Goal: Transaction & Acquisition: Book appointment/travel/reservation

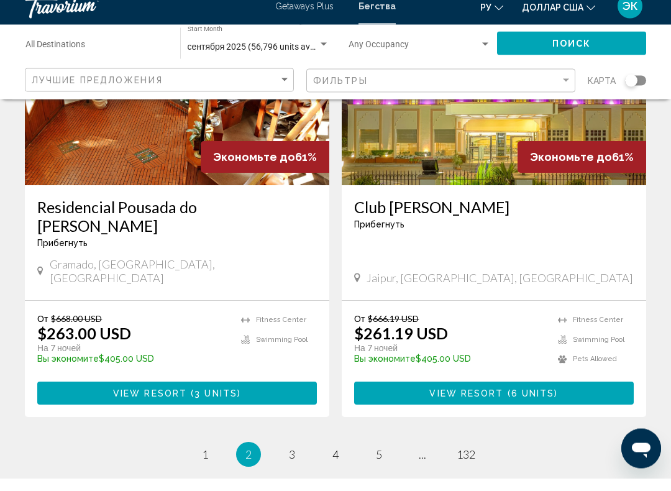
scroll to position [2338, 0]
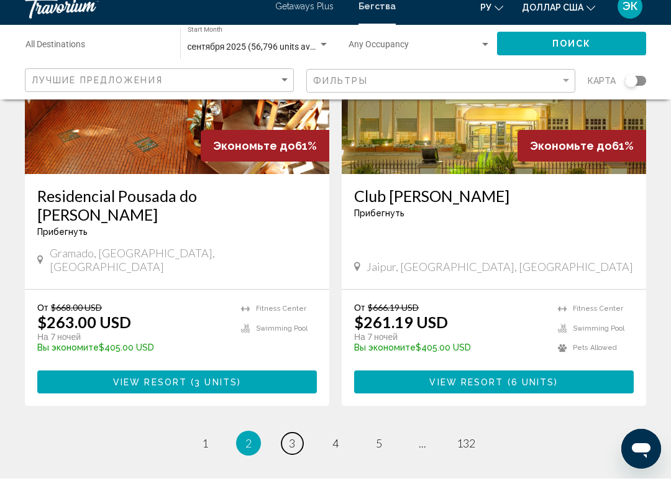
click at [291, 449] on span "3" at bounding box center [292, 456] width 6 height 14
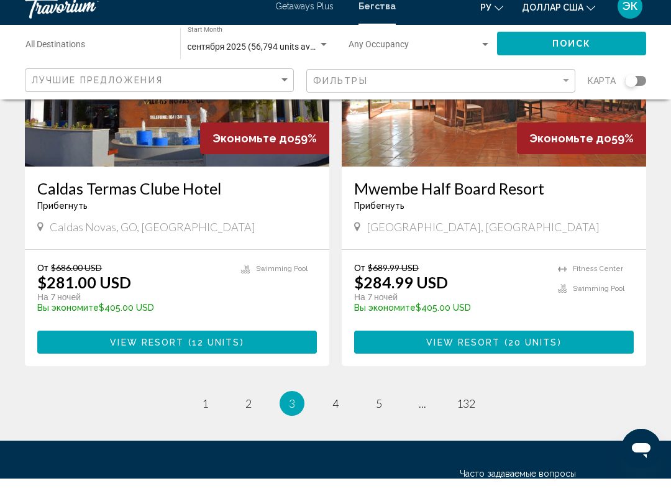
scroll to position [2421, 0]
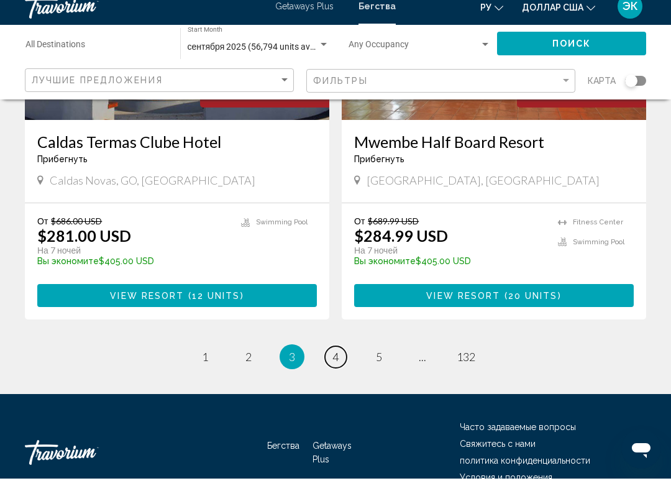
click at [331, 359] on link "page 4" at bounding box center [336, 370] width 22 height 22
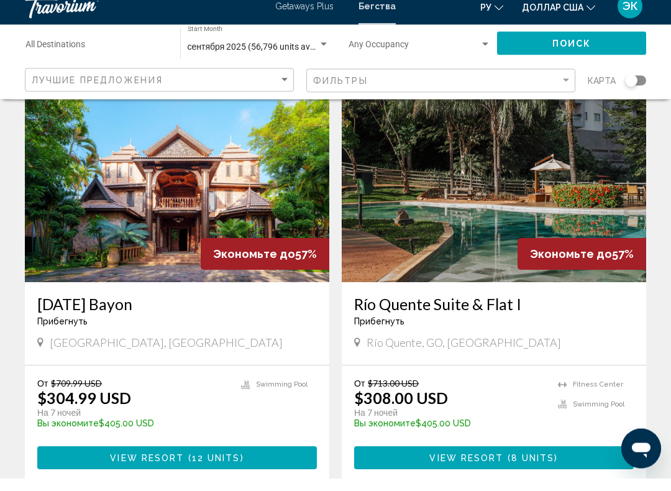
scroll to position [2296, 0]
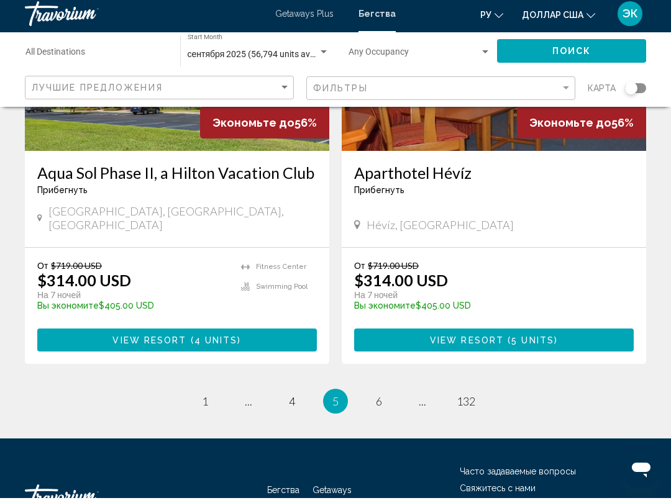
scroll to position [2407, 0]
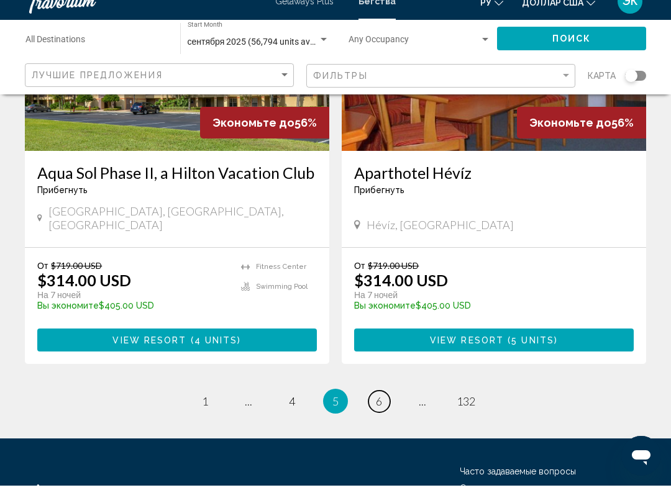
click at [376, 412] on span "6" at bounding box center [379, 419] width 6 height 14
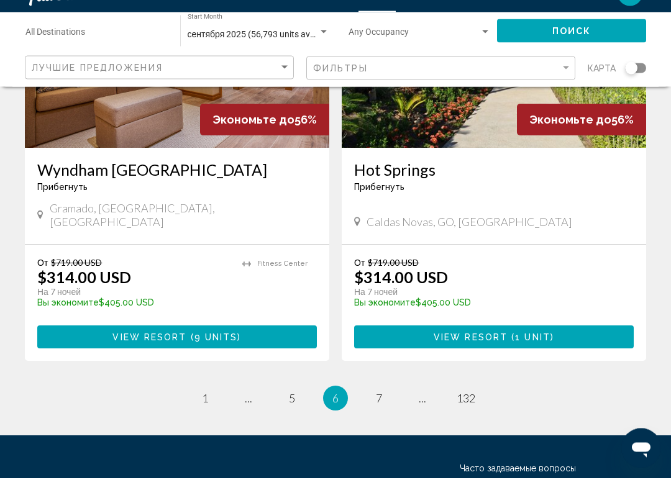
scroll to position [2407, 0]
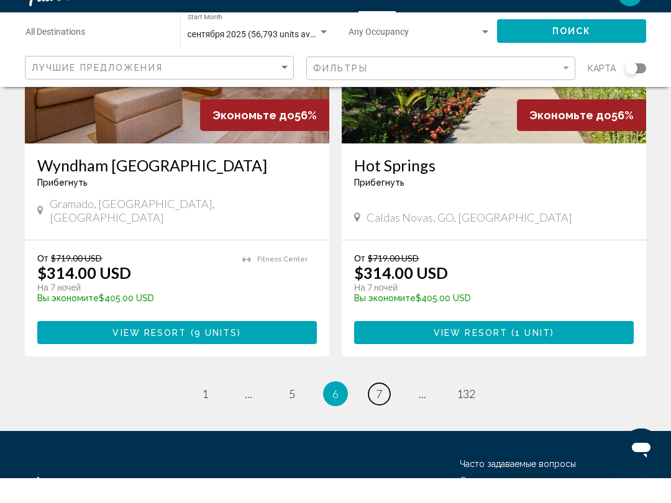
click at [378, 412] on span "7" at bounding box center [379, 419] width 6 height 14
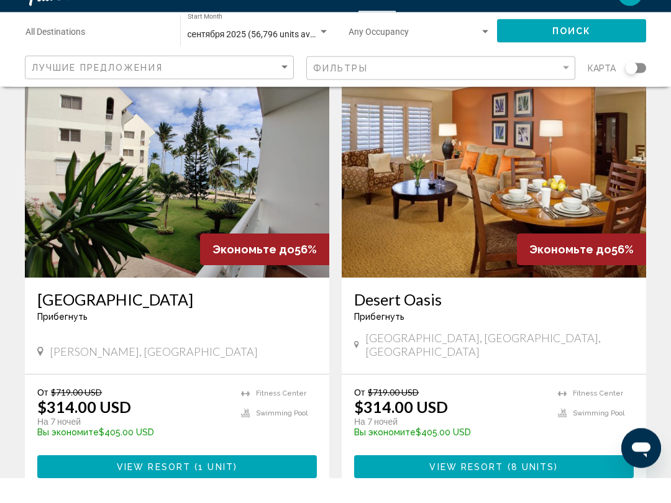
scroll to position [2269, 0]
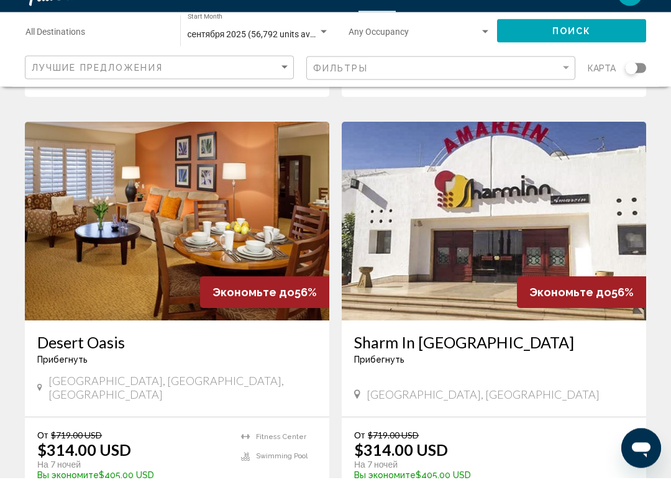
scroll to position [493, 0]
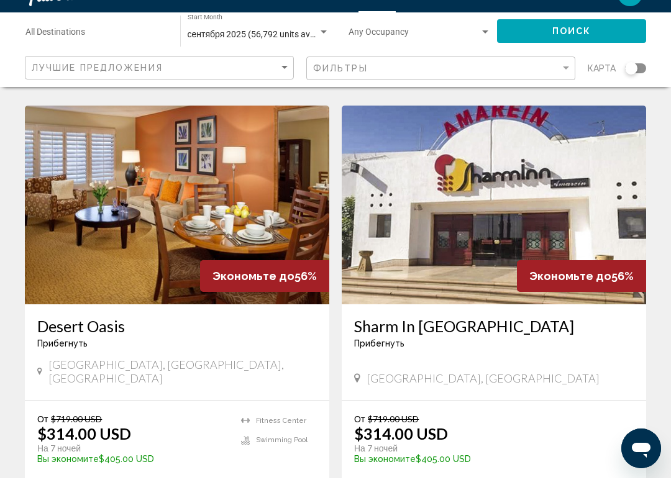
click at [612, 203] on img "Основное содержание" at bounding box center [494, 229] width 304 height 199
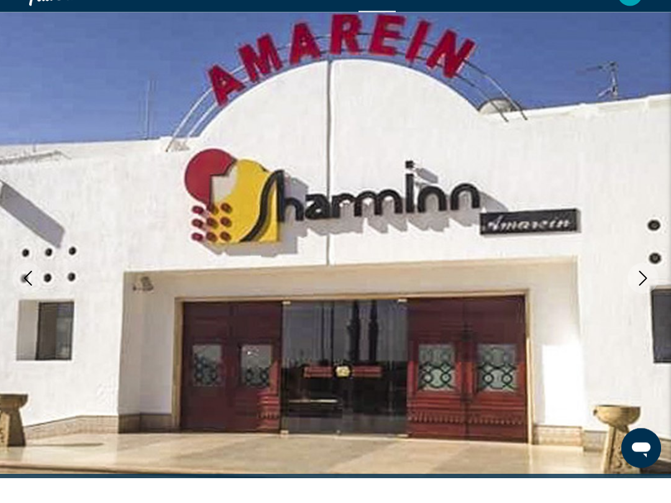
scroll to position [28, 0]
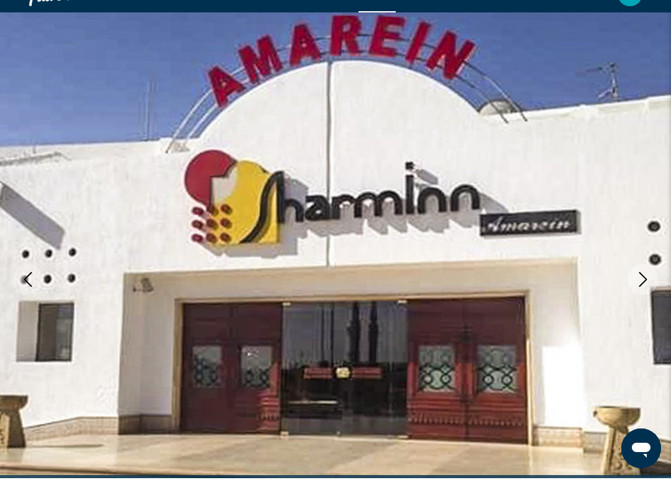
click at [631, 289] on button "Next image" at bounding box center [643, 304] width 31 height 31
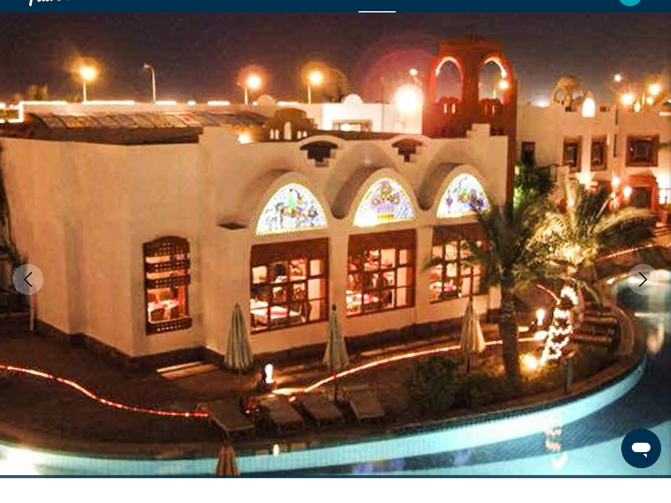
click at [638, 297] on icon "Next image" at bounding box center [643, 304] width 15 height 15
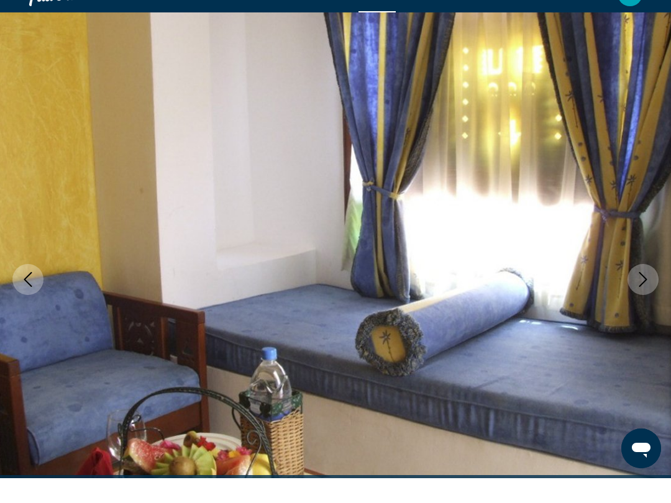
click at [641, 297] on icon "Next image" at bounding box center [643, 304] width 15 height 15
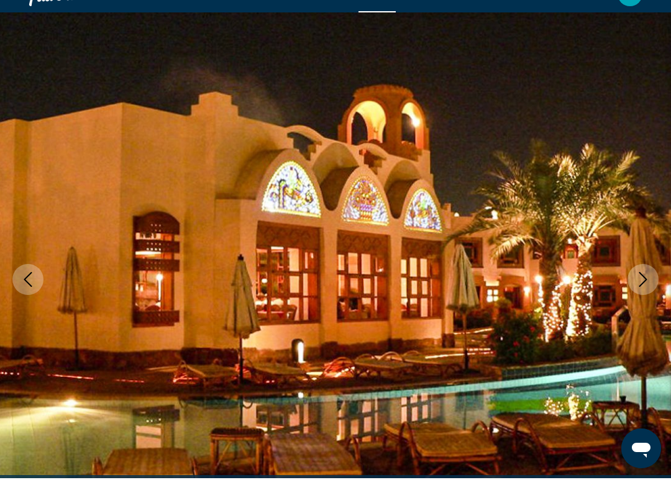
click at [639, 297] on icon "Next image" at bounding box center [643, 304] width 8 height 15
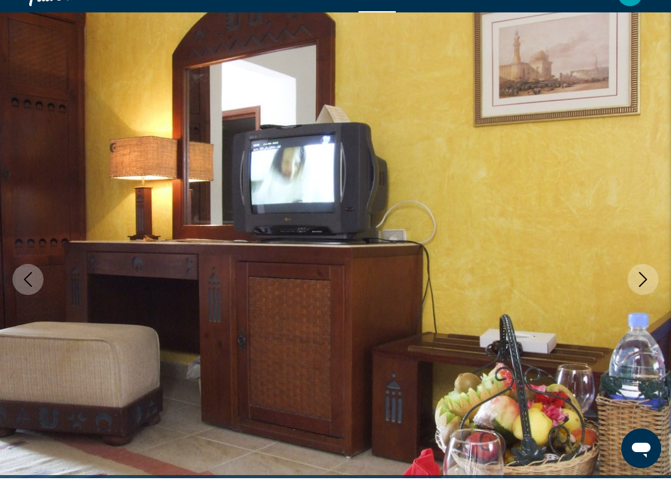
click at [641, 297] on icon "Next image" at bounding box center [643, 304] width 15 height 15
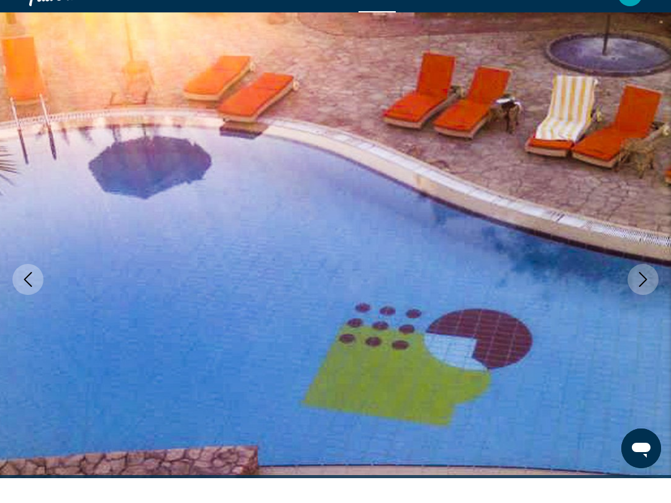
click at [646, 297] on icon "Next image" at bounding box center [643, 304] width 15 height 15
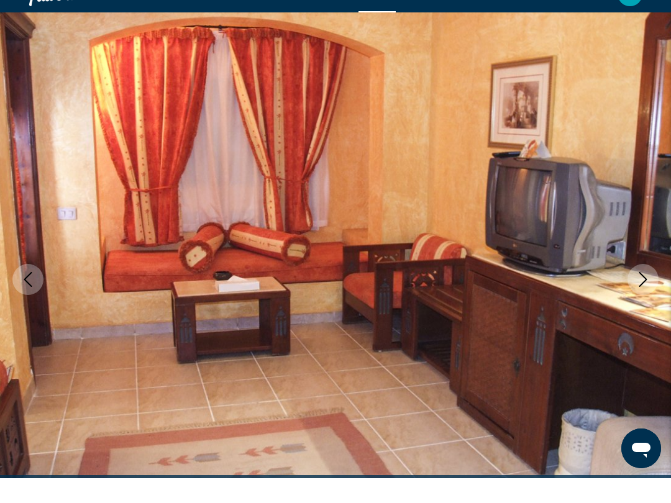
click at [639, 297] on icon "Next image" at bounding box center [643, 304] width 15 height 15
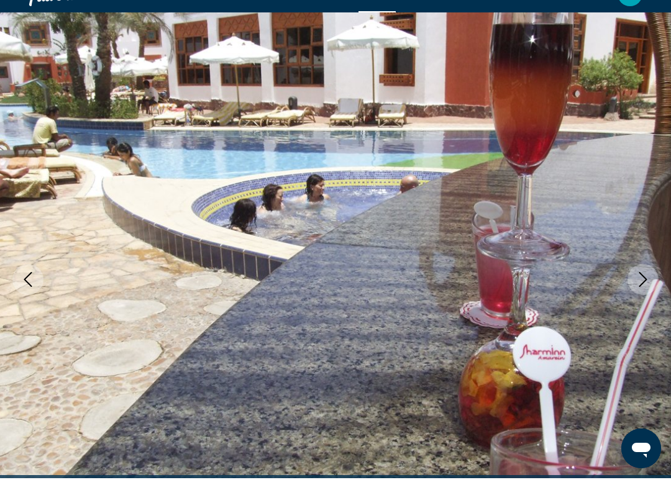
click at [641, 297] on icon "Next image" at bounding box center [643, 304] width 15 height 15
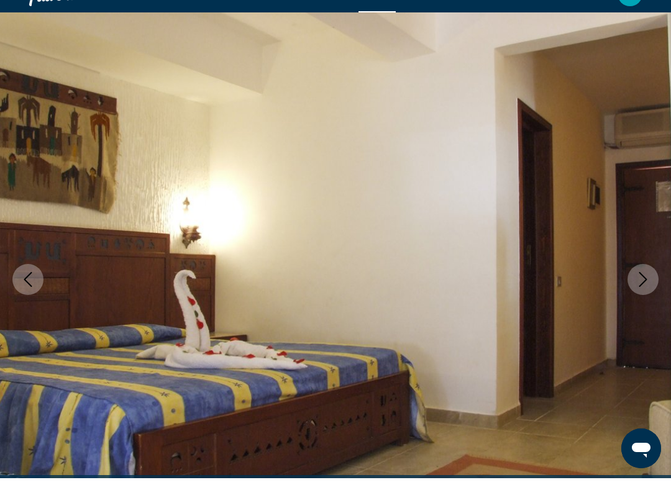
click at [638, 297] on icon "Next image" at bounding box center [643, 304] width 15 height 15
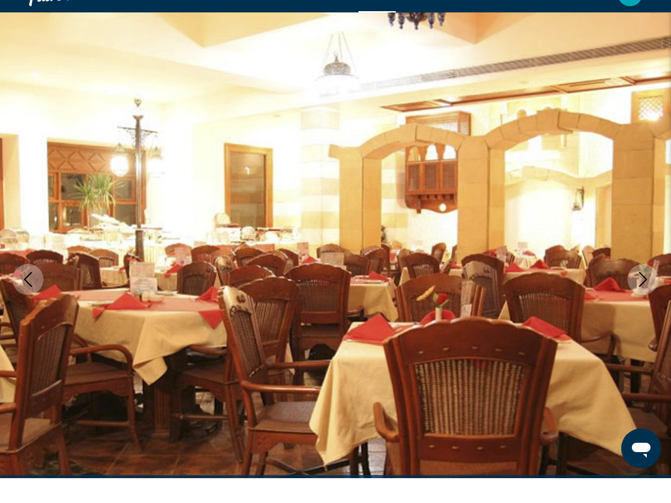
click at [635, 289] on button "Next image" at bounding box center [643, 304] width 31 height 31
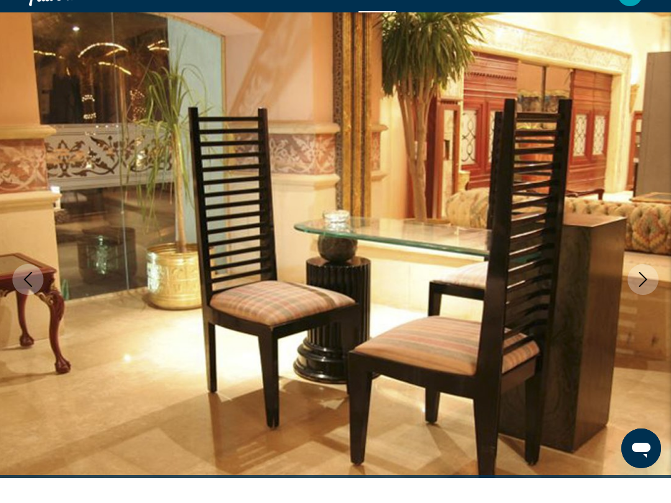
click at [634, 289] on button "Next image" at bounding box center [643, 304] width 31 height 31
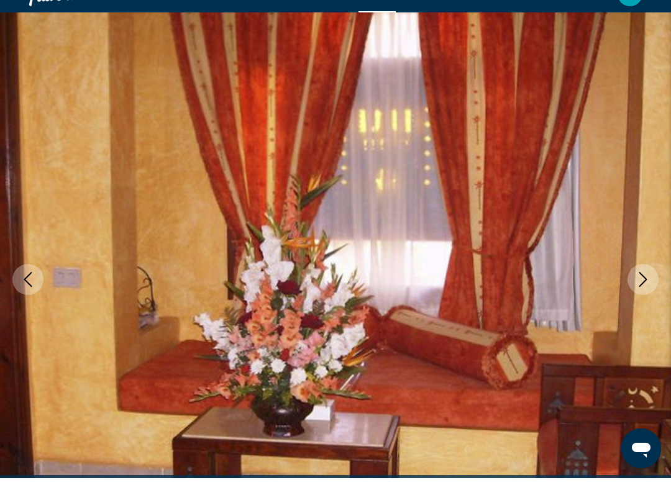
click at [636, 297] on icon "Next image" at bounding box center [643, 304] width 15 height 15
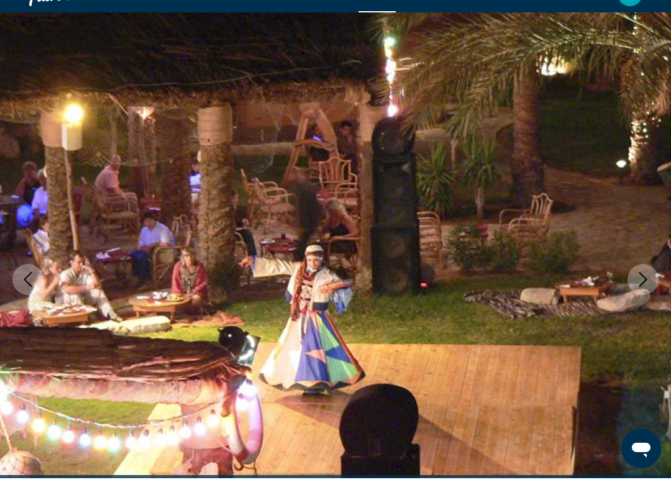
click at [643, 297] on icon "Next image" at bounding box center [643, 304] width 15 height 15
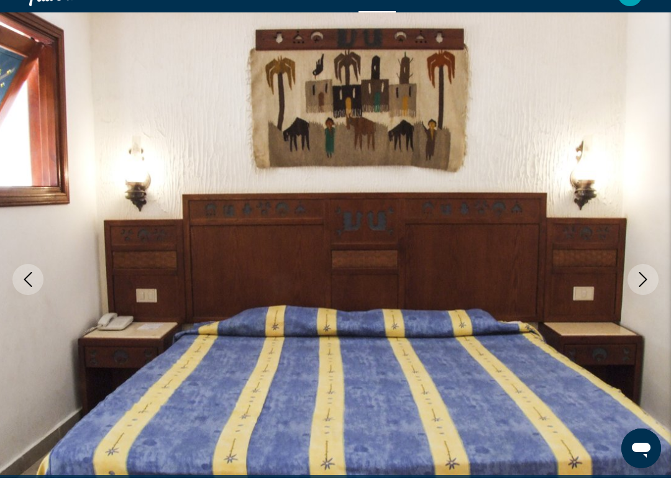
click at [639, 289] on button "Next image" at bounding box center [643, 304] width 31 height 31
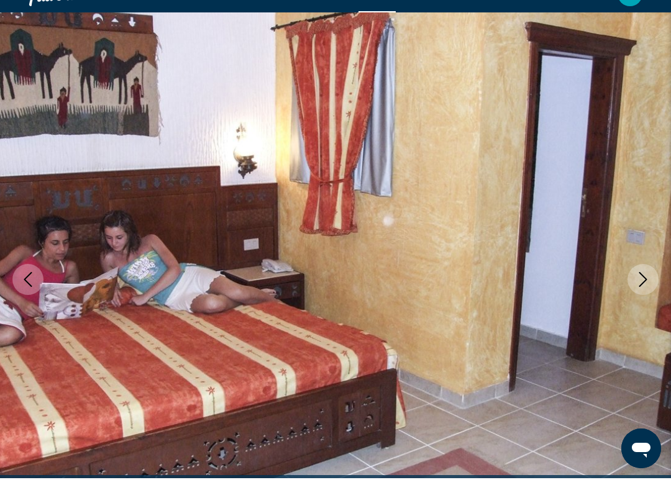
click at [639, 297] on icon "Next image" at bounding box center [643, 304] width 15 height 15
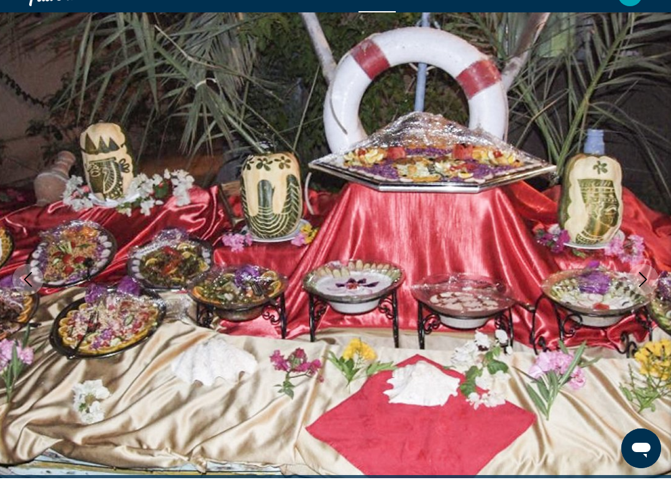
click at [639, 297] on icon "Next image" at bounding box center [643, 304] width 15 height 15
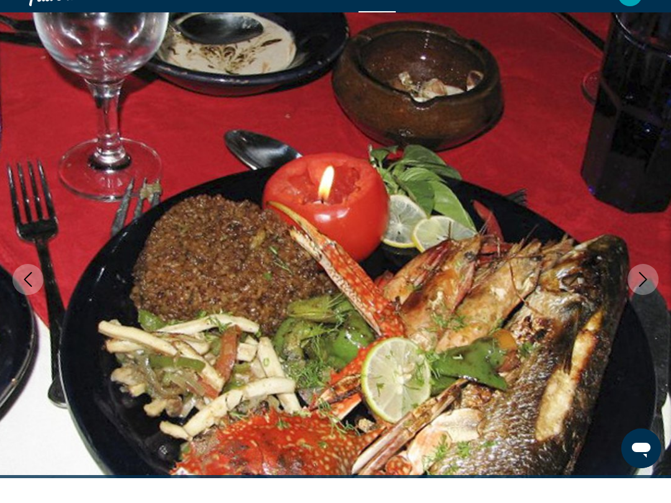
click at [639, 297] on icon "Next image" at bounding box center [643, 304] width 15 height 15
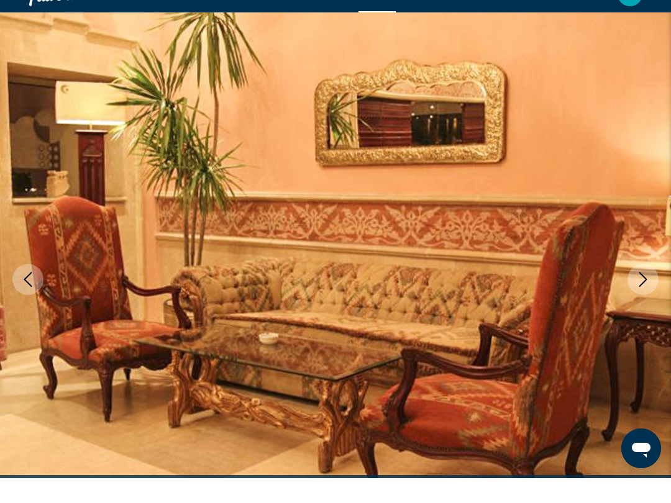
click at [636, 297] on icon "Next image" at bounding box center [643, 304] width 15 height 15
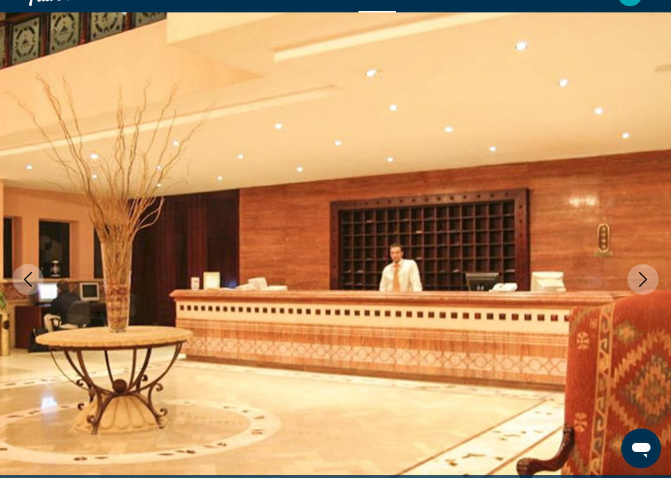
click at [643, 297] on icon "Next image" at bounding box center [643, 304] width 15 height 15
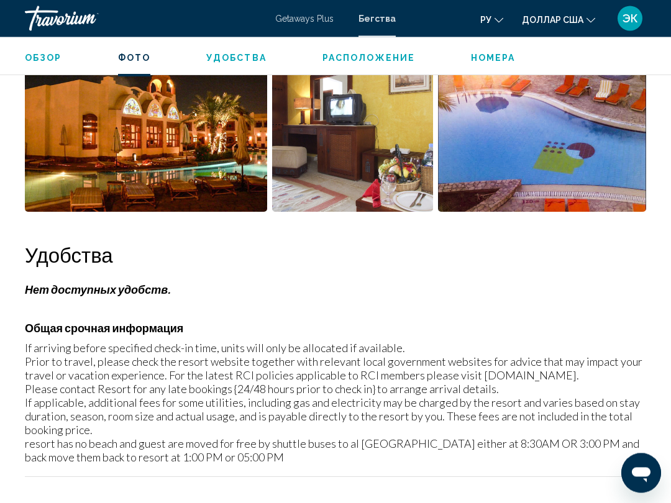
scroll to position [950, 0]
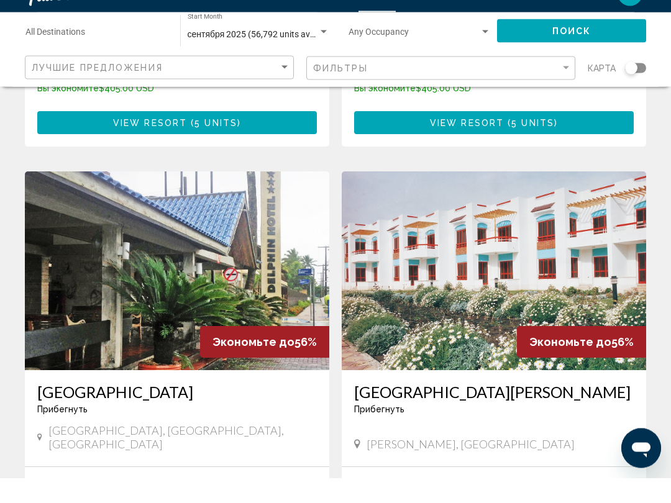
scroll to position [1775, 0]
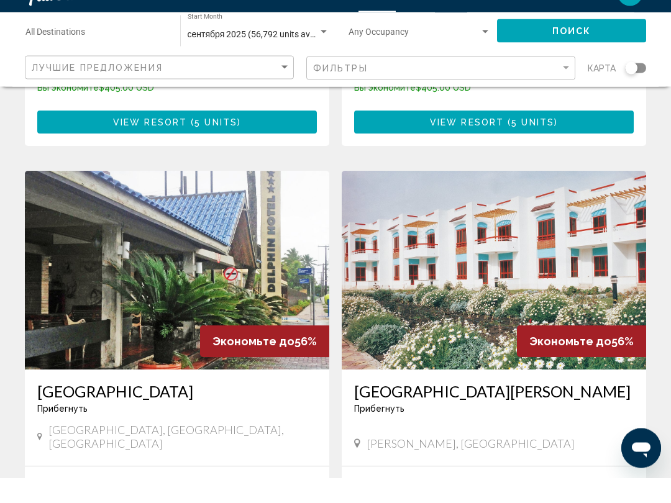
click at [456, 223] on img "Основное содержание" at bounding box center [494, 295] width 304 height 199
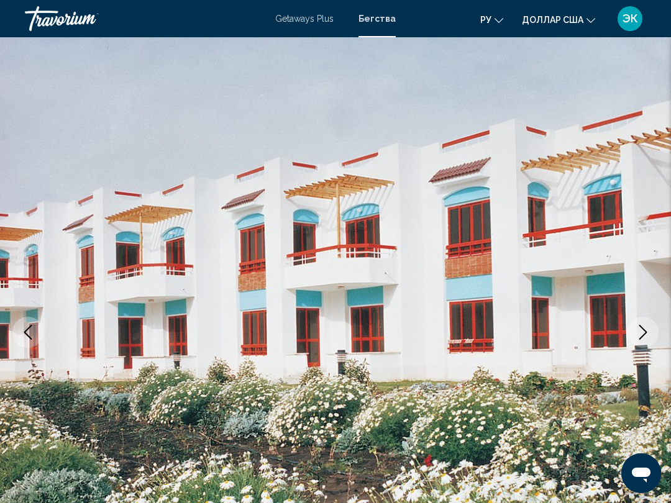
click at [635, 274] on img "Основное содержание" at bounding box center [335, 332] width 671 height 590
click at [644, 333] on icon "Next image" at bounding box center [643, 332] width 15 height 15
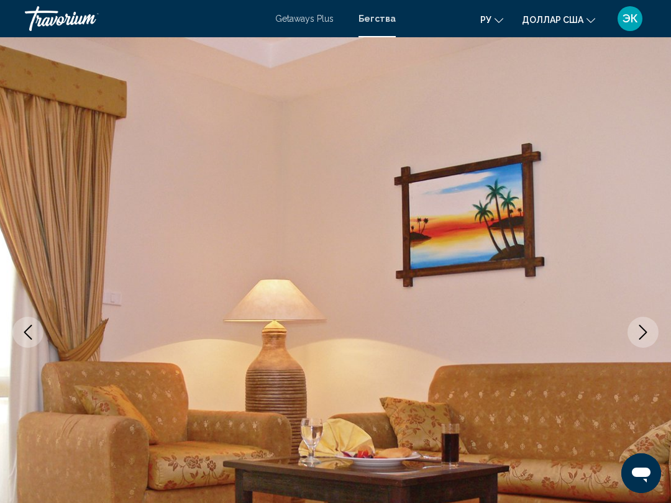
click at [640, 333] on icon "Next image" at bounding box center [643, 332] width 15 height 15
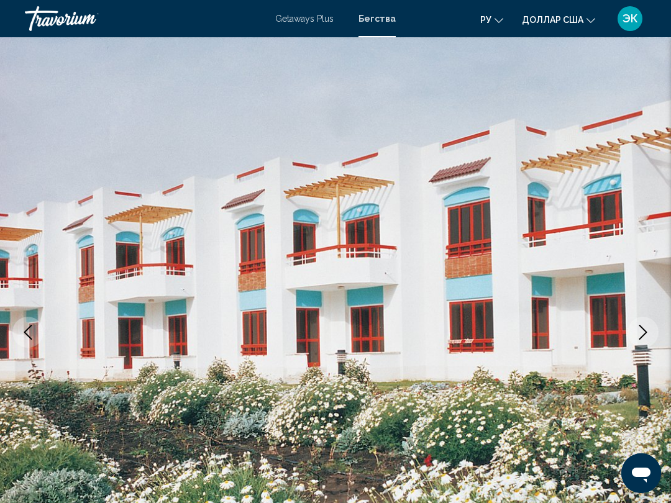
click at [643, 337] on icon "Next image" at bounding box center [643, 332] width 15 height 15
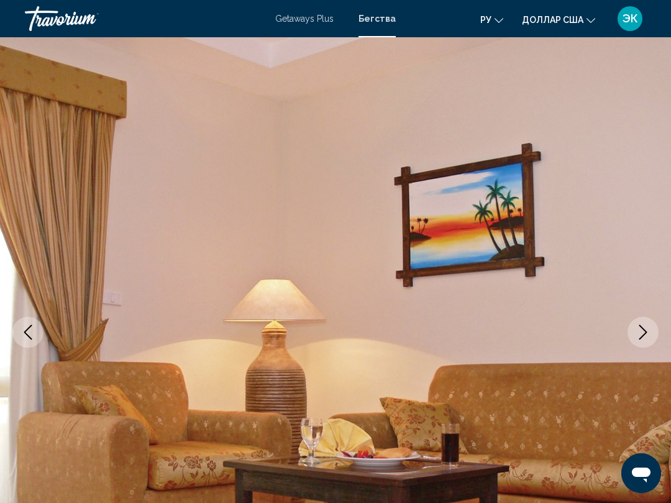
click at [644, 332] on icon "Next image" at bounding box center [643, 332] width 15 height 15
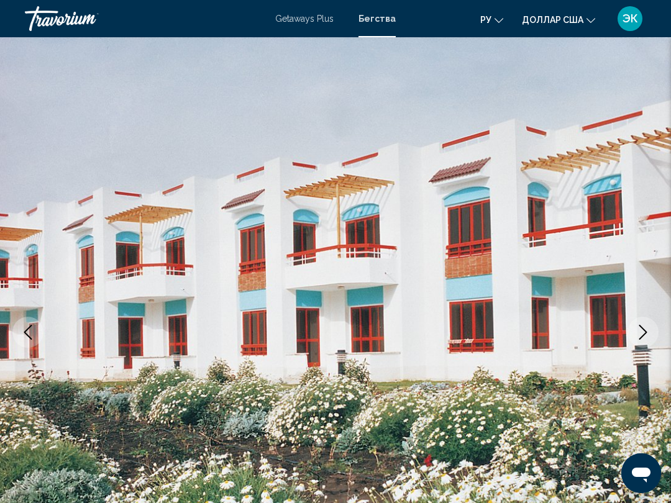
click at [637, 331] on icon "Next image" at bounding box center [643, 332] width 15 height 15
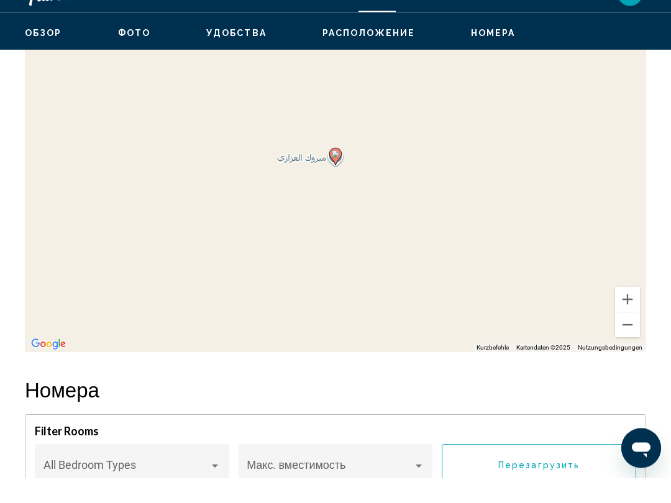
click at [623, 338] on button "Verkleinern" at bounding box center [627, 350] width 25 height 25
click at [624, 337] on button "Verkleinern" at bounding box center [627, 349] width 25 height 25
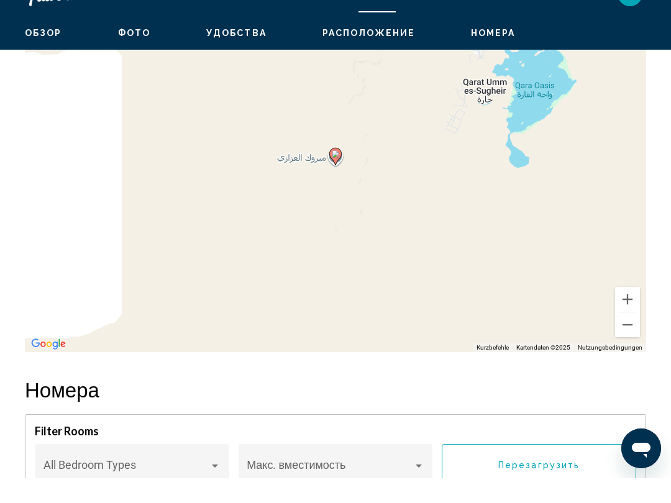
click at [622, 337] on button "Verkleinern" at bounding box center [627, 349] width 25 height 25
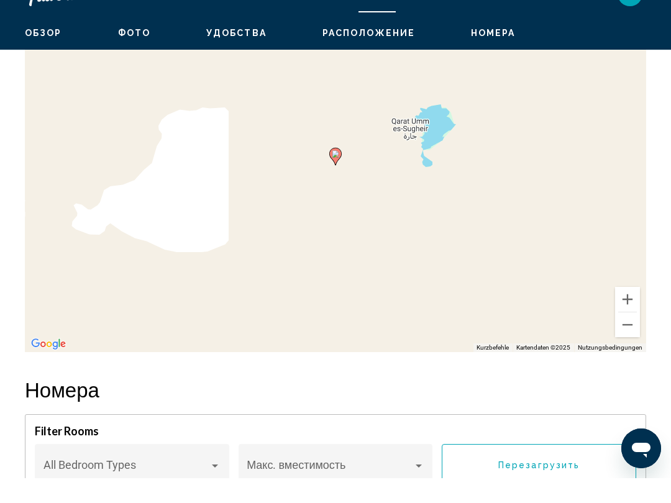
click at [620, 337] on button "Verkleinern" at bounding box center [627, 349] width 25 height 25
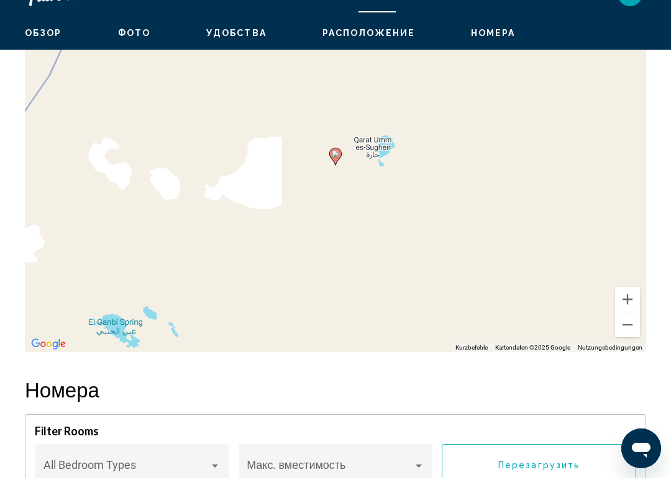
click at [623, 337] on button "Verkleinern" at bounding box center [627, 349] width 25 height 25
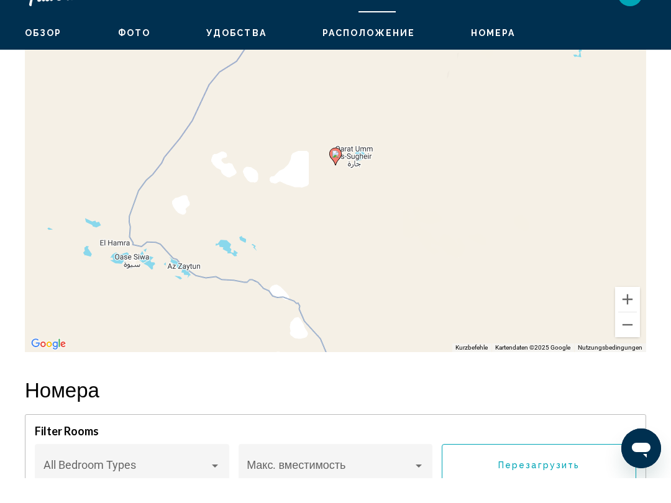
click at [625, 337] on button "Verkleinern" at bounding box center [627, 349] width 25 height 25
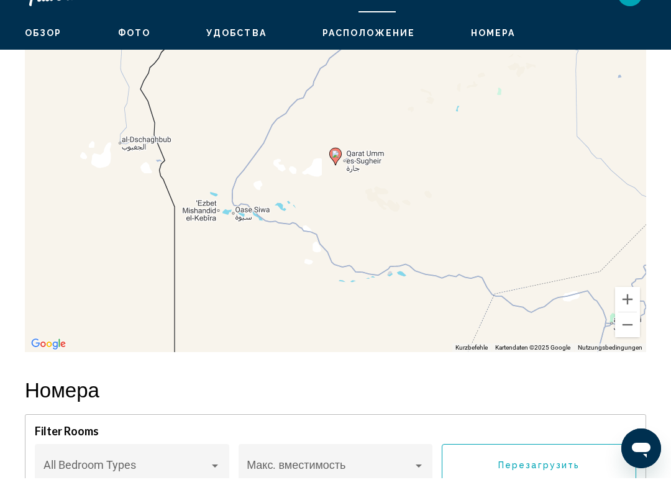
click at [625, 337] on button "Verkleinern" at bounding box center [627, 349] width 25 height 25
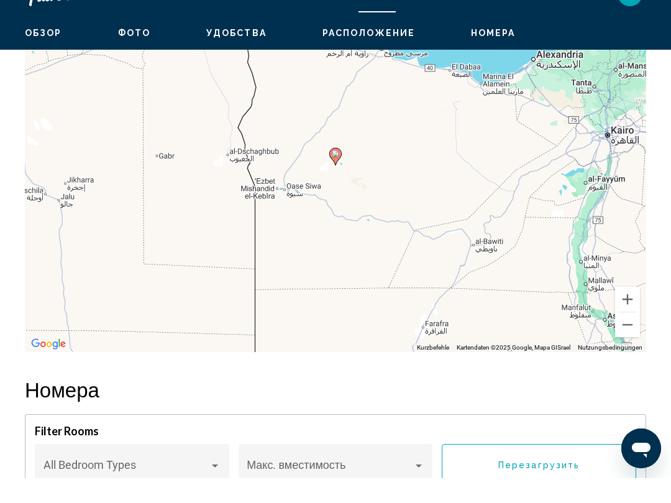
click at [620, 337] on button "Verkleinern" at bounding box center [627, 349] width 25 height 25
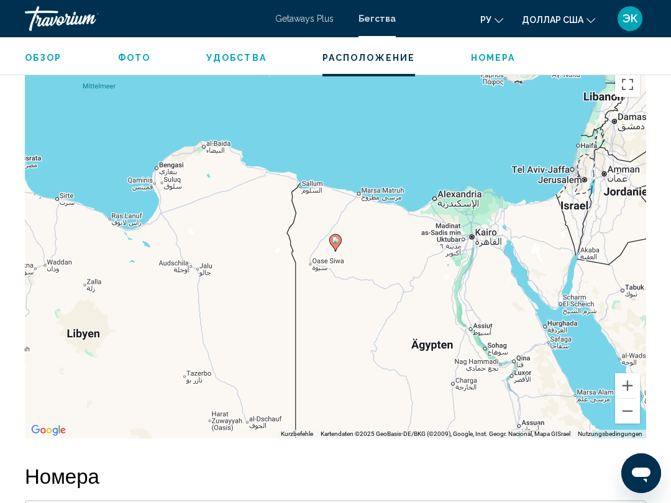
scroll to position [1620, 0]
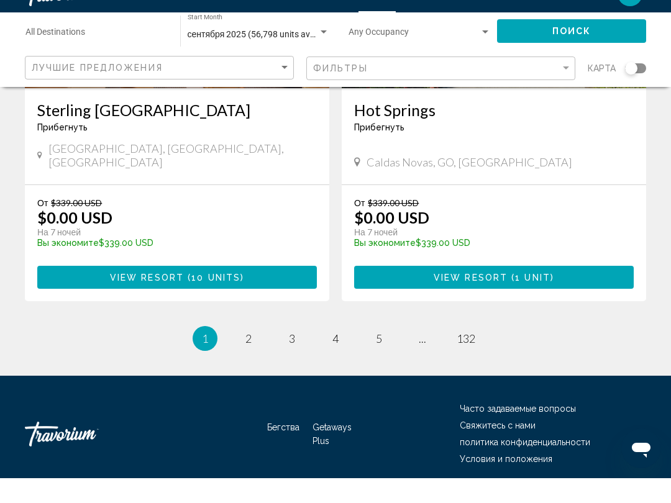
scroll to position [2445, 0]
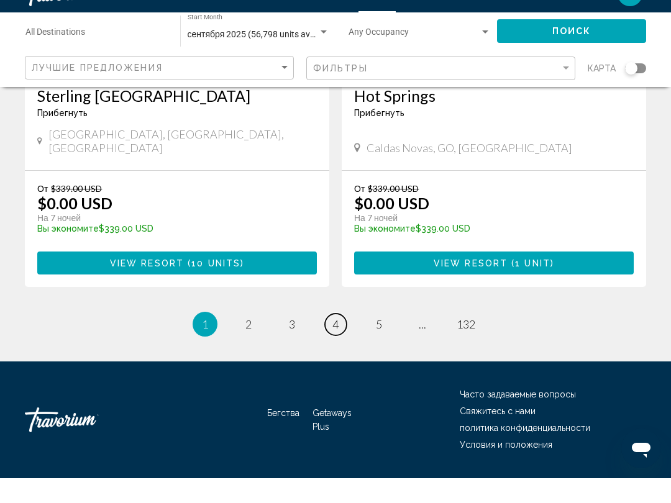
click at [335, 342] on span "4" at bounding box center [335, 349] width 6 height 14
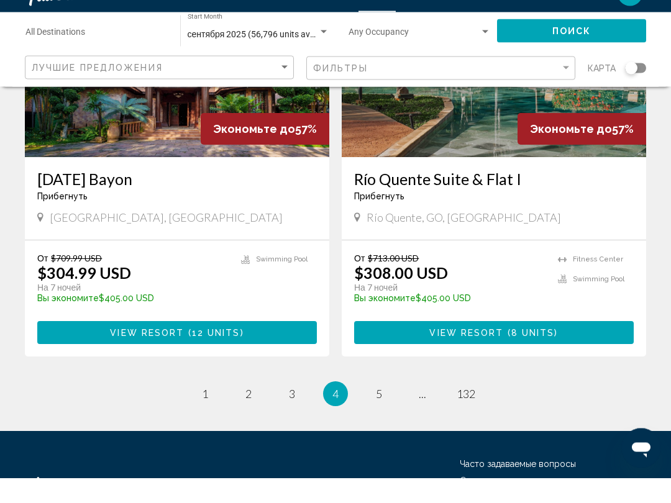
scroll to position [2445, 0]
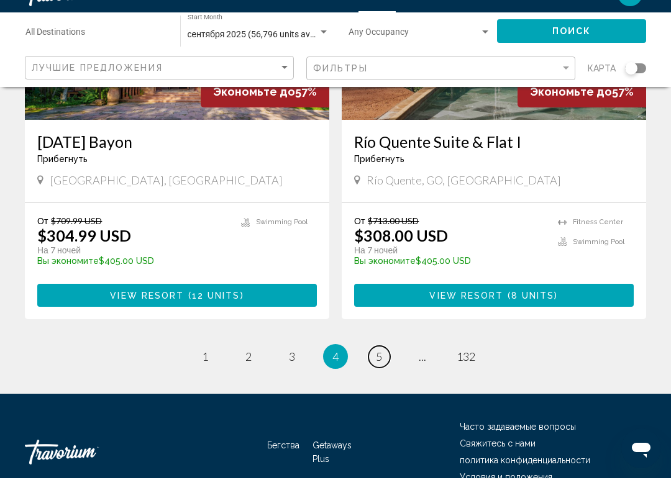
click at [381, 375] on span "5" at bounding box center [379, 382] width 6 height 14
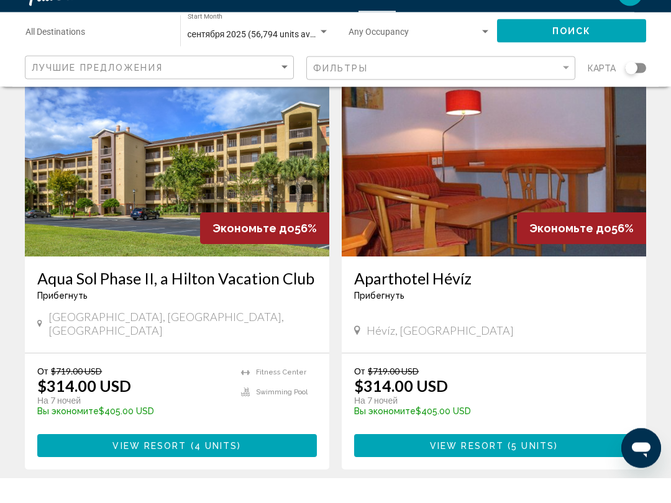
scroll to position [2294, 0]
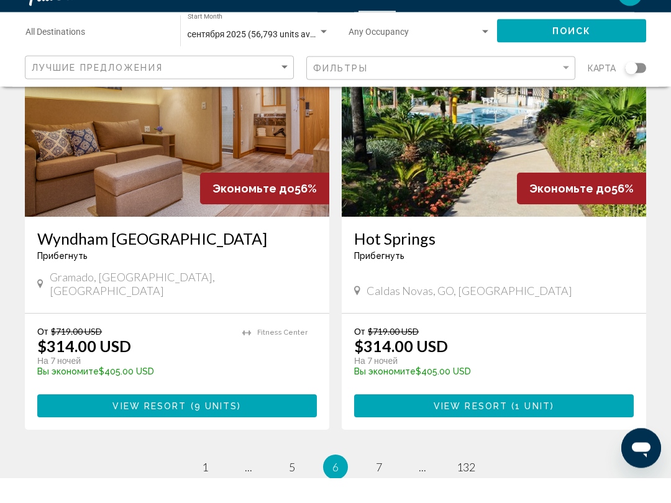
scroll to position [2407, 0]
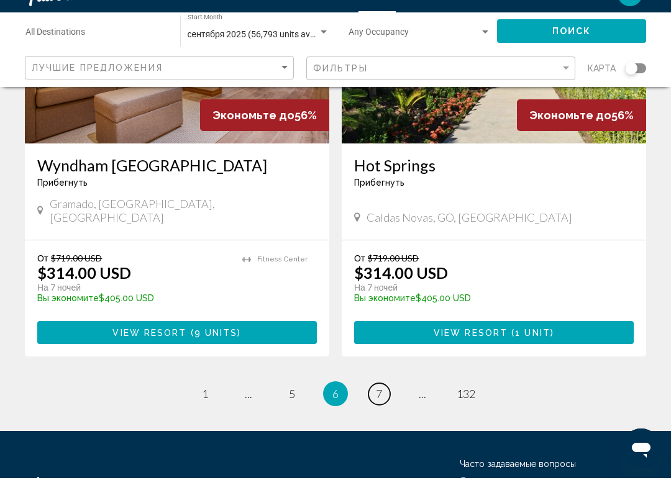
click at [380, 412] on span "7" at bounding box center [379, 419] width 6 height 14
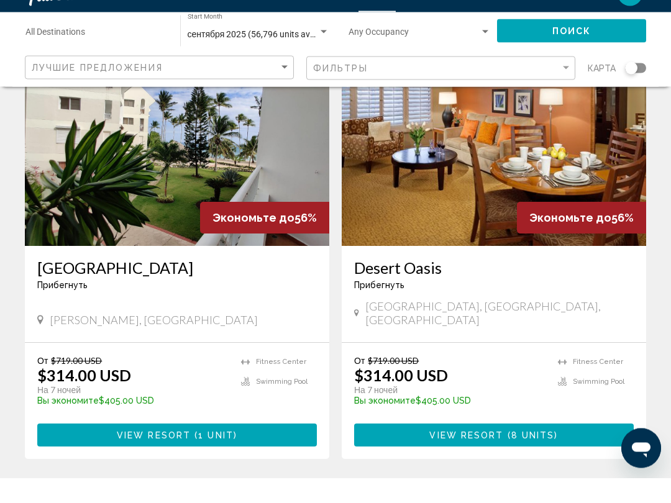
scroll to position [2300, 0]
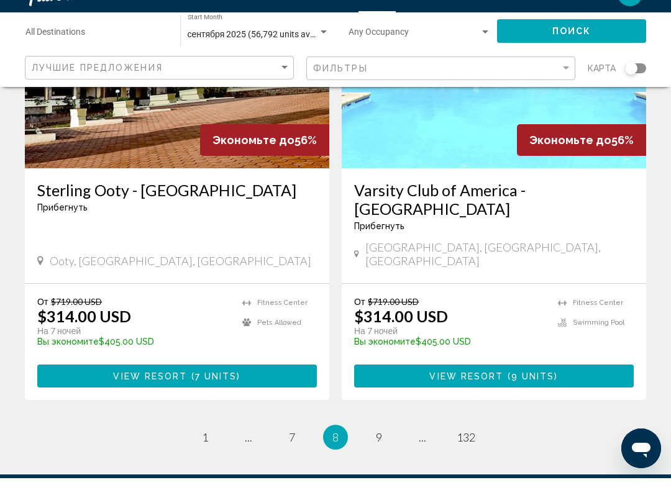
scroll to position [2426, 0]
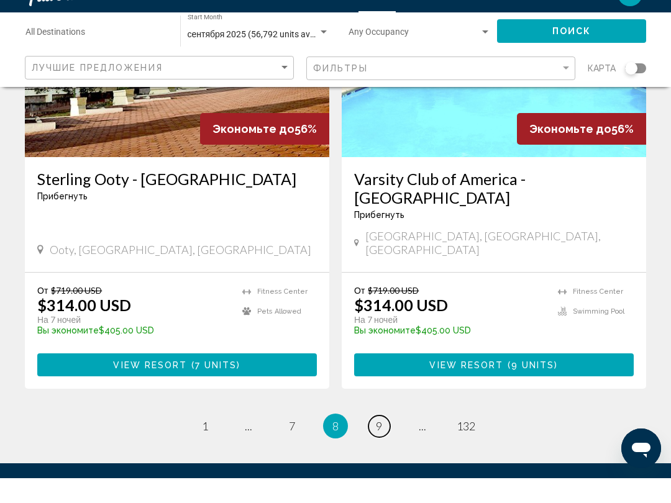
click at [376, 444] on span "9" at bounding box center [379, 451] width 6 height 14
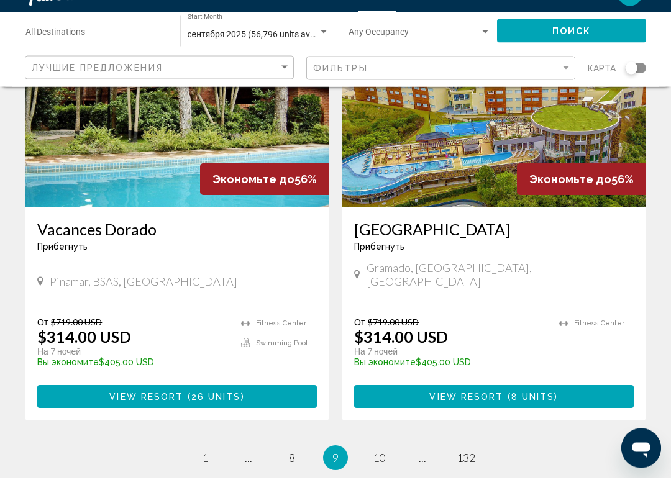
scroll to position [2426, 0]
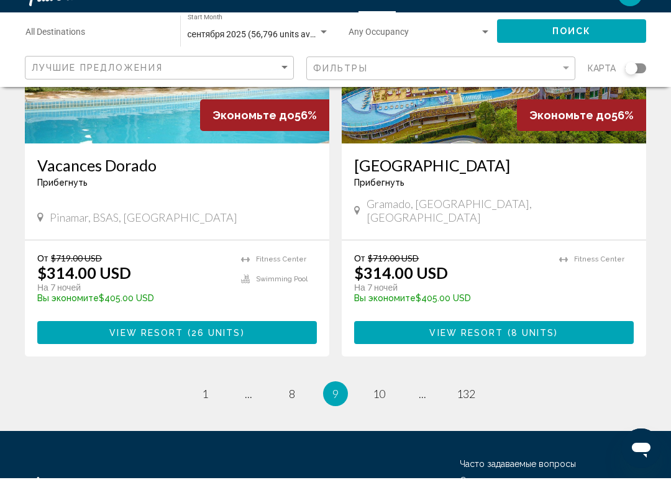
click at [367, 406] on ul "9 / 132 page 1 page ... page 8 You're on page 9 page 10 page ... page 132" at bounding box center [335, 418] width 621 height 25
click at [383, 412] on span "10" at bounding box center [379, 419] width 12 height 14
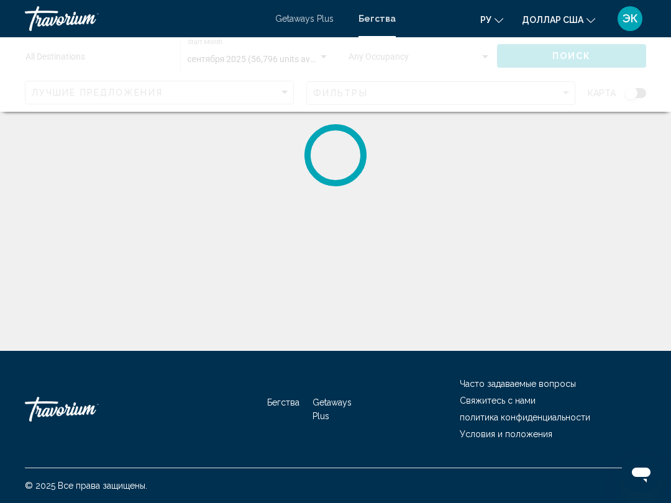
click at [663, 126] on div "Основное содержание" at bounding box center [335, 155] width 671 height 62
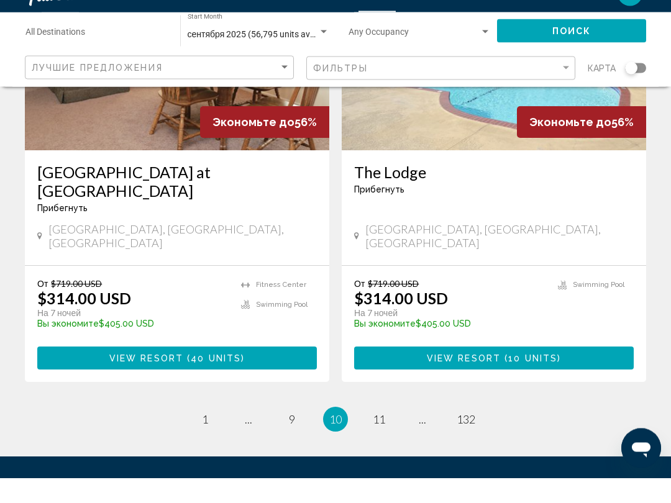
scroll to position [2445, 0]
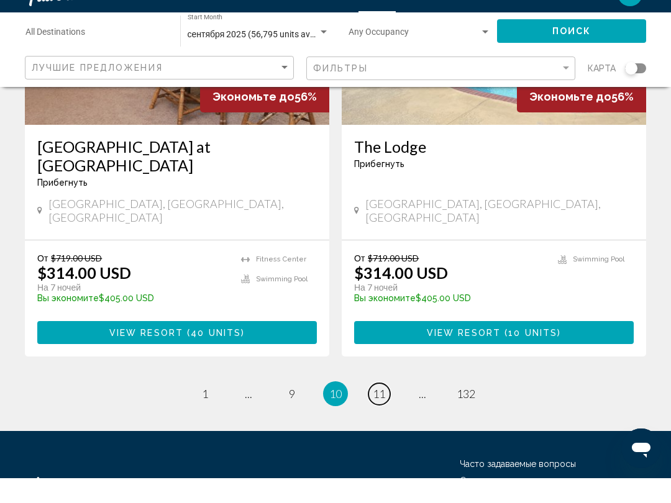
click at [380, 412] on span "11" at bounding box center [379, 419] width 12 height 14
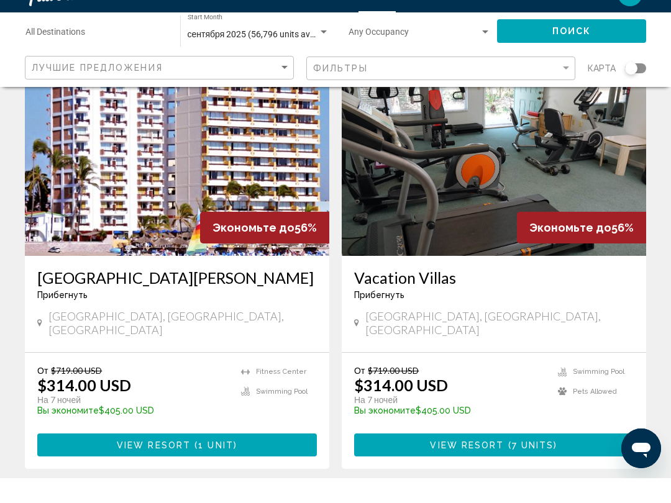
scroll to position [2297, 0]
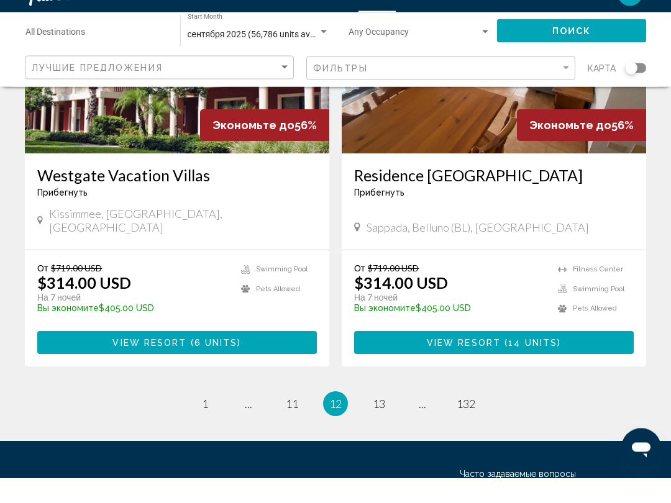
scroll to position [2408, 0]
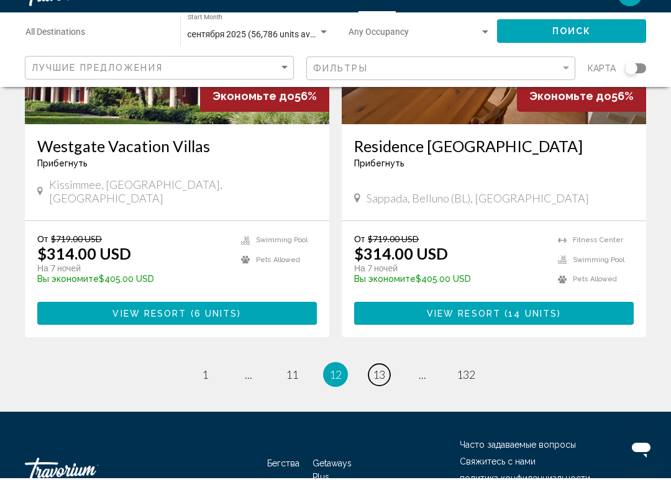
click at [378, 393] on span "13" at bounding box center [379, 400] width 12 height 14
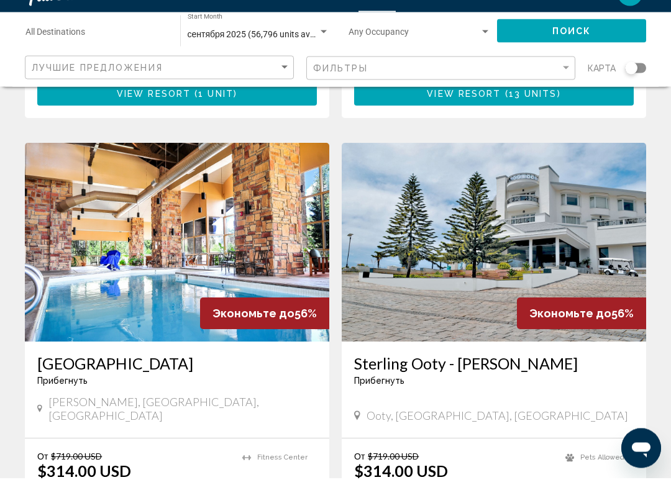
scroll to position [894, 0]
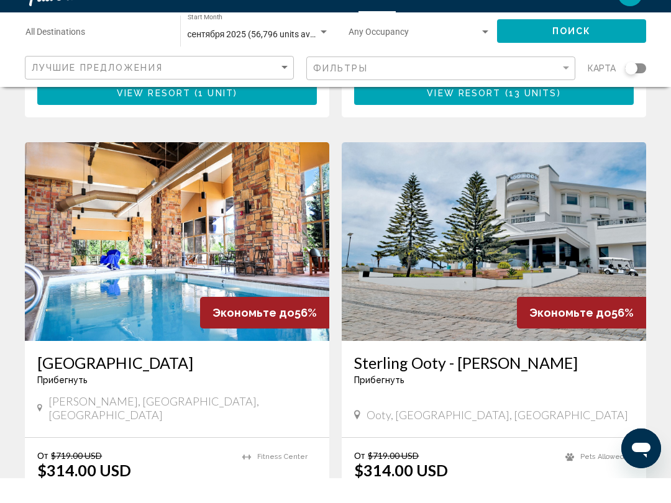
click at [469, 279] on img "Основное содержание" at bounding box center [494, 266] width 304 height 199
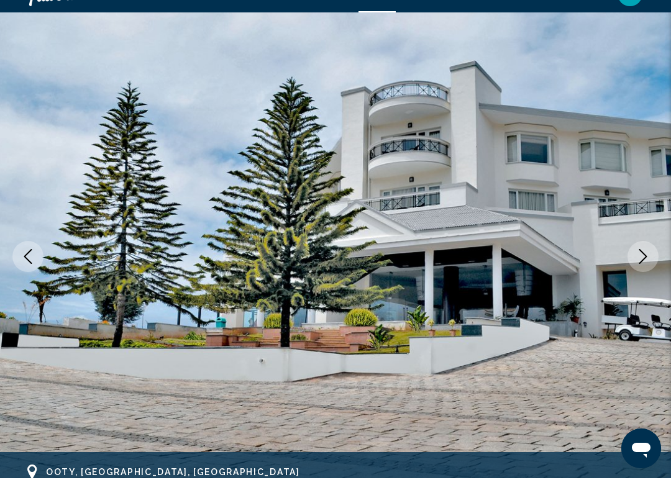
scroll to position [53, 0]
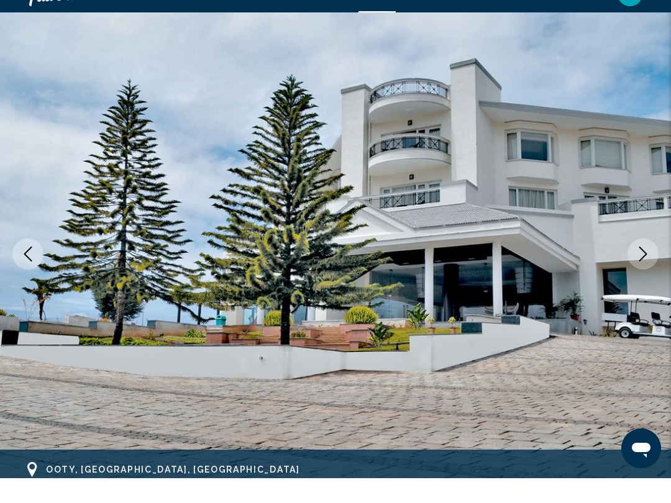
click at [642, 272] on icon "Next image" at bounding box center [643, 279] width 15 height 15
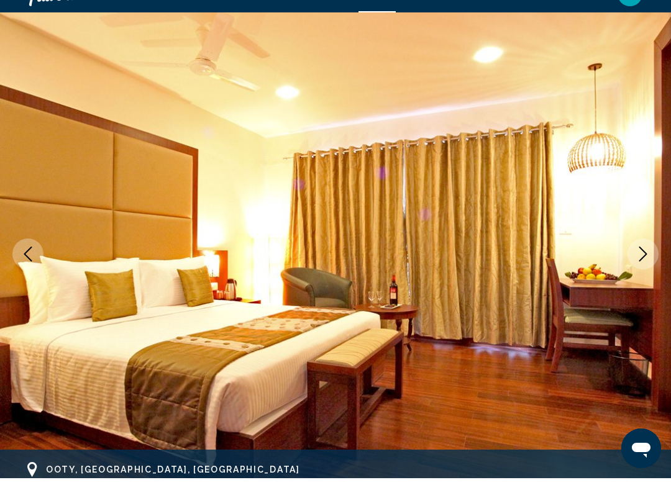
click at [644, 272] on icon "Next image" at bounding box center [643, 279] width 8 height 15
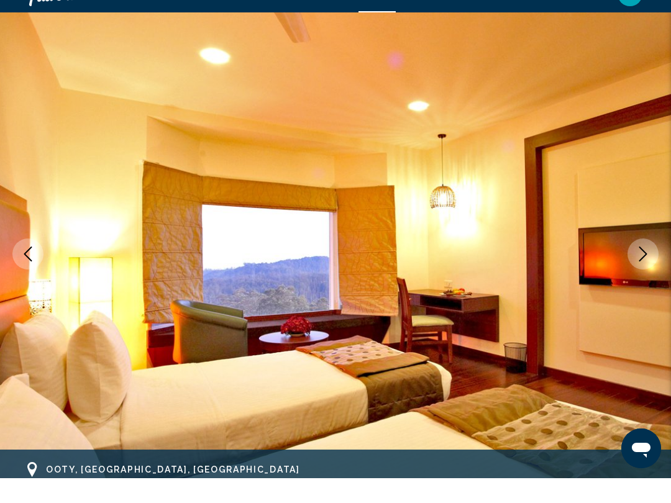
click at [639, 272] on icon "Next image" at bounding box center [643, 279] width 15 height 15
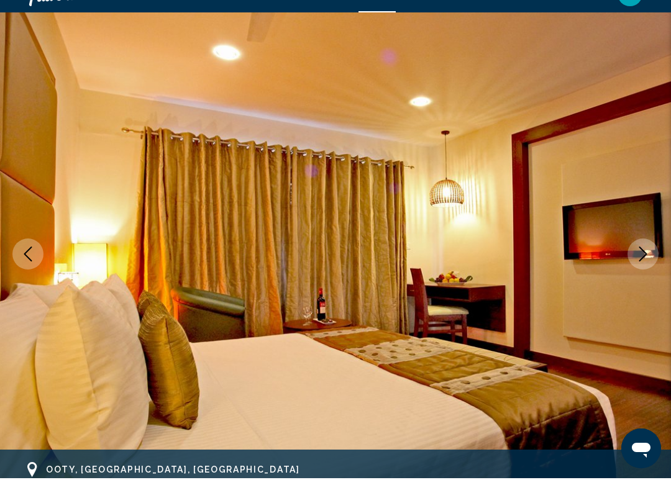
click at [640, 272] on icon "Next image" at bounding box center [643, 279] width 15 height 15
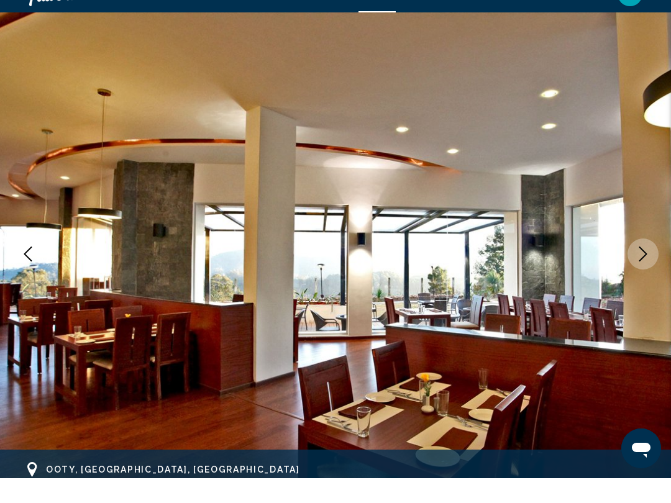
click at [643, 272] on icon "Next image" at bounding box center [643, 279] width 15 height 15
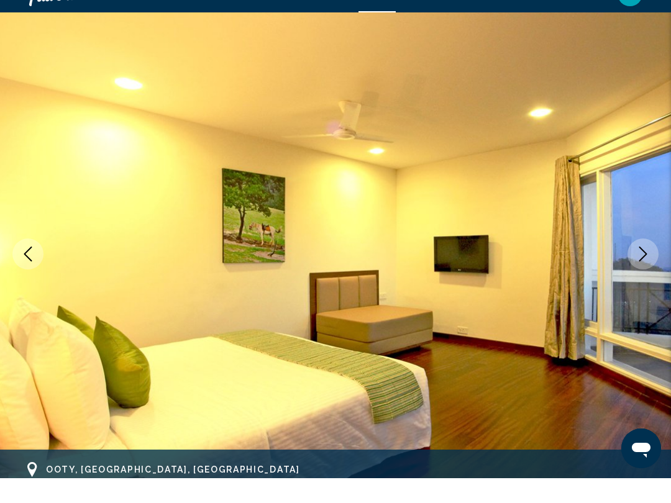
click at [642, 272] on icon "Next image" at bounding box center [643, 279] width 15 height 15
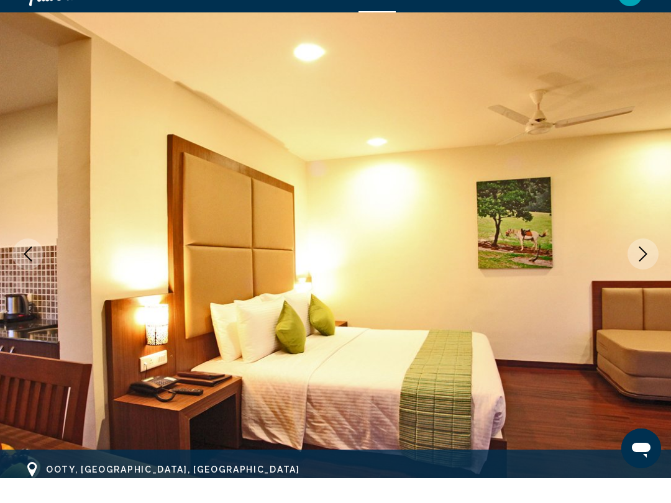
click at [638, 272] on icon "Next image" at bounding box center [643, 279] width 15 height 15
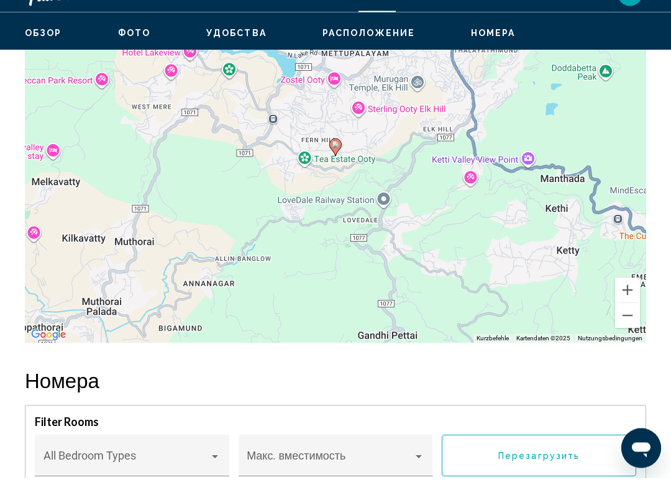
scroll to position [2047, 0]
click at [628, 328] on button "Verkleinern" at bounding box center [627, 340] width 25 height 25
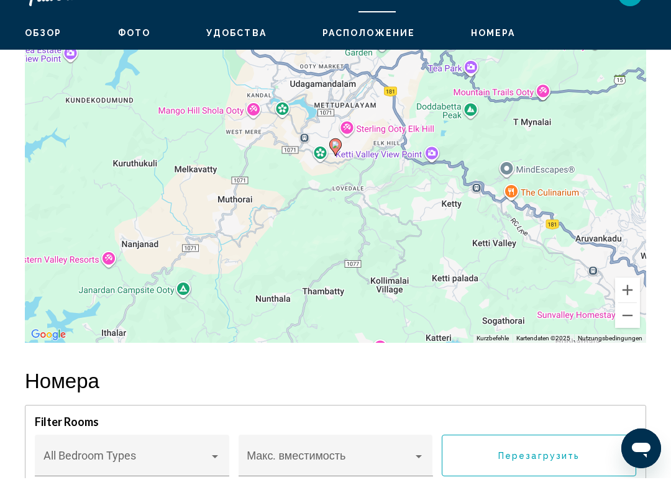
click at [627, 328] on button "Verkleinern" at bounding box center [627, 340] width 25 height 25
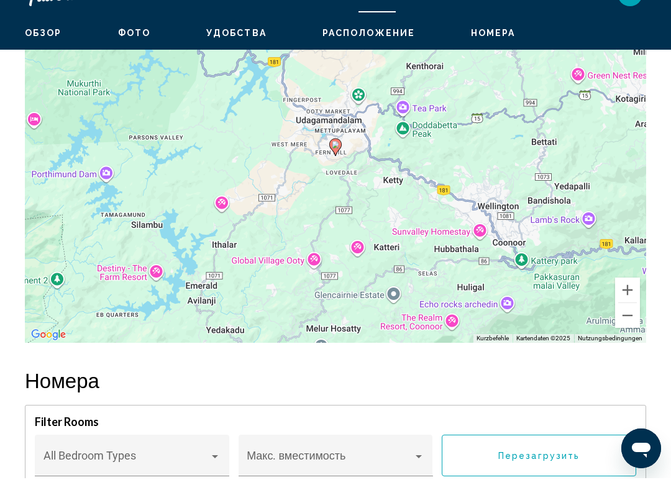
click at [625, 328] on button "Verkleinern" at bounding box center [627, 340] width 25 height 25
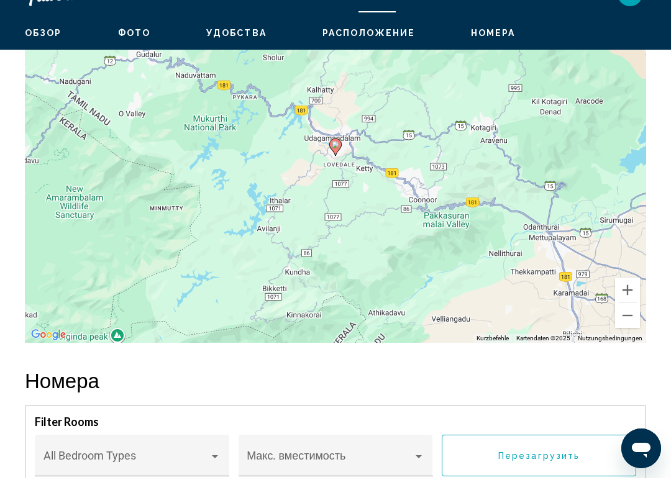
click at [626, 328] on button "Verkleinern" at bounding box center [627, 340] width 25 height 25
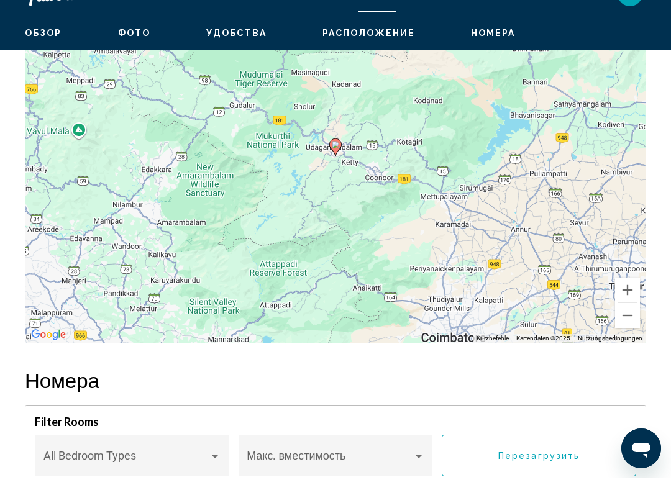
click at [627, 328] on button "Verkleinern" at bounding box center [627, 340] width 25 height 25
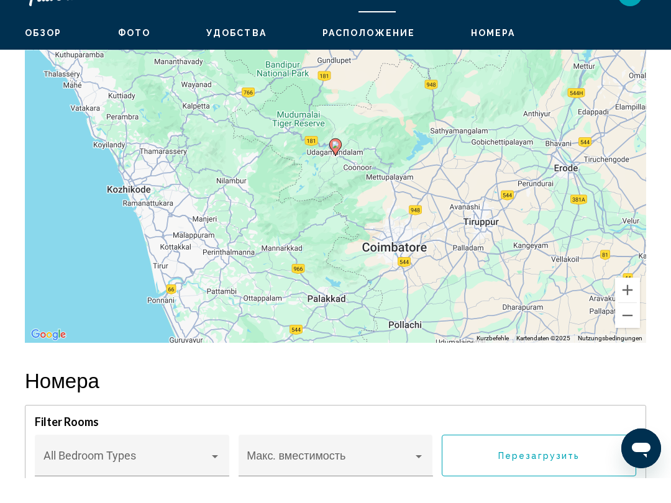
click at [628, 328] on button "Verkleinern" at bounding box center [627, 340] width 25 height 25
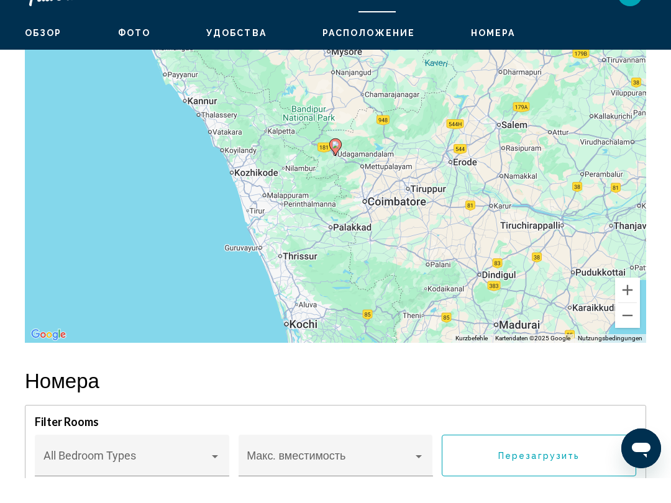
click at [628, 328] on button "Verkleinern" at bounding box center [627, 340] width 25 height 25
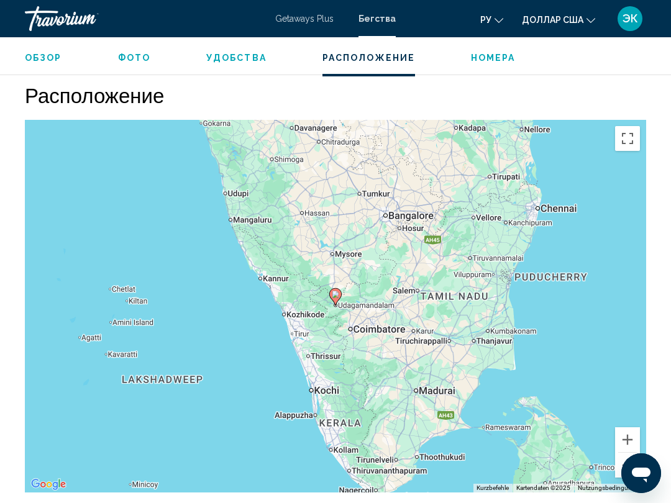
scroll to position [1907, 0]
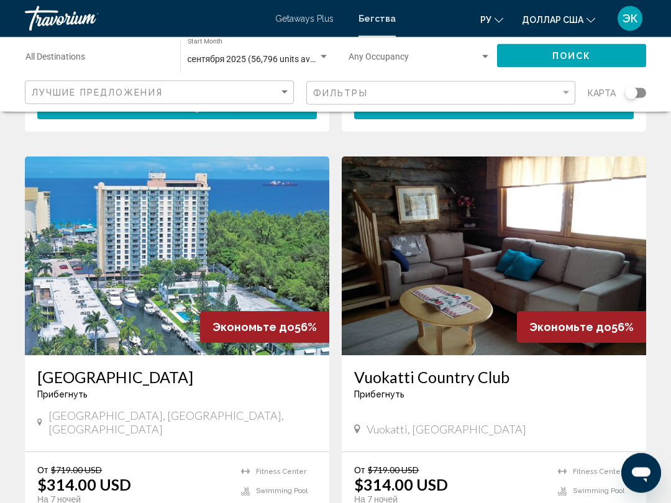
scroll to position [1761, 0]
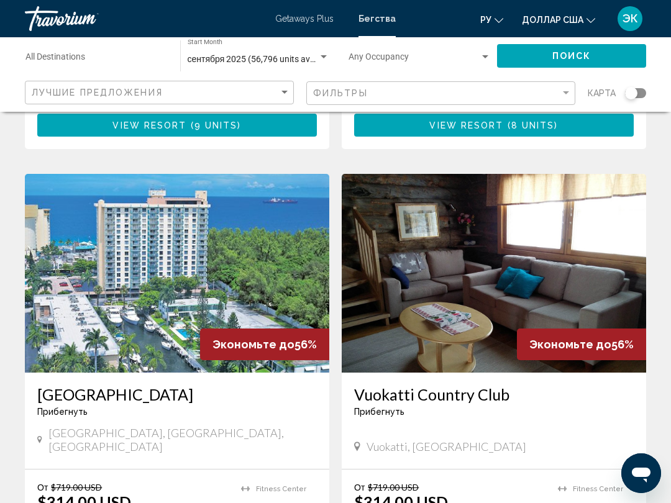
click at [232, 211] on img "Основное содержание" at bounding box center [177, 273] width 304 height 199
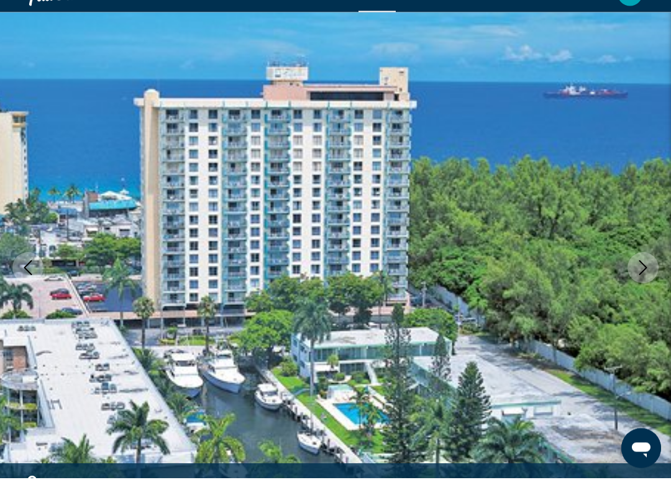
scroll to position [40, 0]
click at [645, 285] on icon "Next image" at bounding box center [643, 292] width 8 height 15
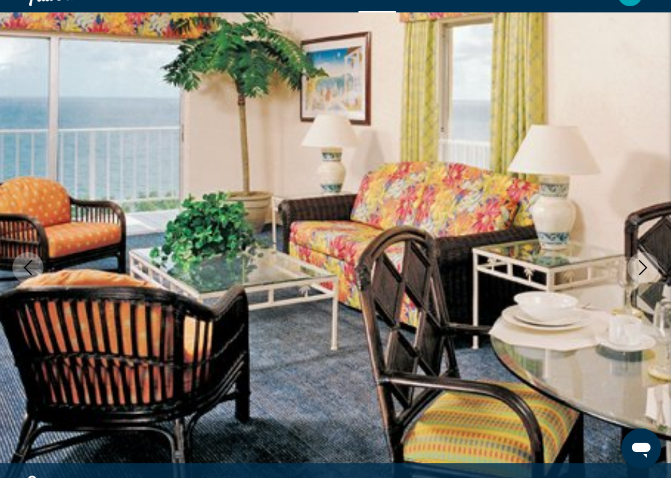
click at [643, 285] on icon "Next image" at bounding box center [643, 292] width 8 height 15
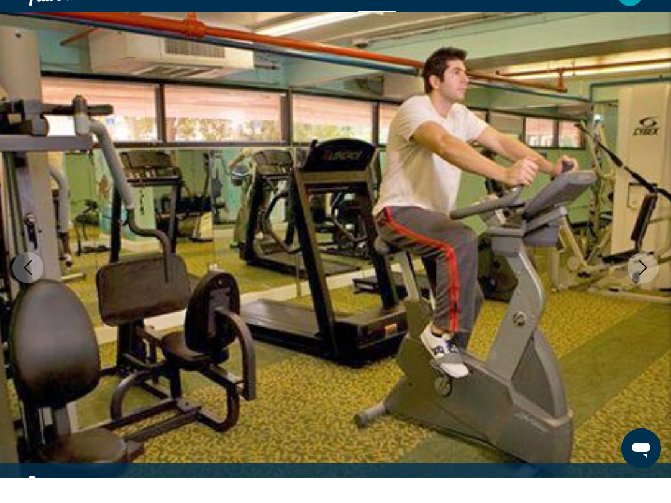
click at [641, 285] on icon "Next image" at bounding box center [643, 292] width 15 height 15
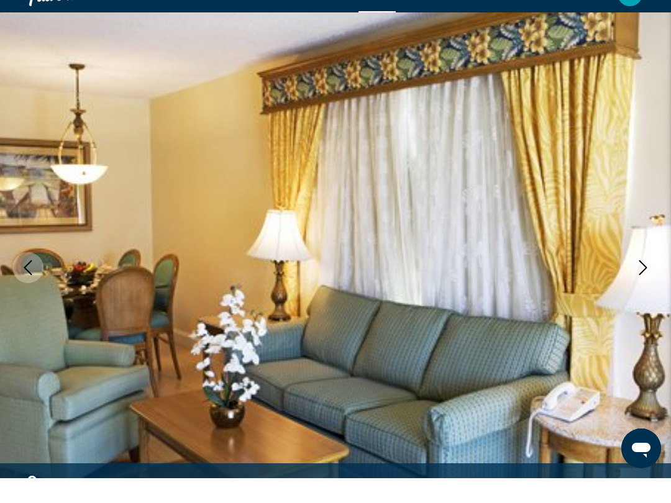
click at [637, 285] on icon "Next image" at bounding box center [643, 292] width 15 height 15
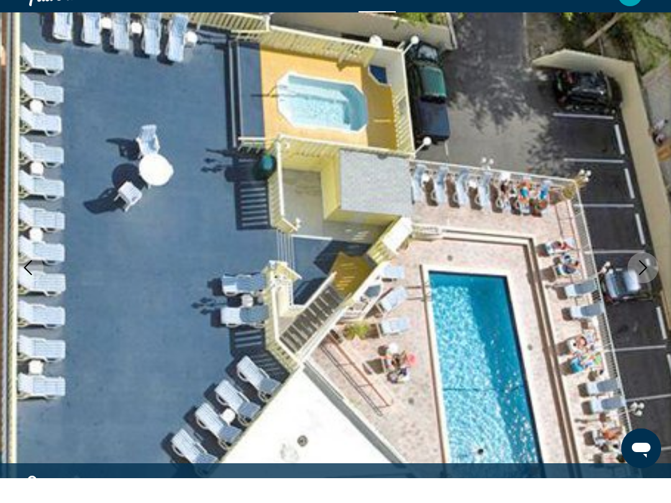
click at [643, 277] on button "Next image" at bounding box center [643, 292] width 31 height 31
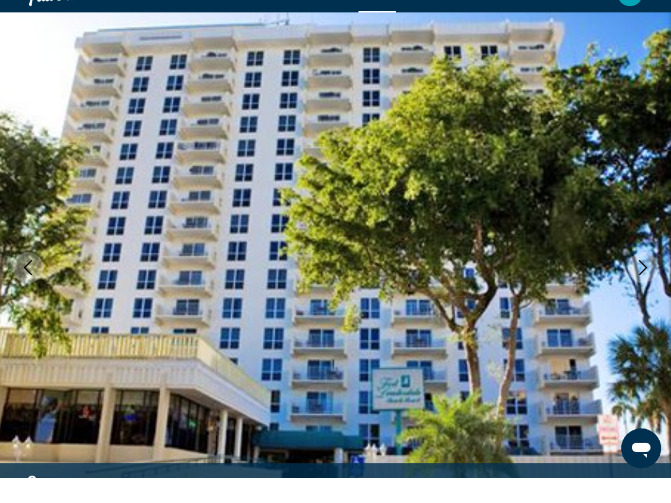
click at [636, 285] on icon "Next image" at bounding box center [643, 292] width 15 height 15
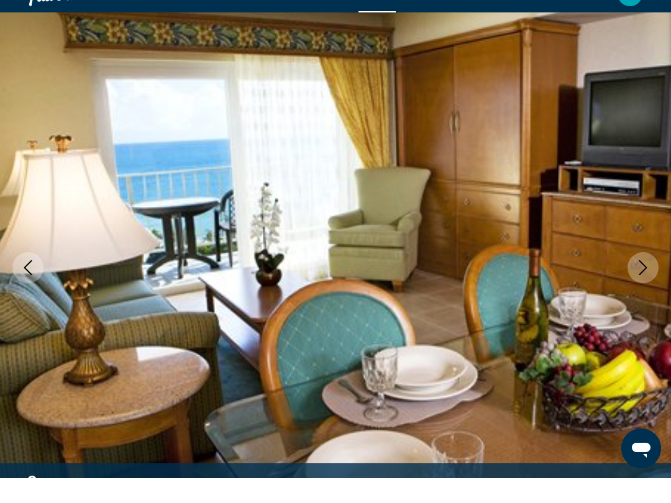
click at [639, 285] on icon "Next image" at bounding box center [643, 292] width 15 height 15
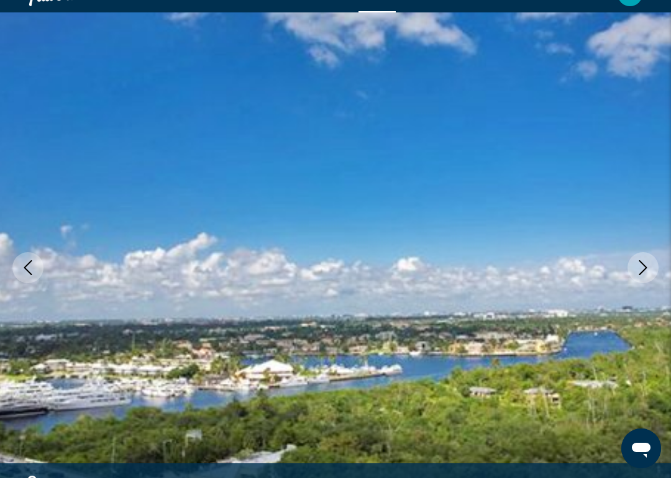
click at [635, 277] on button "Next image" at bounding box center [643, 292] width 31 height 31
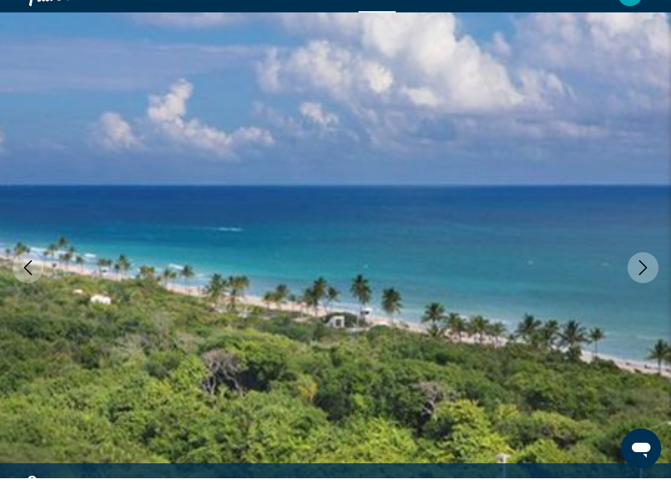
click at [640, 285] on icon "Next image" at bounding box center [643, 292] width 15 height 15
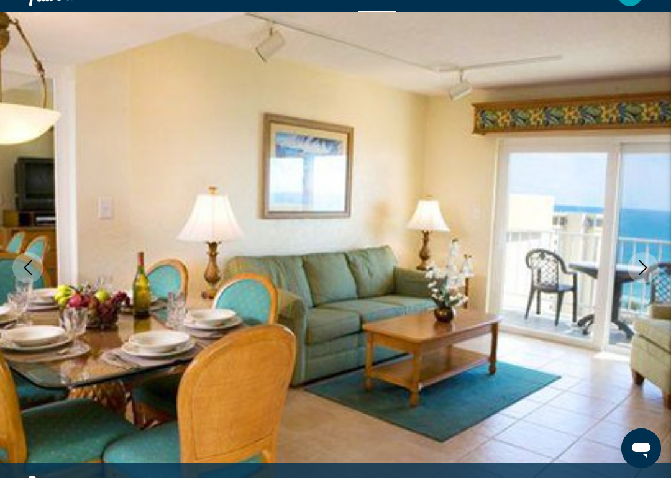
click at [636, 285] on icon "Next image" at bounding box center [643, 292] width 15 height 15
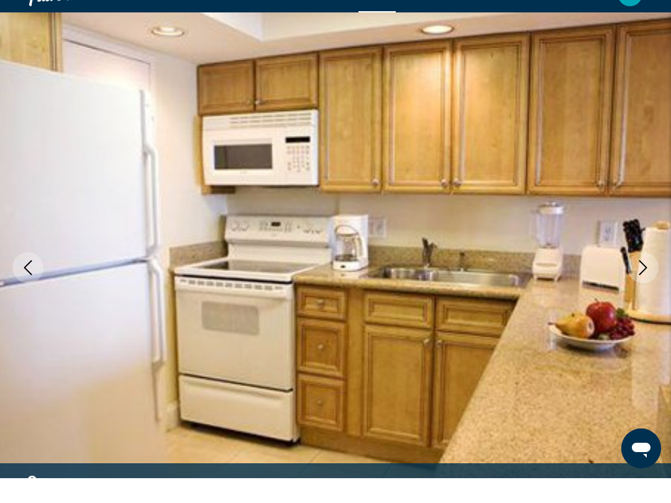
click at [638, 285] on icon "Next image" at bounding box center [643, 292] width 15 height 15
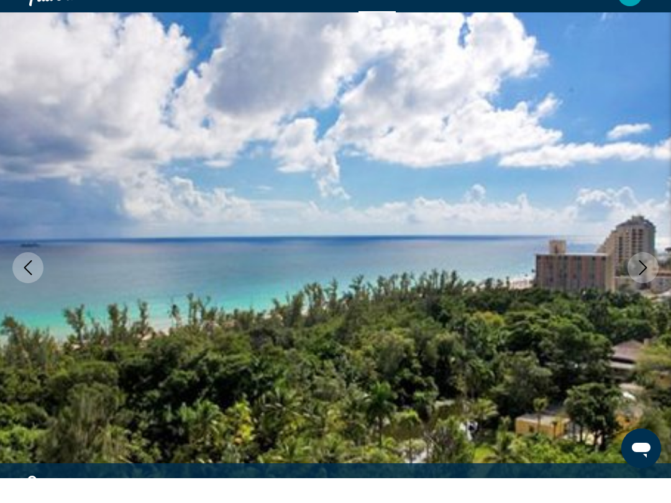
click at [638, 285] on icon "Next image" at bounding box center [643, 292] width 15 height 15
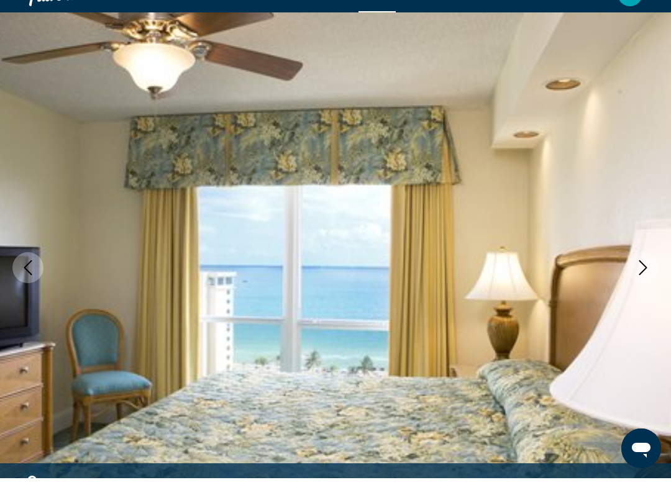
click at [642, 285] on icon "Next image" at bounding box center [643, 292] width 15 height 15
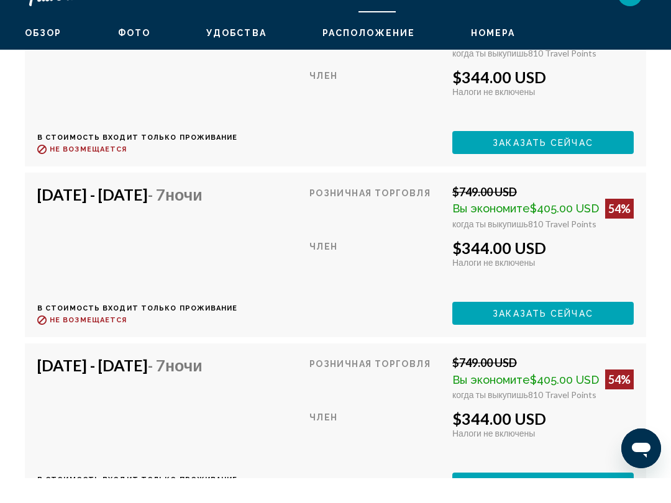
scroll to position [3752, 0]
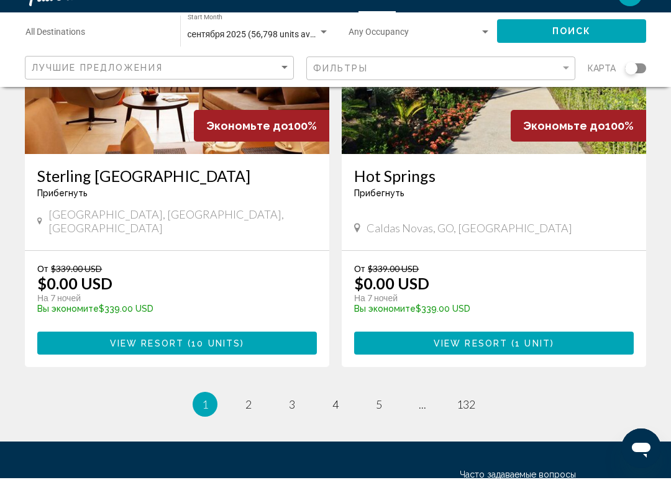
scroll to position [2445, 0]
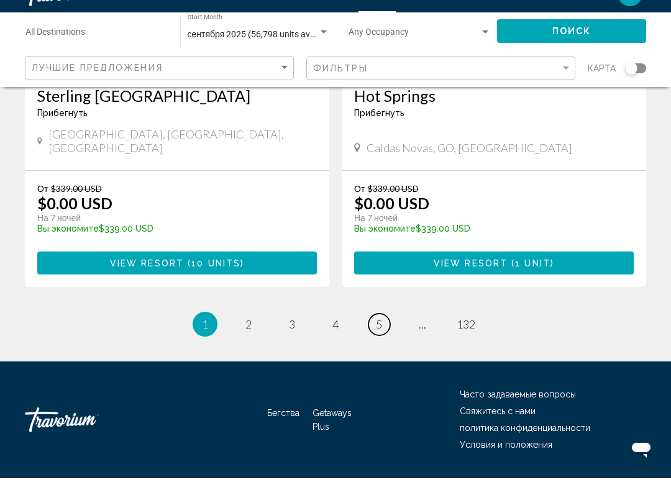
click at [377, 342] on span "5" at bounding box center [379, 349] width 6 height 14
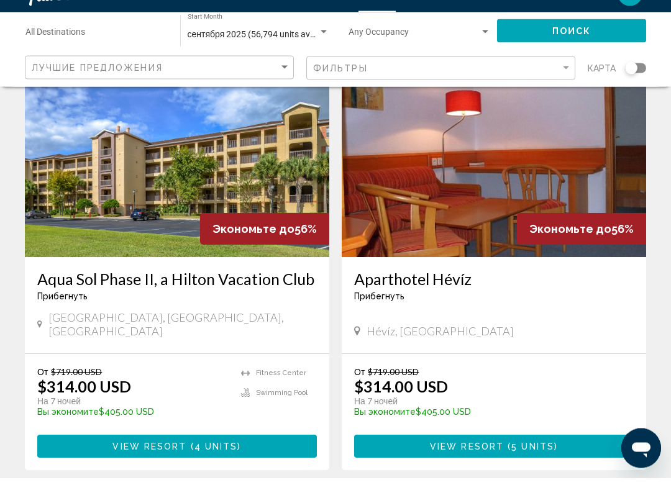
scroll to position [2407, 0]
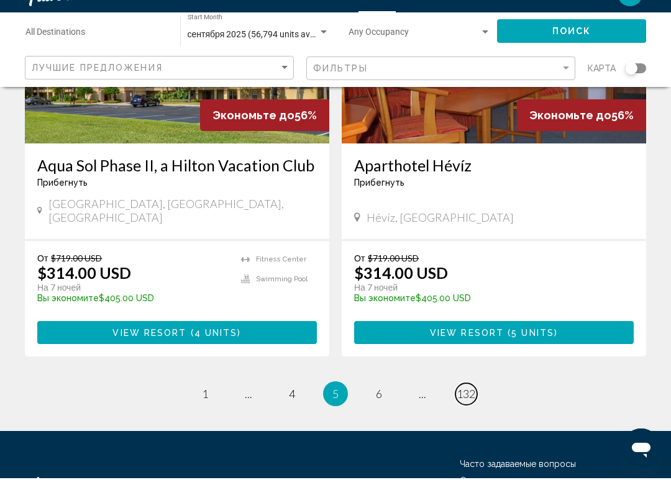
click at [464, 412] on span "132" at bounding box center [466, 419] width 19 height 14
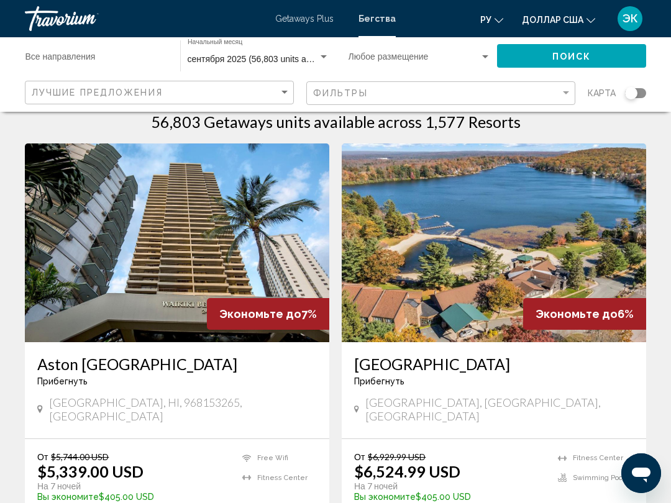
scroll to position [24, 0]
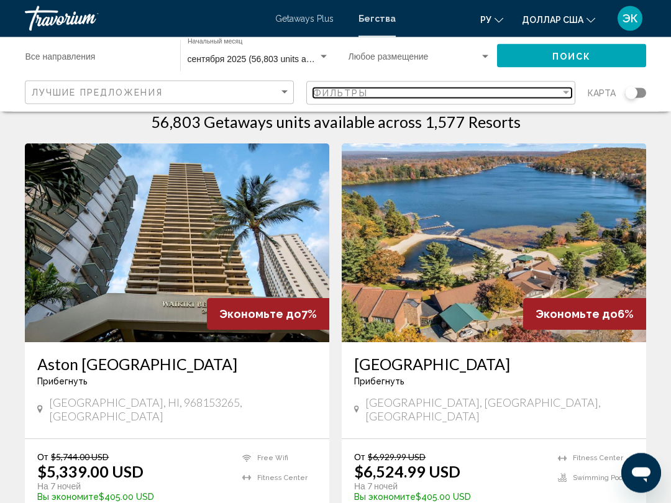
click at [565, 89] on div "Фильтр" at bounding box center [566, 93] width 11 height 10
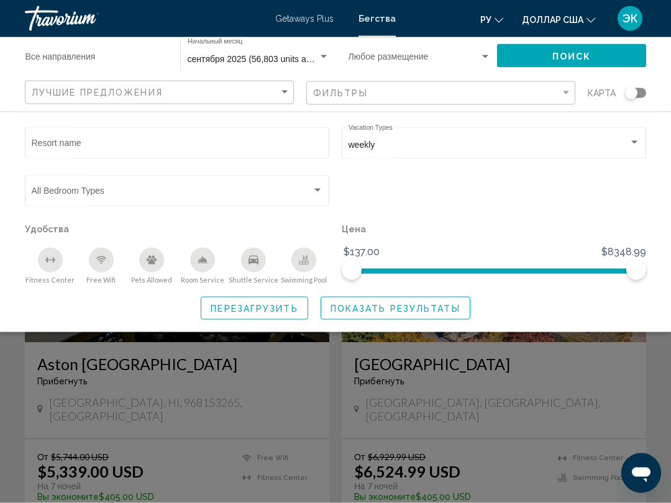
click at [634, 141] on div "Виджет поиска" at bounding box center [634, 143] width 11 height 10
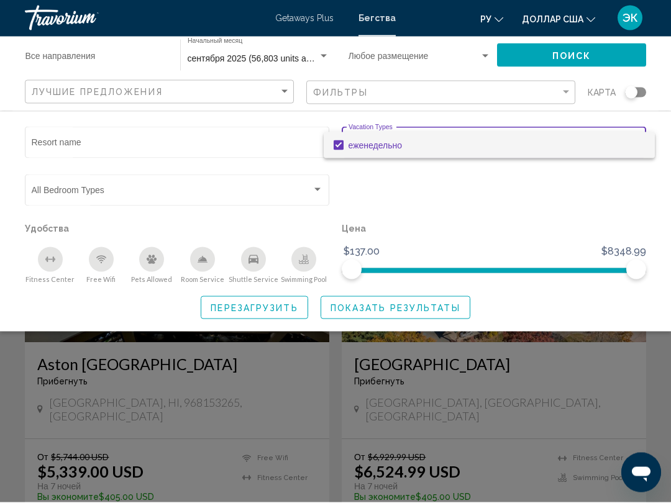
scroll to position [21, 0]
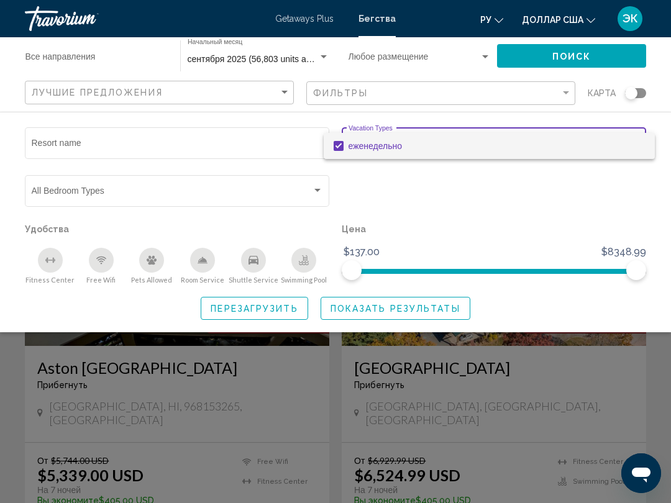
click at [633, 268] on div at bounding box center [335, 251] width 671 height 503
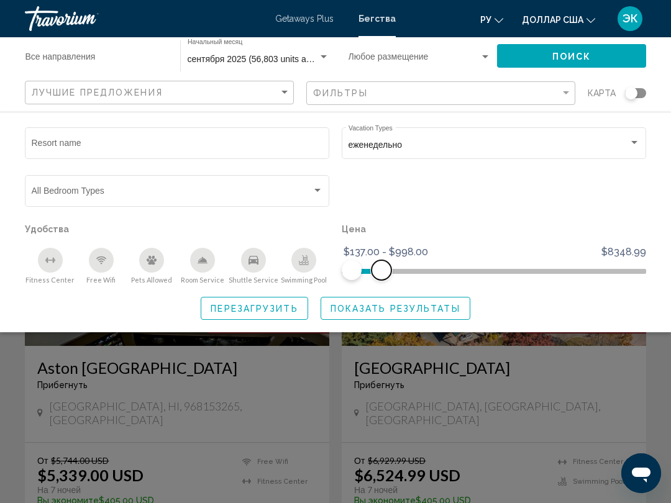
scroll to position [0, 0]
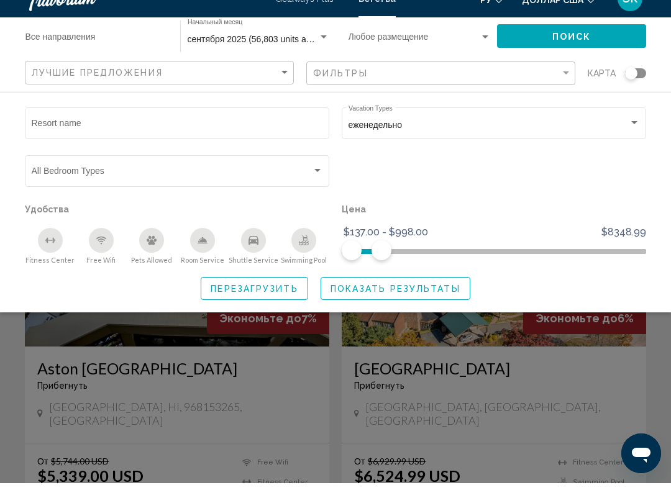
click at [428, 304] on span "Показать результаты" at bounding box center [396, 309] width 130 height 10
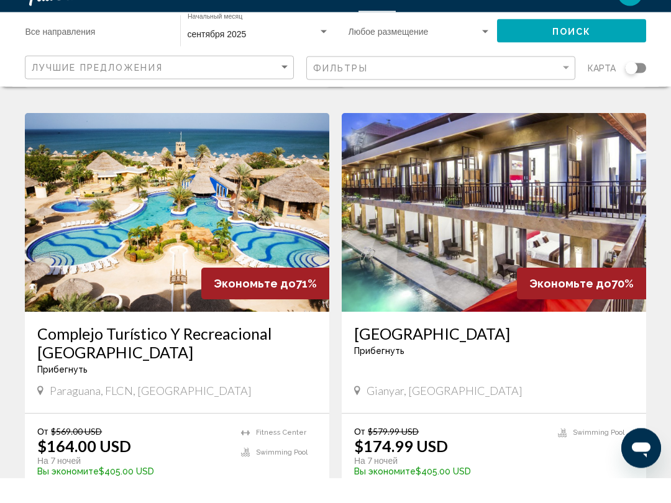
scroll to position [909, 0]
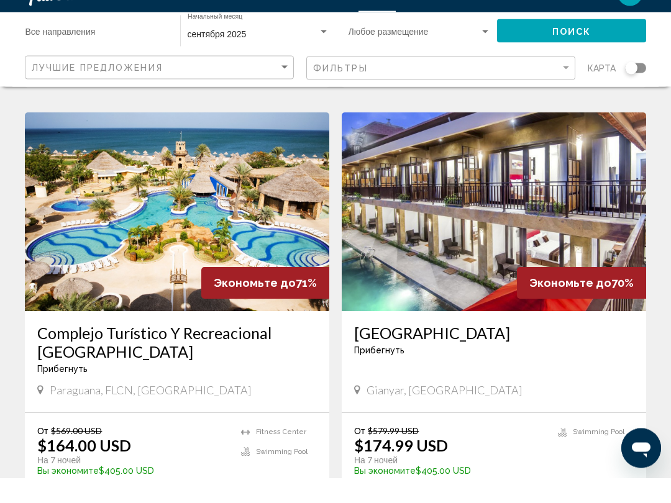
click at [245, 175] on img "Основное содержание" at bounding box center [177, 237] width 304 height 199
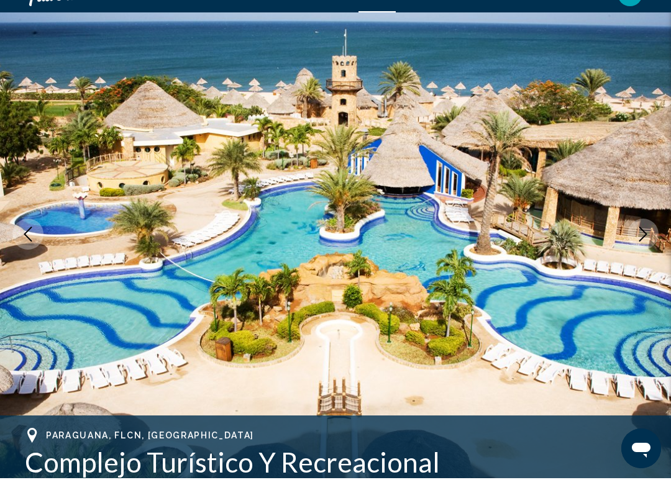
scroll to position [73, 0]
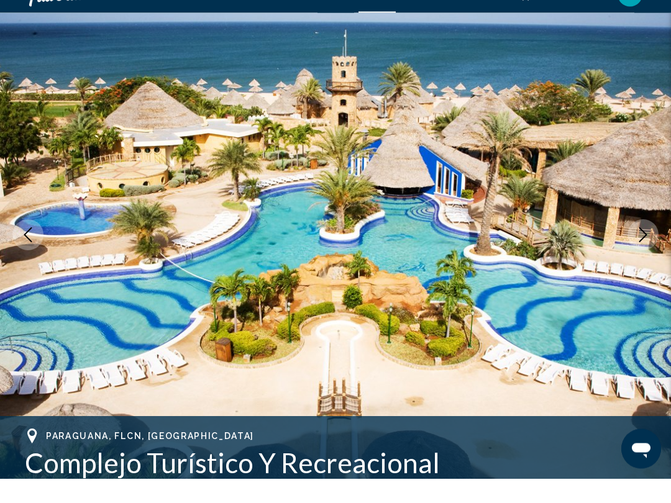
click at [641, 252] on icon "Next image" at bounding box center [643, 259] width 15 height 15
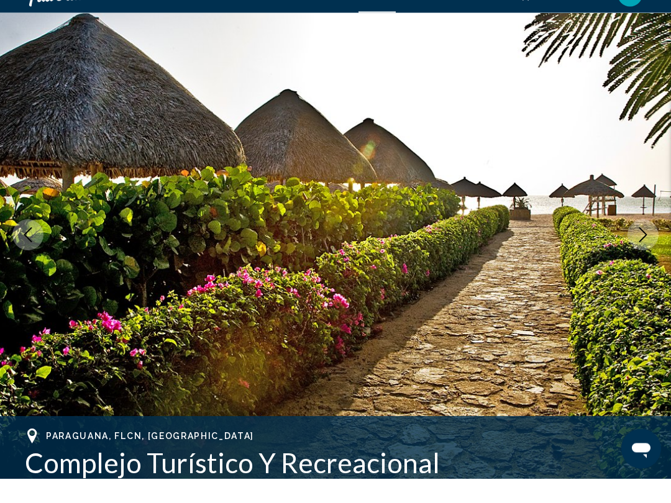
click at [641, 252] on icon "Next image" at bounding box center [643, 259] width 15 height 15
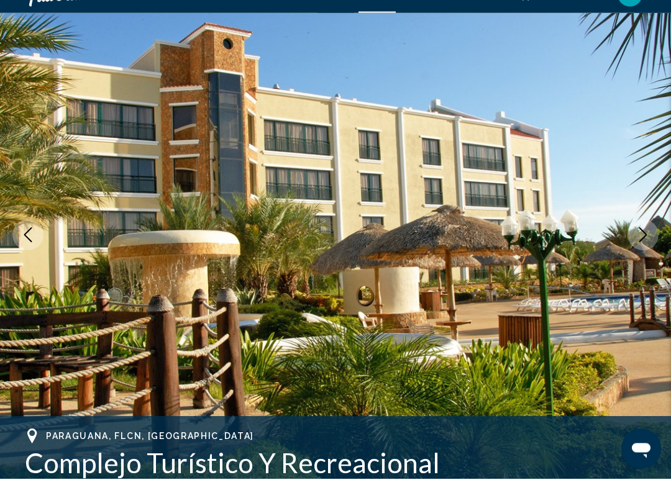
click at [631, 244] on button "Next image" at bounding box center [643, 259] width 31 height 31
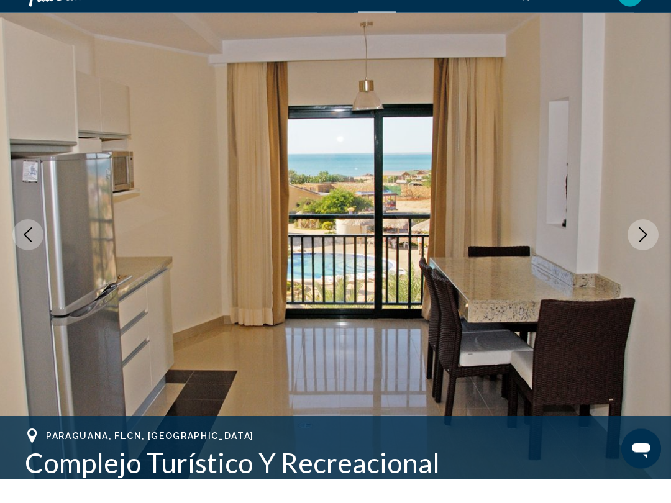
click at [633, 244] on button "Next image" at bounding box center [643, 259] width 31 height 31
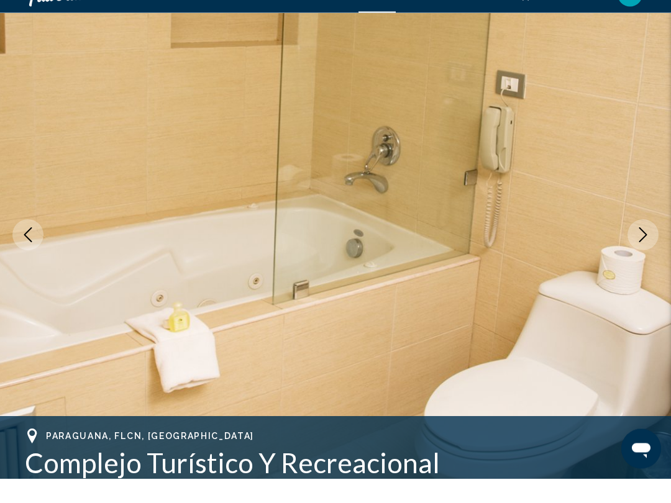
click at [638, 252] on icon "Next image" at bounding box center [643, 259] width 15 height 15
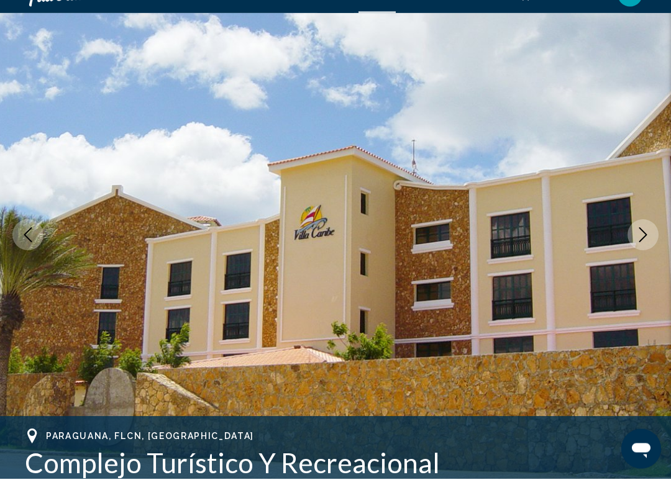
click at [637, 244] on button "Next image" at bounding box center [643, 259] width 31 height 31
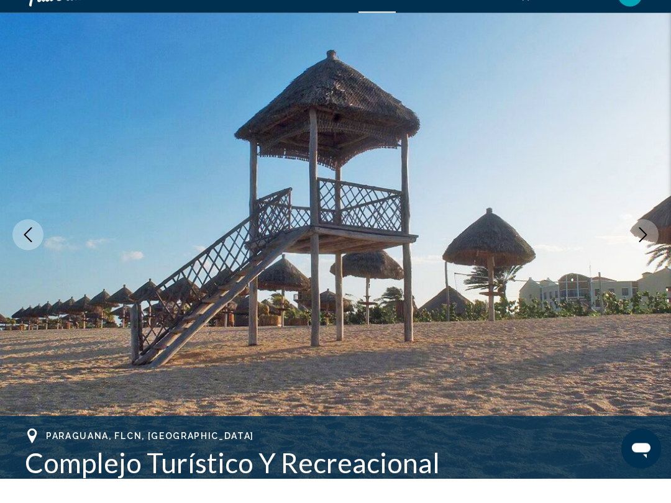
click at [643, 252] on icon "Next image" at bounding box center [643, 259] width 15 height 15
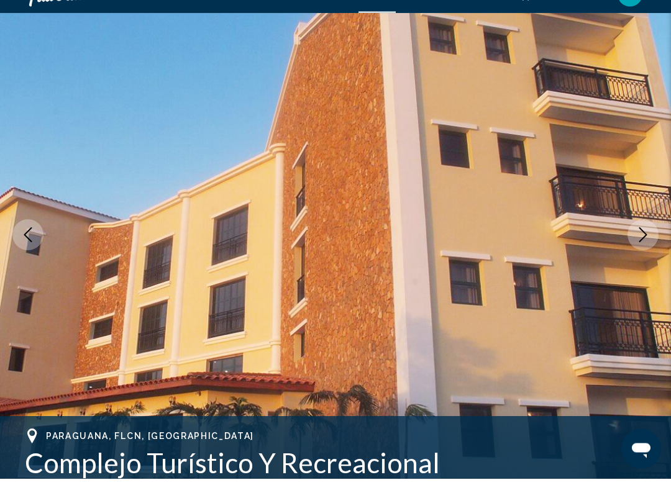
click at [639, 252] on icon "Next image" at bounding box center [643, 259] width 15 height 15
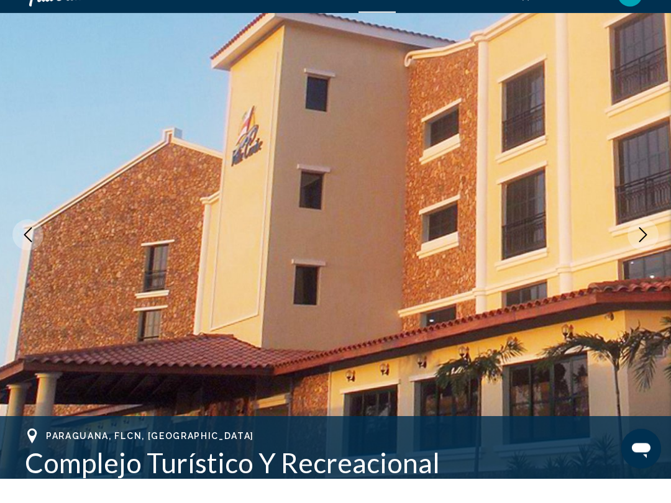
click at [639, 252] on icon "Next image" at bounding box center [643, 259] width 15 height 15
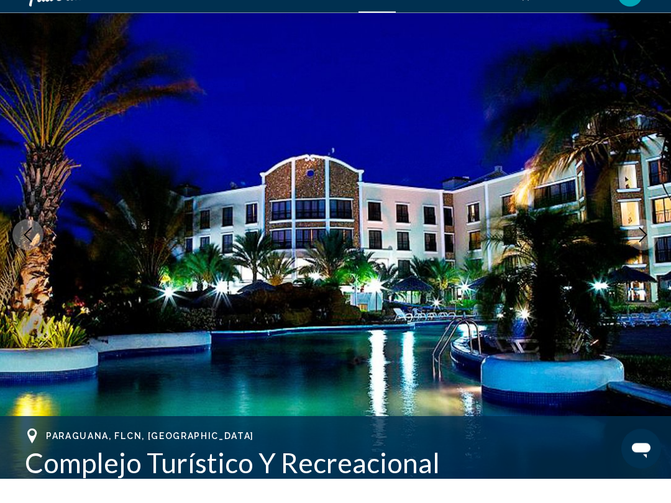
click at [637, 252] on icon "Next image" at bounding box center [643, 259] width 15 height 15
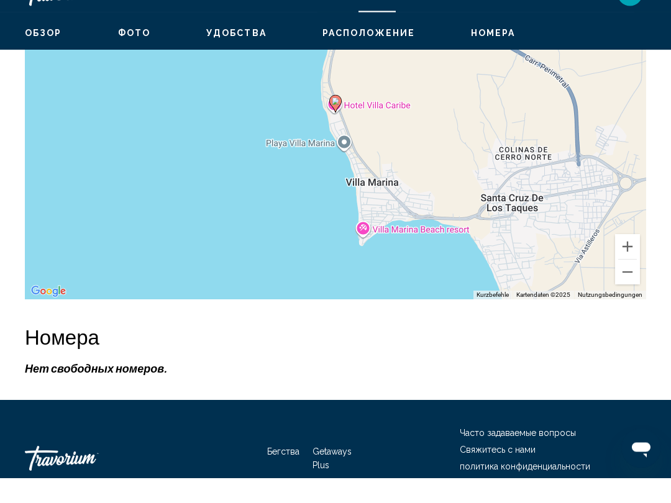
scroll to position [1978, 0]
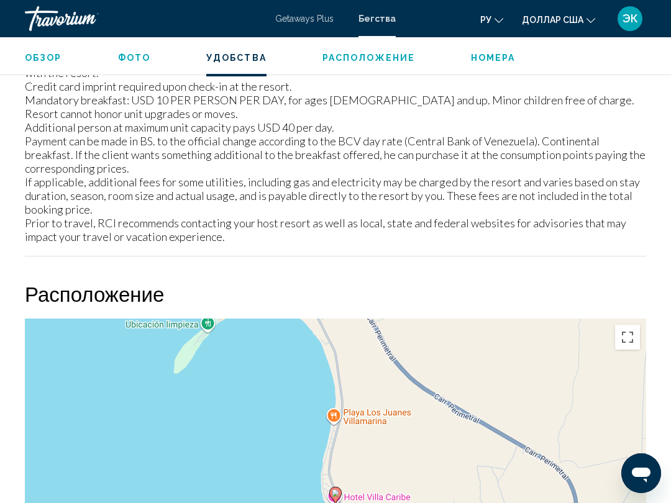
click at [629, 326] on div "Um den Modus zum Ziehen mit der Tastatur zu aktivieren, drückst du Alt + Eingab…" at bounding box center [335, 505] width 621 height 373
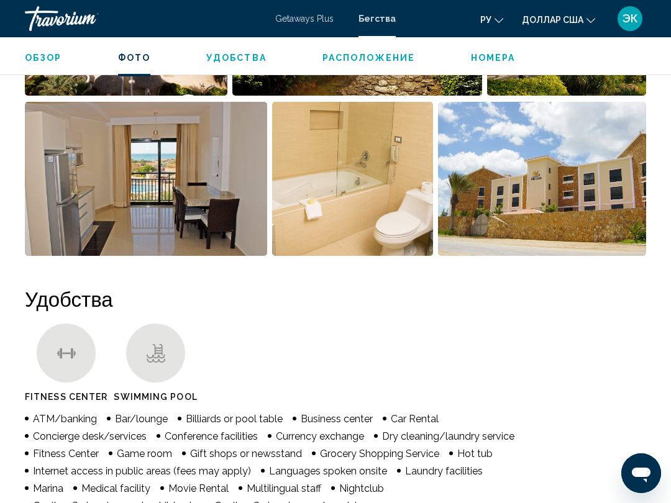
scroll to position [961, 0]
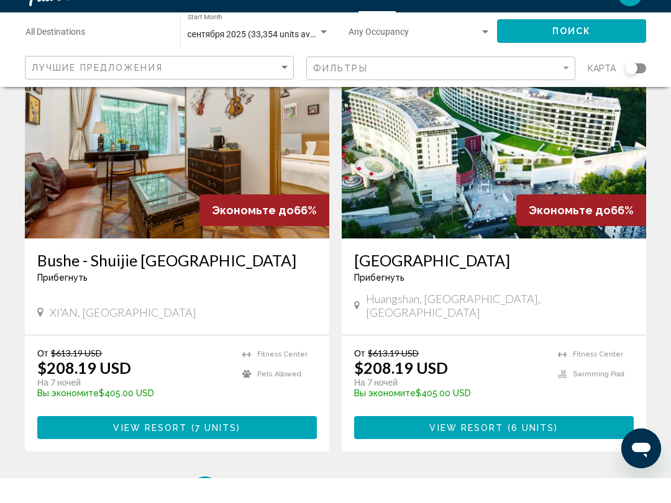
scroll to position [2302, 0]
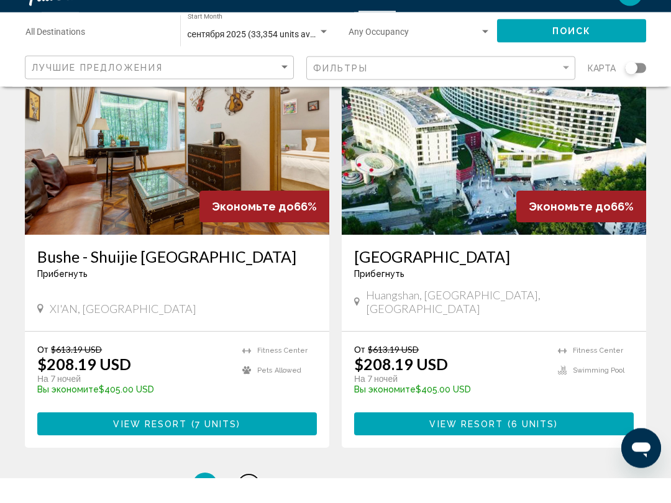
click at [257, 500] on link "page 2" at bounding box center [249, 511] width 22 height 22
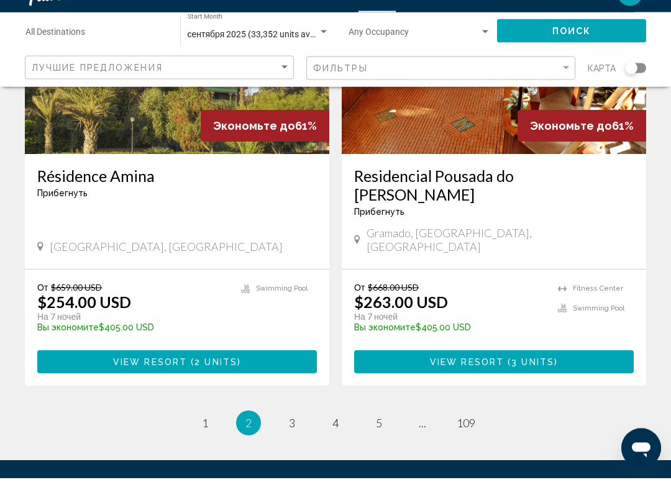
scroll to position [2347, 0]
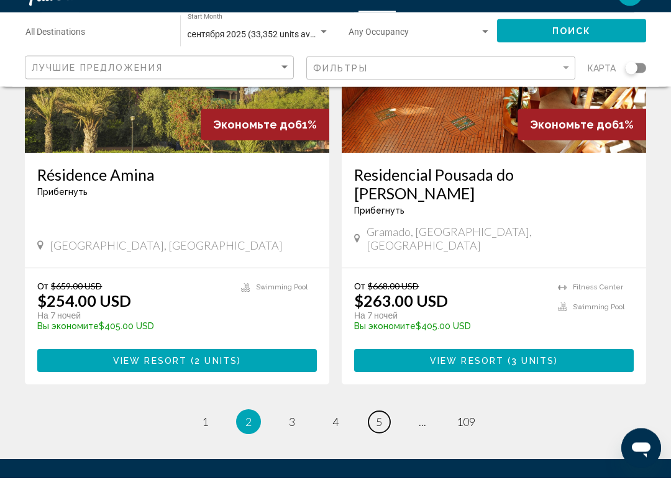
click at [380, 441] on span "5" at bounding box center [379, 448] width 6 height 14
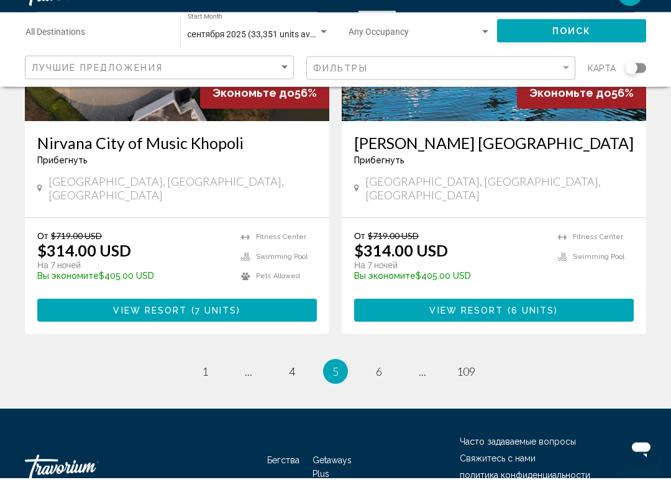
scroll to position [2407, 0]
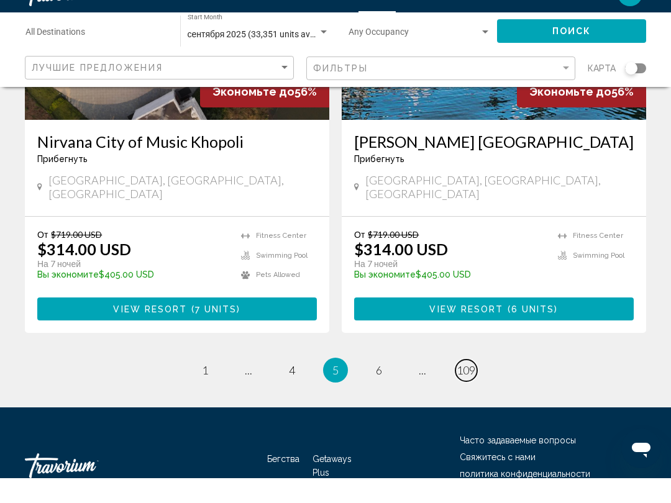
click at [469, 388] on span "109" at bounding box center [466, 395] width 19 height 14
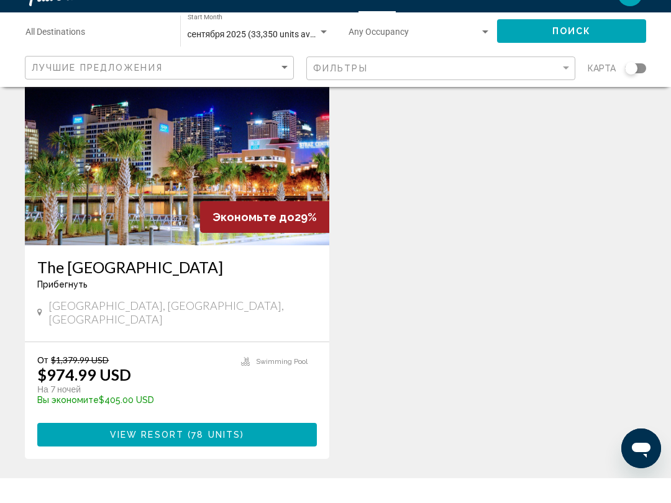
scroll to position [1854, 0]
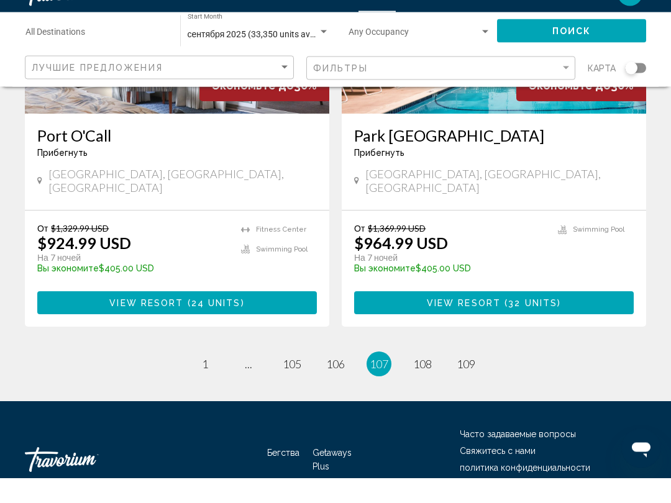
scroll to position [2426, 0]
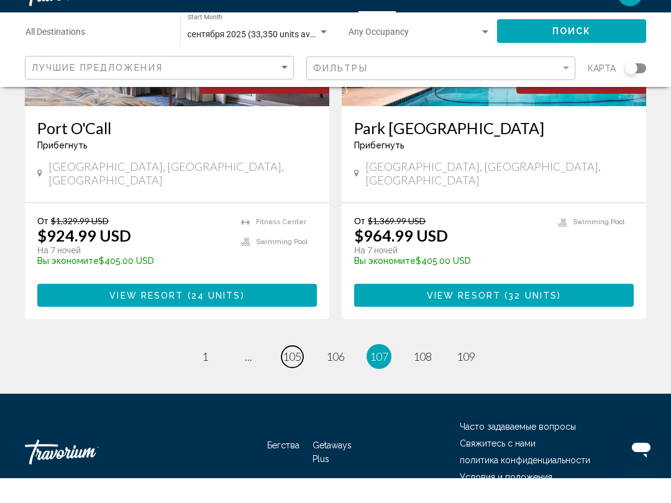
click at [297, 375] on span "105" at bounding box center [292, 382] width 19 height 14
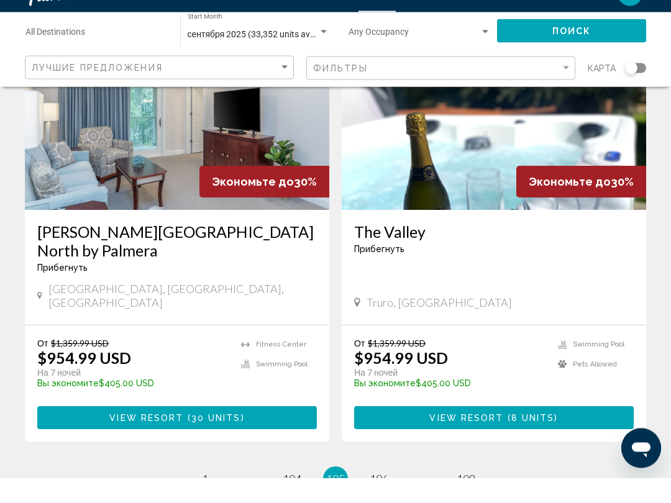
scroll to position [2328, 0]
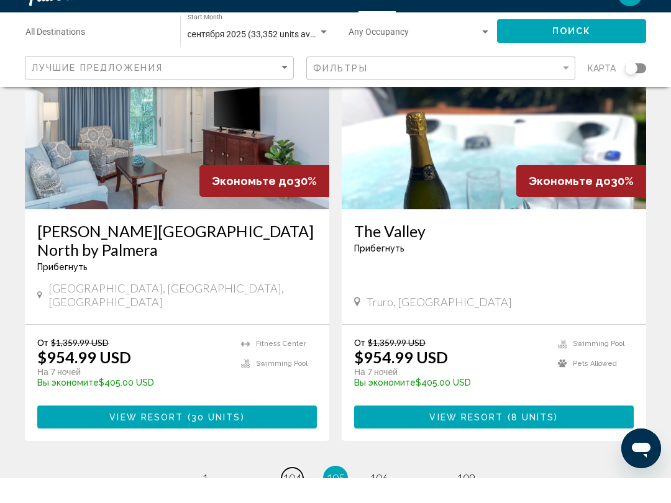
click at [288, 497] on span "104" at bounding box center [292, 504] width 19 height 14
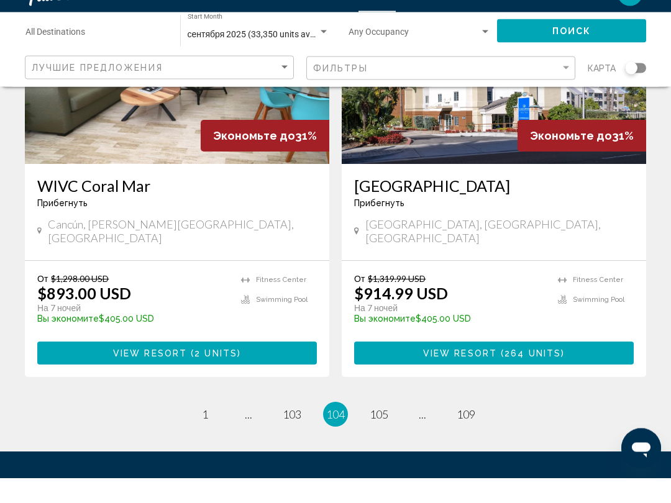
scroll to position [2457, 0]
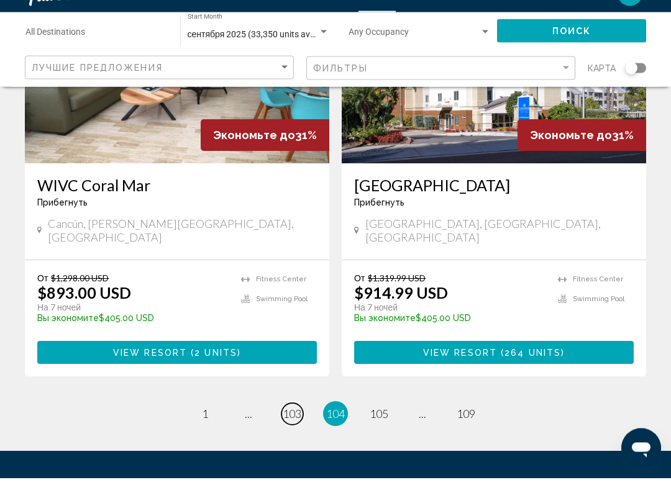
click at [295, 433] on span "103" at bounding box center [292, 440] width 19 height 14
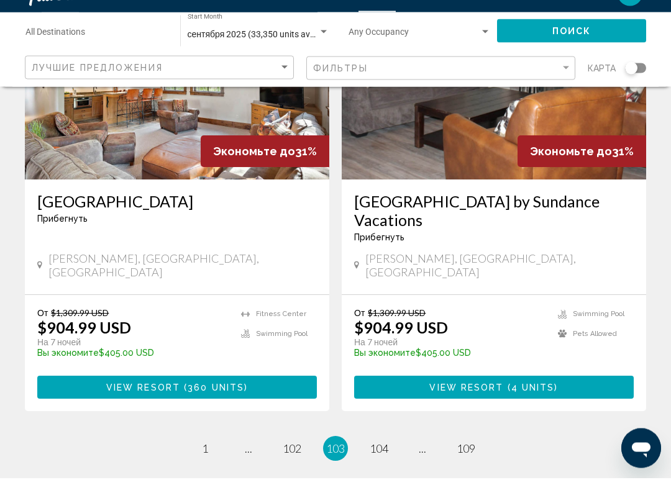
scroll to position [2442, 0]
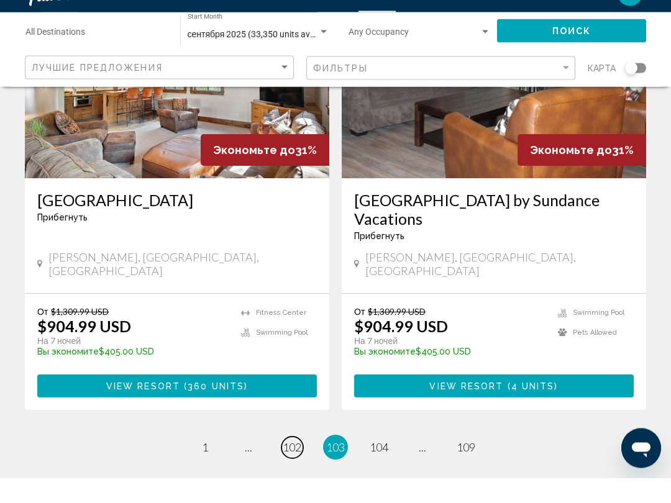
click at [288, 466] on span "102" at bounding box center [292, 473] width 19 height 14
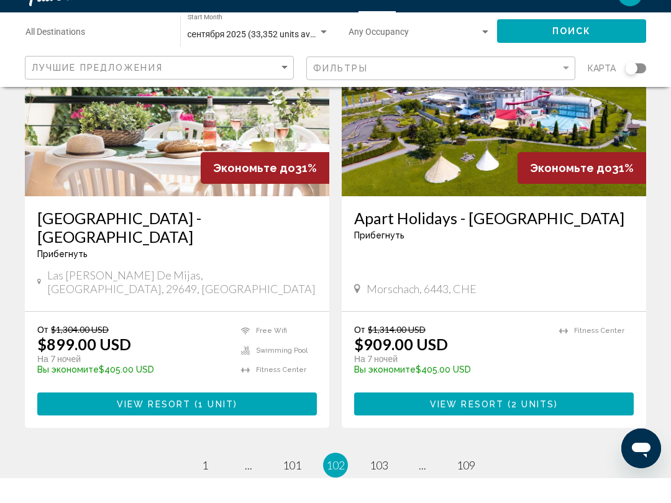
scroll to position [2391, 0]
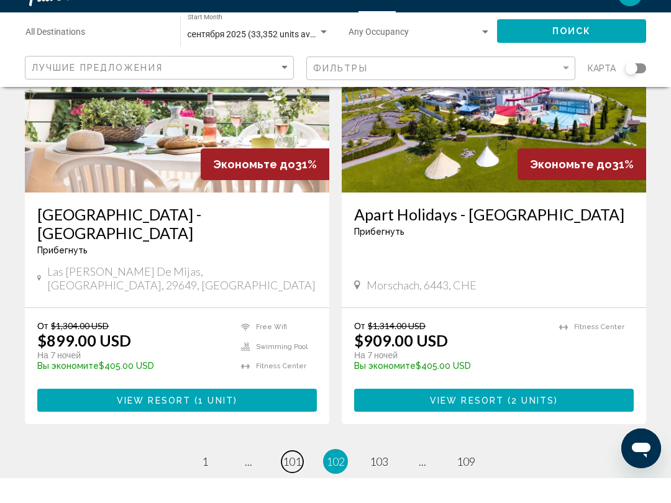
click at [294, 480] on span "101" at bounding box center [292, 487] width 19 height 14
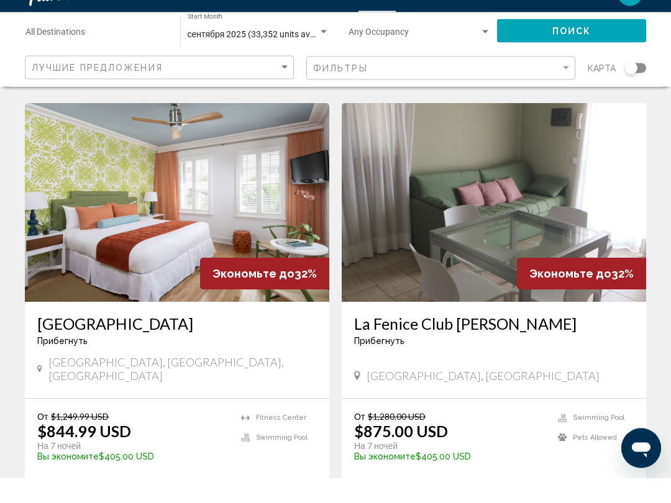
scroll to position [2245, 0]
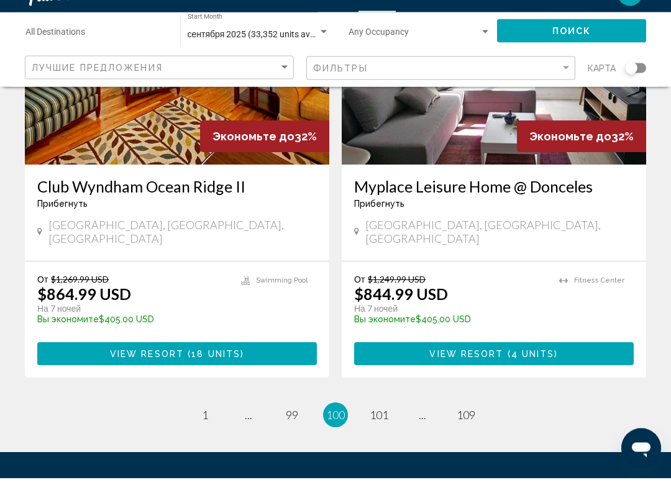
scroll to position [2370, 0]
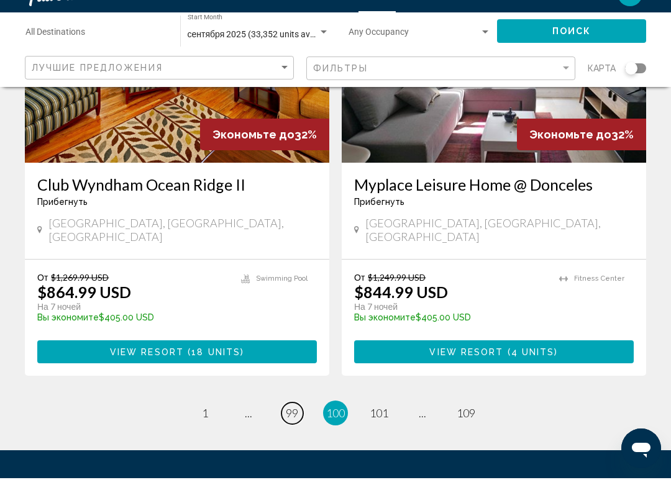
click at [284, 428] on link "page 99" at bounding box center [293, 439] width 22 height 22
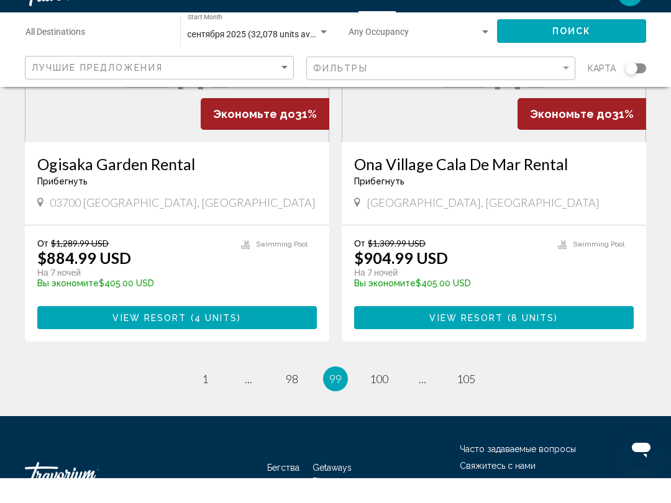
scroll to position [2464, 0]
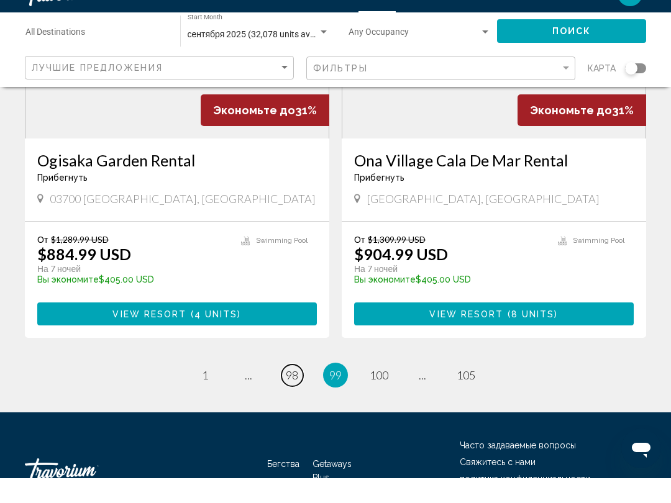
click at [285, 390] on link "page 98" at bounding box center [293, 401] width 22 height 22
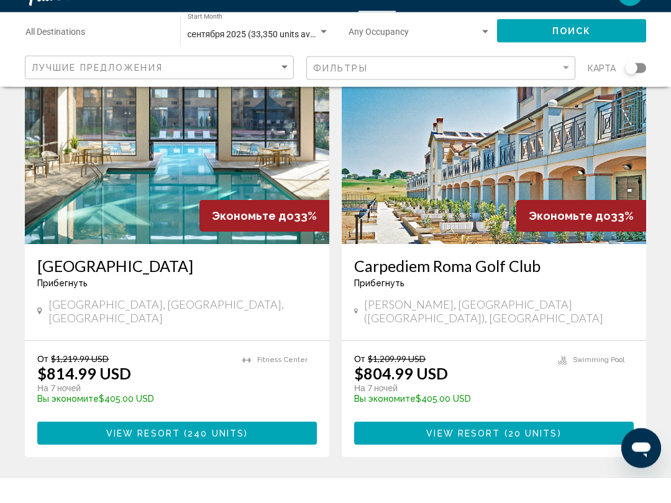
scroll to position [98, 0]
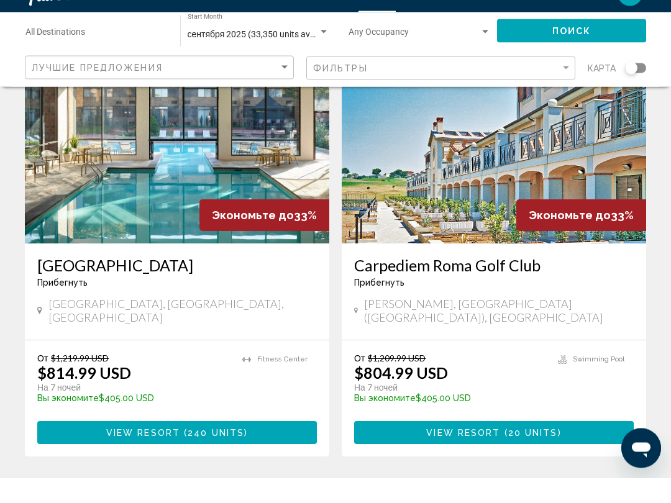
click at [602, 181] on img "Основное содержание" at bounding box center [494, 169] width 304 height 199
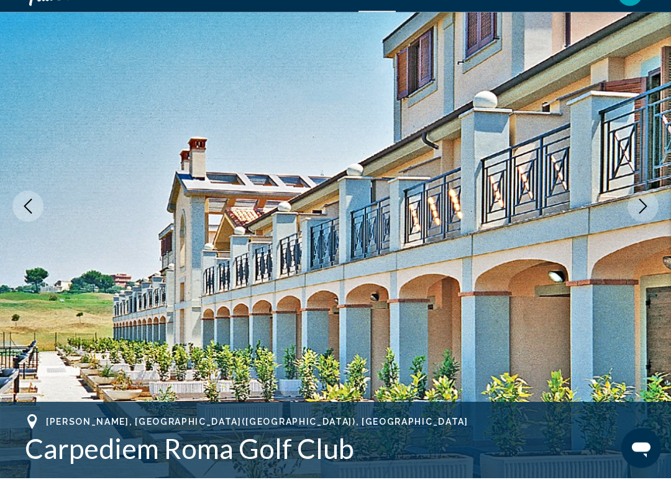
scroll to position [104, 0]
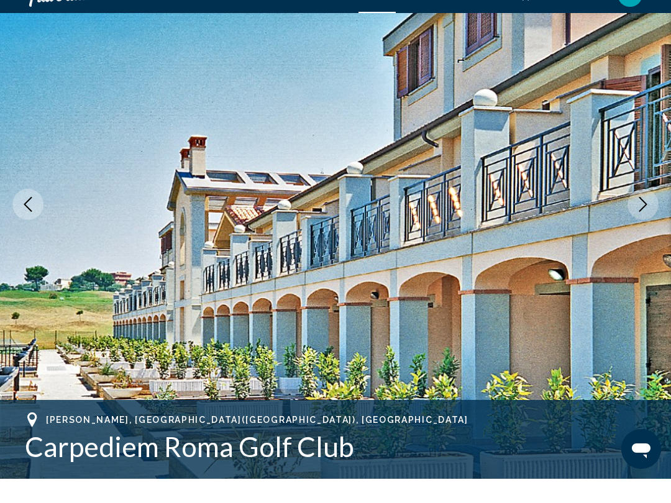
click at [641, 221] on icon "Next image" at bounding box center [643, 228] width 15 height 15
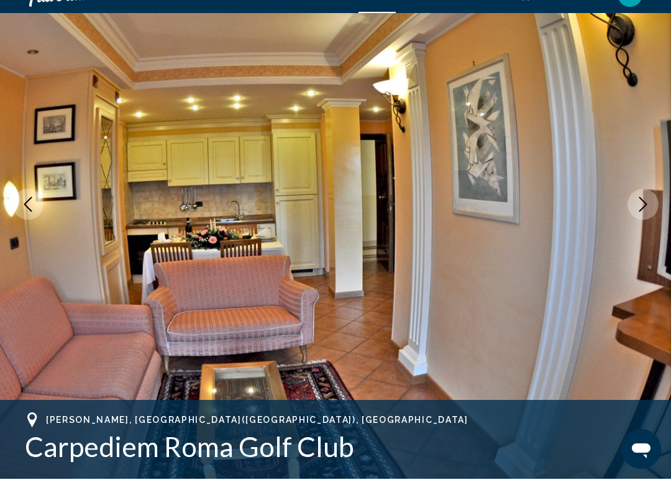
click at [641, 221] on icon "Next image" at bounding box center [643, 228] width 8 height 15
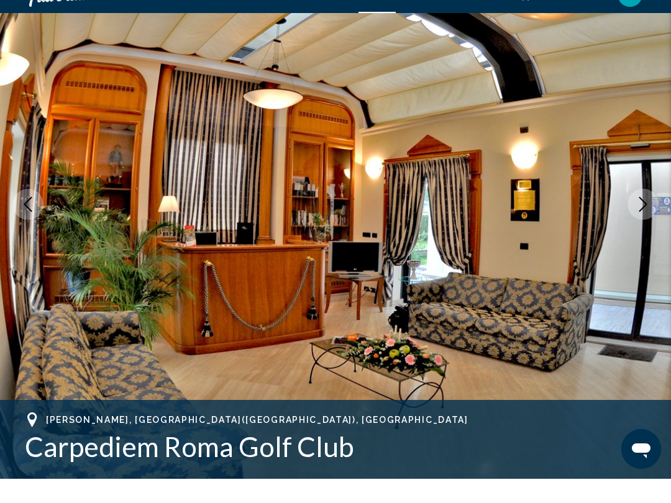
click at [641, 221] on icon "Next image" at bounding box center [643, 228] width 8 height 15
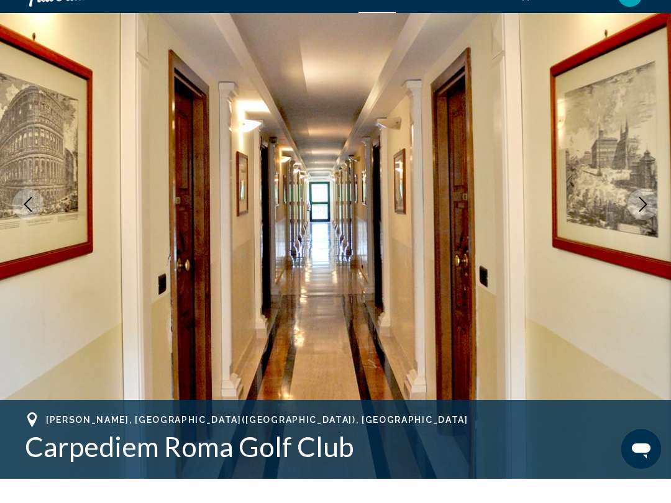
click at [636, 221] on icon "Next image" at bounding box center [643, 228] width 15 height 15
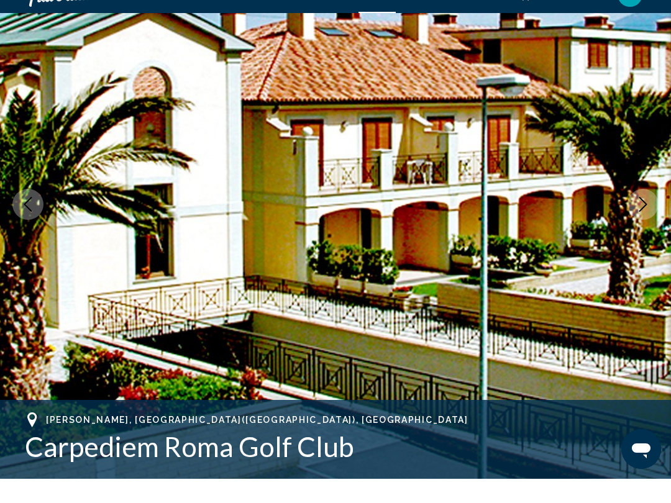
click at [637, 221] on icon "Next image" at bounding box center [643, 228] width 15 height 15
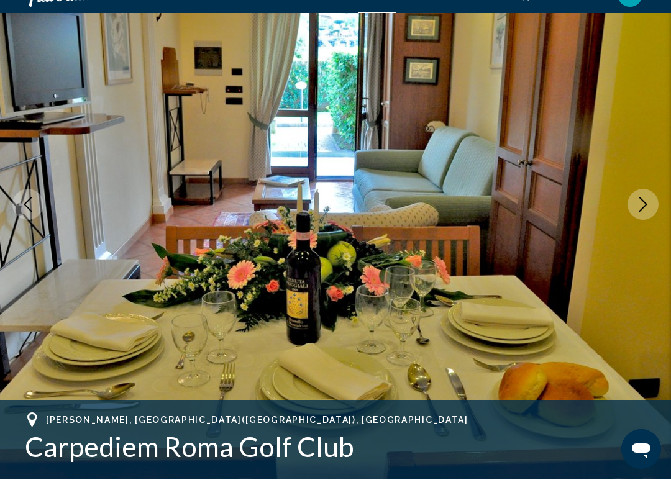
click at [637, 221] on icon "Next image" at bounding box center [643, 228] width 15 height 15
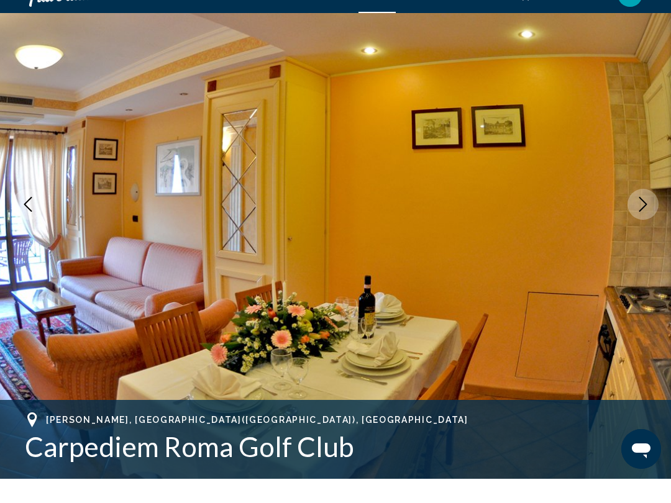
click at [641, 221] on icon "Next image" at bounding box center [643, 228] width 15 height 15
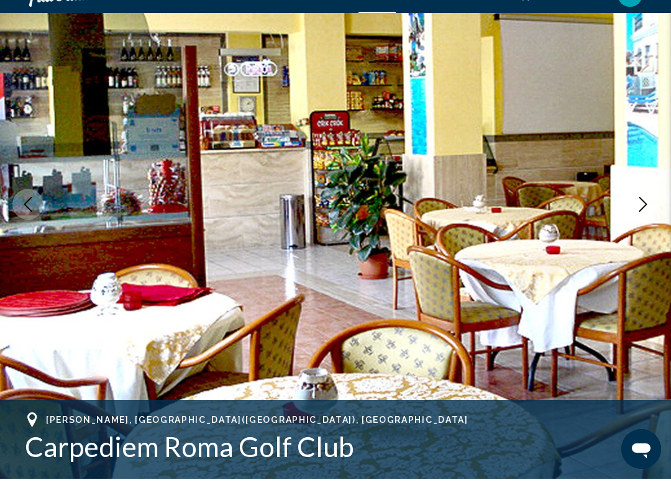
click at [636, 221] on icon "Next image" at bounding box center [643, 228] width 15 height 15
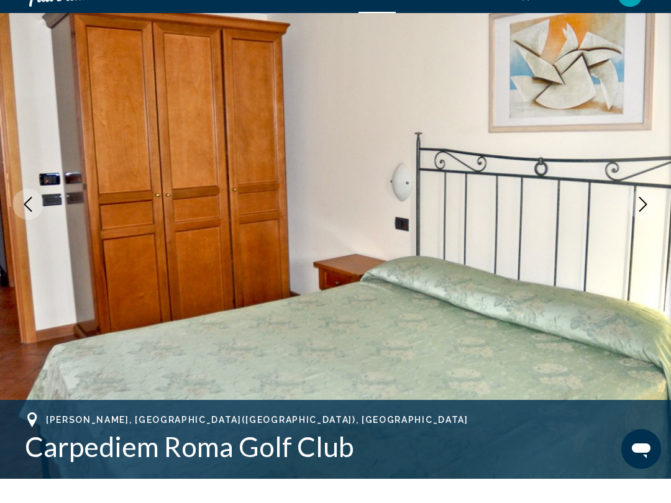
click at [640, 221] on icon "Next image" at bounding box center [643, 228] width 15 height 15
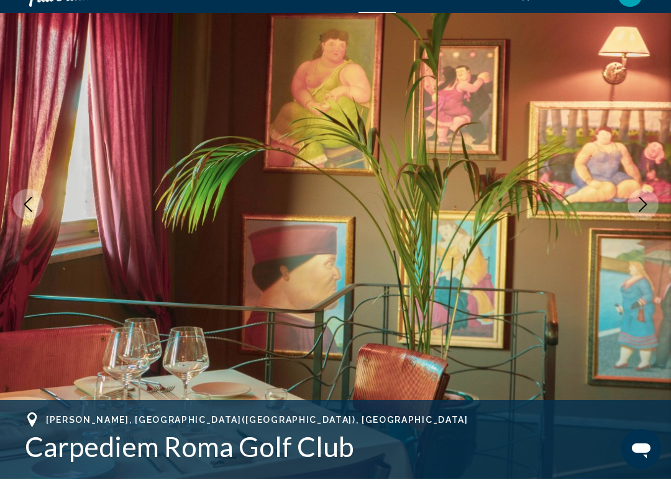
click at [639, 221] on icon "Next image" at bounding box center [643, 228] width 15 height 15
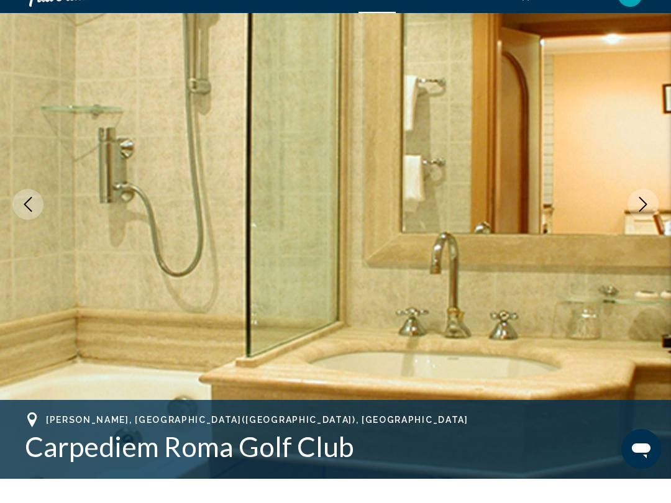
click at [638, 221] on icon "Next image" at bounding box center [643, 228] width 15 height 15
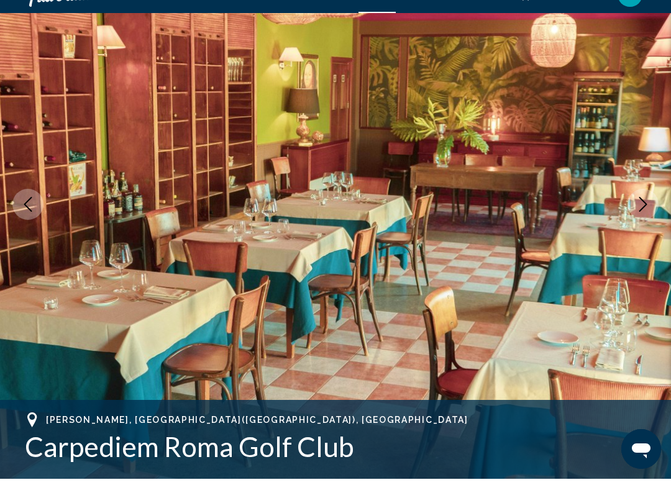
click at [633, 214] on button "Next image" at bounding box center [643, 228] width 31 height 31
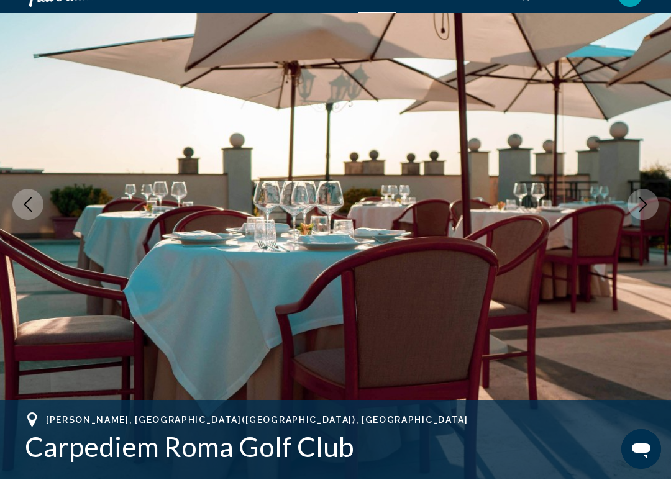
click at [636, 213] on button "Next image" at bounding box center [643, 228] width 31 height 31
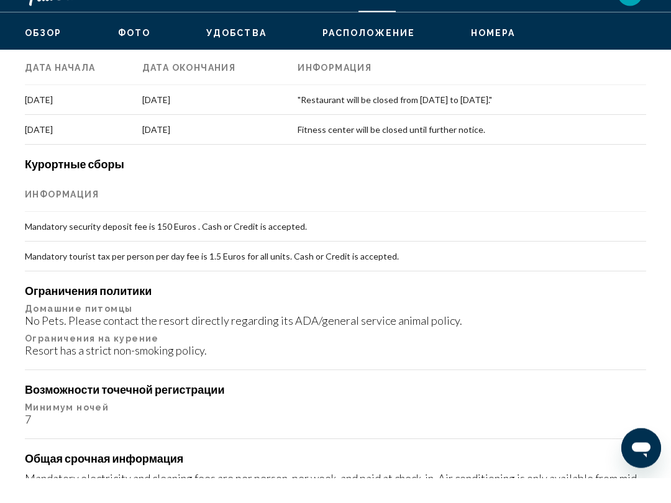
scroll to position [1444, 0]
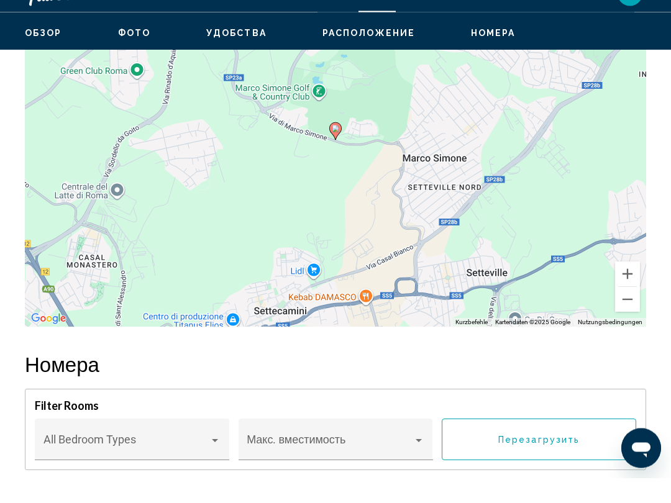
click at [625, 313] on button "Verkleinern" at bounding box center [627, 325] width 25 height 25
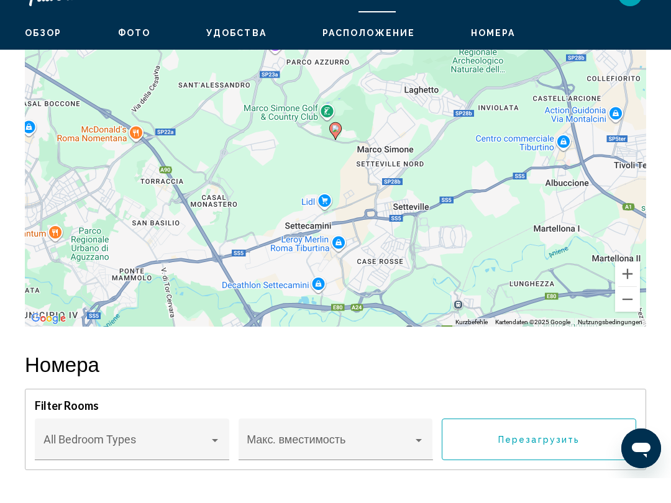
click at [627, 312] on button "Verkleinern" at bounding box center [627, 324] width 25 height 25
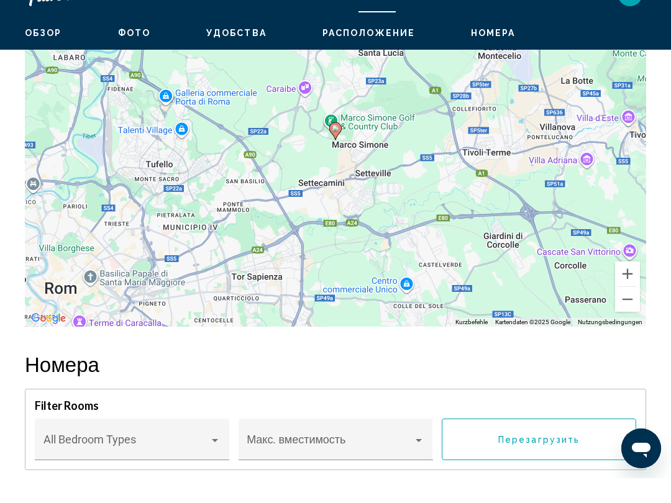
click at [630, 312] on button "Verkleinern" at bounding box center [627, 324] width 25 height 25
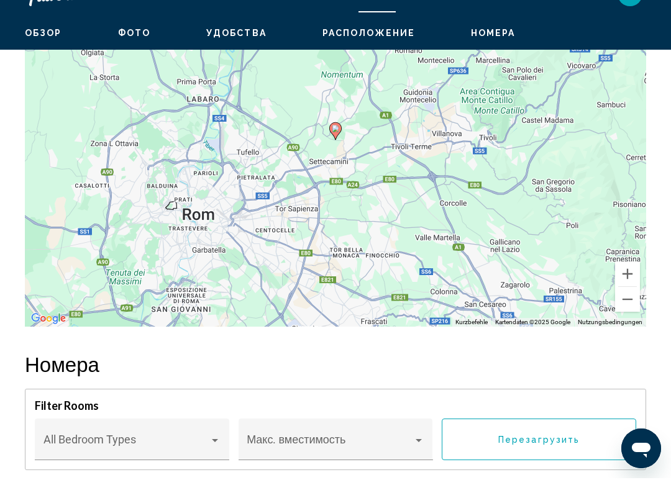
click at [628, 312] on button "Verkleinern" at bounding box center [627, 324] width 25 height 25
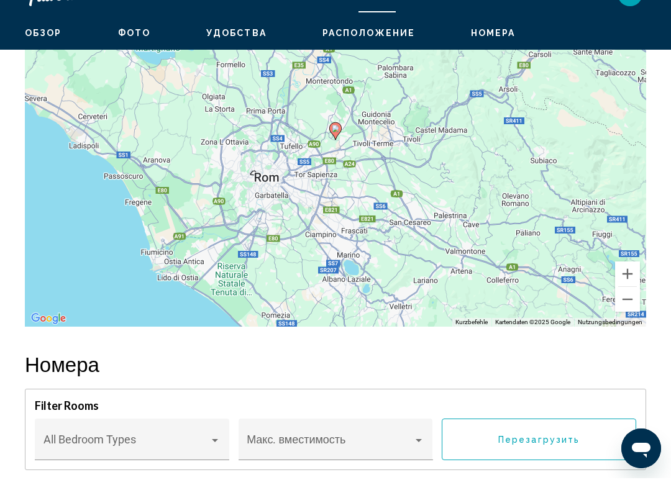
click at [626, 312] on button "Verkleinern" at bounding box center [627, 324] width 25 height 25
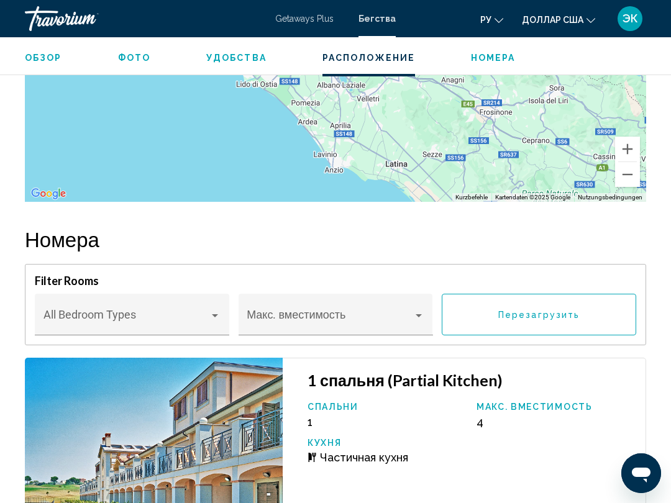
scroll to position [2406, 0]
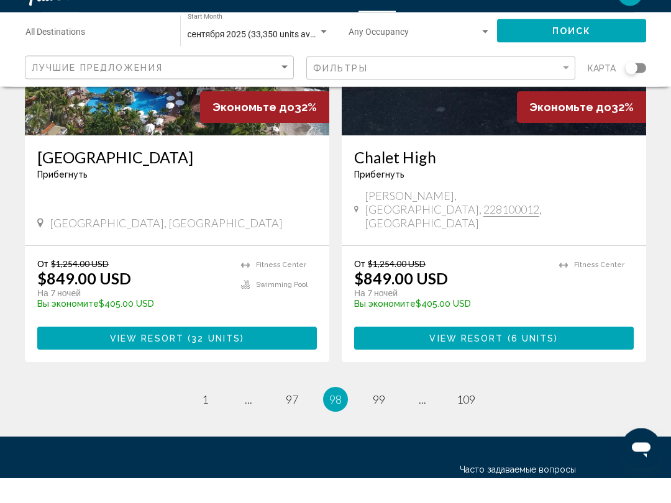
scroll to position [2426, 0]
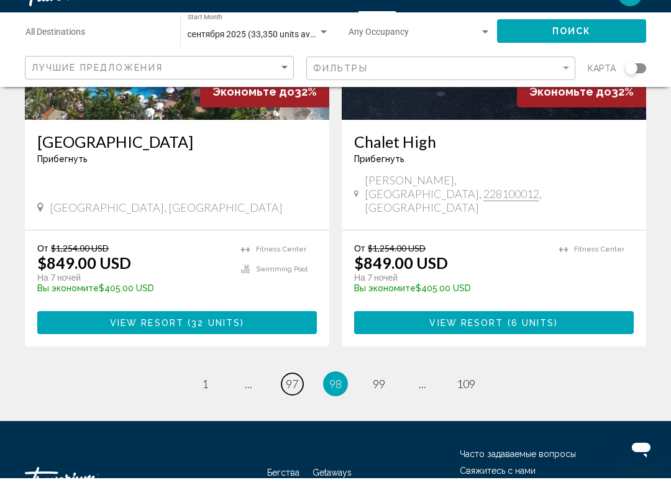
click at [290, 402] on span "97" at bounding box center [292, 409] width 12 height 14
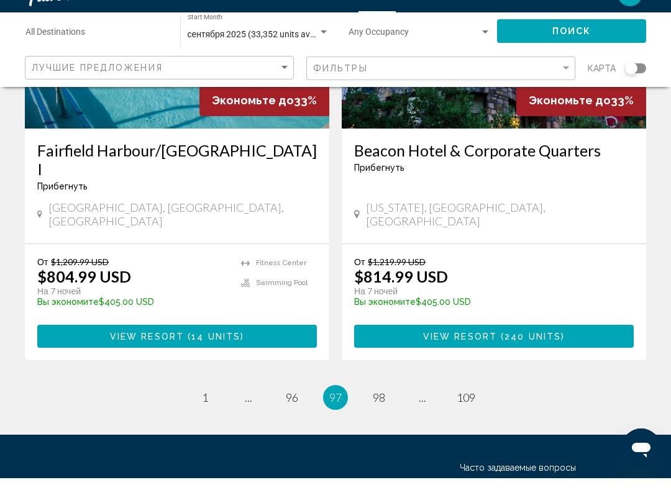
scroll to position [2445, 0]
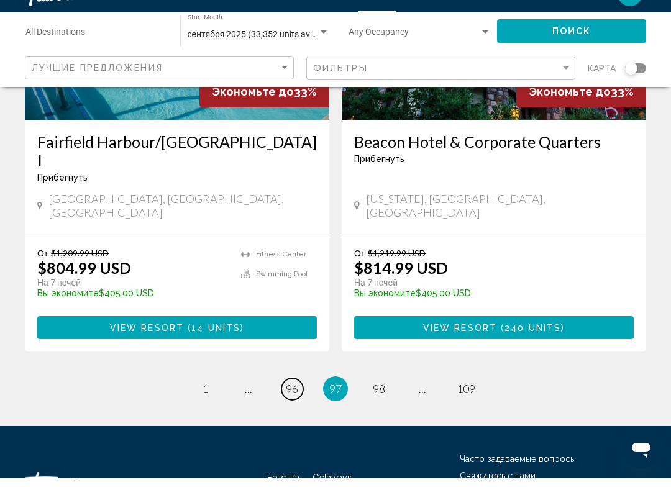
click at [290, 407] on span "96" at bounding box center [292, 414] width 12 height 14
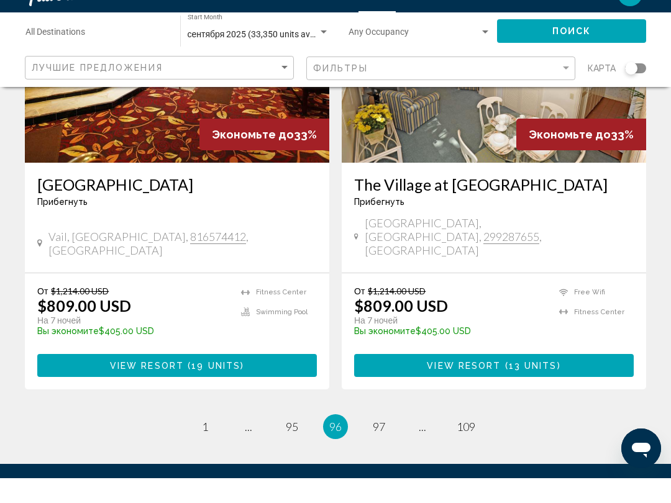
scroll to position [2426, 0]
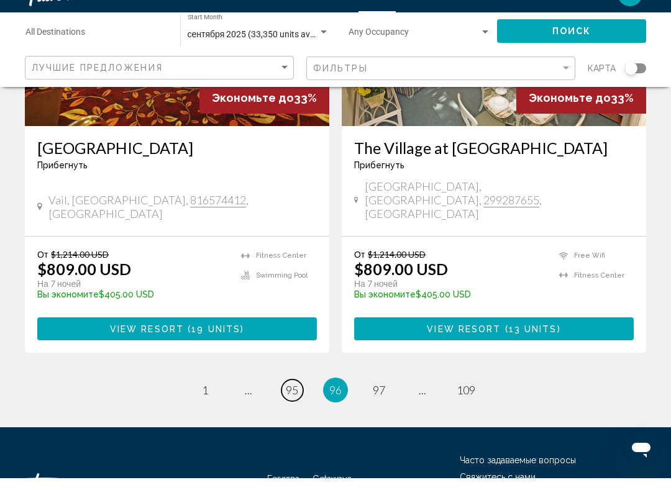
click at [295, 408] on span "95" at bounding box center [292, 415] width 12 height 14
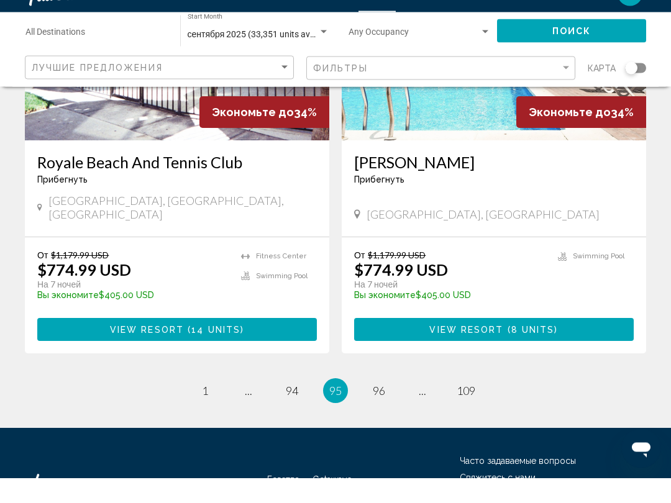
scroll to position [2445, 0]
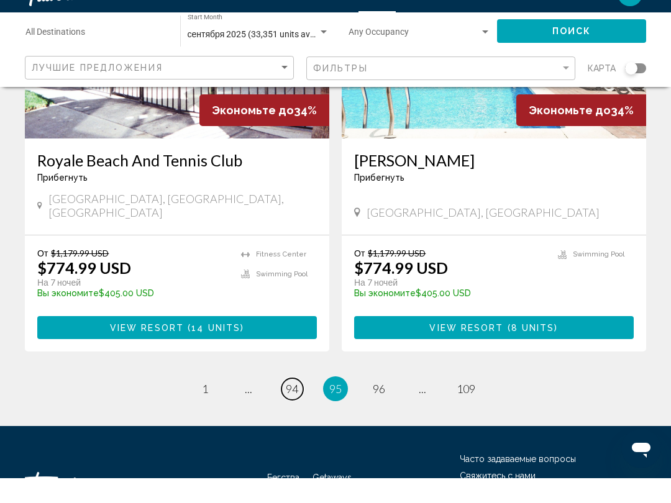
click at [282, 403] on link "page 94" at bounding box center [293, 414] width 22 height 22
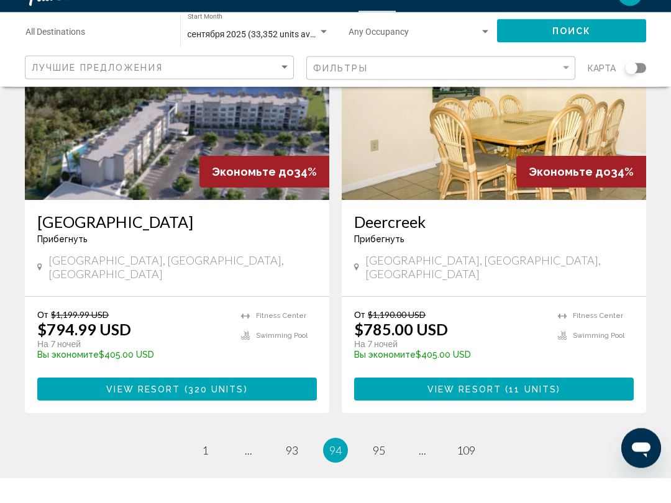
scroll to position [2427, 0]
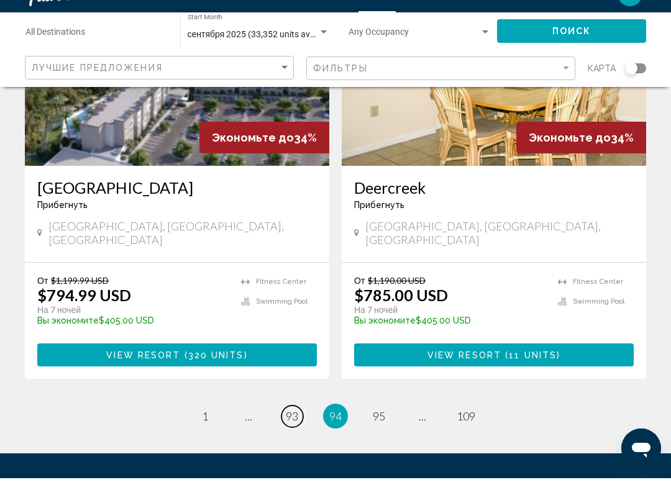
click at [291, 434] on span "93" at bounding box center [292, 441] width 12 height 14
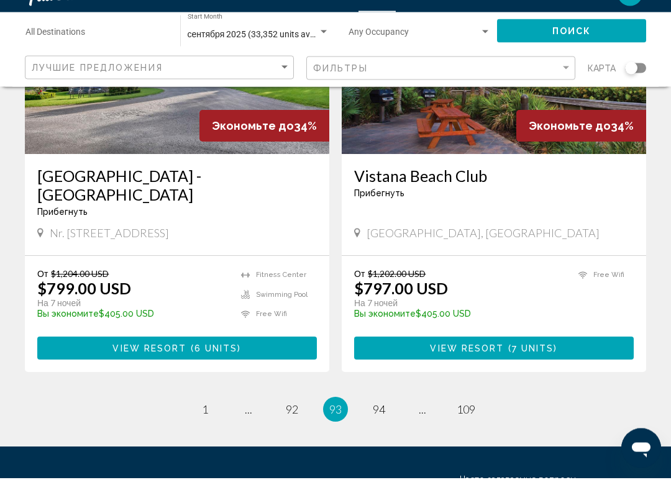
scroll to position [2407, 0]
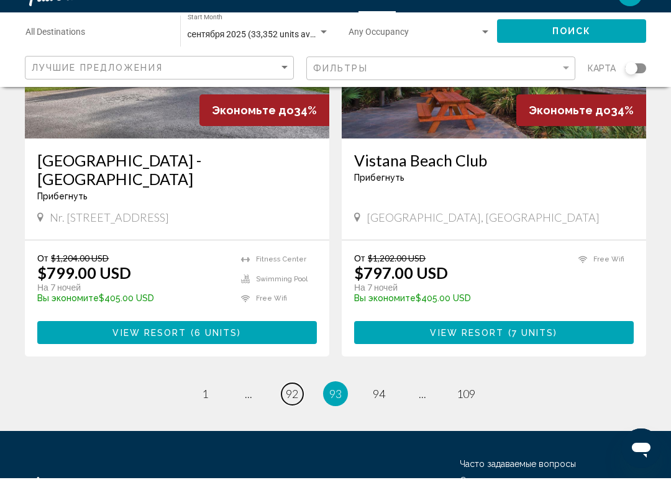
click at [289, 412] on span "92" at bounding box center [292, 419] width 12 height 14
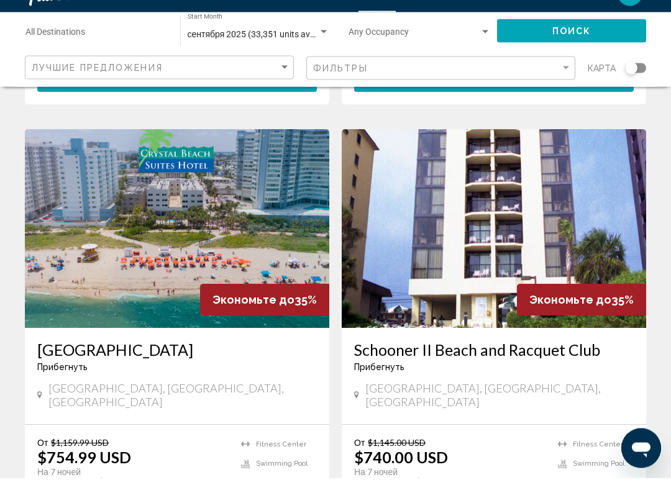
scroll to position [470, 0]
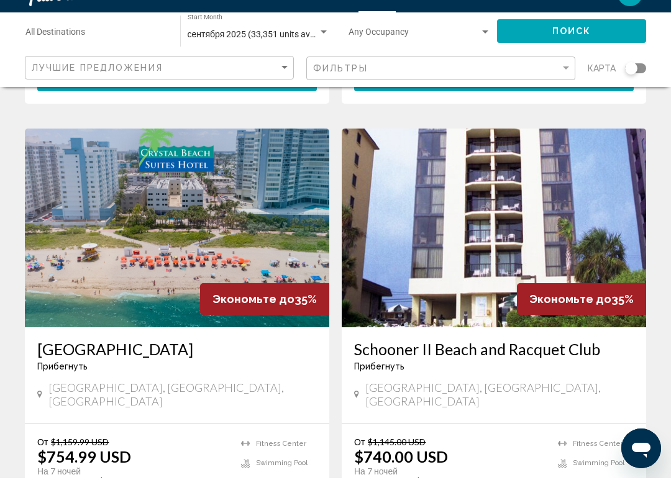
click at [185, 270] on img "Основное содержание" at bounding box center [177, 252] width 304 height 199
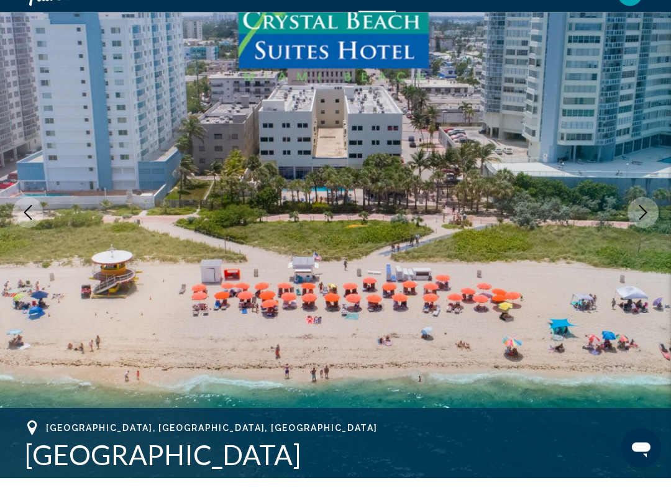
scroll to position [98, 0]
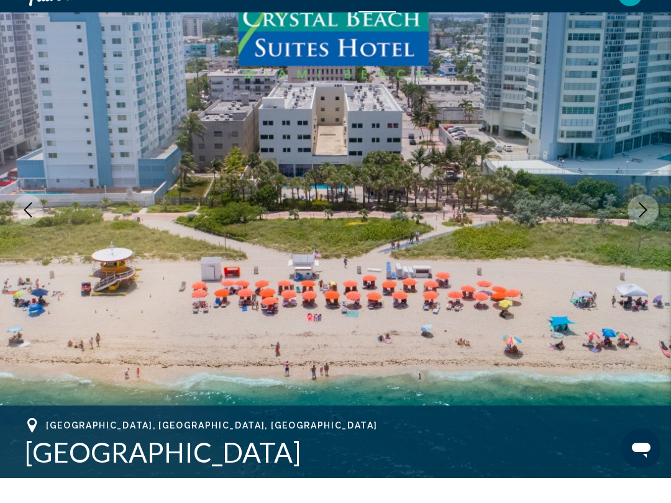
click at [644, 227] on icon "Next image" at bounding box center [643, 234] width 15 height 15
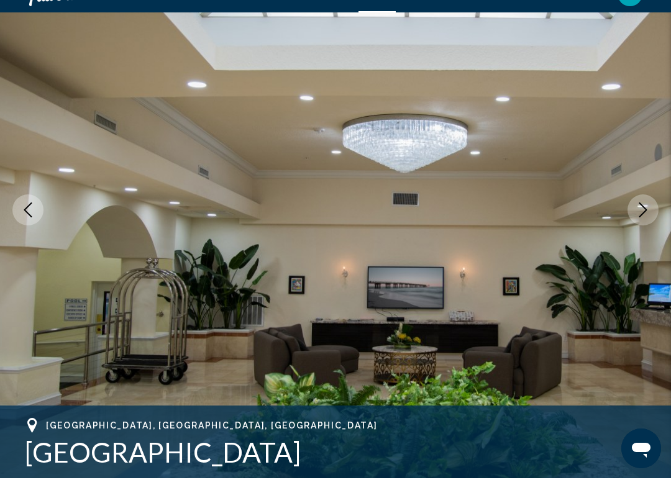
click at [645, 219] on button "Next image" at bounding box center [643, 234] width 31 height 31
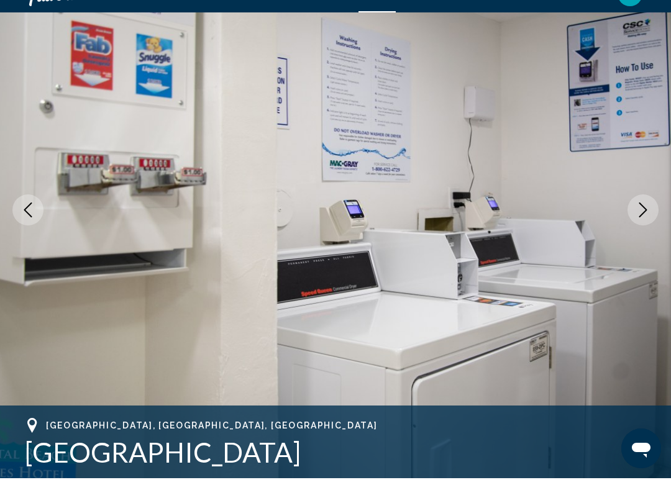
click at [644, 219] on button "Next image" at bounding box center [643, 234] width 31 height 31
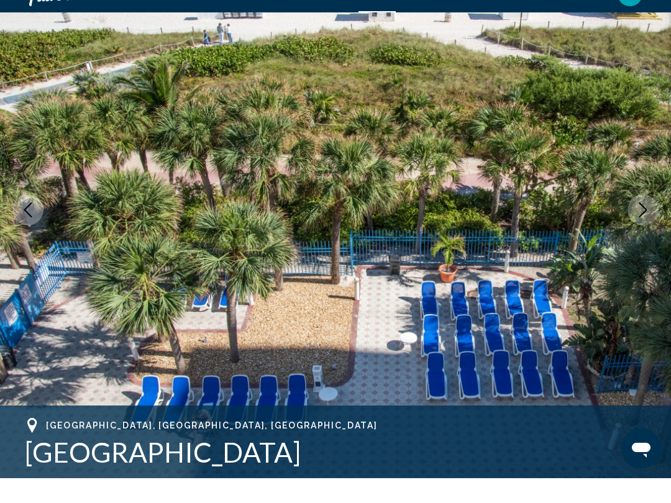
click at [646, 227] on icon "Next image" at bounding box center [643, 234] width 8 height 15
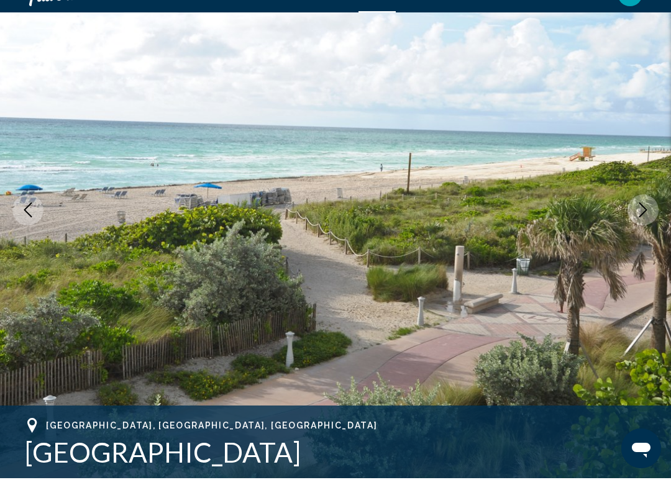
click at [641, 227] on icon "Next image" at bounding box center [643, 234] width 15 height 15
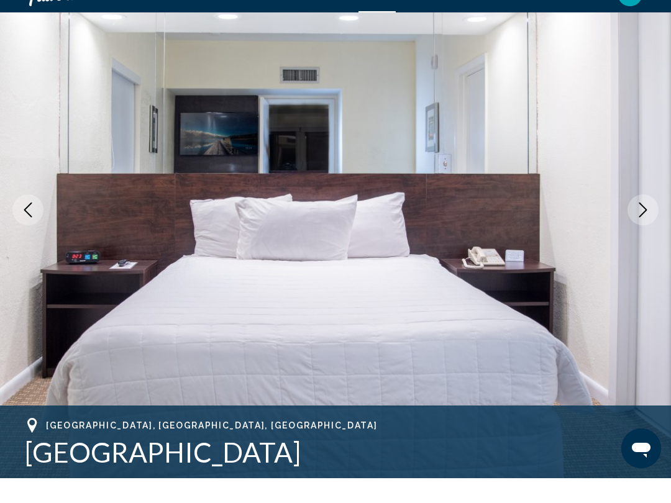
click at [641, 227] on icon "Next image" at bounding box center [643, 234] width 15 height 15
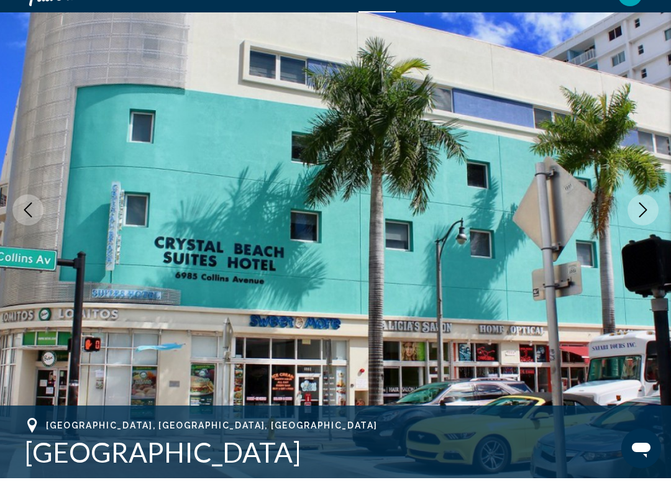
click at [636, 227] on icon "Next image" at bounding box center [643, 234] width 15 height 15
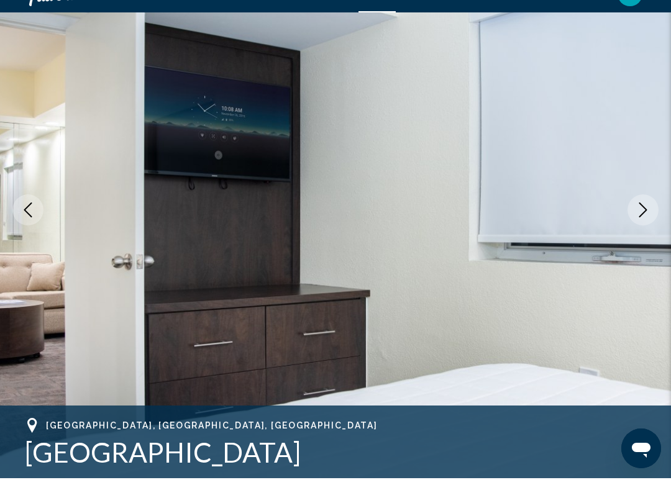
click at [636, 227] on icon "Next image" at bounding box center [643, 234] width 15 height 15
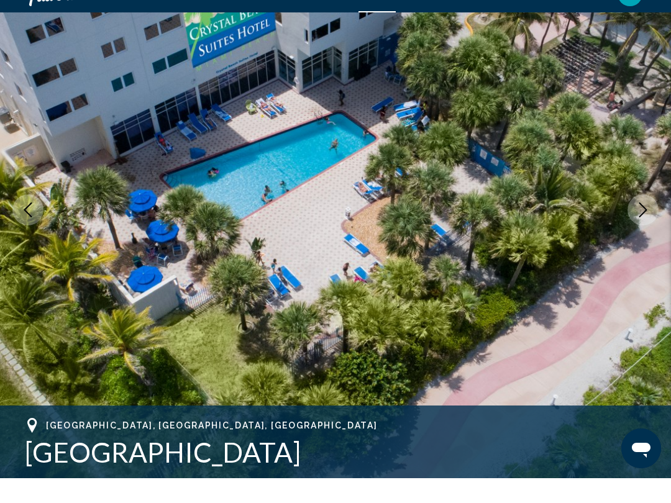
click at [636, 227] on icon "Next image" at bounding box center [643, 234] width 15 height 15
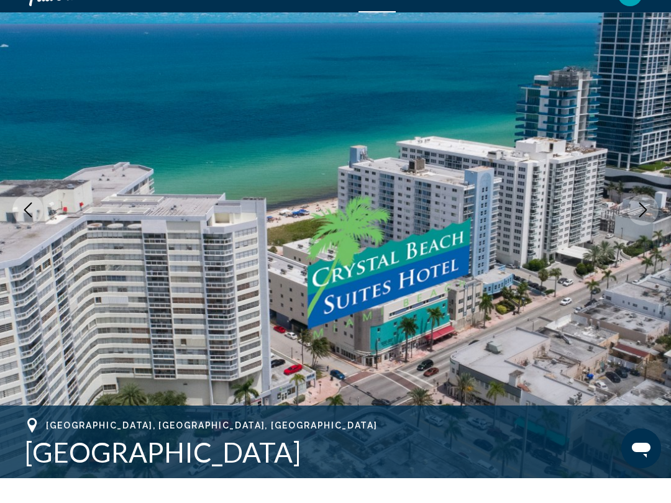
click at [641, 227] on icon "Next image" at bounding box center [643, 234] width 15 height 15
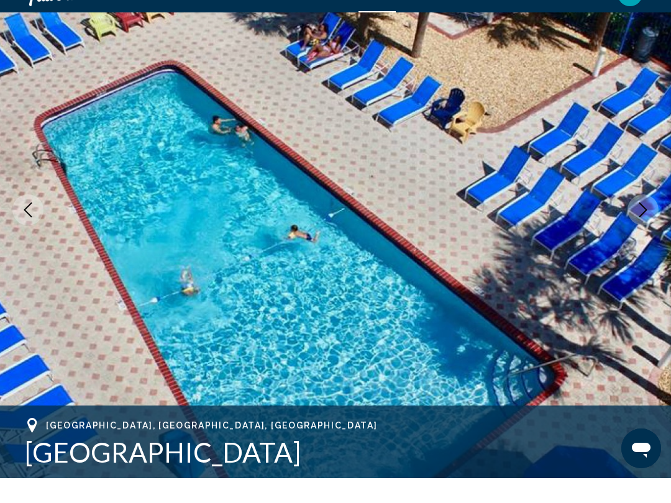
click at [639, 227] on icon "Next image" at bounding box center [643, 234] width 15 height 15
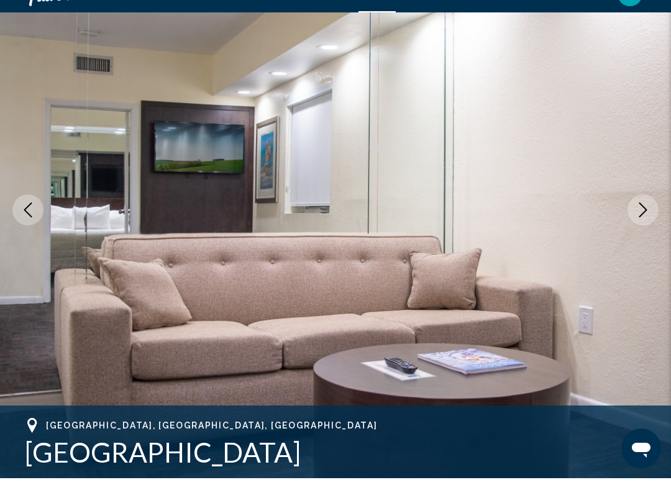
click at [639, 227] on icon "Next image" at bounding box center [643, 234] width 15 height 15
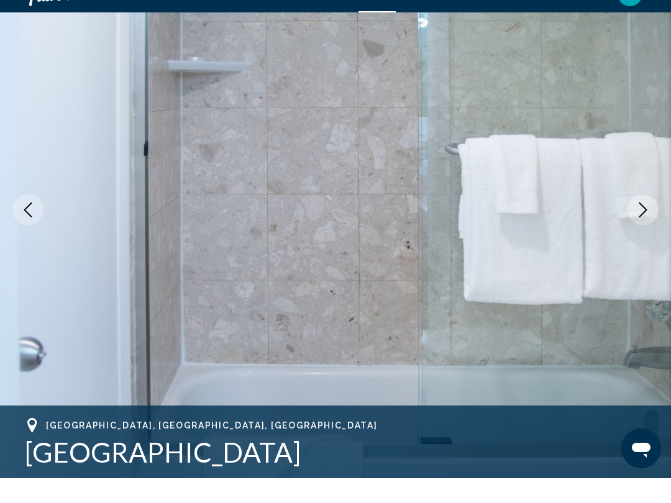
click at [636, 227] on icon "Next image" at bounding box center [643, 234] width 15 height 15
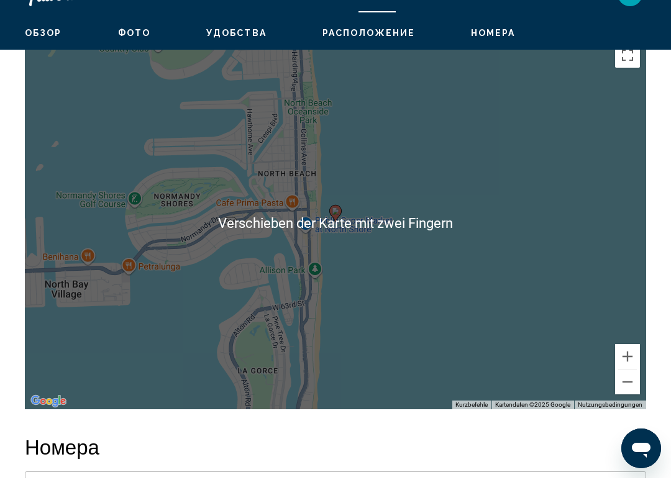
scroll to position [1695, 0]
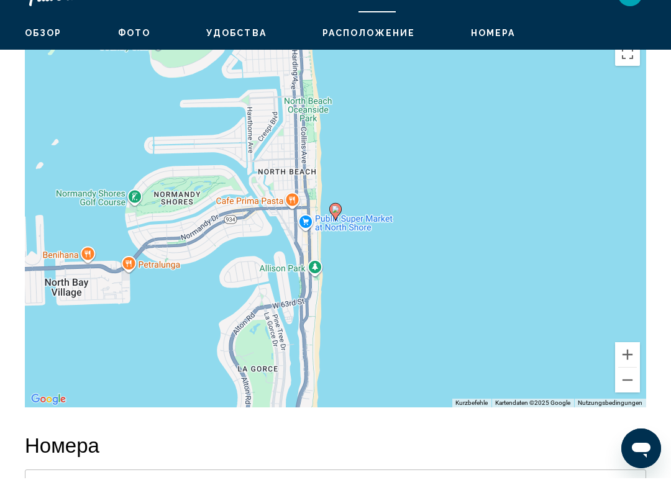
click at [628, 393] on button "Verkleinern" at bounding box center [627, 405] width 25 height 25
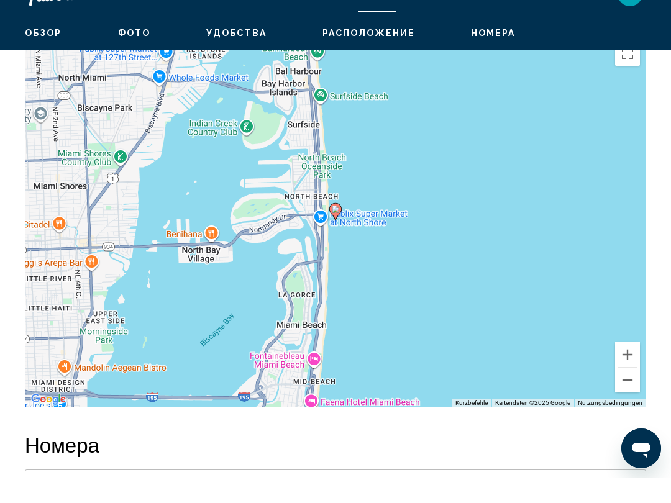
click at [628, 393] on button "Verkleinern" at bounding box center [627, 405] width 25 height 25
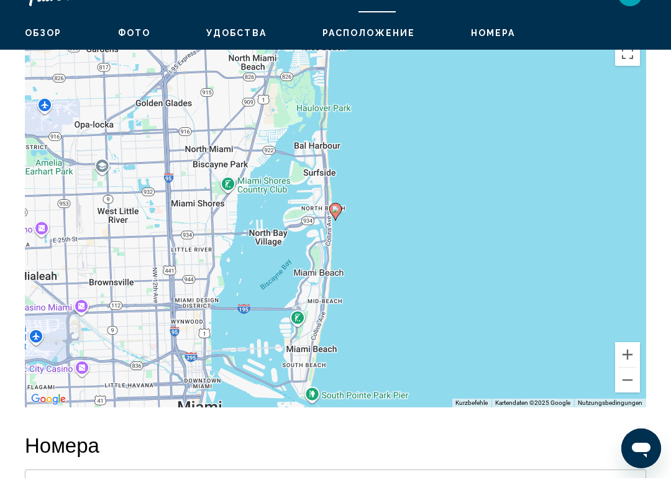
click at [624, 393] on button "Verkleinern" at bounding box center [627, 405] width 25 height 25
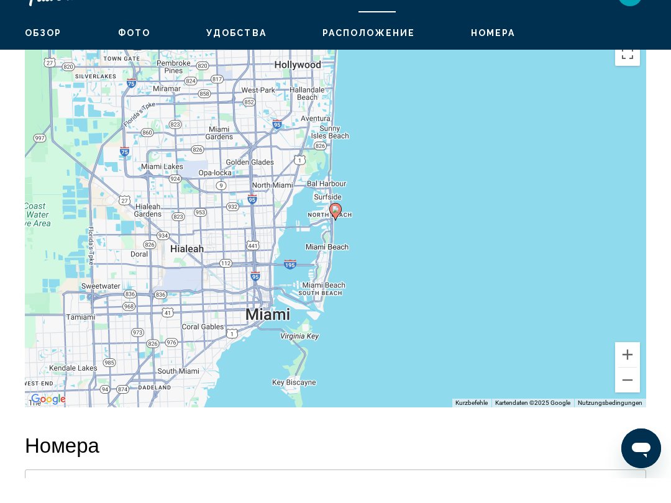
click at [625, 393] on button "Verkleinern" at bounding box center [627, 405] width 25 height 25
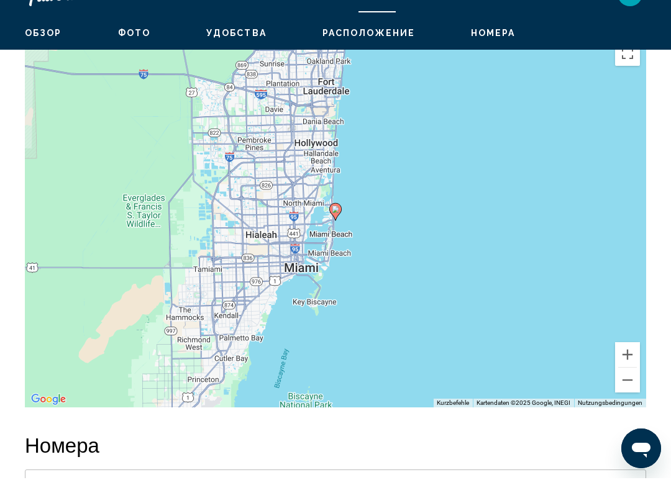
click at [620, 393] on button "Verkleinern" at bounding box center [627, 405] width 25 height 25
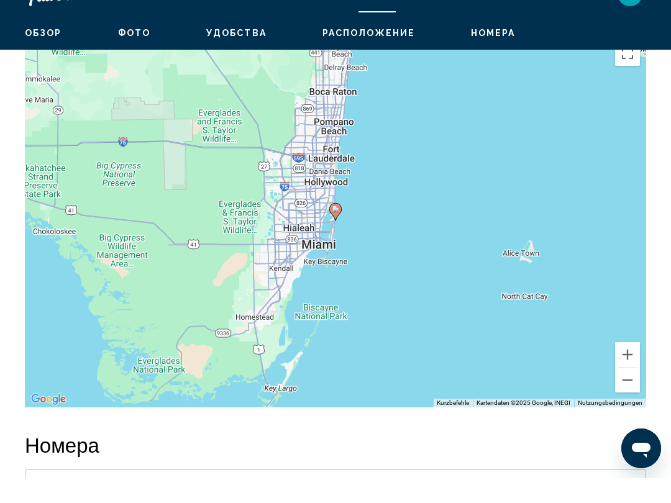
click at [628, 393] on button "Verkleinern" at bounding box center [627, 405] width 25 height 25
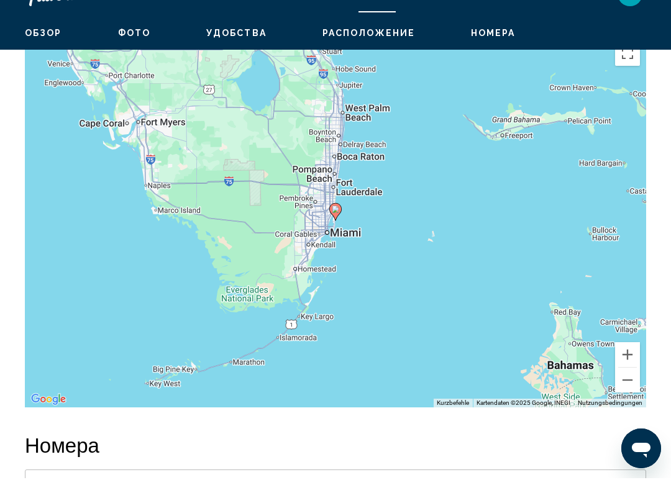
click at [628, 393] on button "Verkleinern" at bounding box center [627, 405] width 25 height 25
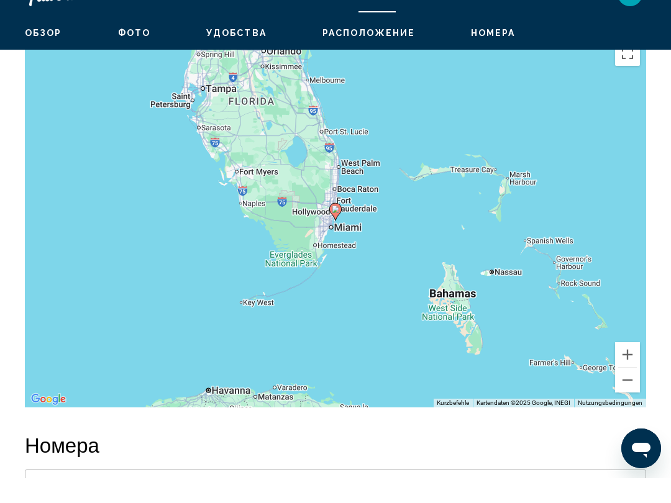
click at [632, 393] on button "Verkleinern" at bounding box center [627, 405] width 25 height 25
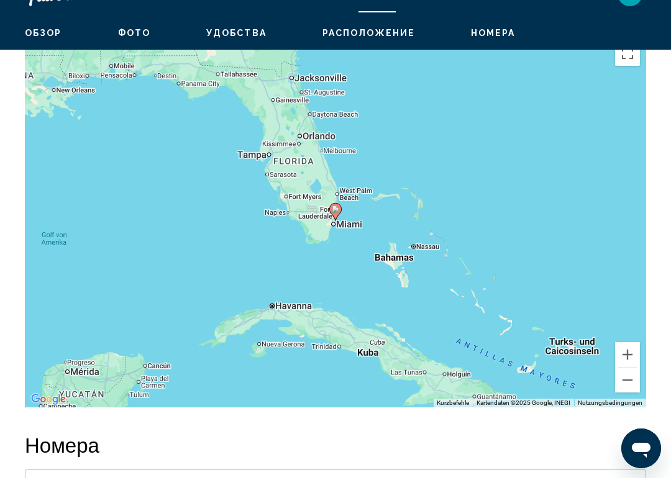
click at [621, 393] on button "Verkleinern" at bounding box center [627, 405] width 25 height 25
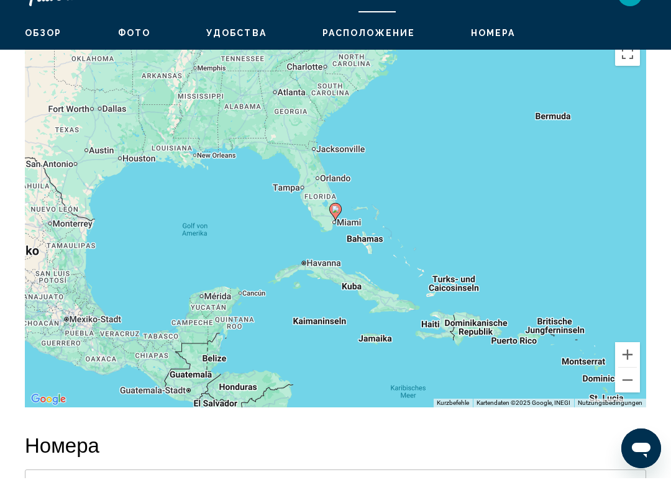
click at [623, 393] on button "Verkleinern" at bounding box center [627, 405] width 25 height 25
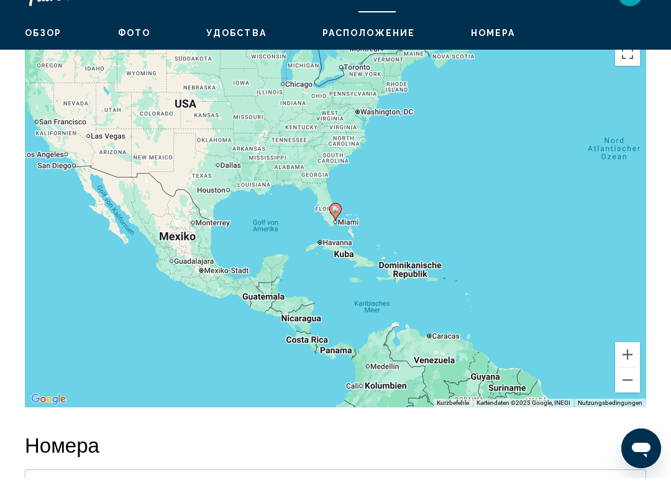
click at [622, 393] on button "Verkleinern" at bounding box center [627, 405] width 25 height 25
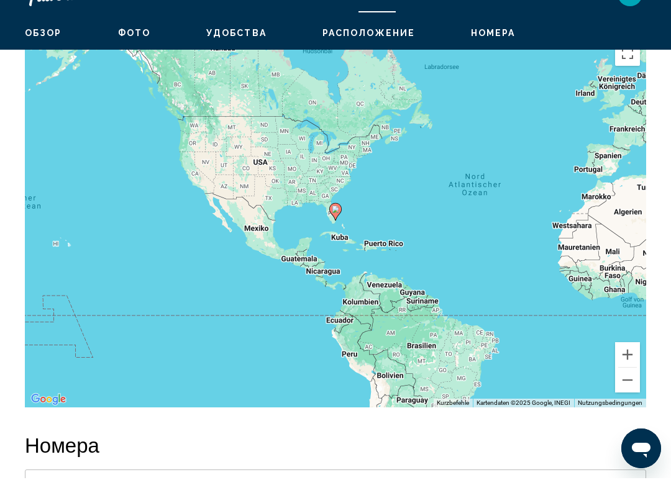
click at [628, 367] on button "Vergrößern" at bounding box center [627, 379] width 25 height 25
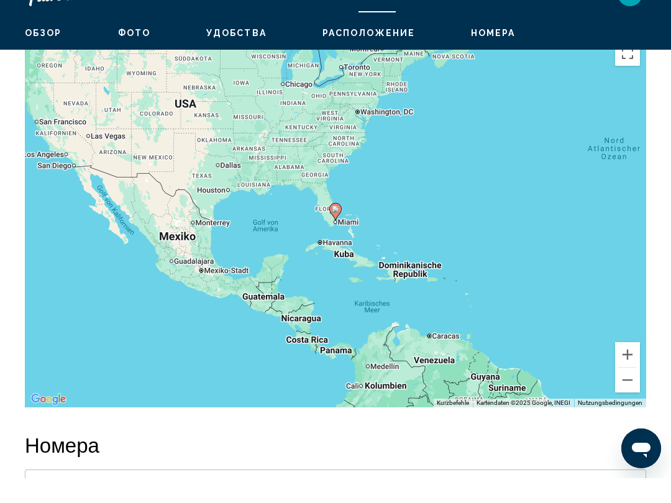
click at [630, 393] on button "Verkleinern" at bounding box center [627, 405] width 25 height 25
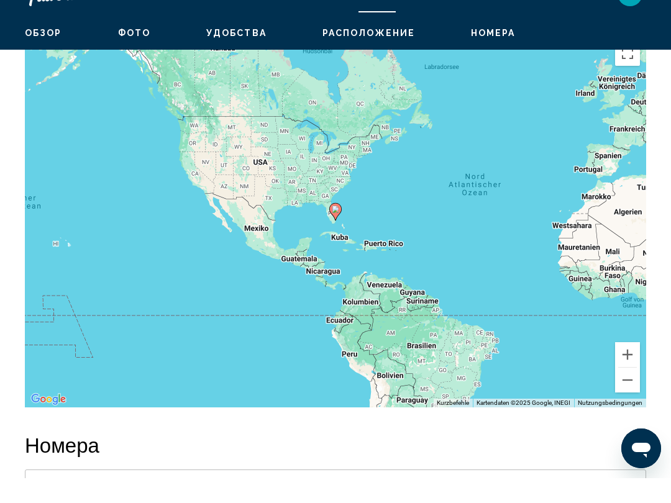
click at [631, 393] on button "Verkleinern" at bounding box center [627, 405] width 25 height 25
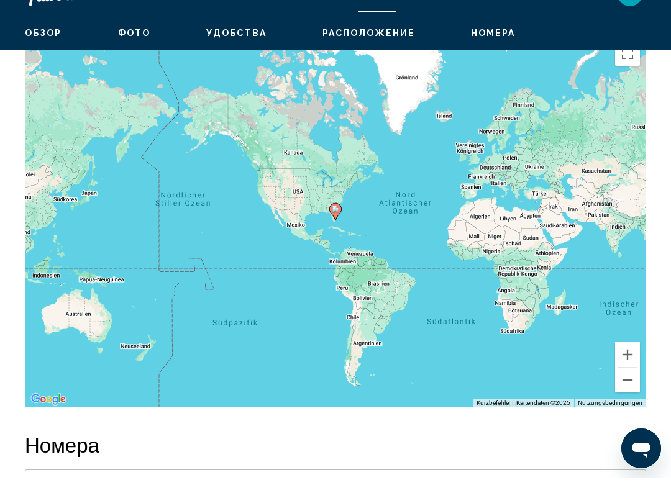
click at [626, 393] on button "Verkleinern" at bounding box center [627, 405] width 25 height 25
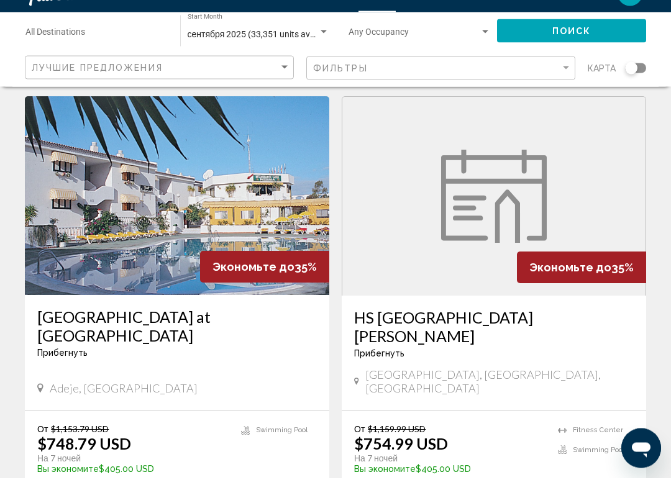
scroll to position [2288, 0]
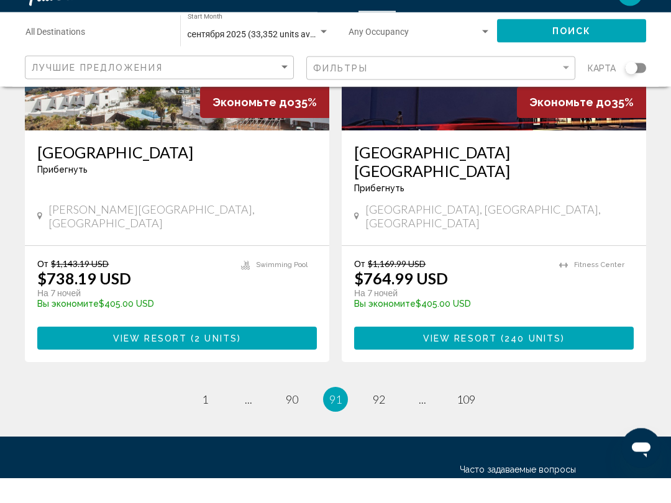
scroll to position [2399, 0]
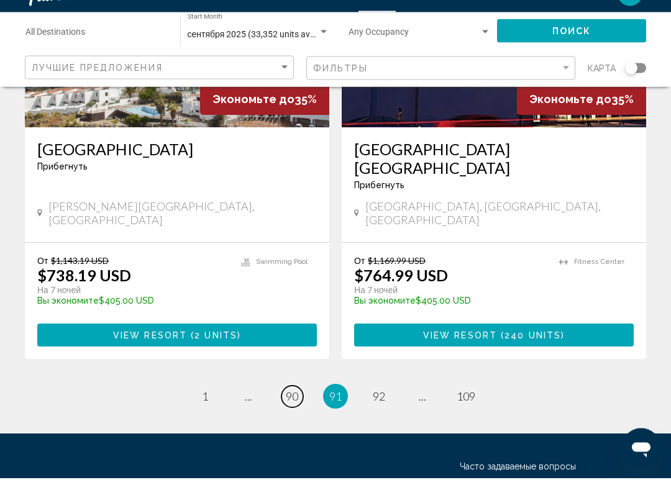
click at [289, 411] on link "page 90" at bounding box center [293, 422] width 22 height 22
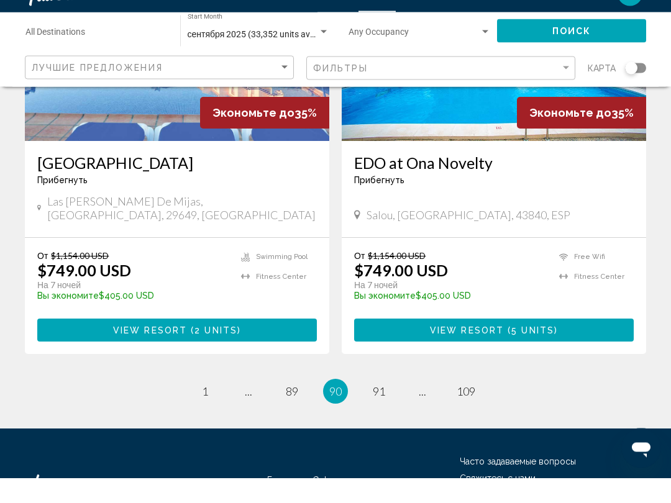
scroll to position [2408, 0]
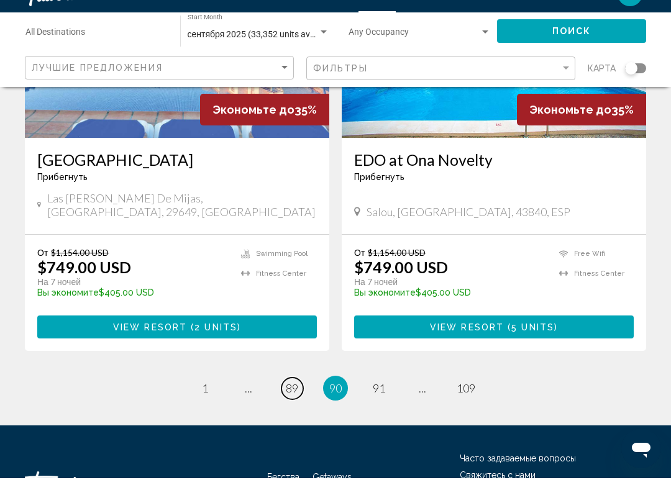
click at [286, 406] on span "89" at bounding box center [292, 413] width 12 height 14
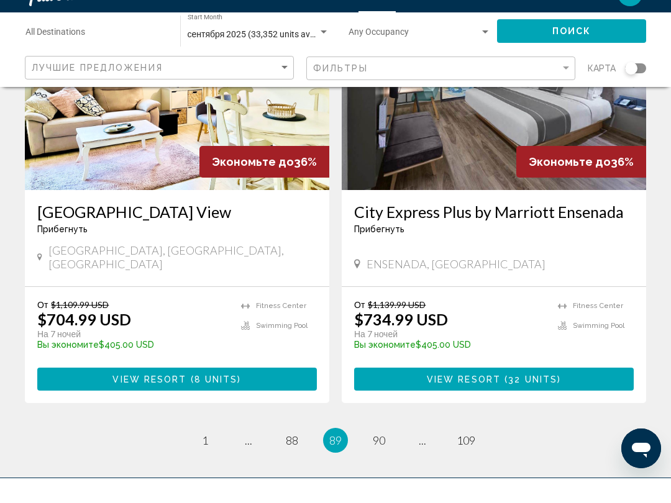
scroll to position [2407, 0]
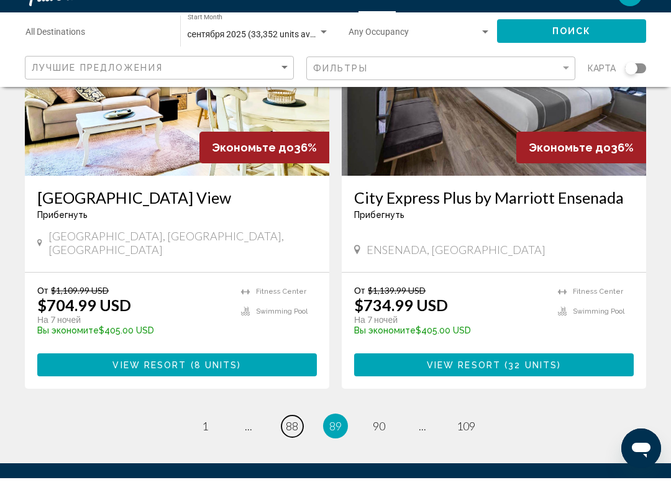
click at [291, 444] on span "88" at bounding box center [292, 451] width 12 height 14
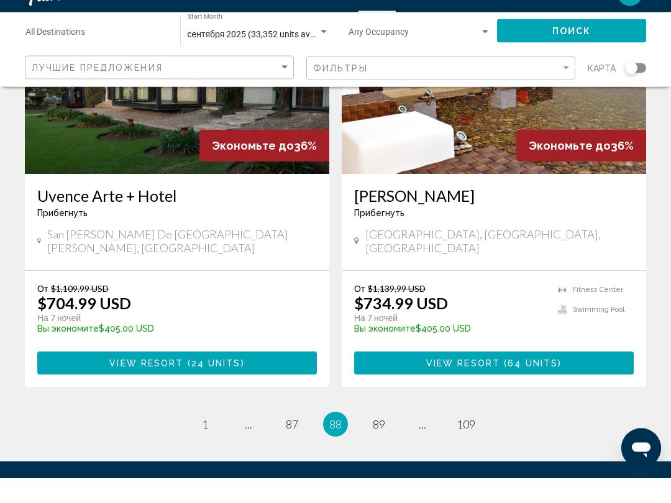
scroll to position [2433, 0]
click at [293, 442] on span "87" at bounding box center [292, 449] width 12 height 14
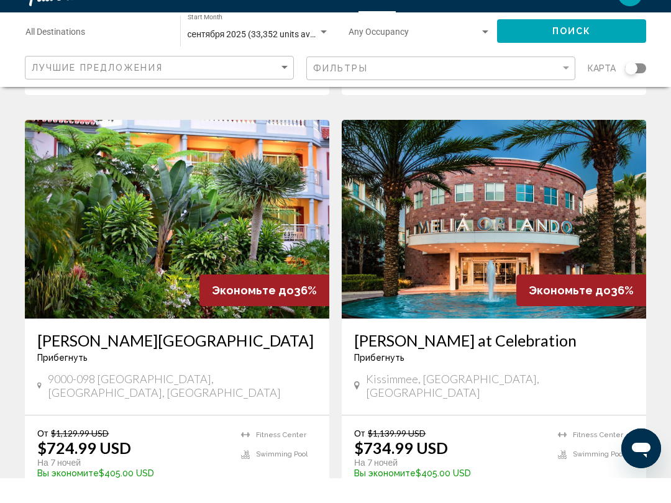
scroll to position [1856, 0]
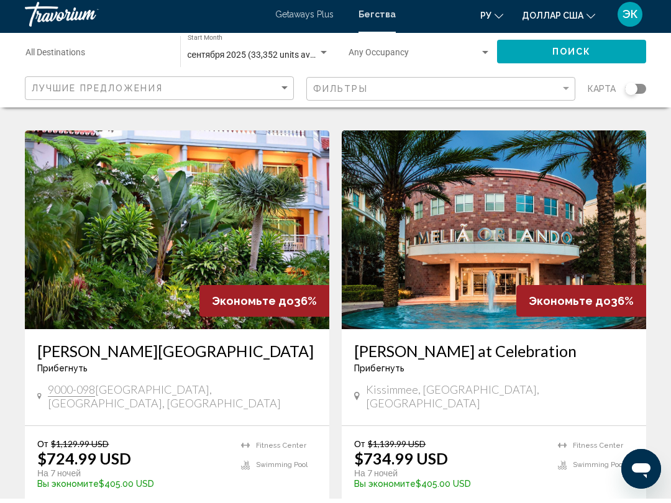
click at [198, 205] on img "Основное содержание" at bounding box center [177, 234] width 304 height 199
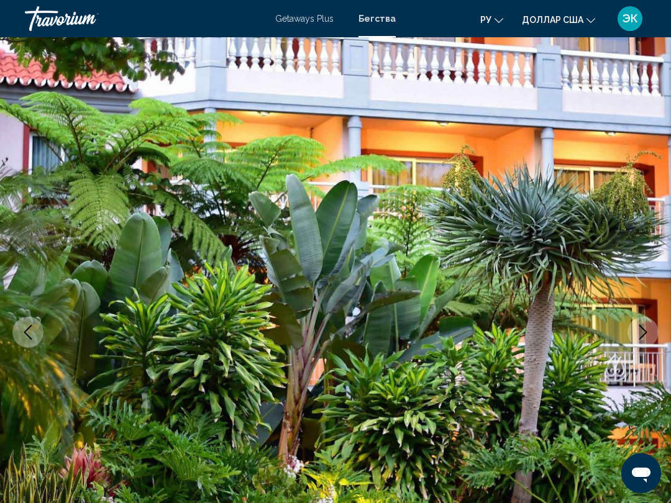
click at [644, 332] on icon "Next image" at bounding box center [643, 332] width 15 height 15
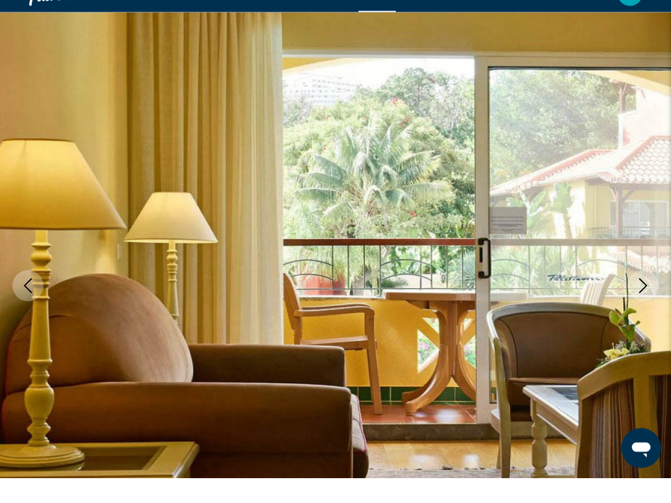
scroll to position [22, 0]
click at [640, 303] on icon "Next image" at bounding box center [643, 310] width 15 height 15
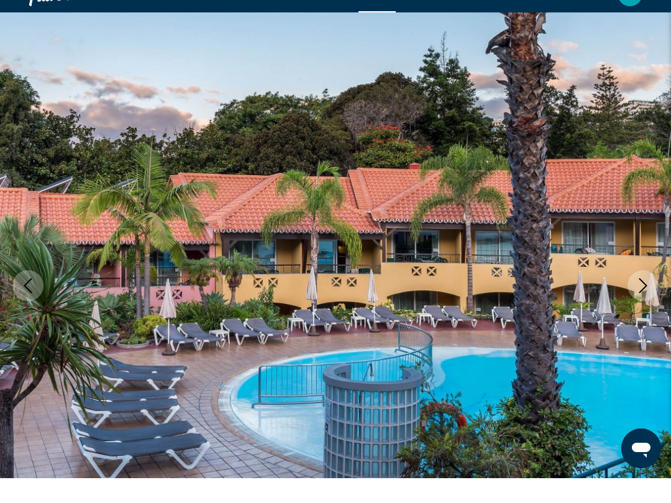
click at [643, 303] on icon "Next image" at bounding box center [643, 310] width 15 height 15
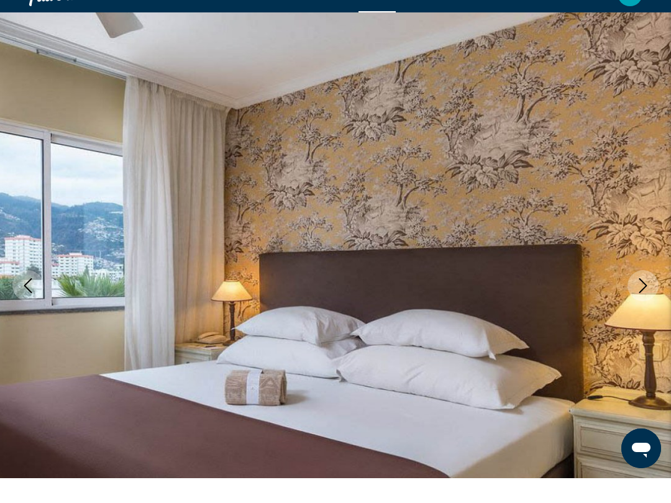
click at [640, 303] on icon "Next image" at bounding box center [643, 310] width 15 height 15
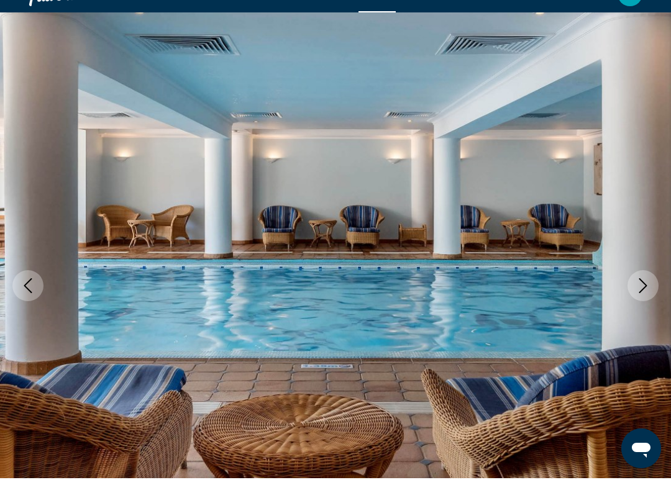
click at [638, 295] on button "Next image" at bounding box center [643, 310] width 31 height 31
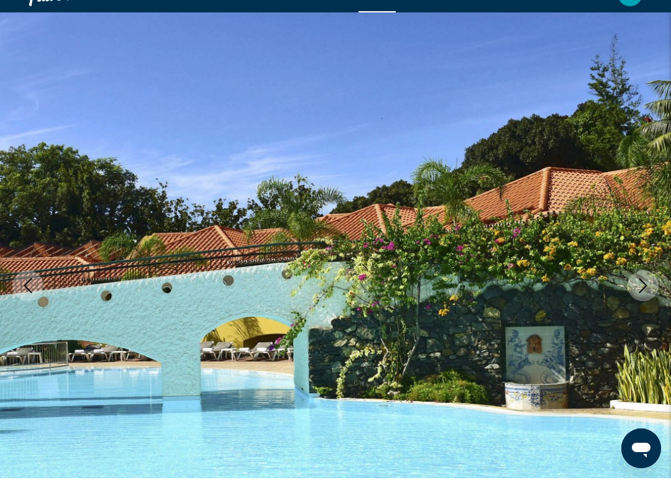
click at [648, 303] on icon "Next image" at bounding box center [643, 310] width 15 height 15
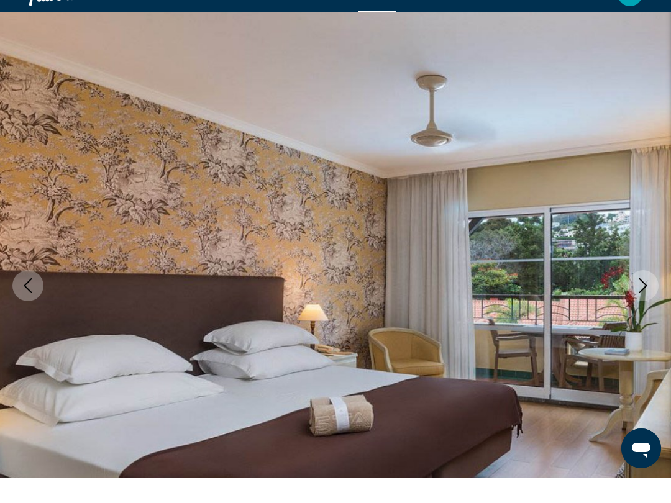
click at [645, 303] on icon "Next image" at bounding box center [643, 310] width 15 height 15
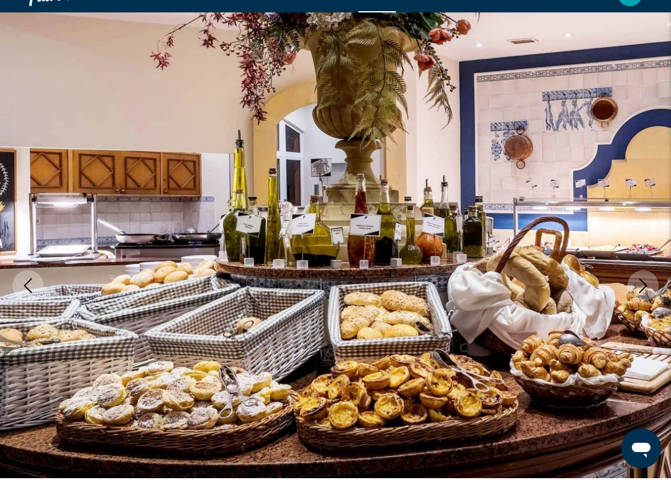
click at [641, 303] on icon "Next image" at bounding box center [643, 310] width 15 height 15
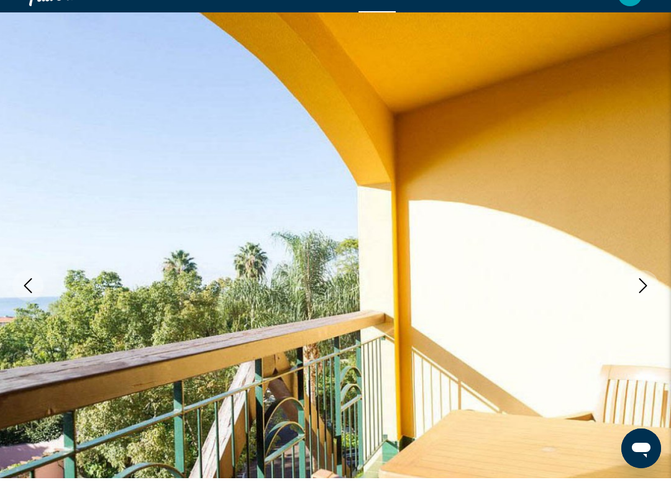
click at [639, 303] on icon "Next image" at bounding box center [643, 310] width 15 height 15
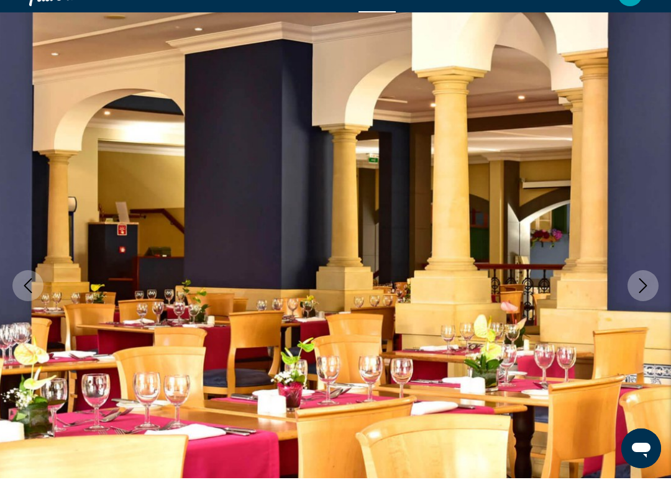
click at [640, 303] on icon "Next image" at bounding box center [643, 310] width 15 height 15
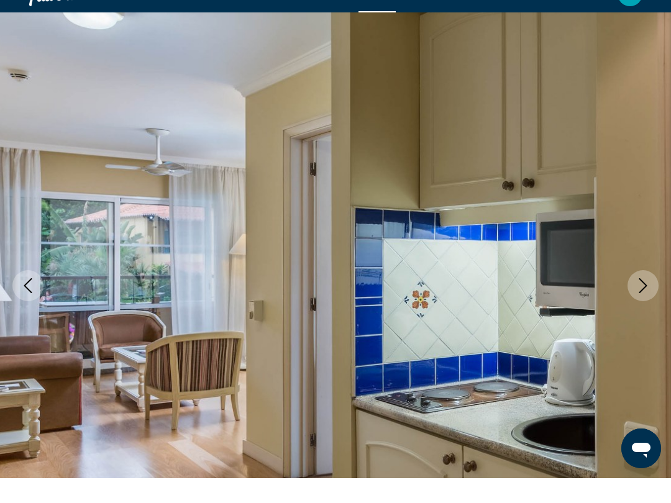
click at [641, 303] on icon "Next image" at bounding box center [643, 310] width 15 height 15
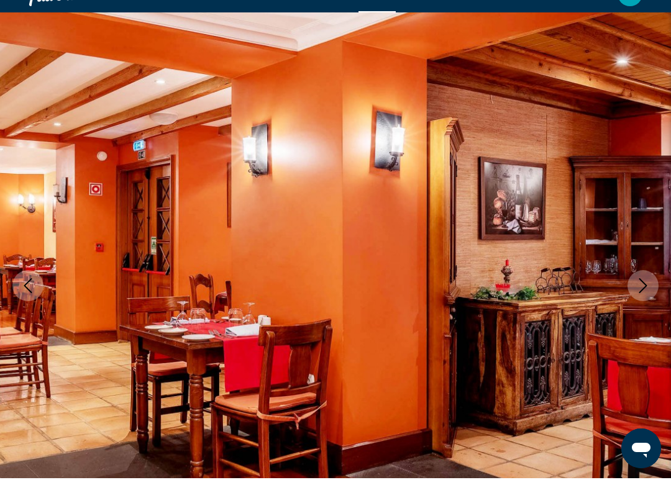
click at [649, 303] on icon "Next image" at bounding box center [643, 310] width 15 height 15
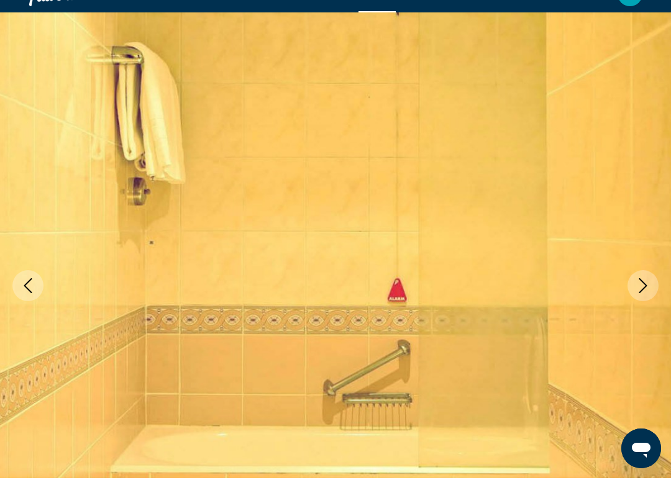
click at [640, 296] on button "Next image" at bounding box center [643, 310] width 31 height 31
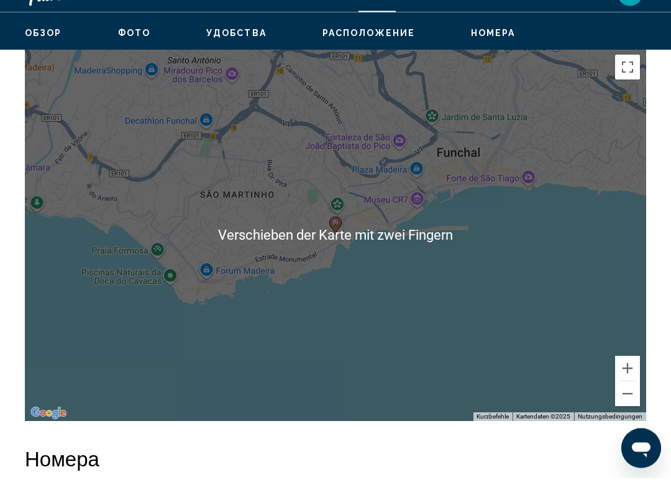
scroll to position [2148, 0]
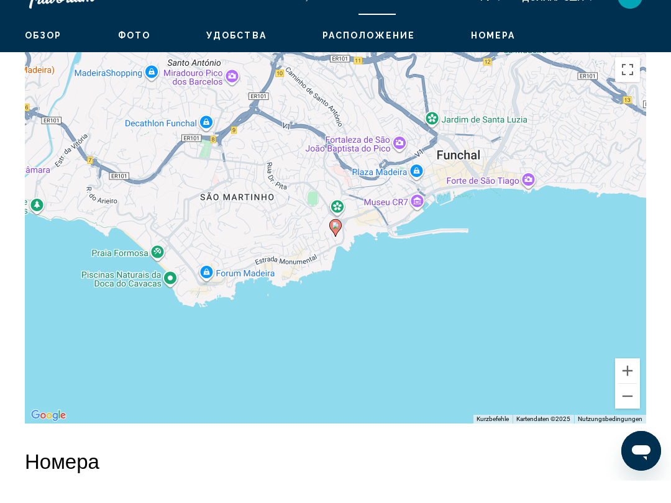
click at [629, 406] on button "Verkleinern" at bounding box center [627, 418] width 25 height 25
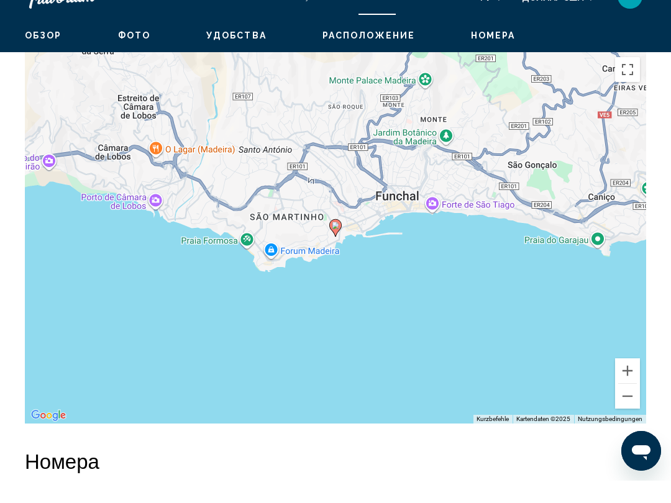
click at [629, 406] on button "Verkleinern" at bounding box center [627, 418] width 25 height 25
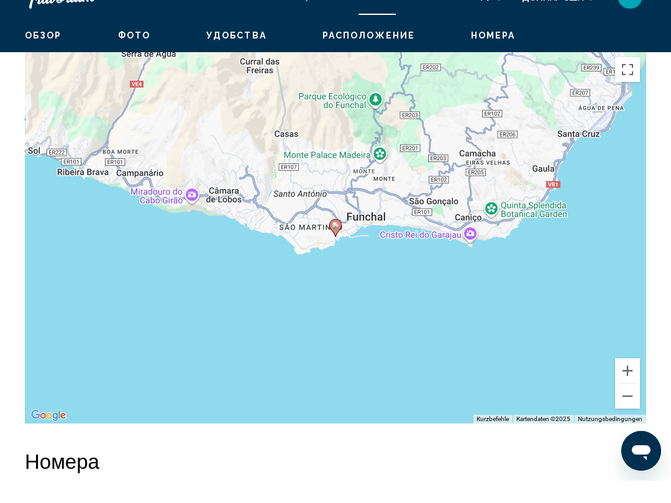
click at [626, 406] on button "Verkleinern" at bounding box center [627, 418] width 25 height 25
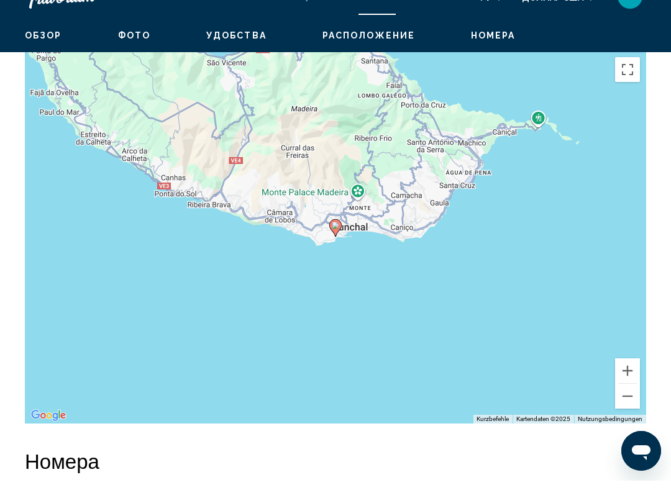
click at [630, 406] on button "Verkleinern" at bounding box center [627, 418] width 25 height 25
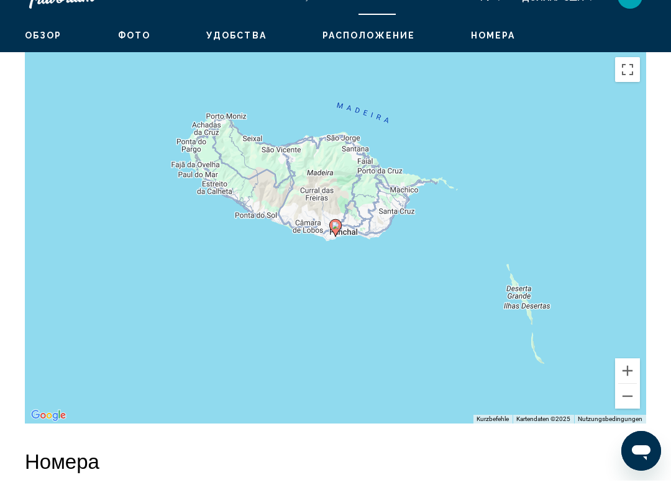
click at [626, 406] on button "Verkleinern" at bounding box center [627, 418] width 25 height 25
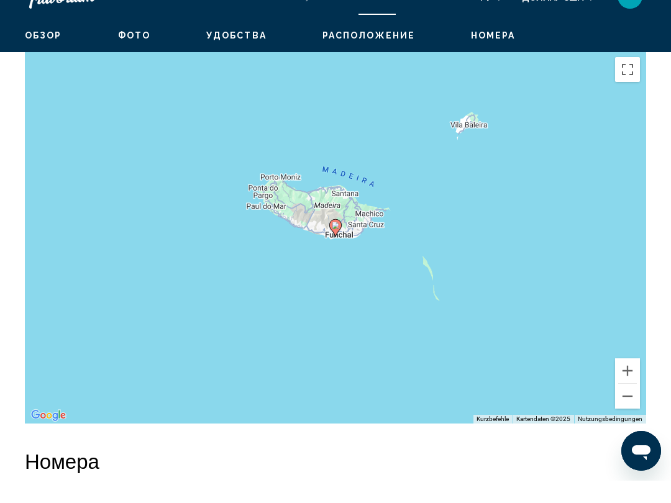
click at [626, 406] on button "Verkleinern" at bounding box center [627, 418] width 25 height 25
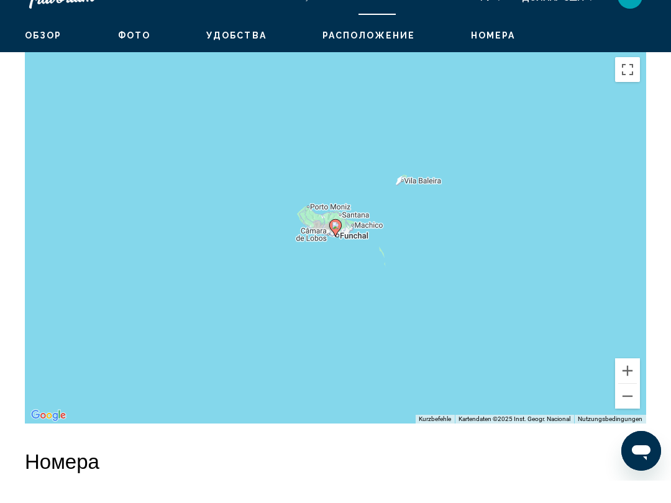
click at [630, 406] on button "Verkleinern" at bounding box center [627, 418] width 25 height 25
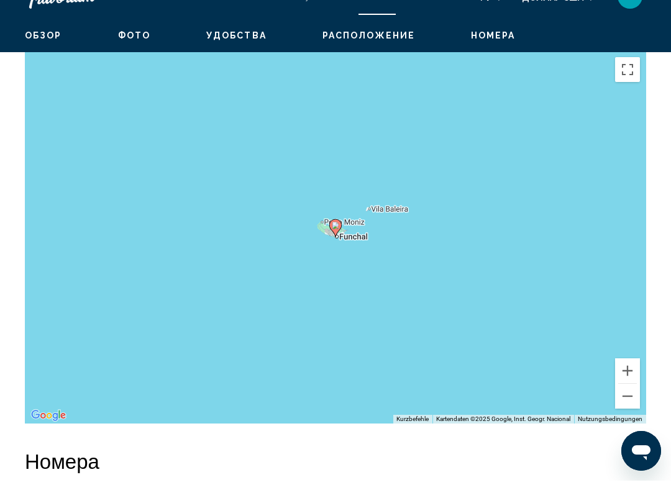
click at [628, 406] on button "Verkleinern" at bounding box center [627, 418] width 25 height 25
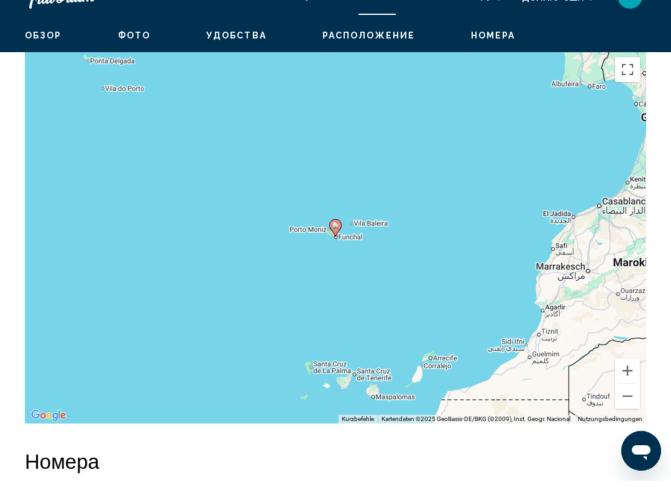
click at [630, 406] on button "Verkleinern" at bounding box center [627, 418] width 25 height 25
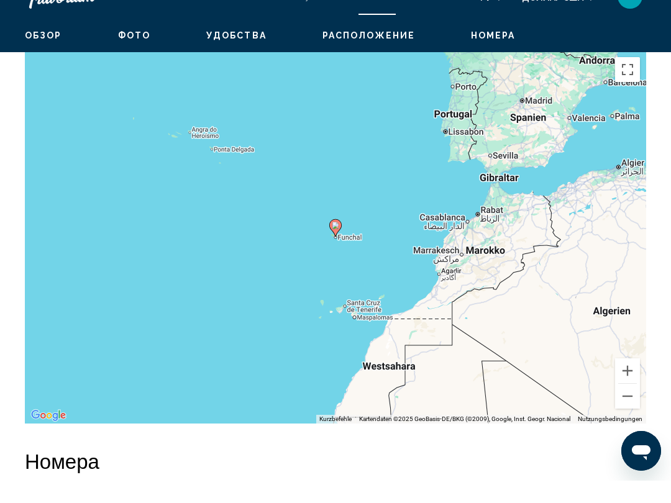
click at [629, 406] on button "Verkleinern" at bounding box center [627, 418] width 25 height 25
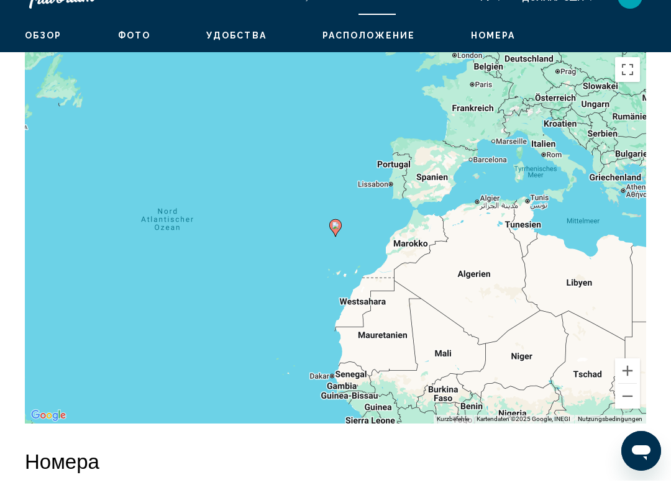
click at [627, 406] on button "Verkleinern" at bounding box center [627, 418] width 25 height 25
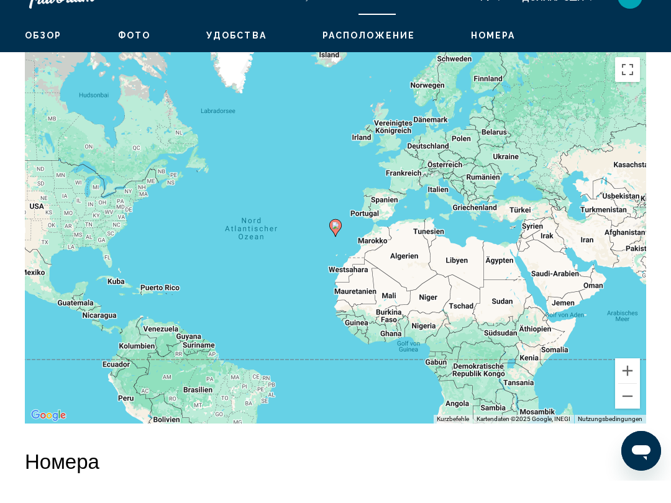
click at [624, 406] on button "Verkleinern" at bounding box center [627, 418] width 25 height 25
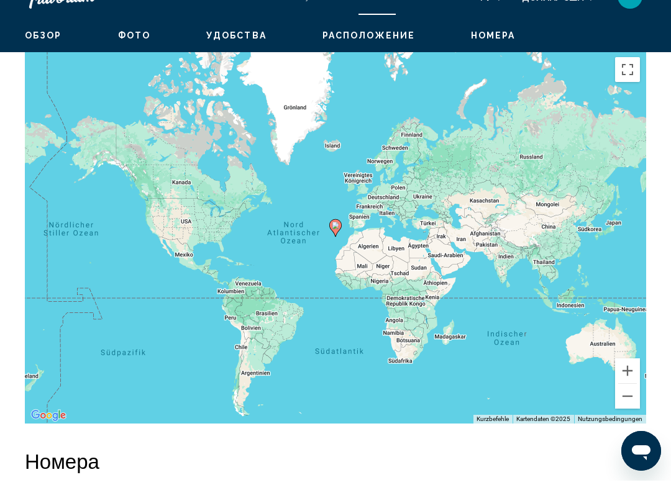
click at [625, 381] on button "Vergrößern" at bounding box center [627, 393] width 25 height 25
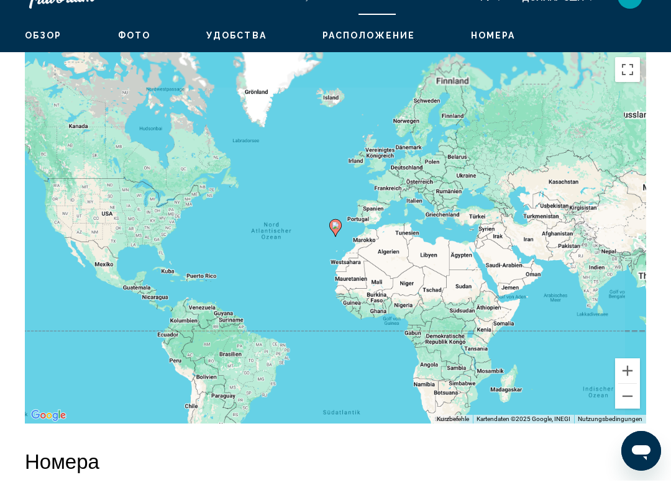
click at [627, 381] on button "Vergrößern" at bounding box center [627, 393] width 25 height 25
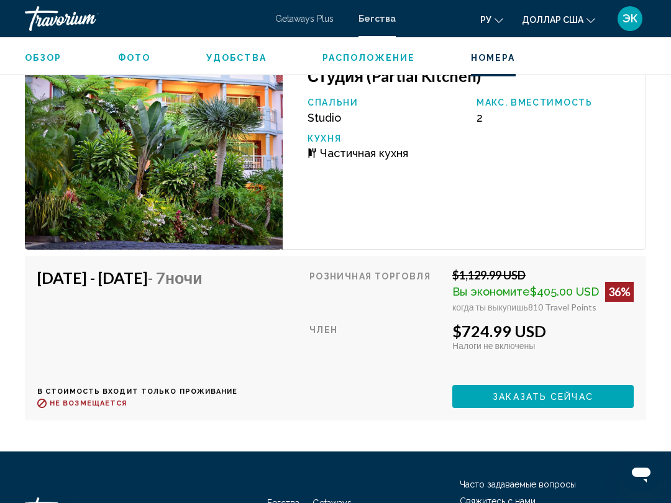
scroll to position [3096, 0]
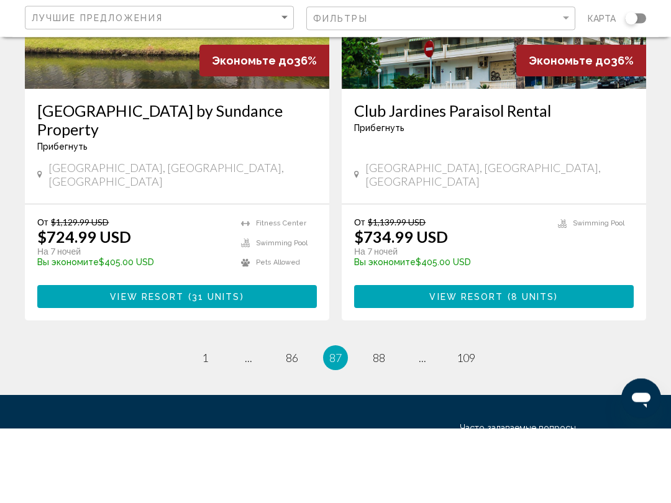
scroll to position [2463, 0]
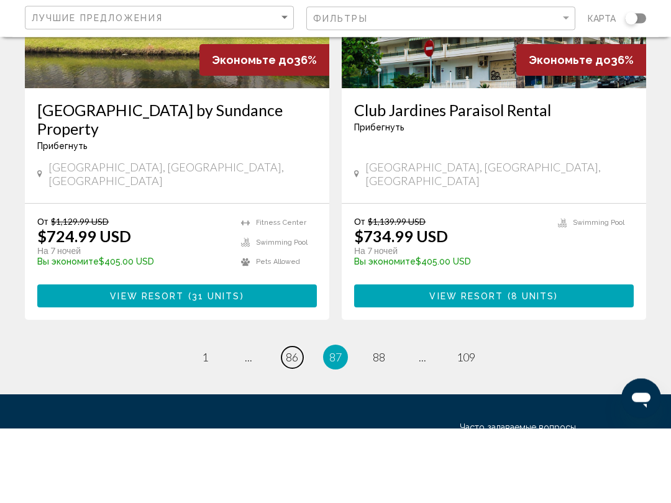
click at [289, 426] on span "86" at bounding box center [292, 433] width 12 height 14
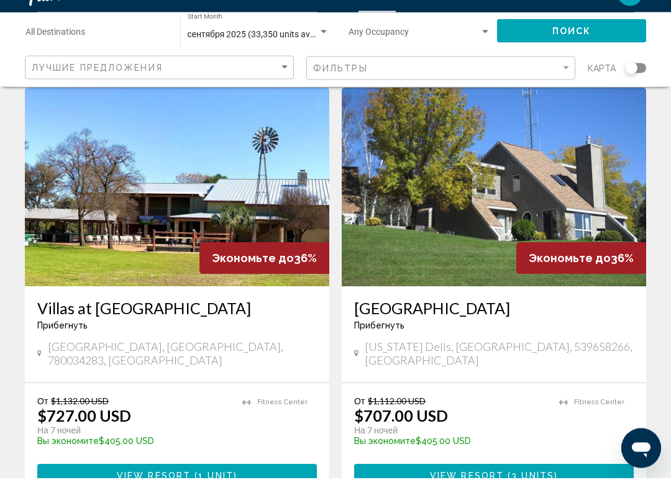
scroll to position [2297, 0]
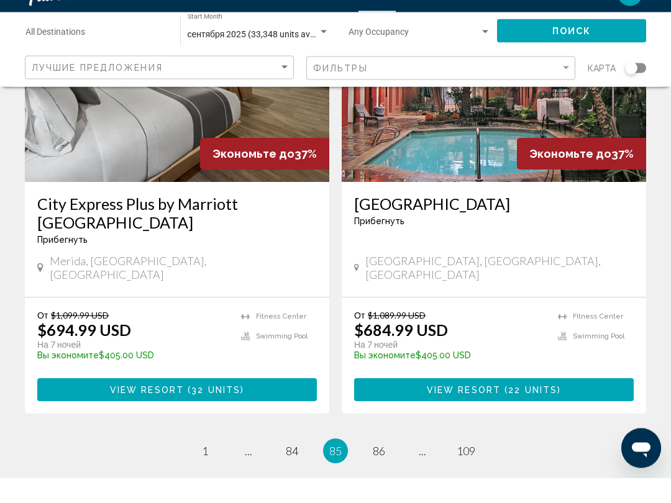
scroll to position [2415, 0]
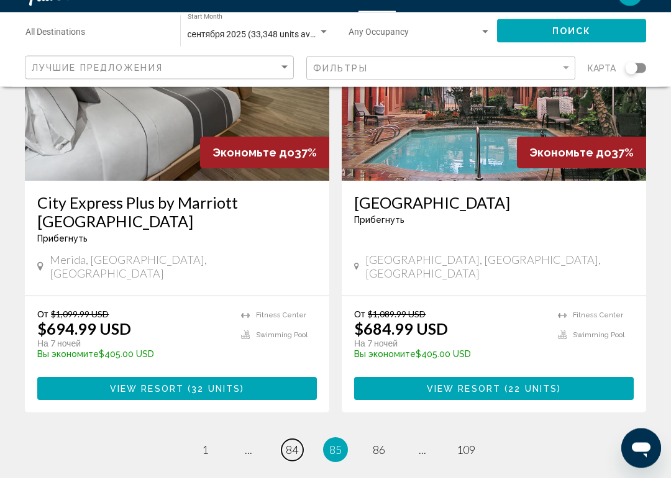
click at [295, 469] on span "84" at bounding box center [292, 476] width 12 height 14
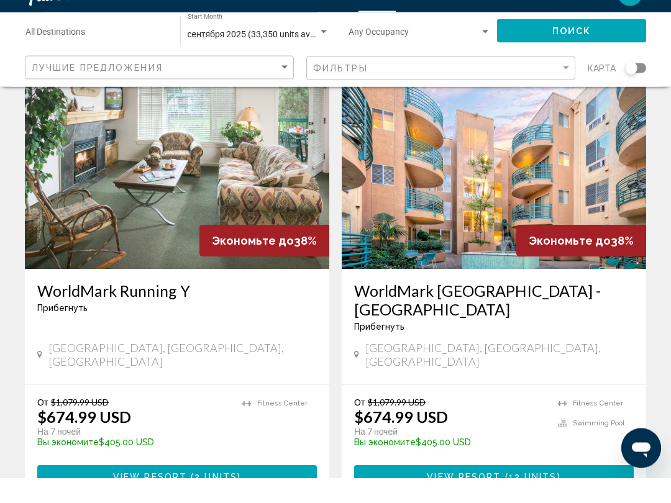
scroll to position [73, 0]
click at [617, 185] on img "Основное содержание" at bounding box center [494, 194] width 304 height 199
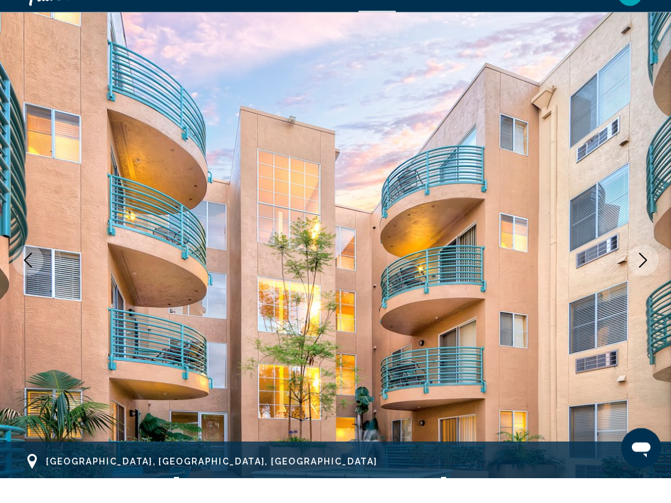
scroll to position [111, 0]
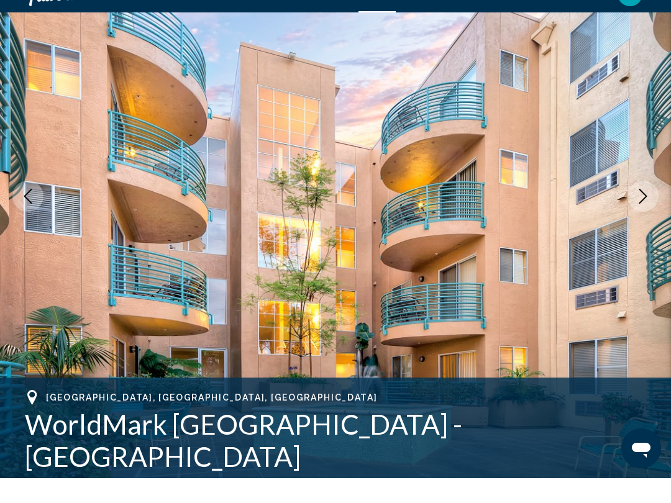
click at [651, 206] on button "Next image" at bounding box center [643, 221] width 31 height 31
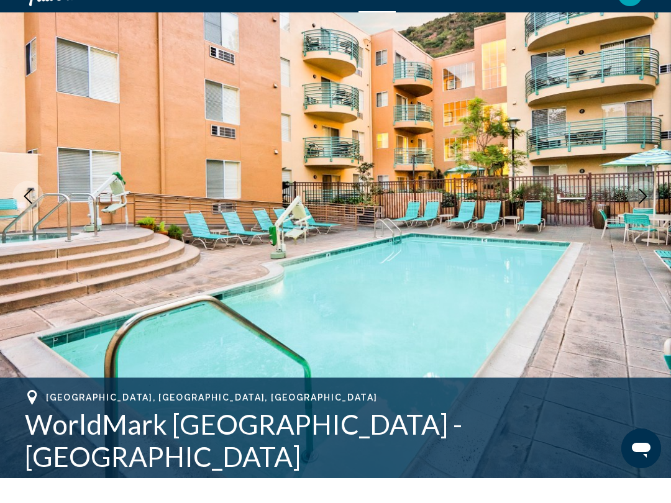
click at [642, 214] on icon "Next image" at bounding box center [643, 221] width 15 height 15
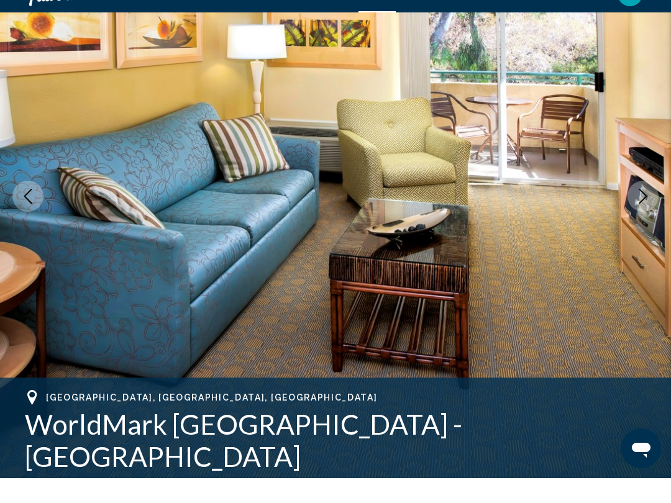
click at [642, 214] on icon "Next image" at bounding box center [643, 221] width 15 height 15
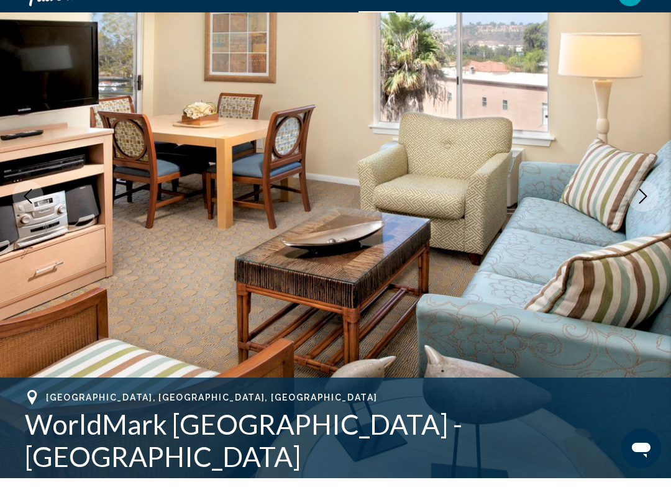
click at [638, 214] on icon "Next image" at bounding box center [643, 221] width 15 height 15
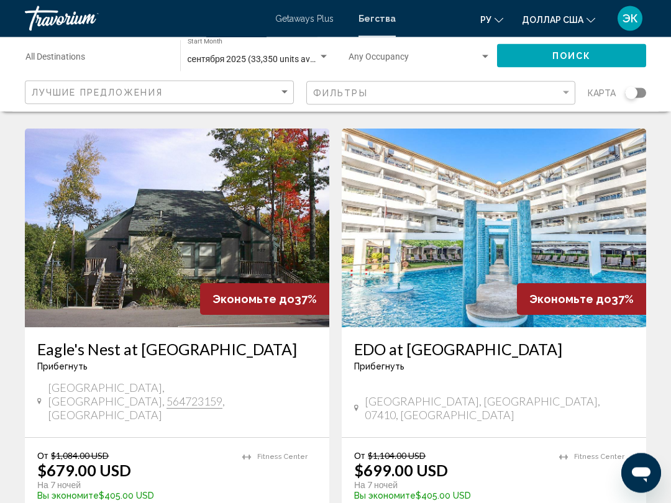
scroll to position [909, 0]
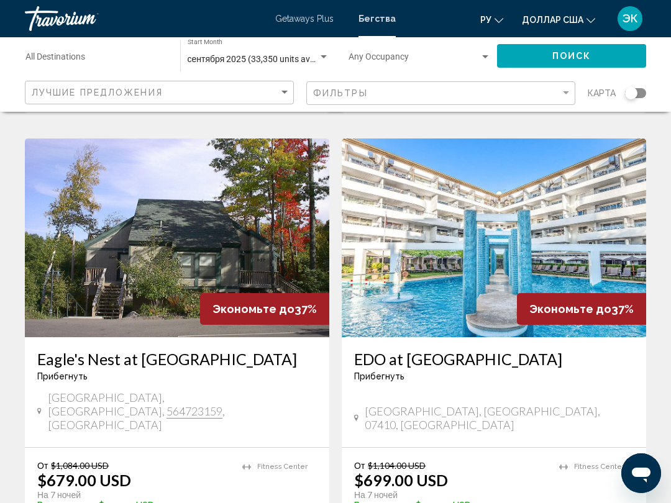
click at [603, 209] on img "Основное содержание" at bounding box center [494, 238] width 304 height 199
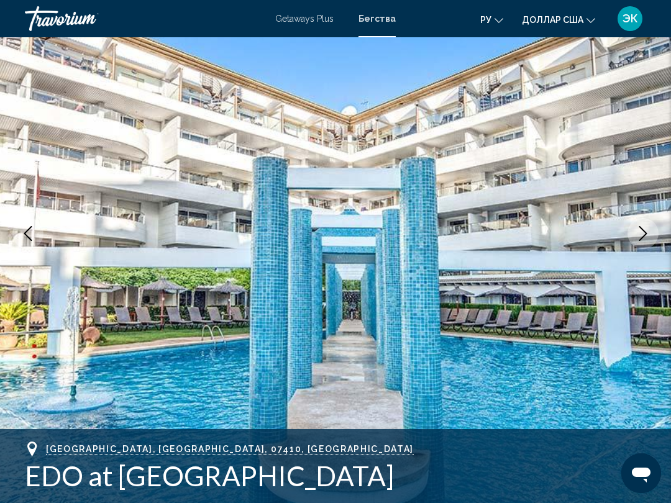
scroll to position [96, 0]
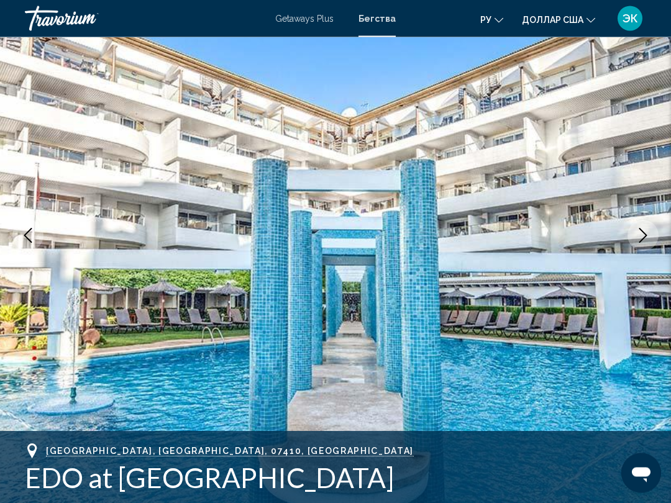
click at [643, 234] on icon "Next image" at bounding box center [643, 236] width 15 height 15
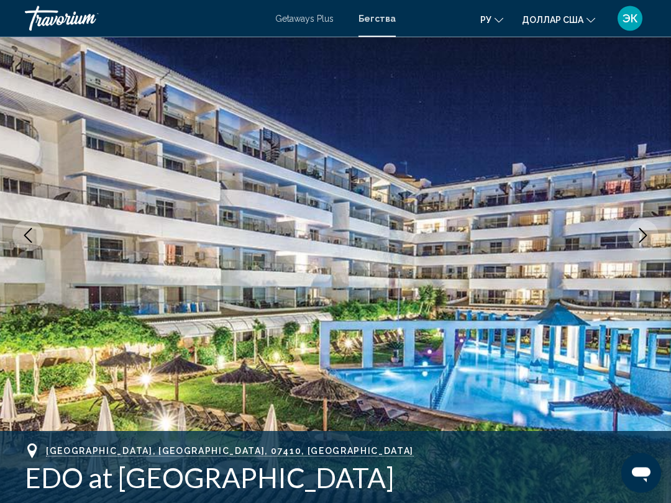
click at [644, 227] on button "Next image" at bounding box center [643, 236] width 31 height 31
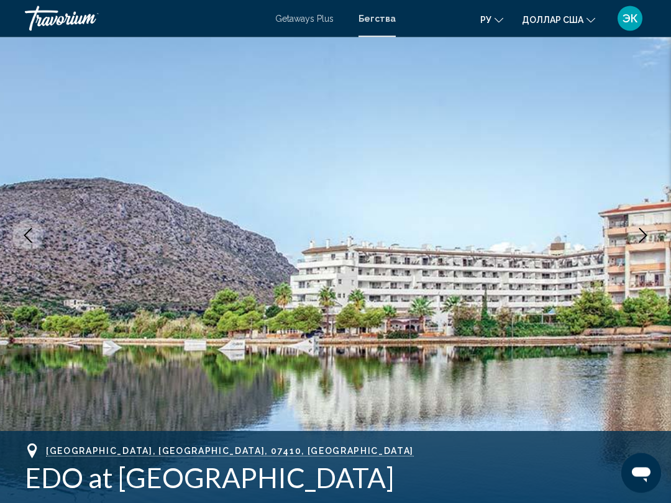
click at [644, 234] on icon "Next image" at bounding box center [643, 236] width 8 height 15
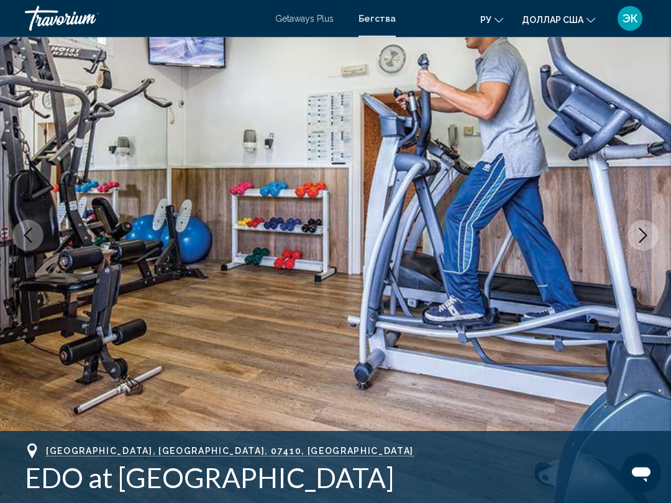
click at [642, 229] on icon "Next image" at bounding box center [643, 236] width 15 height 15
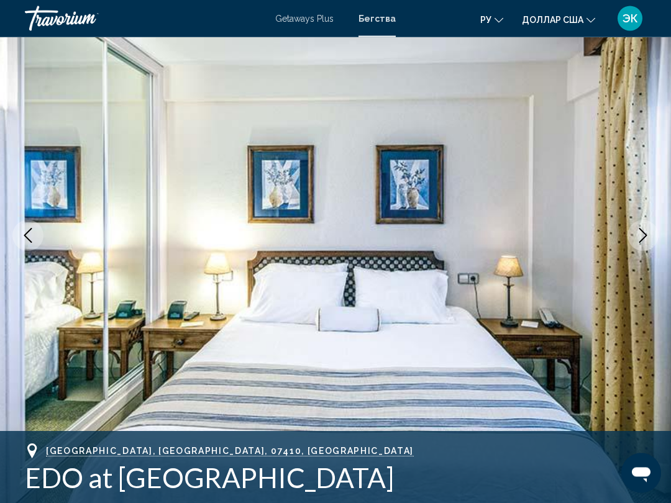
click at [639, 234] on icon "Next image" at bounding box center [643, 236] width 15 height 15
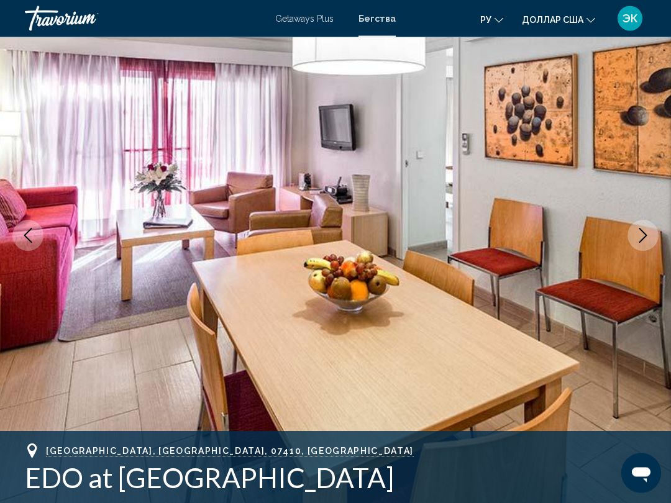
click at [639, 233] on icon "Next image" at bounding box center [643, 236] width 15 height 15
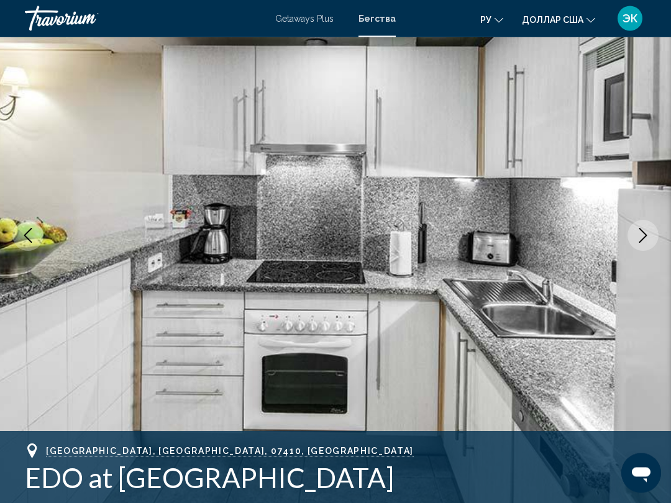
click at [641, 233] on icon "Next image" at bounding box center [643, 236] width 15 height 15
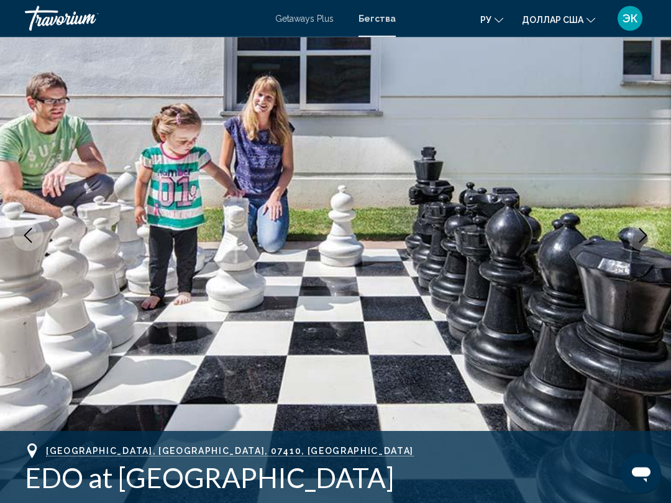
click at [640, 234] on icon "Next image" at bounding box center [643, 236] width 15 height 15
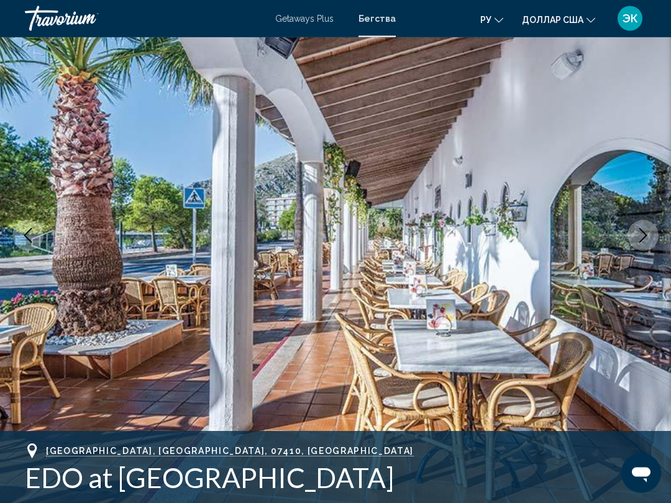
click at [645, 234] on icon "Next image" at bounding box center [643, 236] width 8 height 15
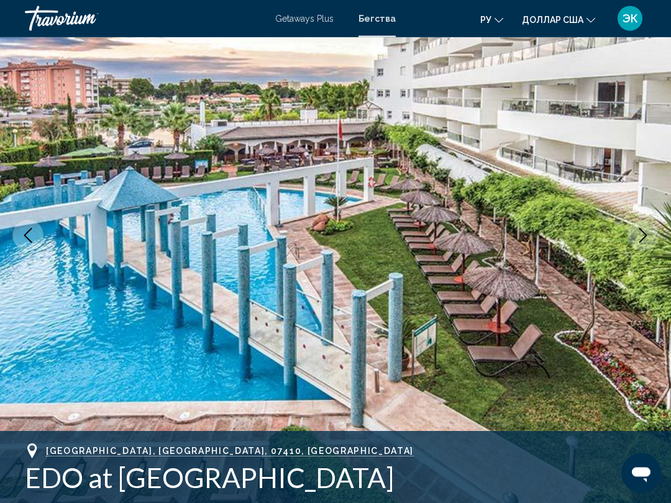
click at [641, 227] on button "Next image" at bounding box center [643, 236] width 31 height 31
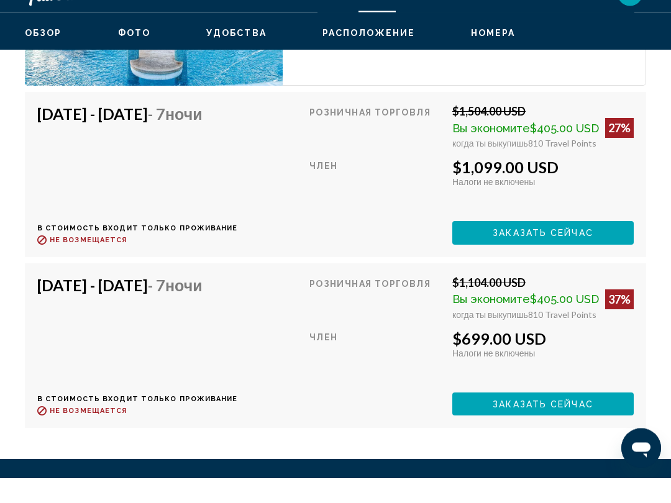
scroll to position [2524, 0]
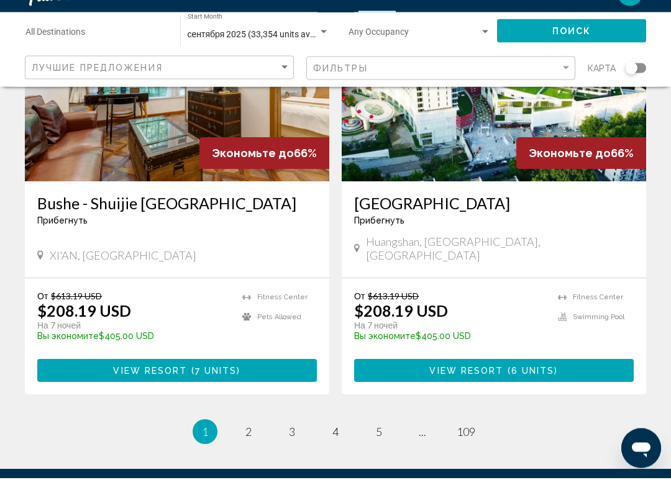
scroll to position [2426, 0]
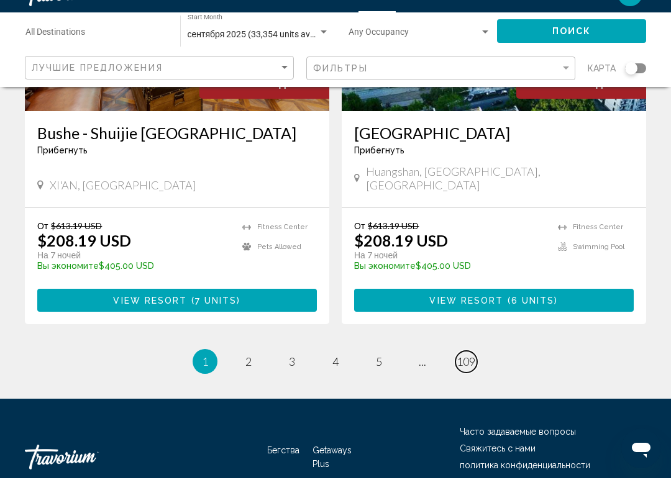
click at [469, 380] on span "109" at bounding box center [466, 387] width 19 height 14
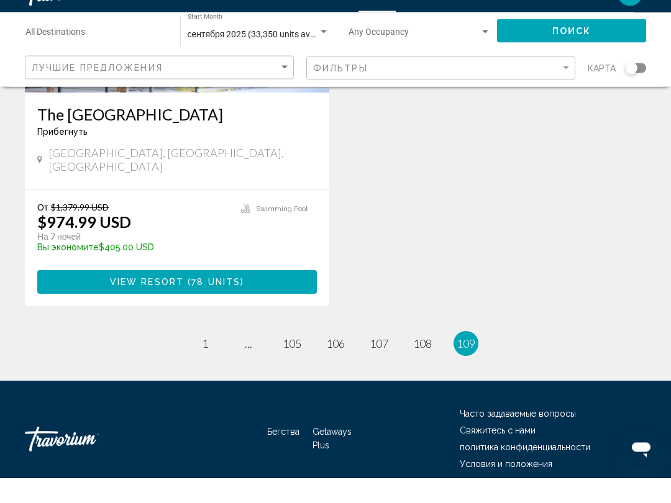
scroll to position [2003, 0]
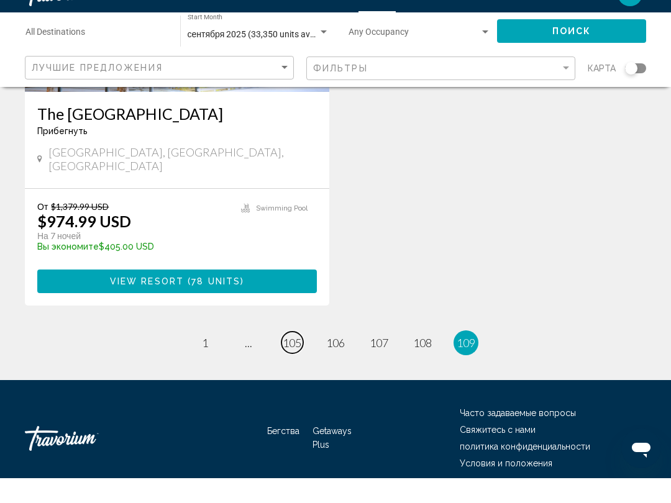
click at [294, 361] on span "105" at bounding box center [292, 368] width 19 height 14
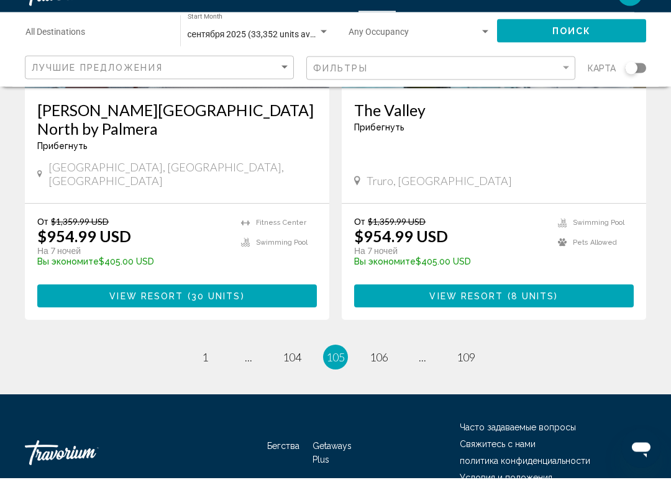
scroll to position [2445, 0]
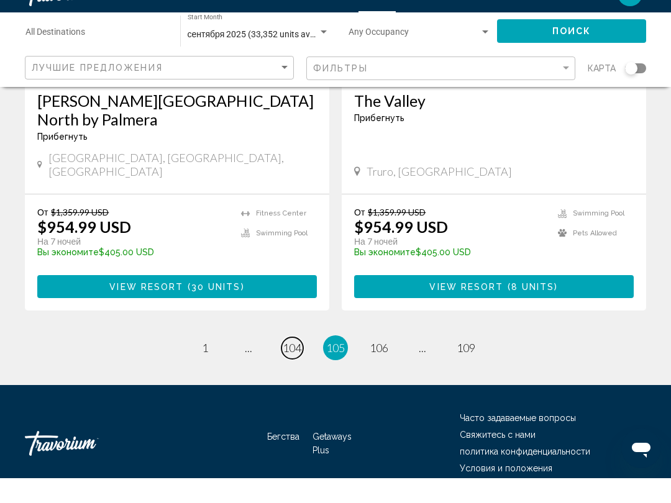
click at [292, 366] on span "104" at bounding box center [292, 373] width 19 height 14
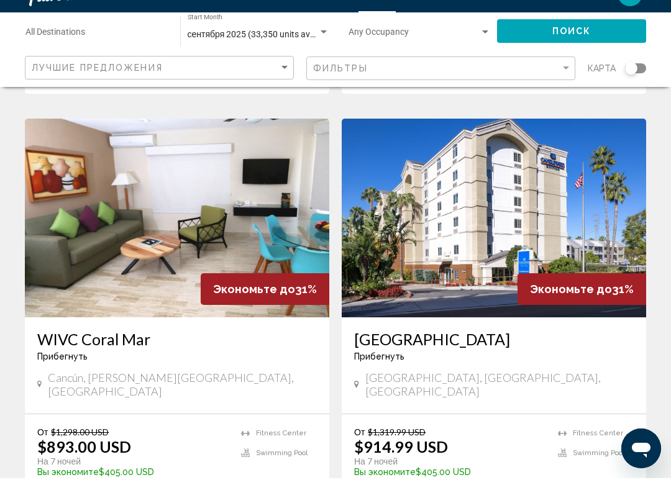
scroll to position [2464, 0]
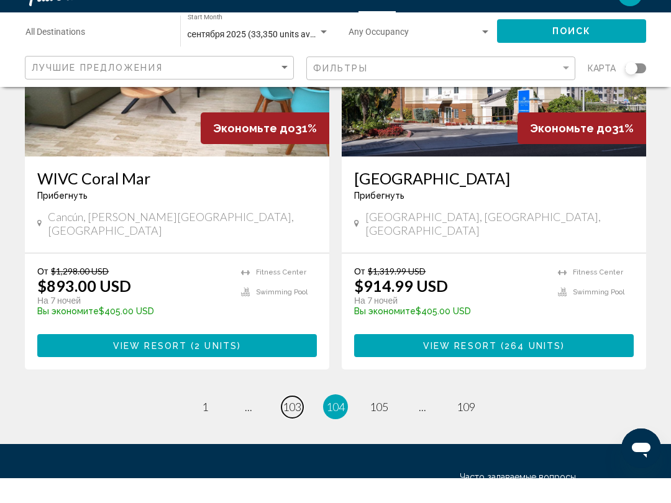
click at [292, 425] on span "103" at bounding box center [292, 432] width 19 height 14
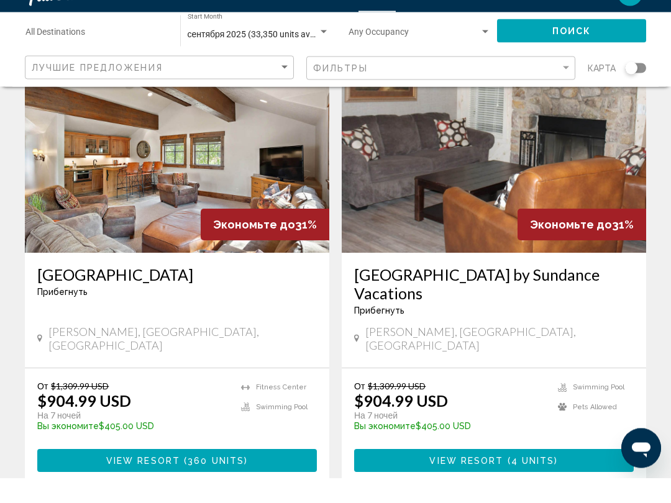
scroll to position [2368, 0]
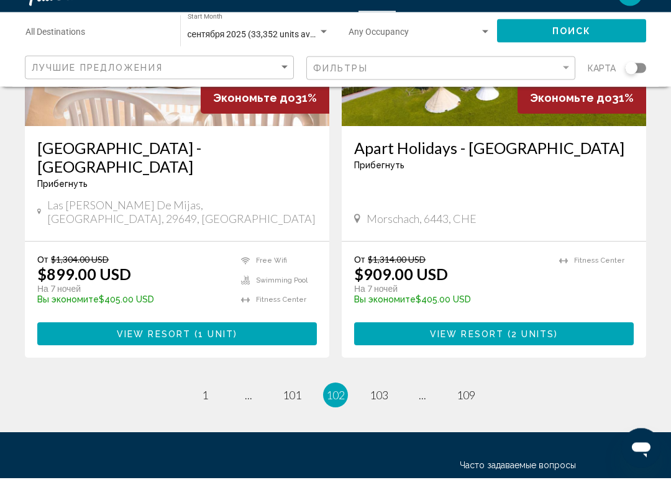
scroll to position [2463, 0]
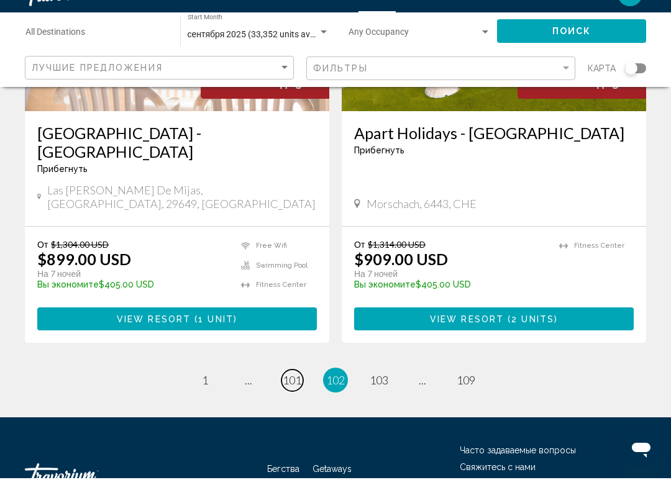
click at [290, 398] on span "101" at bounding box center [292, 405] width 19 height 14
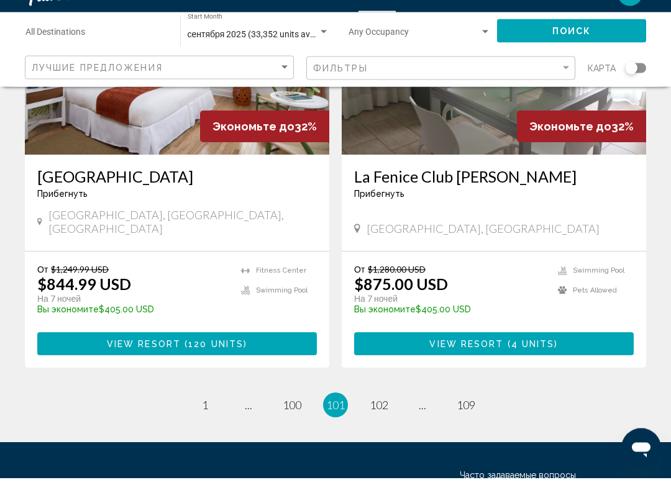
scroll to position [2407, 0]
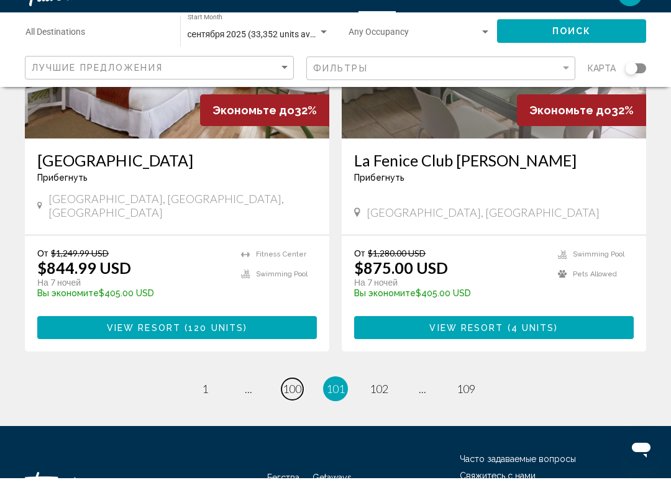
click at [291, 403] on link "page 100" at bounding box center [293, 414] width 22 height 22
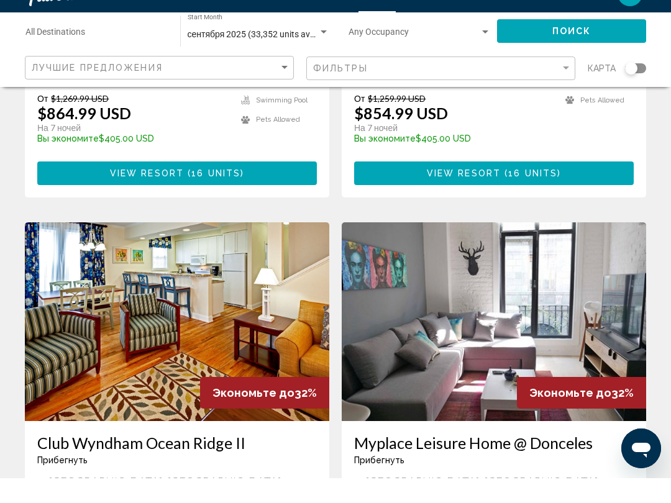
scroll to position [2427, 0]
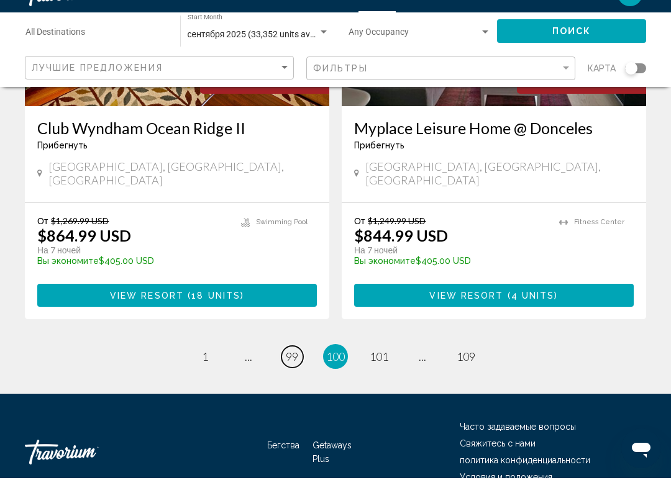
click at [291, 375] on span "99" at bounding box center [292, 382] width 12 height 14
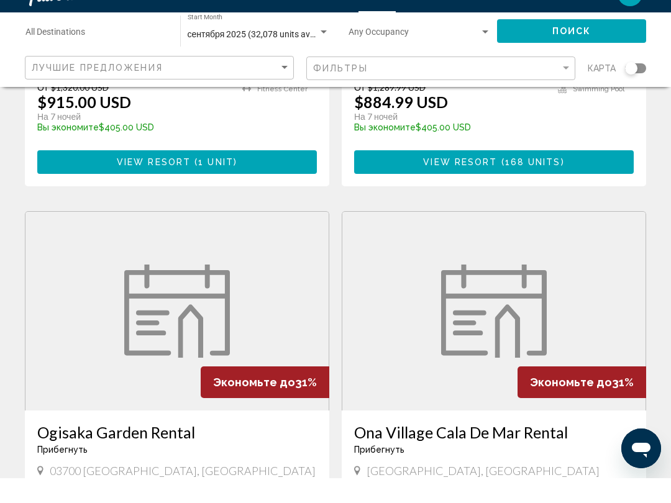
scroll to position [2464, 0]
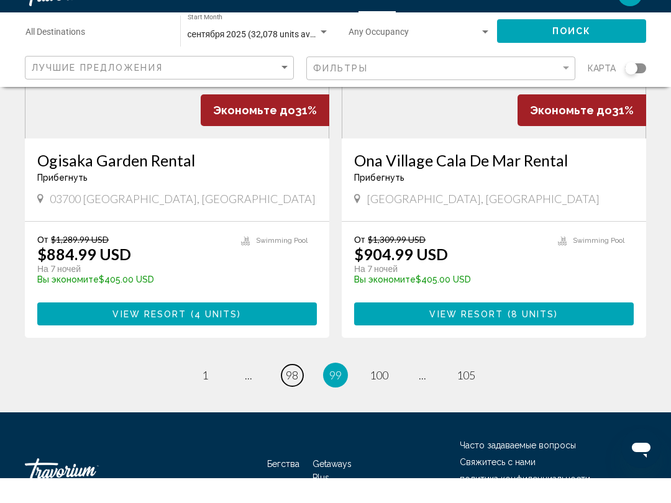
click at [292, 393] on span "98" at bounding box center [292, 400] width 12 height 14
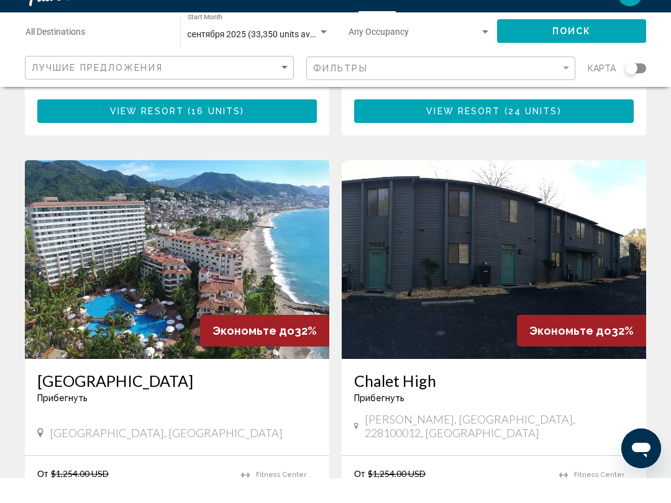
scroll to position [2426, 0]
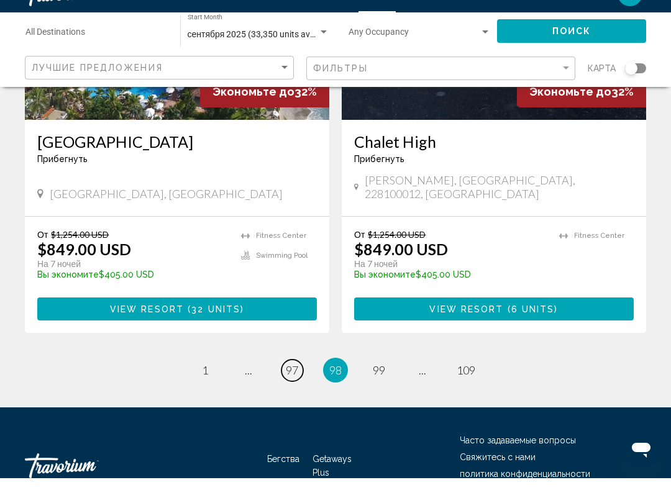
click at [287, 388] on span "97" at bounding box center [292, 395] width 12 height 14
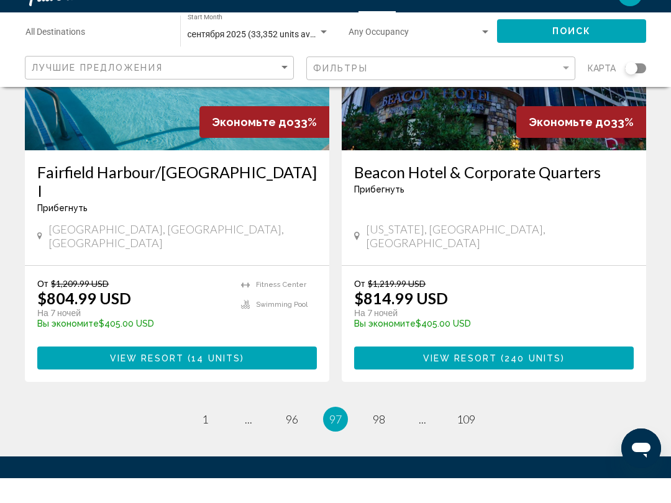
scroll to position [2445, 0]
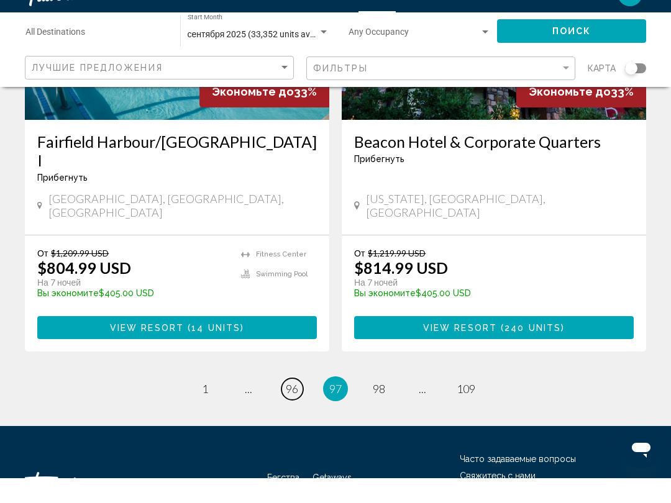
click at [293, 407] on span "96" at bounding box center [292, 414] width 12 height 14
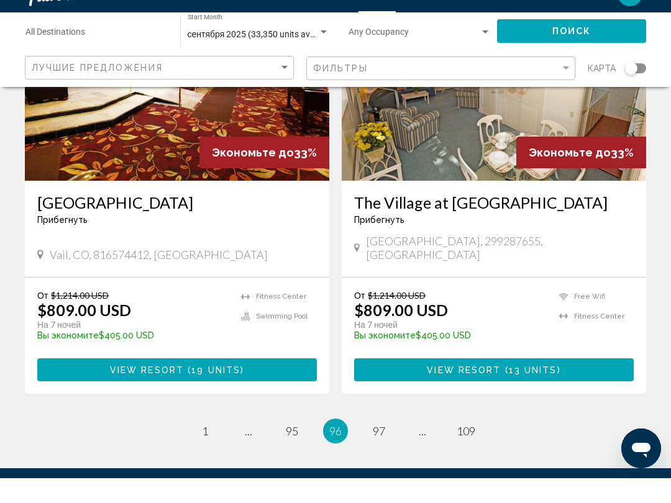
scroll to position [2426, 0]
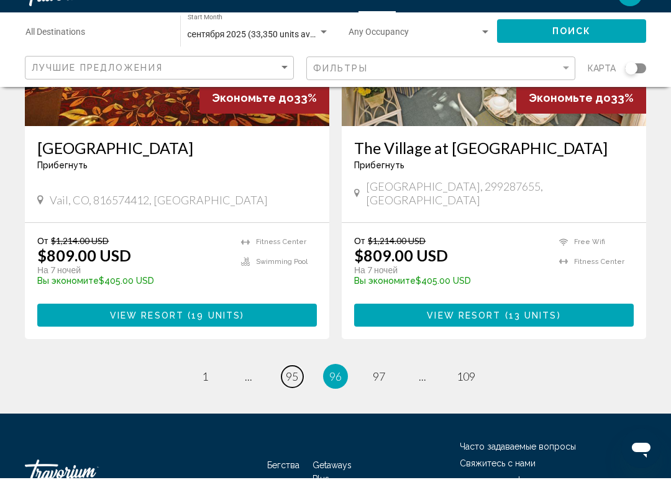
click at [297, 395] on span "95" at bounding box center [292, 402] width 12 height 14
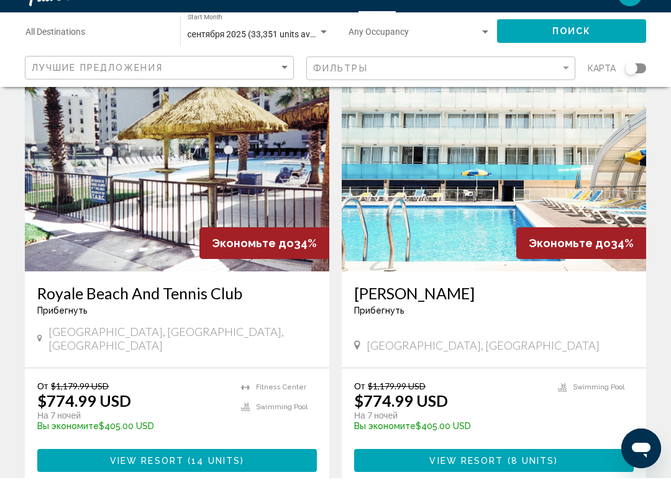
scroll to position [2445, 0]
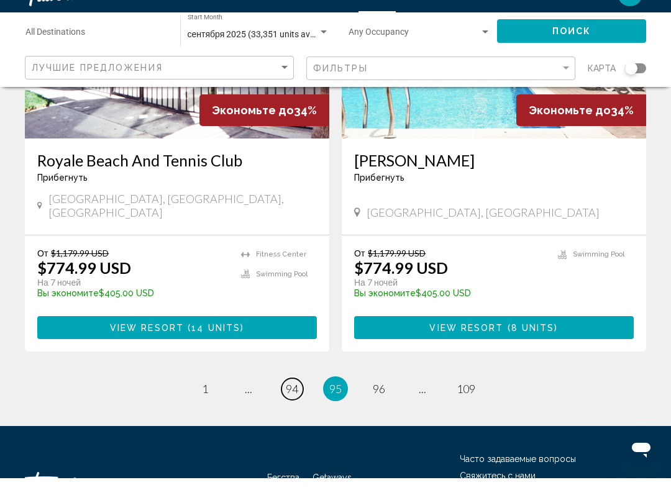
click at [290, 407] on span "94" at bounding box center [292, 414] width 12 height 14
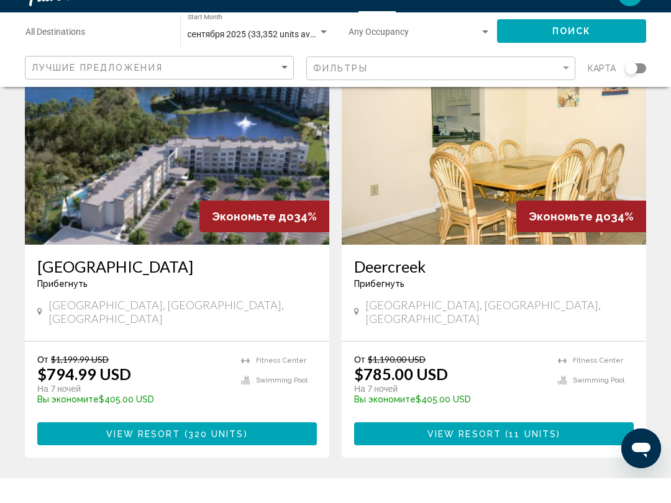
scroll to position [2427, 0]
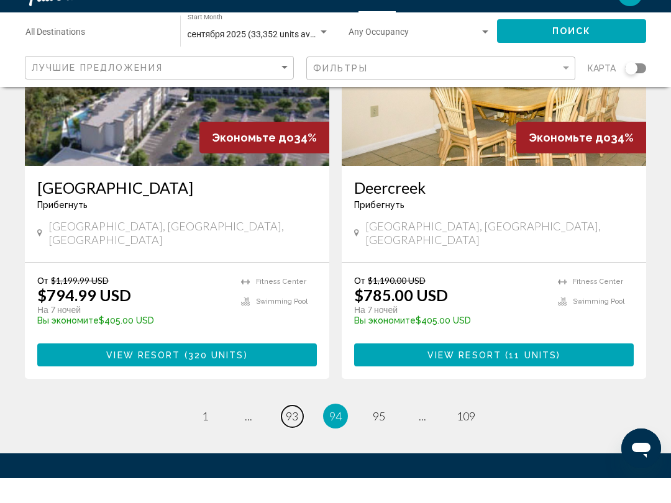
click at [294, 434] on span "93" at bounding box center [292, 441] width 12 height 14
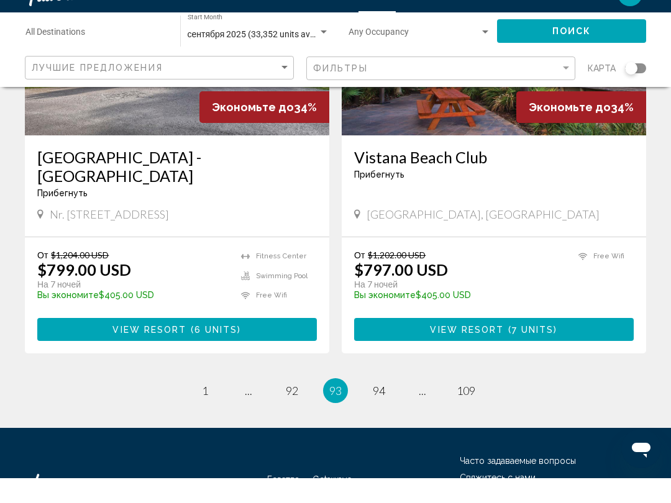
scroll to position [2407, 0]
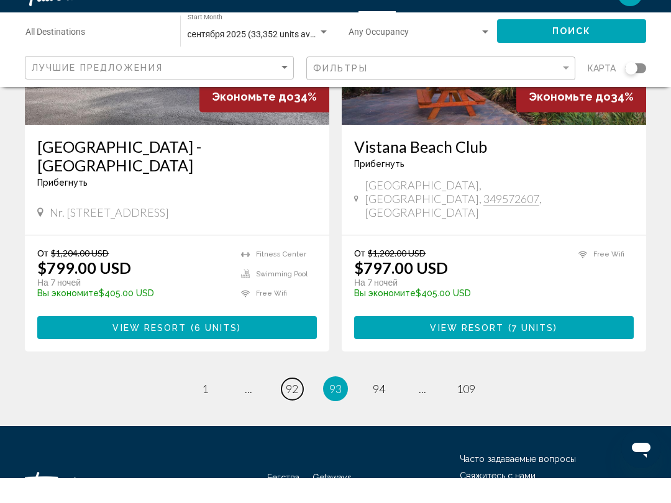
click at [295, 407] on span "92" at bounding box center [292, 414] width 12 height 14
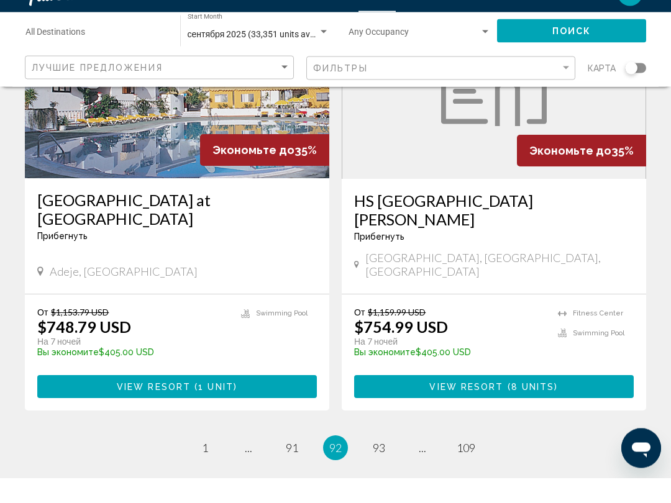
scroll to position [2427, 0]
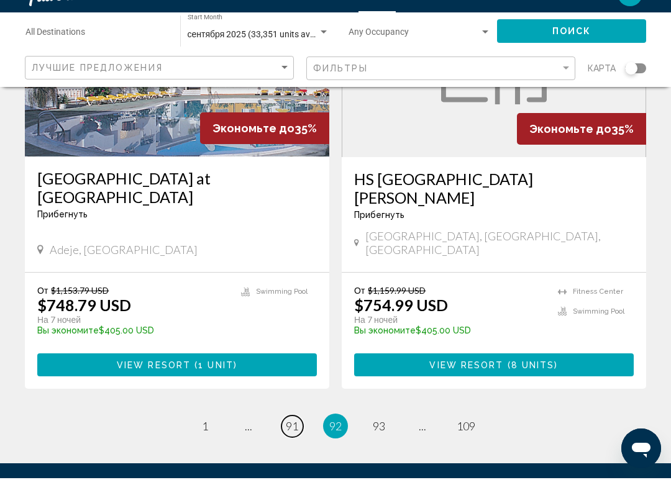
click at [288, 444] on span "91" at bounding box center [292, 451] width 12 height 14
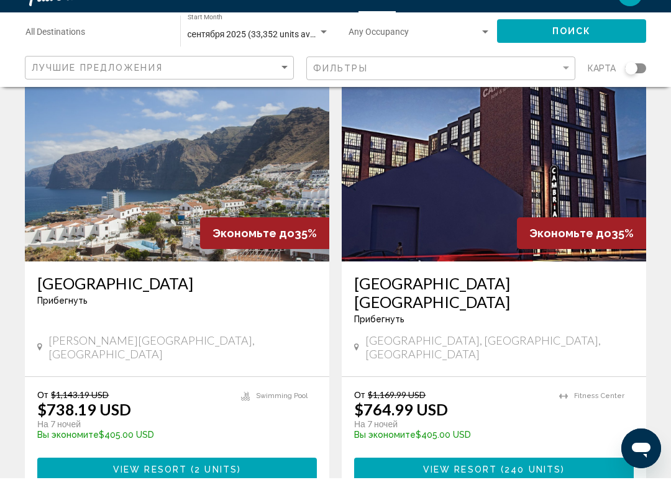
scroll to position [2426, 0]
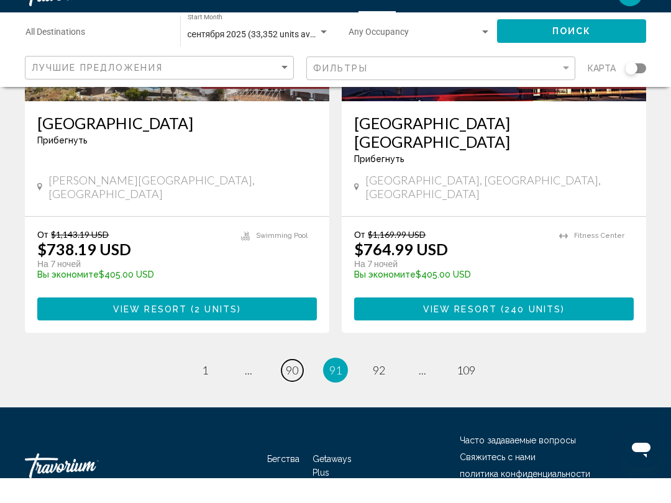
click at [290, 388] on span "90" at bounding box center [292, 395] width 12 height 14
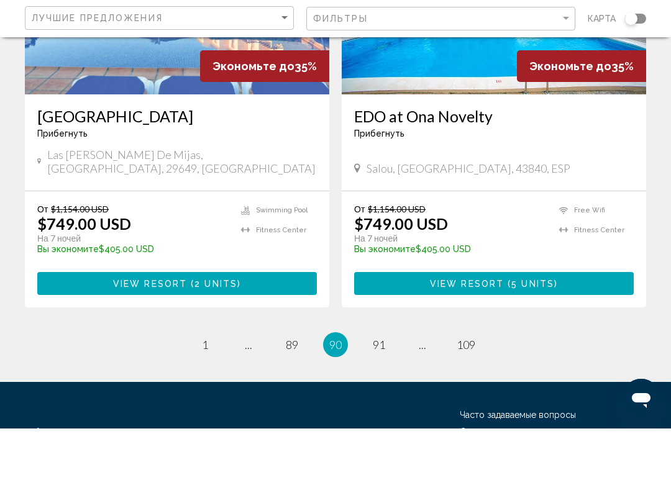
scroll to position [2408, 0]
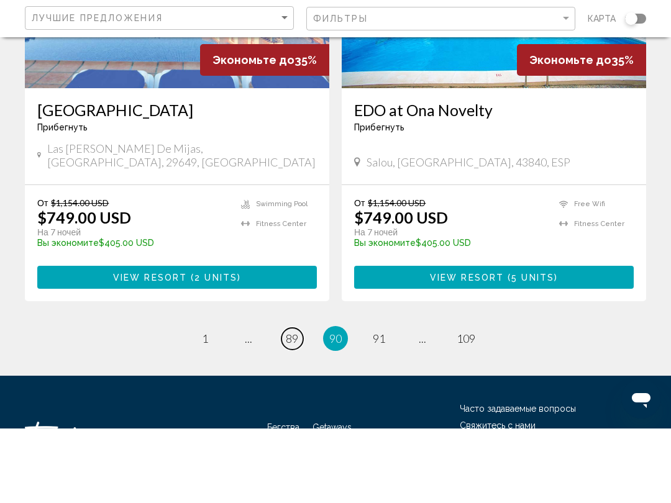
click at [291, 406] on span "89" at bounding box center [292, 413] width 12 height 14
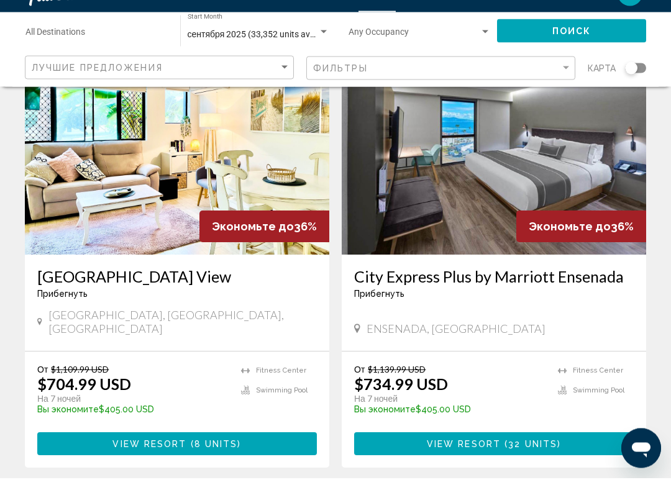
scroll to position [2407, 0]
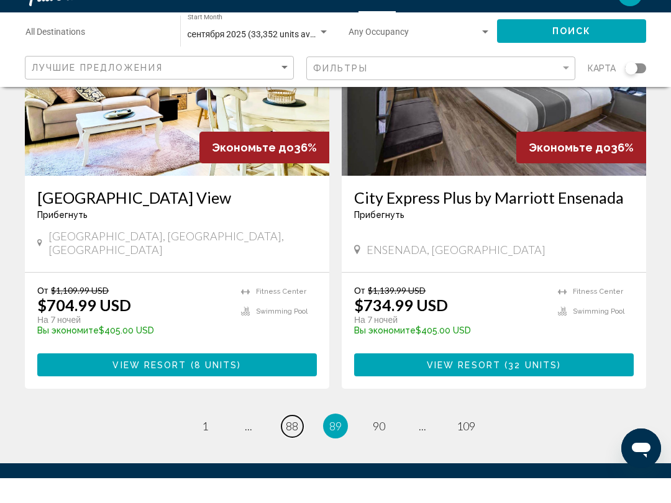
click at [300, 441] on link "page 88" at bounding box center [293, 452] width 22 height 22
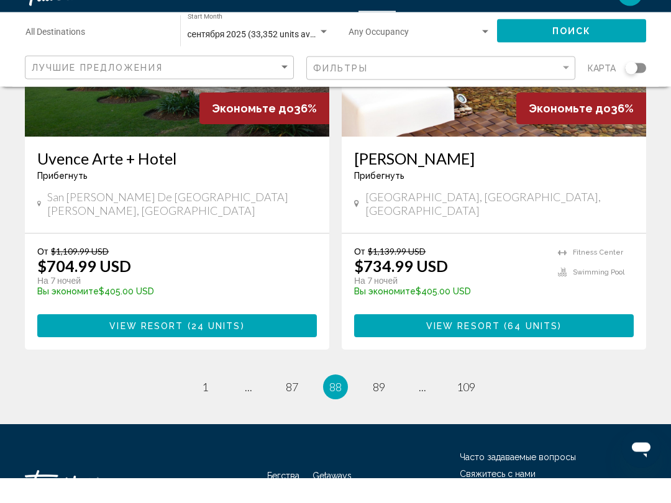
scroll to position [2482, 0]
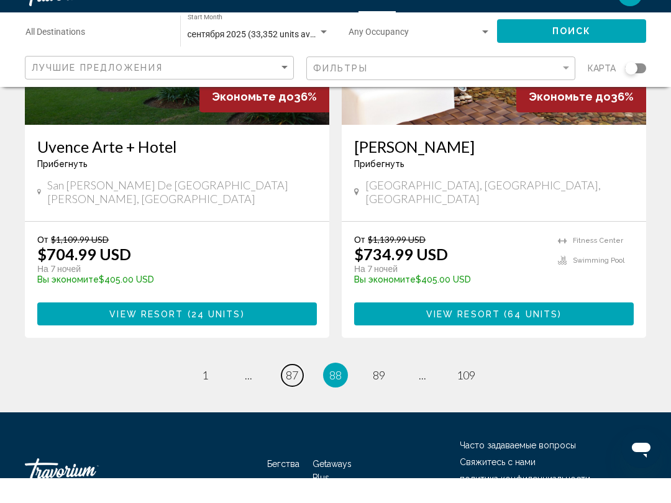
click at [293, 393] on span "87" at bounding box center [292, 400] width 12 height 14
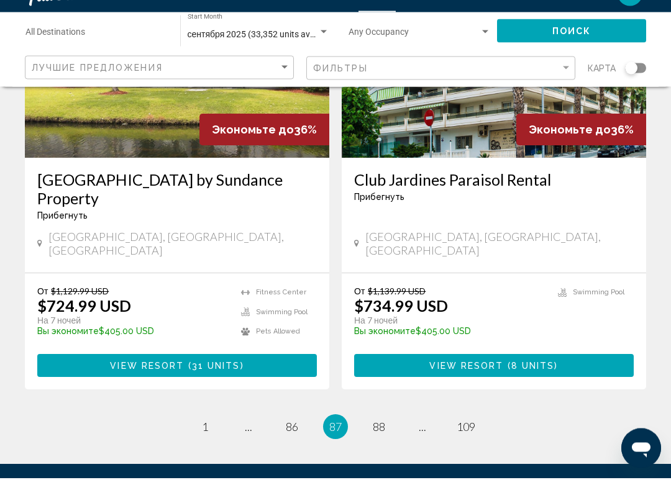
scroll to position [2482, 0]
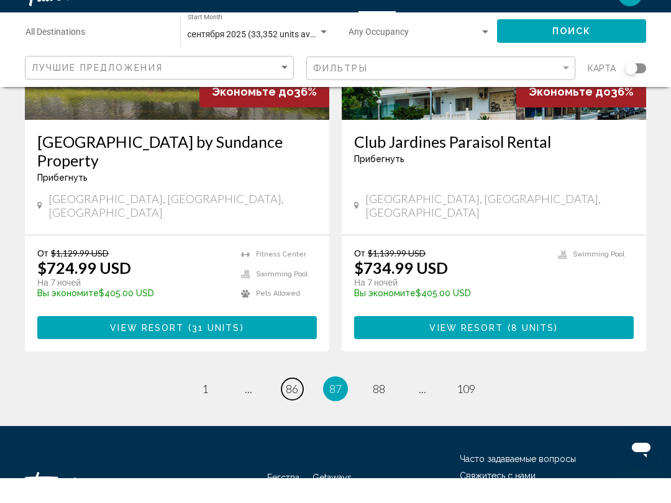
click at [301, 403] on link "page 86" at bounding box center [293, 414] width 22 height 22
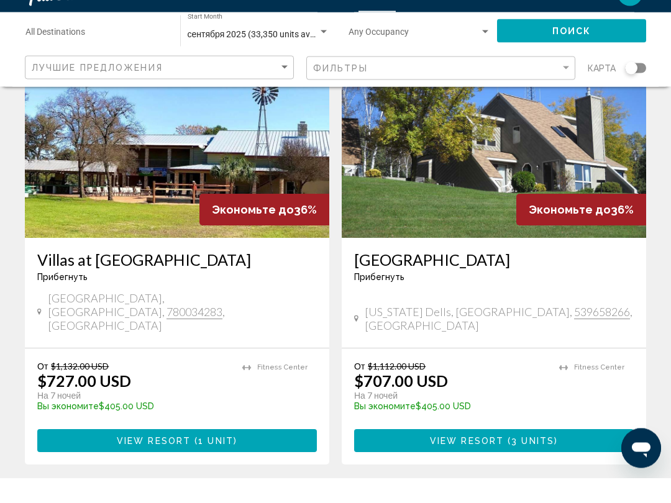
scroll to position [2332, 0]
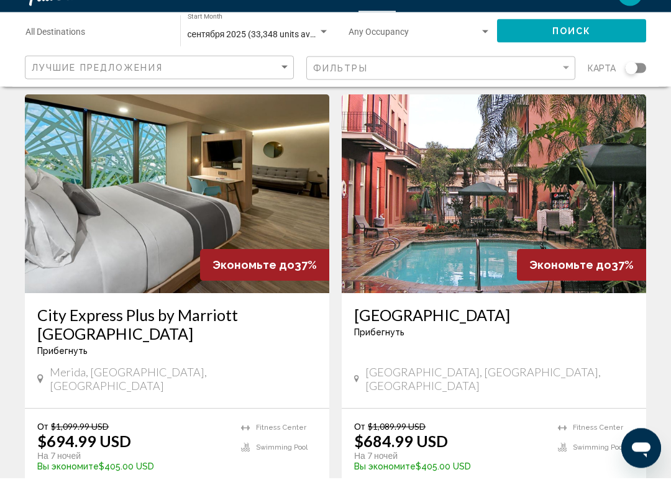
scroll to position [2326, 0]
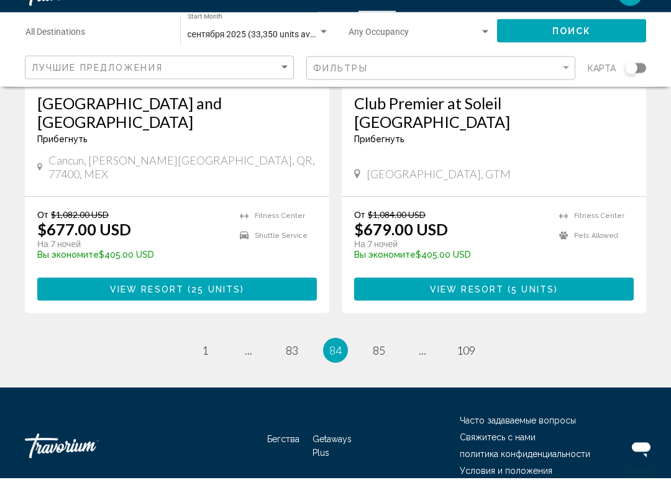
scroll to position [2425, 0]
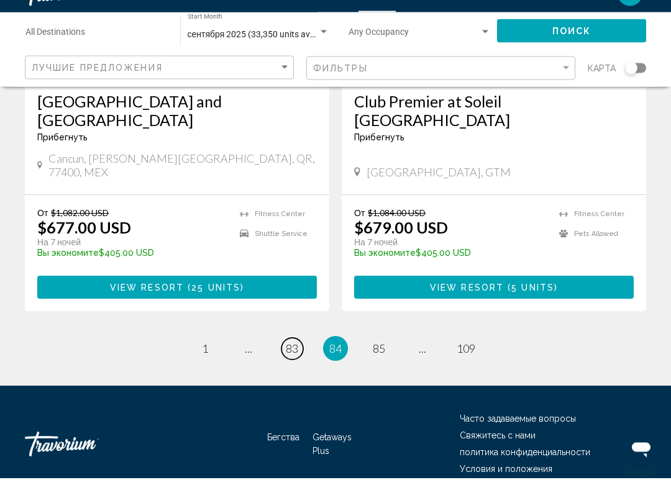
click at [293, 367] on span "83" at bounding box center [292, 374] width 12 height 14
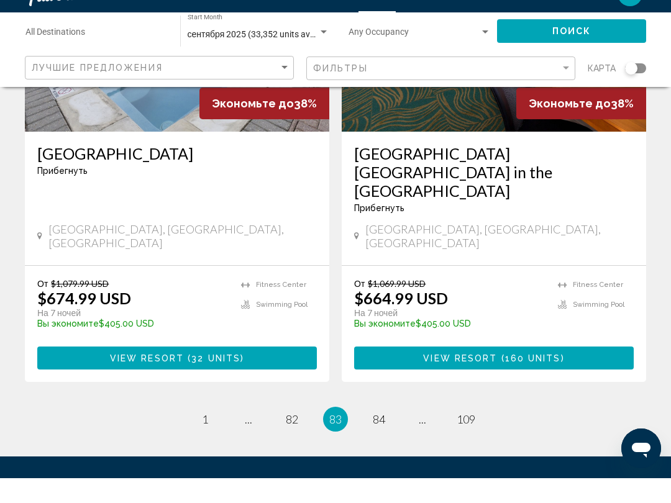
scroll to position [2464, 0]
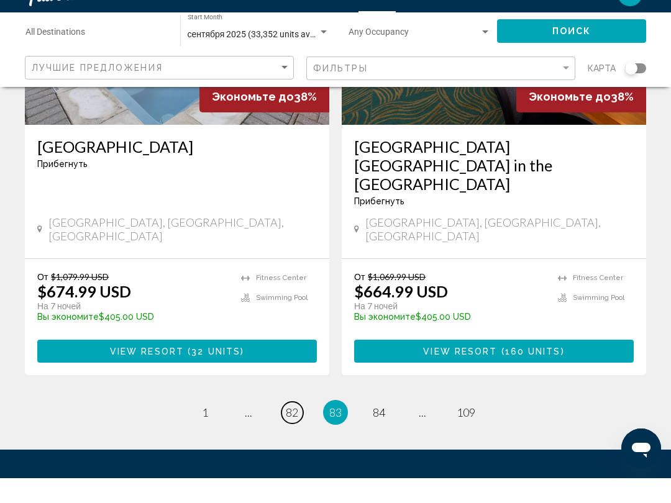
click at [298, 431] on span "82" at bounding box center [292, 438] width 12 height 14
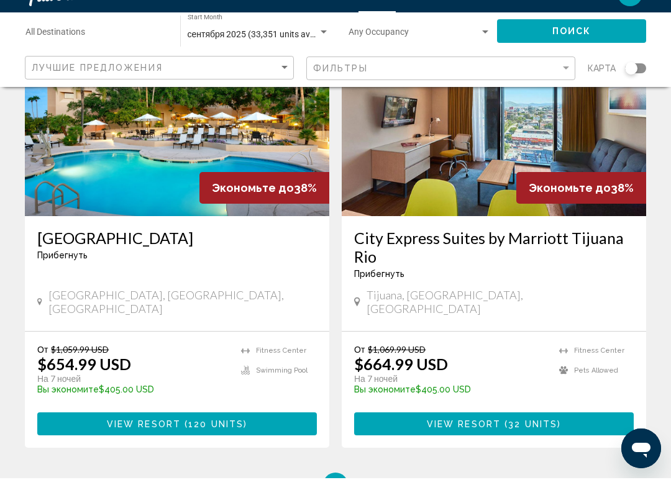
scroll to position [2463, 0]
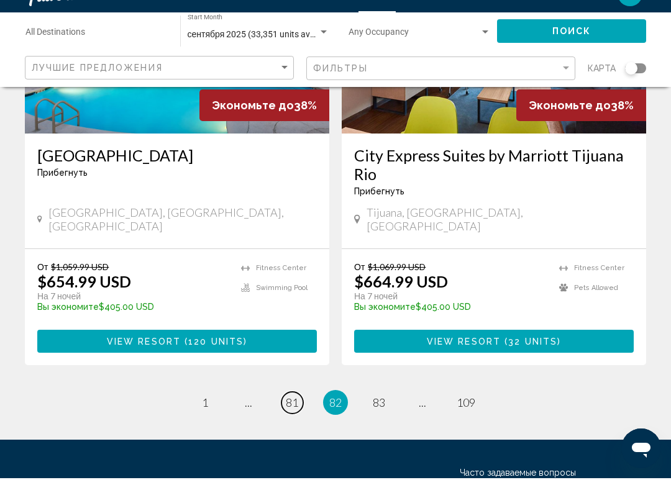
click at [292, 421] on span "81" at bounding box center [292, 428] width 12 height 14
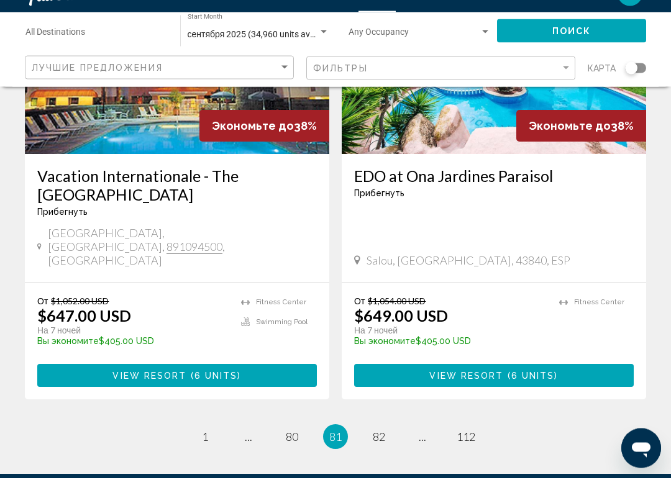
scroll to position [2463, 0]
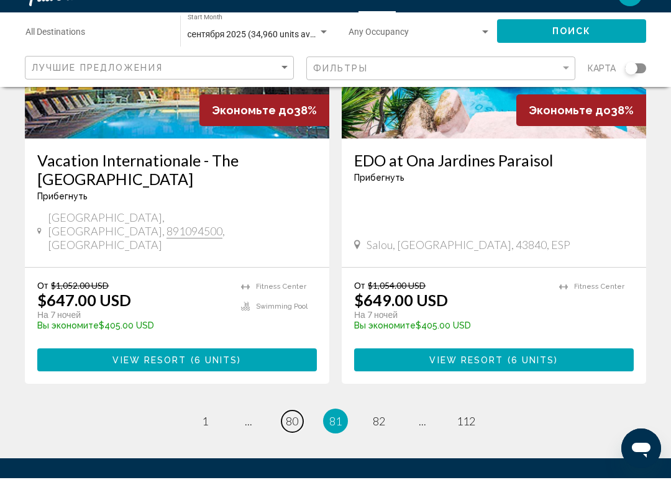
click at [301, 436] on link "page 80" at bounding box center [293, 447] width 22 height 22
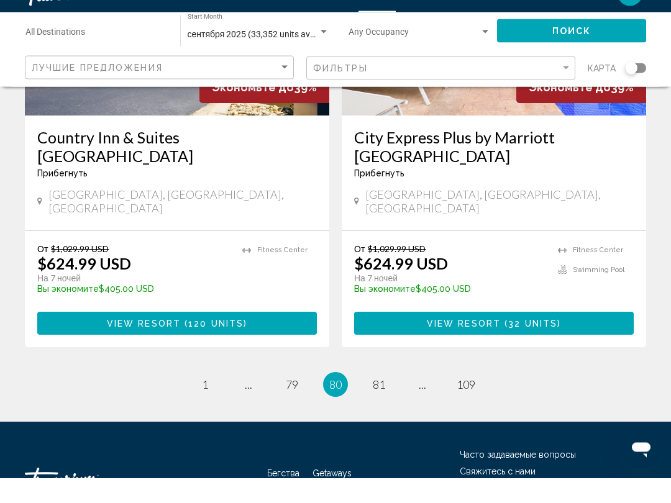
scroll to position [2445, 0]
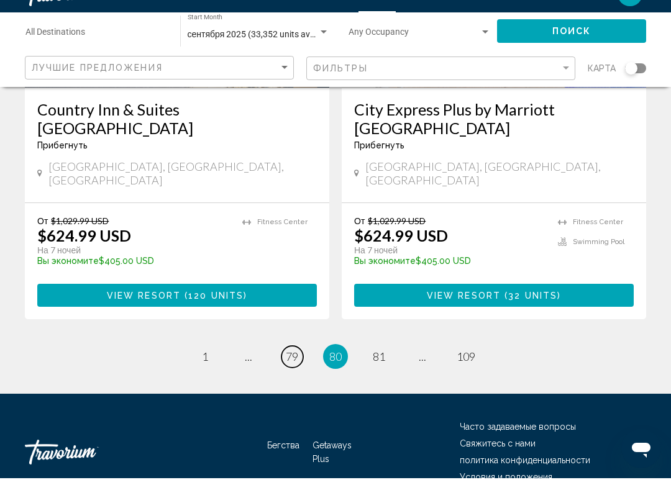
click at [295, 375] on span "79" at bounding box center [292, 382] width 12 height 14
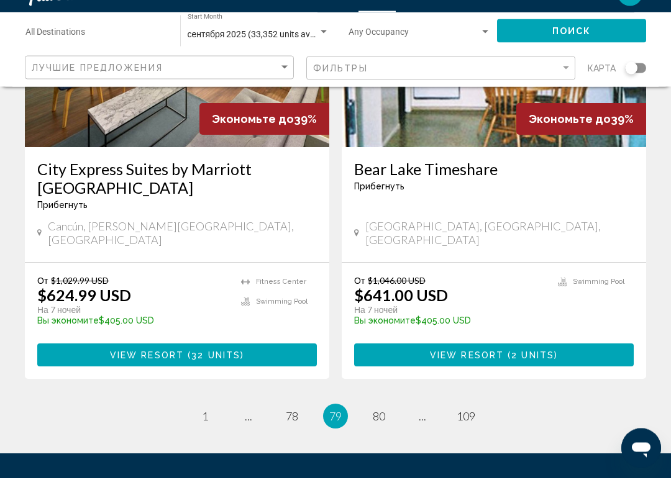
scroll to position [2426, 0]
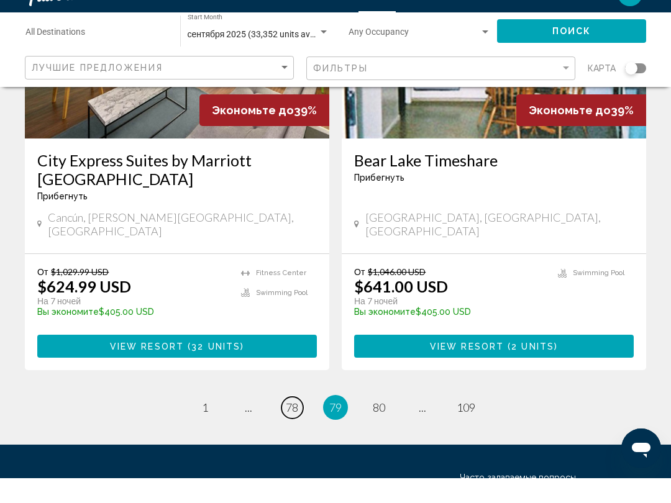
click at [300, 422] on link "page 78" at bounding box center [293, 433] width 22 height 22
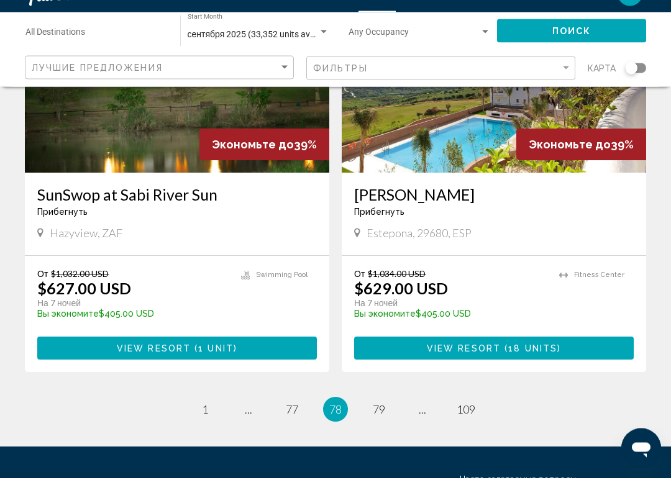
scroll to position [2411, 0]
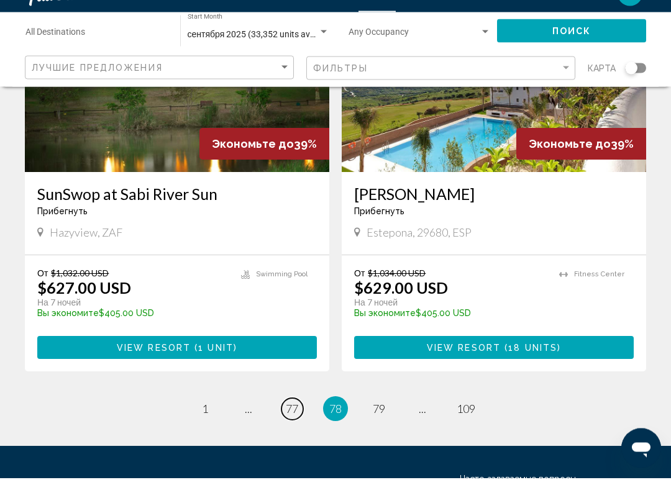
click at [293, 428] on span "77" at bounding box center [292, 435] width 12 height 14
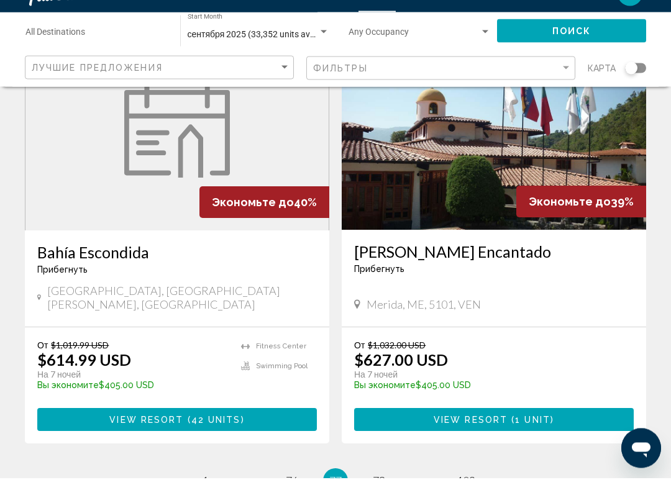
scroll to position [2353, 0]
click at [295, 499] on span "76" at bounding box center [292, 506] width 12 height 14
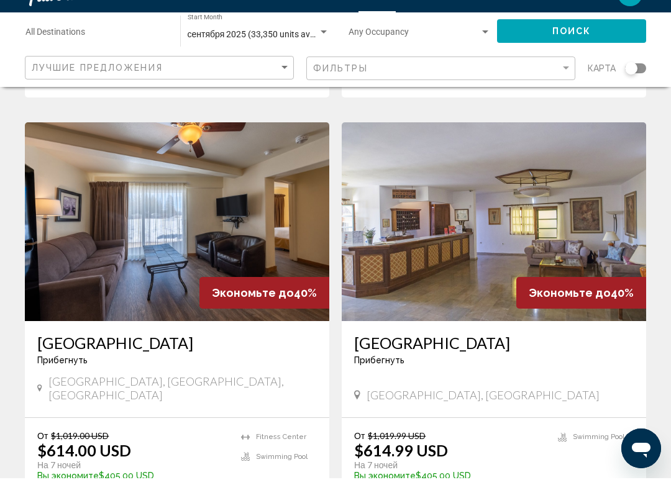
scroll to position [2317, 0]
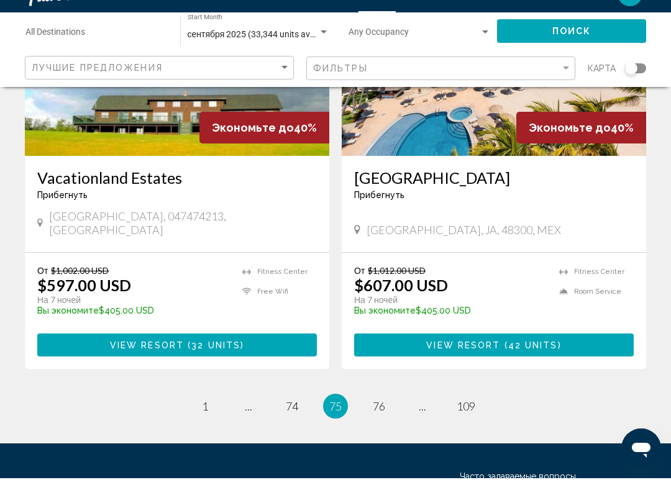
scroll to position [2426, 0]
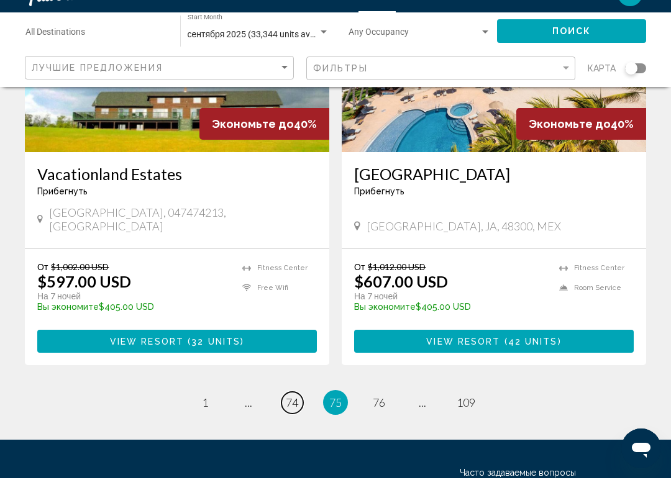
click at [293, 421] on span "74" at bounding box center [292, 428] width 12 height 14
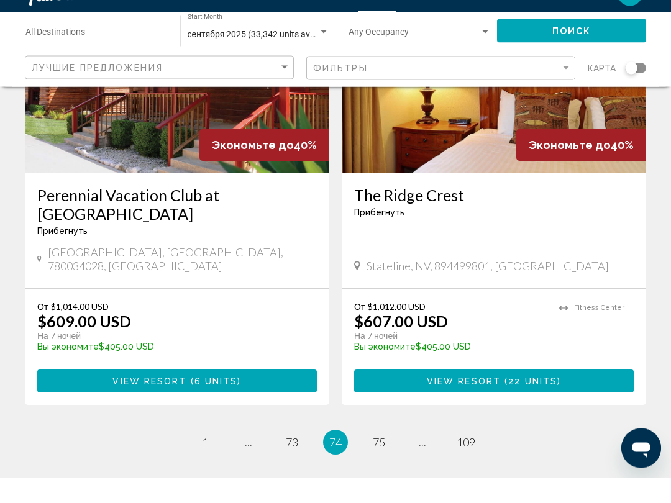
scroll to position [2391, 0]
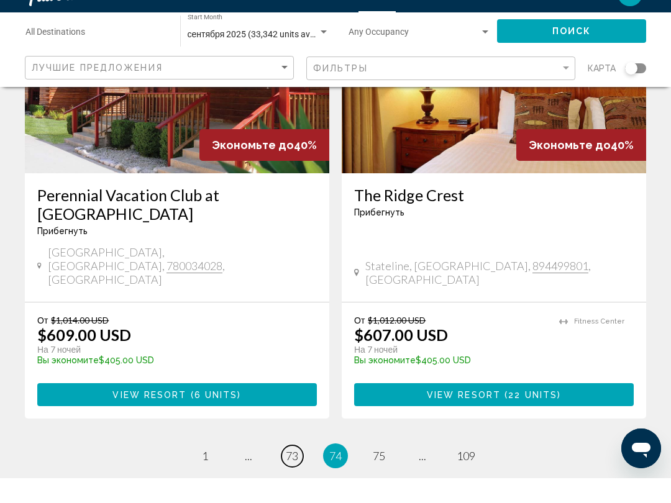
click at [294, 474] on span "73" at bounding box center [292, 481] width 12 height 14
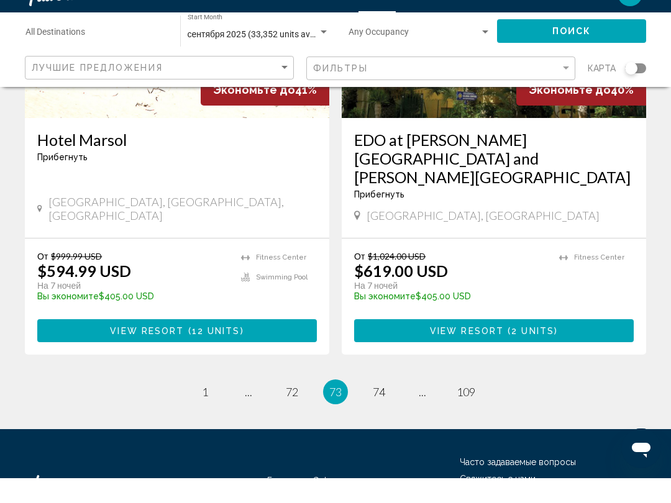
scroll to position [2445, 0]
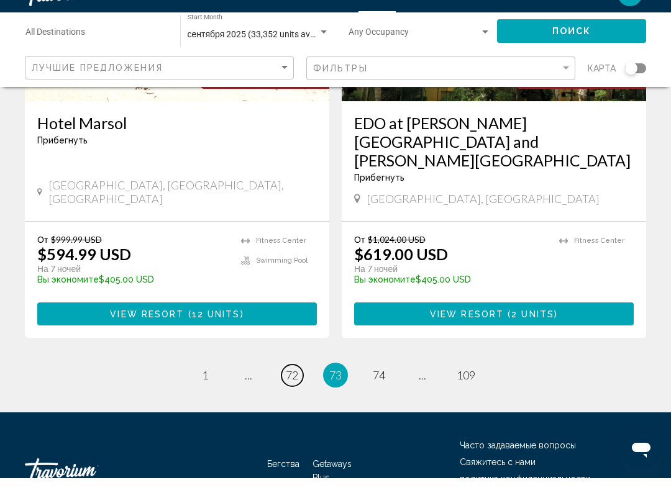
click at [293, 393] on span "72" at bounding box center [292, 400] width 12 height 14
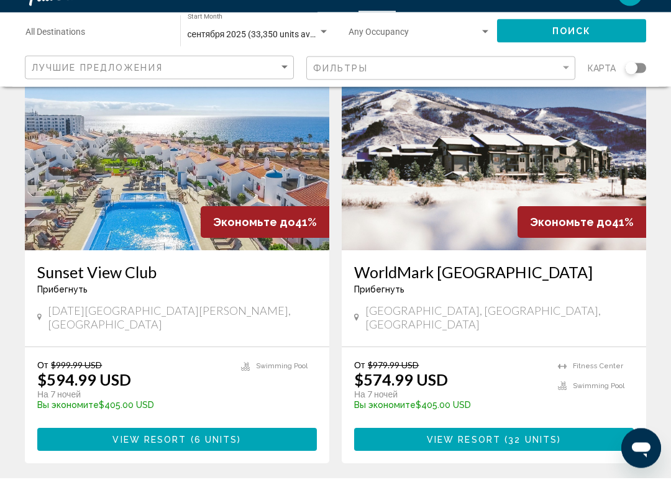
scroll to position [92, 0]
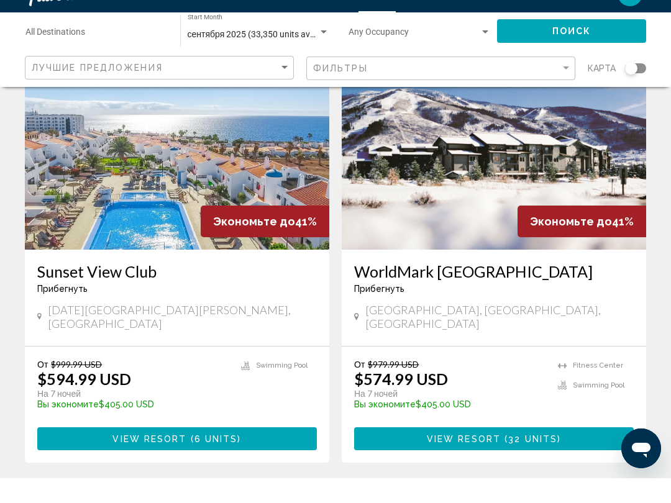
click at [206, 172] on img "Основное содержание" at bounding box center [177, 175] width 304 height 199
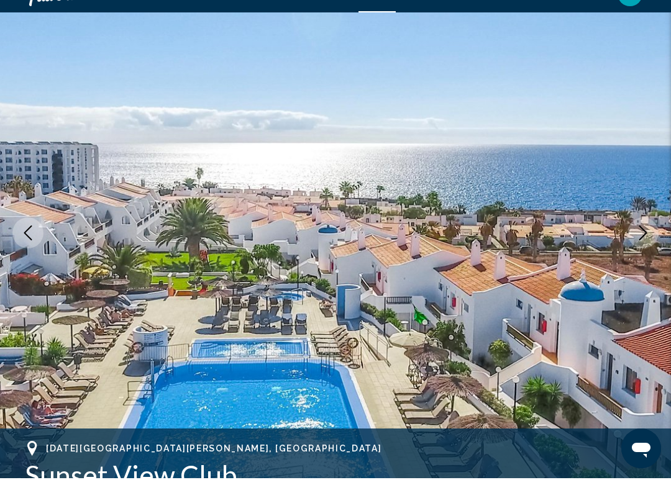
scroll to position [81, 0]
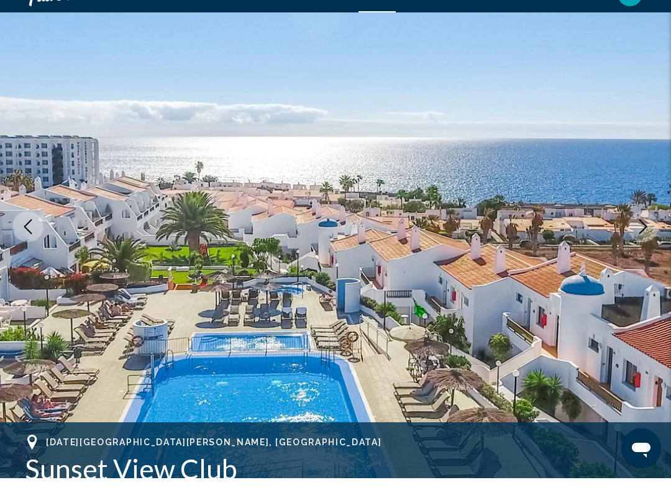
click at [646, 244] on icon "Next image" at bounding box center [643, 251] width 15 height 15
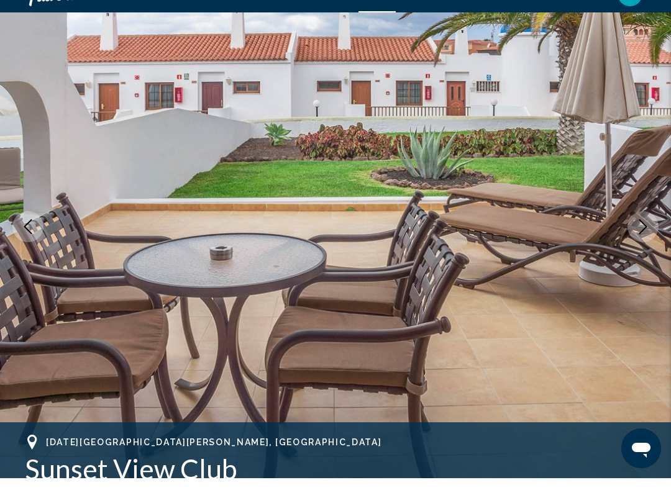
click at [644, 244] on icon "Next image" at bounding box center [643, 251] width 15 height 15
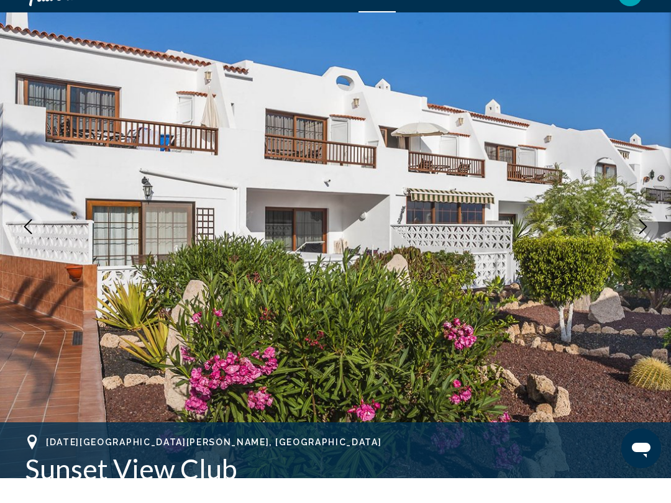
click at [646, 244] on icon "Next image" at bounding box center [643, 251] width 15 height 15
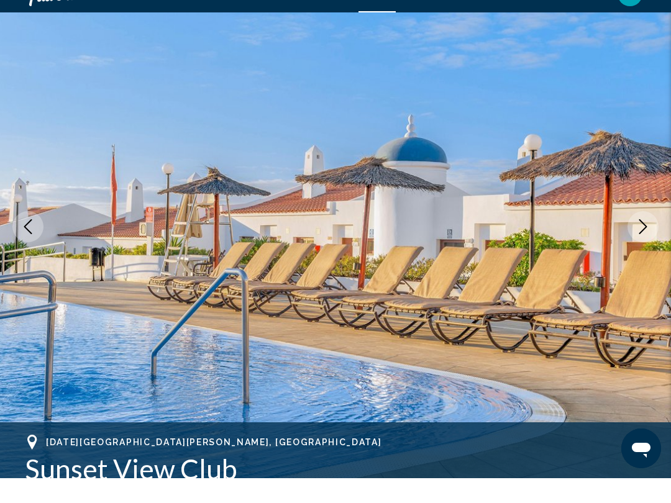
click at [648, 244] on icon "Next image" at bounding box center [643, 251] width 15 height 15
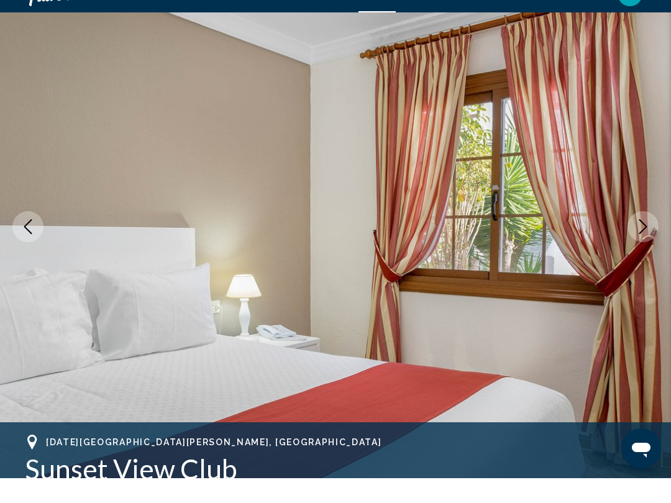
click at [645, 236] on button "Next image" at bounding box center [643, 251] width 31 height 31
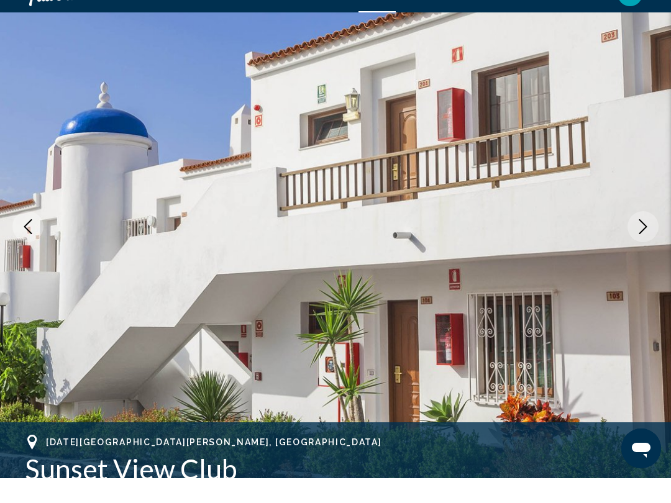
click at [646, 244] on icon "Next image" at bounding box center [643, 251] width 15 height 15
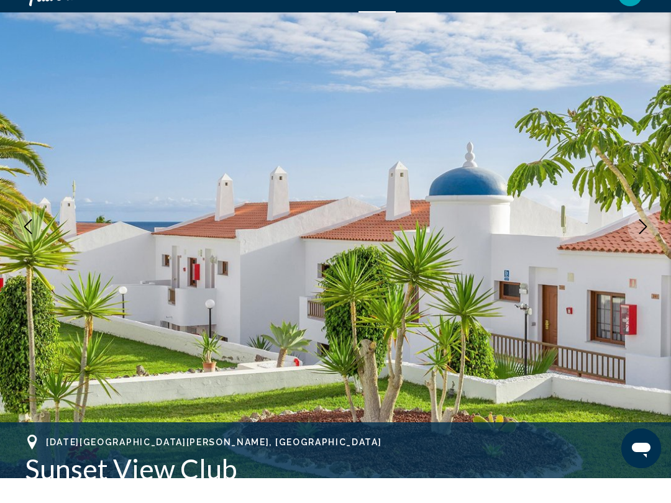
click at [645, 244] on icon "Next image" at bounding box center [643, 251] width 15 height 15
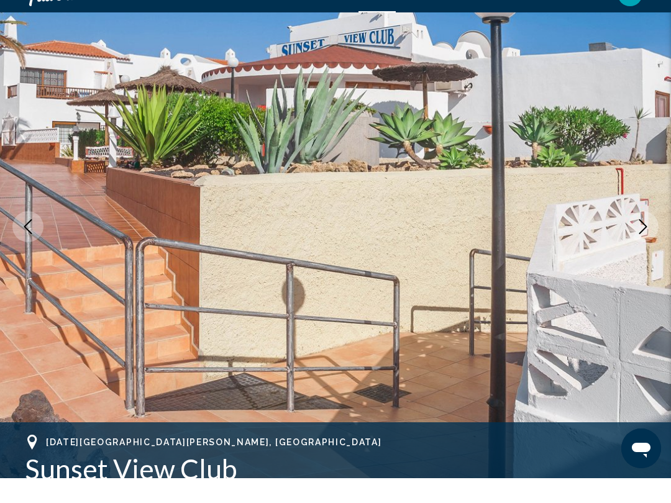
click at [648, 244] on icon "Next image" at bounding box center [643, 251] width 15 height 15
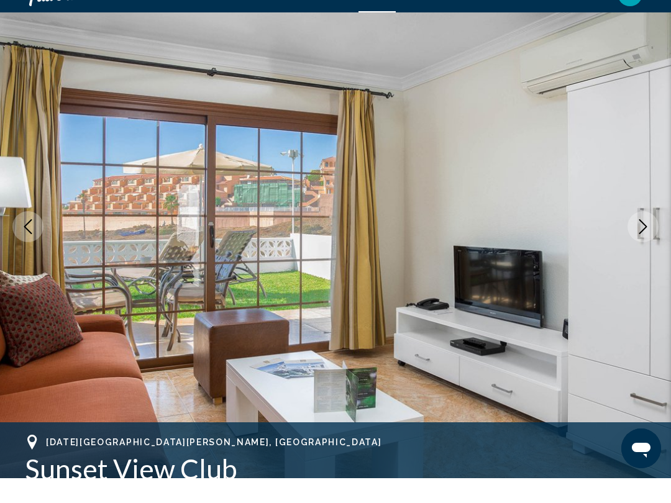
click at [639, 244] on icon "Next image" at bounding box center [643, 251] width 15 height 15
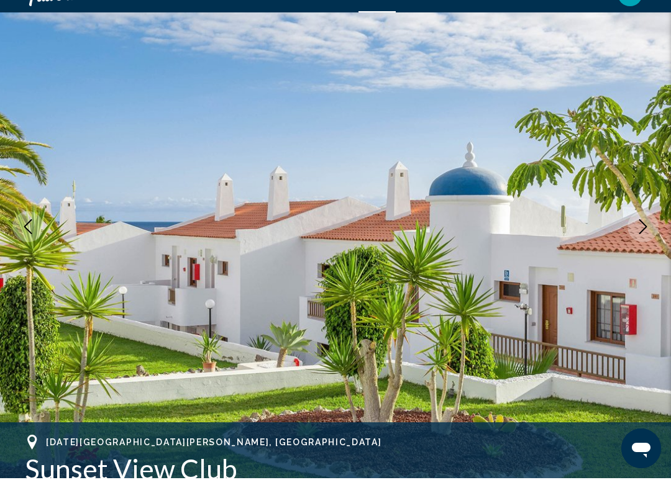
click at [644, 244] on icon "Next image" at bounding box center [643, 251] width 15 height 15
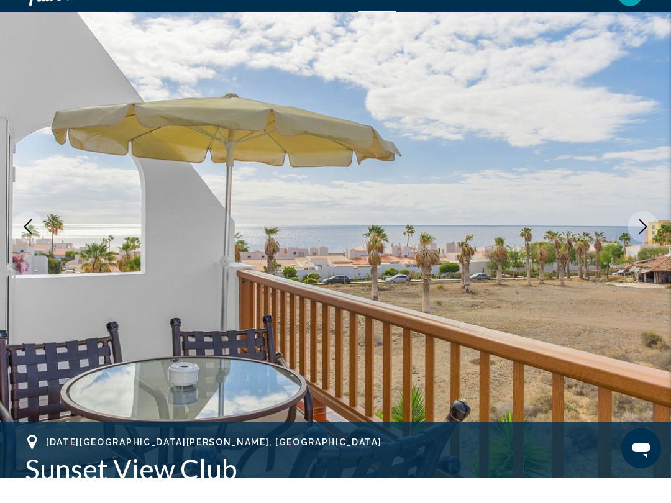
click at [647, 244] on icon "Next image" at bounding box center [643, 251] width 15 height 15
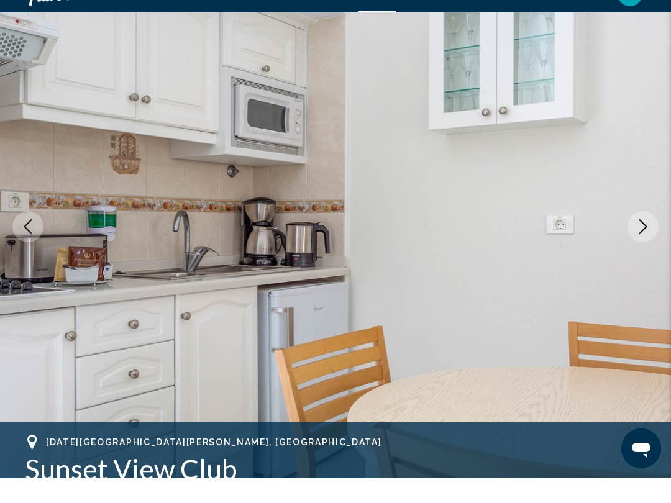
click at [648, 244] on icon "Next image" at bounding box center [643, 251] width 15 height 15
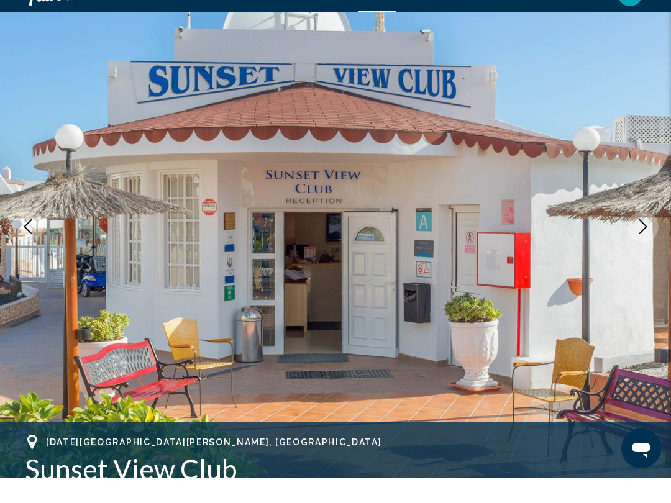
click at [645, 236] on button "Next image" at bounding box center [643, 251] width 31 height 31
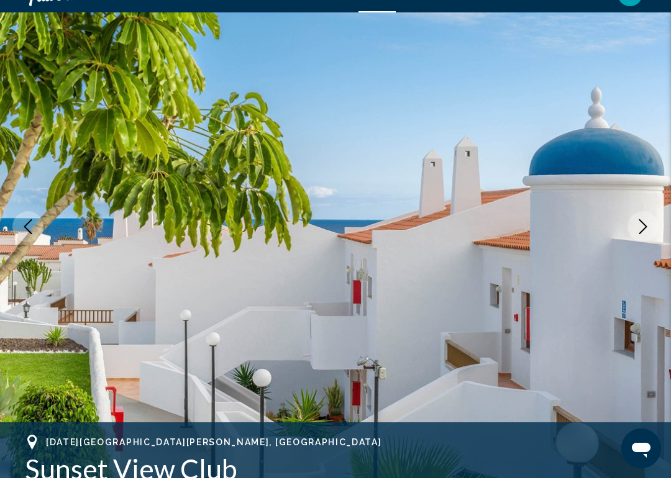
click at [639, 244] on icon "Next image" at bounding box center [643, 251] width 15 height 15
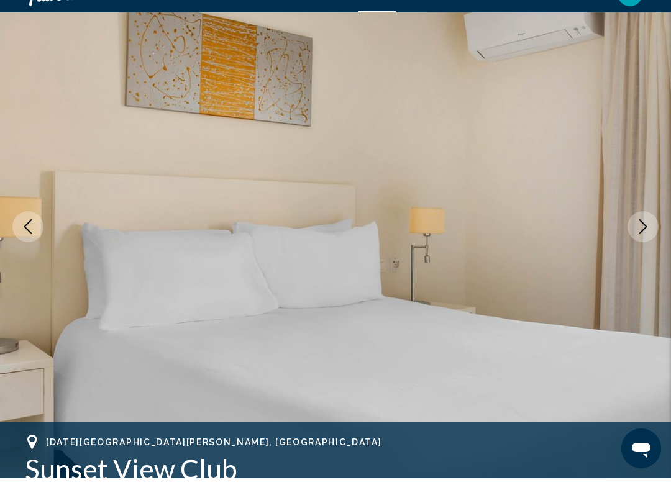
click at [645, 244] on icon "Next image" at bounding box center [643, 251] width 8 height 15
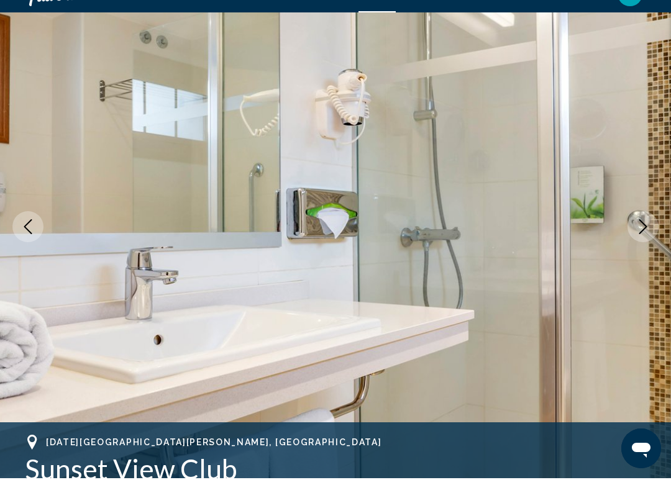
click at [644, 244] on icon "Next image" at bounding box center [643, 251] width 15 height 15
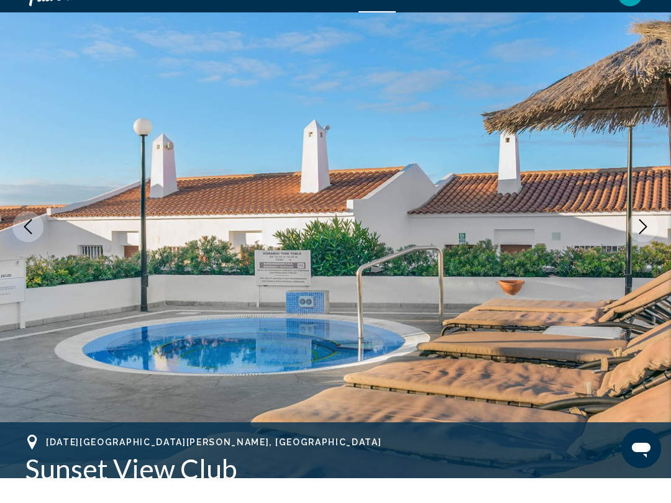
click at [639, 236] on button "Next image" at bounding box center [643, 251] width 31 height 31
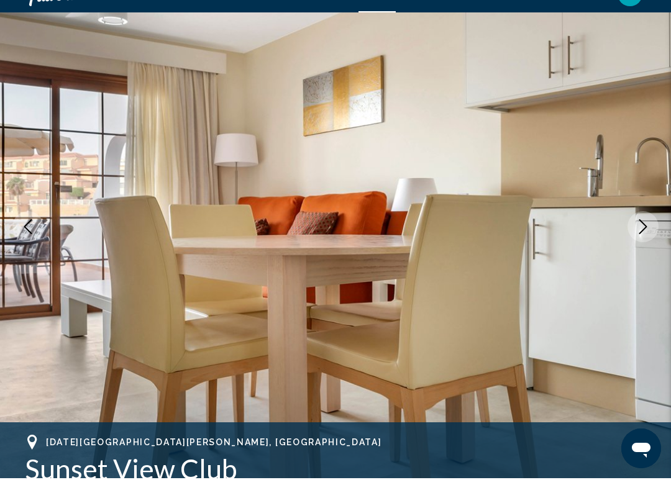
click at [645, 244] on icon "Next image" at bounding box center [643, 251] width 8 height 15
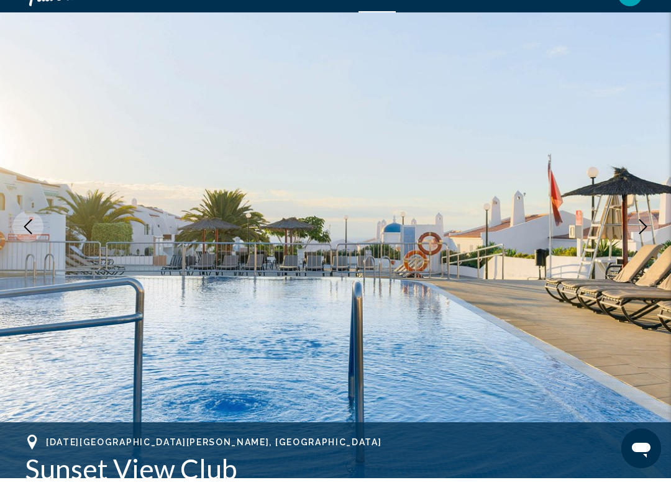
click at [648, 236] on button "Next image" at bounding box center [643, 251] width 31 height 31
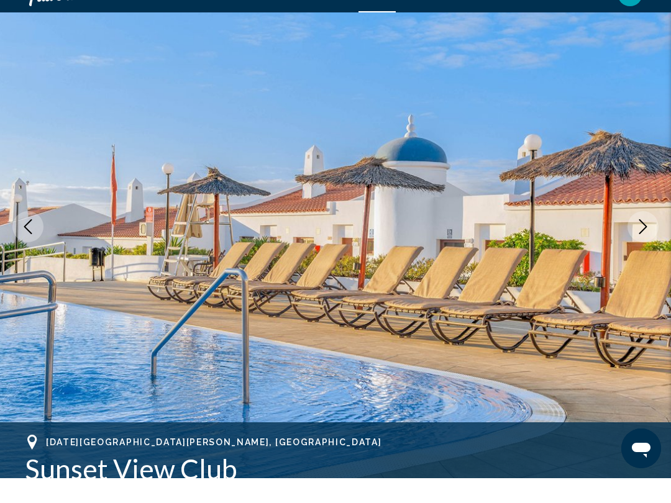
click at [648, 244] on icon "Next image" at bounding box center [643, 251] width 15 height 15
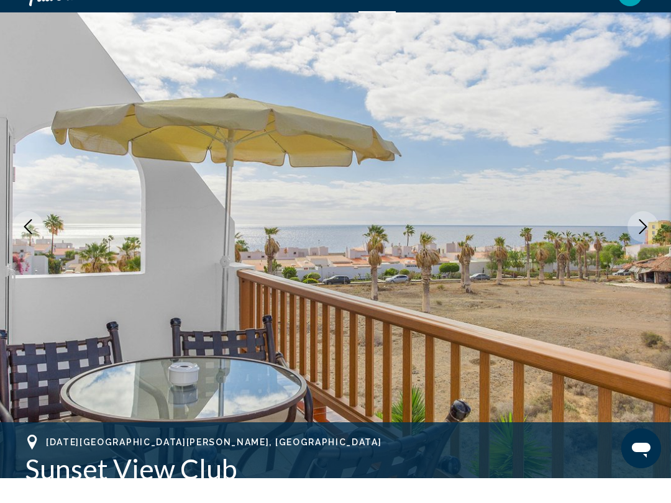
click at [646, 244] on icon "Next image" at bounding box center [643, 251] width 8 height 15
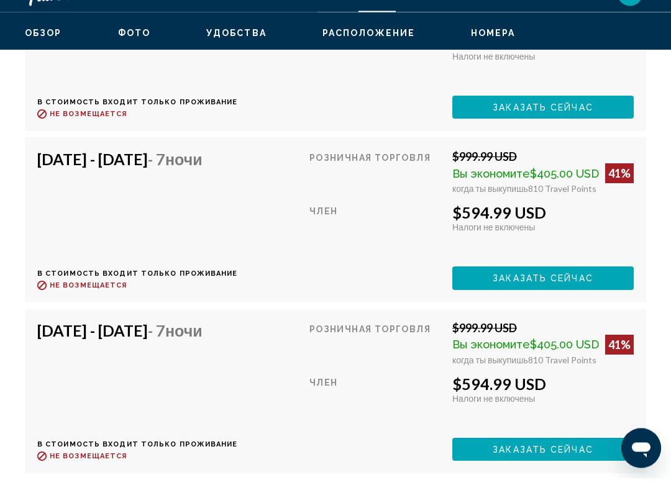
scroll to position [2908, 0]
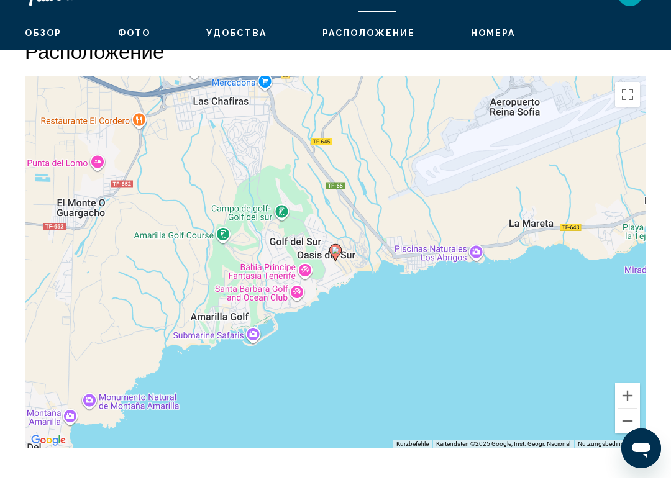
scroll to position [2194, 0]
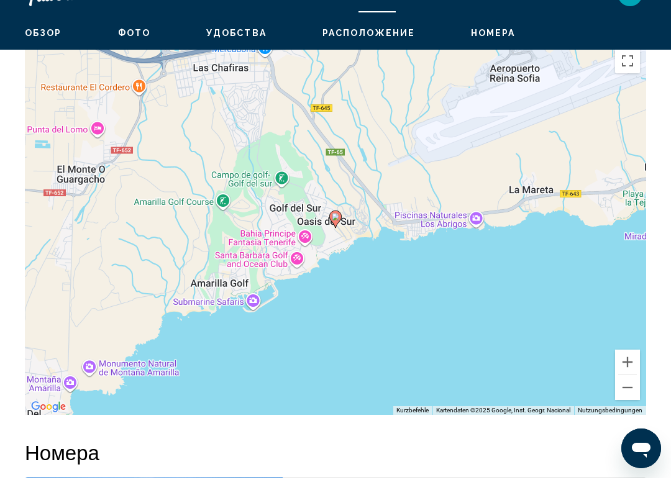
click at [628, 400] on button "Verkleinern" at bounding box center [627, 412] width 25 height 25
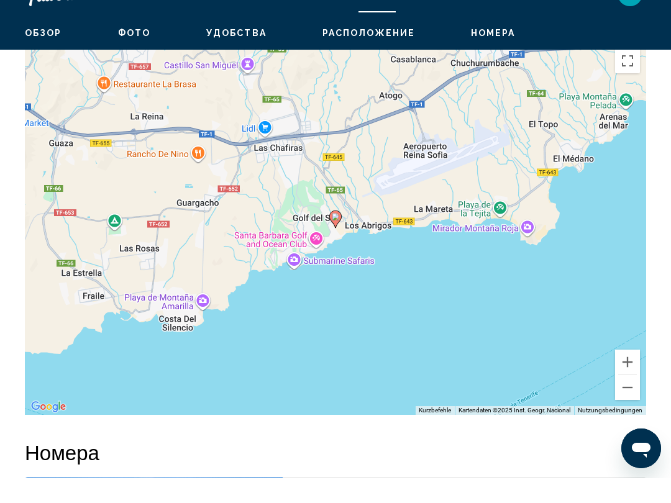
click at [633, 400] on button "Verkleinern" at bounding box center [627, 412] width 25 height 25
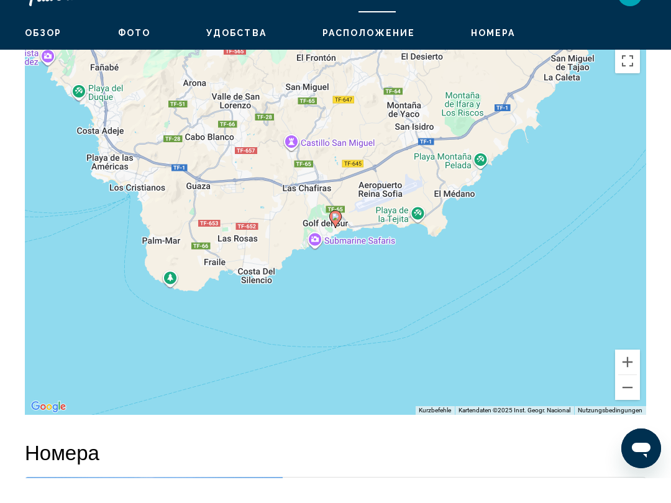
click at [633, 400] on button "Verkleinern" at bounding box center [627, 412] width 25 height 25
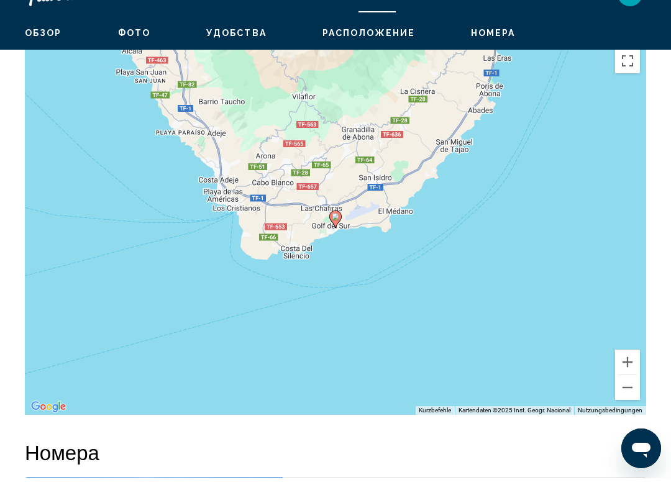
click at [633, 400] on button "Verkleinern" at bounding box center [627, 412] width 25 height 25
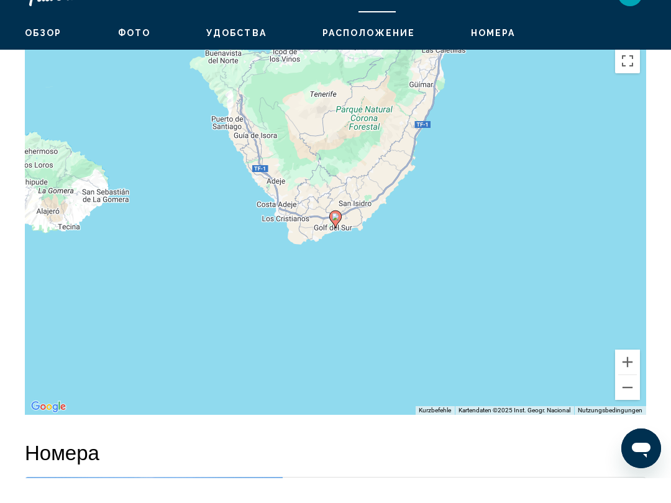
click at [634, 400] on button "Verkleinern" at bounding box center [627, 412] width 25 height 25
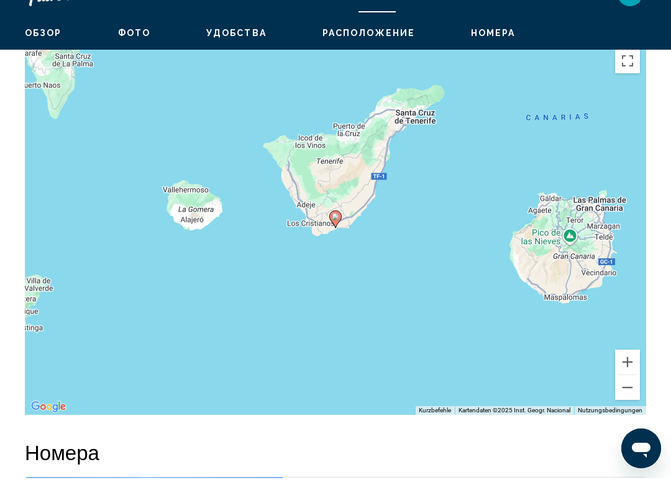
click at [633, 400] on button "Verkleinern" at bounding box center [627, 412] width 25 height 25
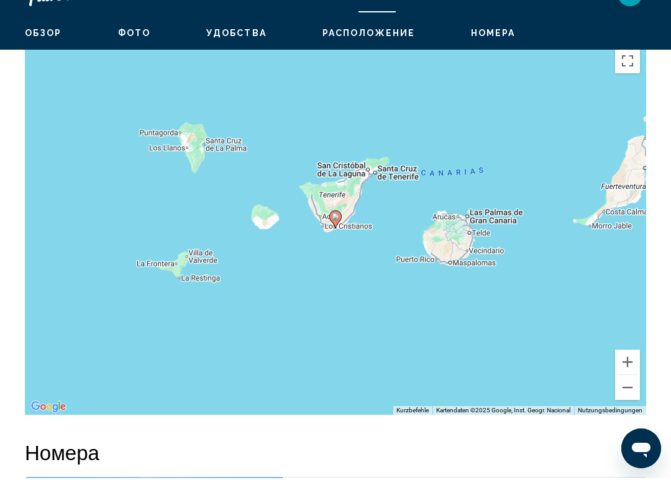
click at [634, 400] on button "Verkleinern" at bounding box center [627, 412] width 25 height 25
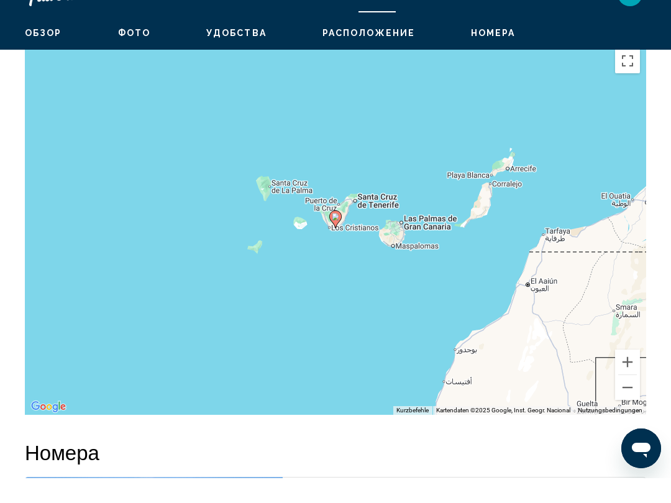
click at [635, 400] on button "Verkleinern" at bounding box center [627, 412] width 25 height 25
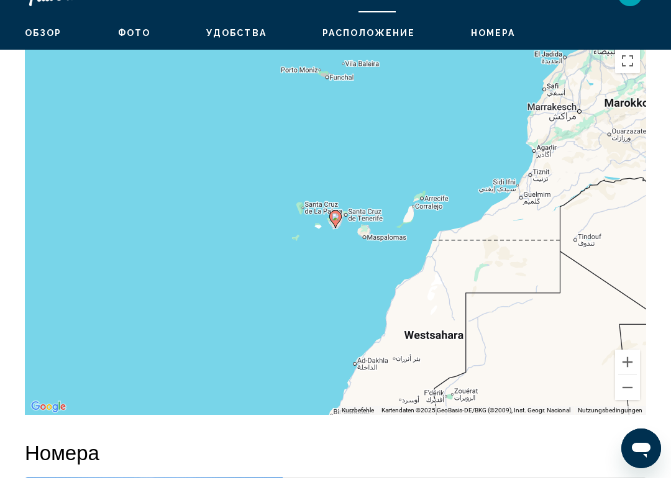
click at [633, 400] on button "Verkleinern" at bounding box center [627, 412] width 25 height 25
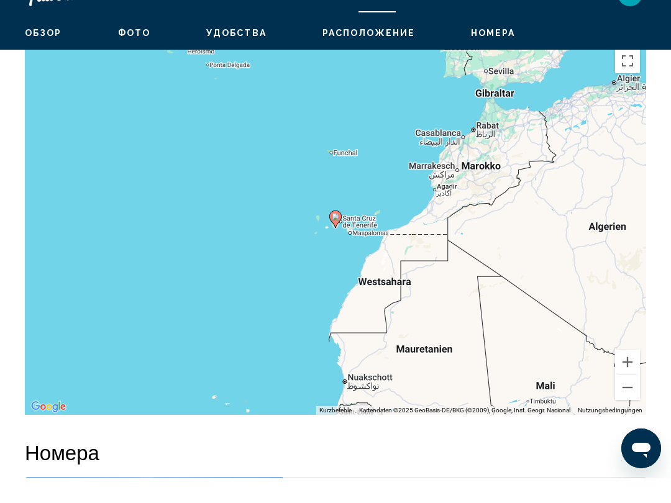
click at [630, 375] on button "Vergrößern" at bounding box center [627, 387] width 25 height 25
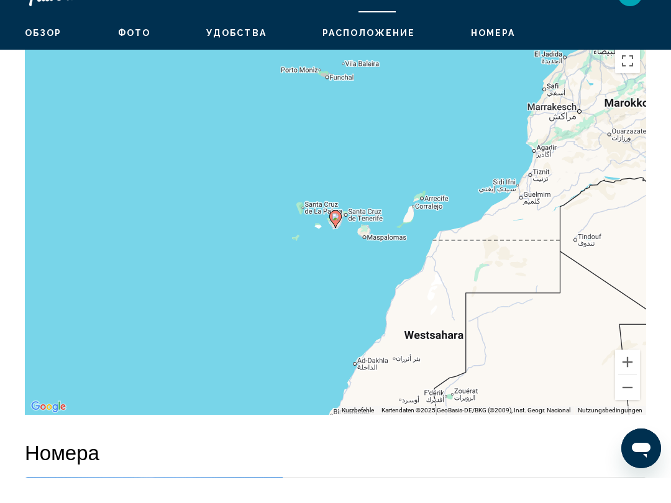
click at [635, 375] on button "Vergrößern" at bounding box center [627, 387] width 25 height 25
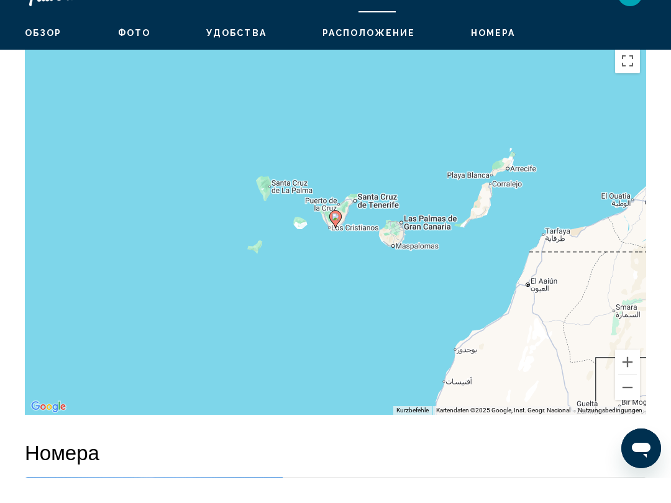
click at [630, 400] on button "Verkleinern" at bounding box center [627, 412] width 25 height 25
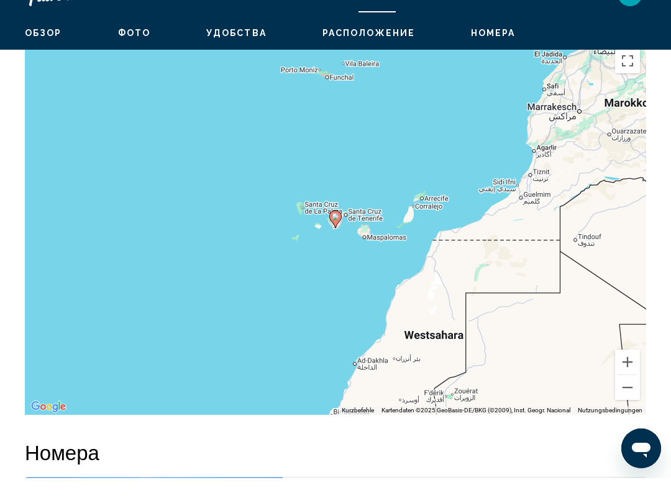
click at [629, 400] on button "Verkleinern" at bounding box center [627, 412] width 25 height 25
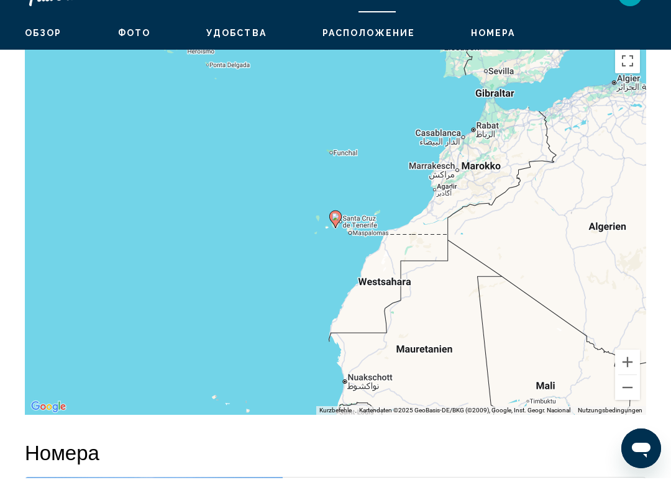
click at [630, 400] on button "Verkleinern" at bounding box center [627, 412] width 25 height 25
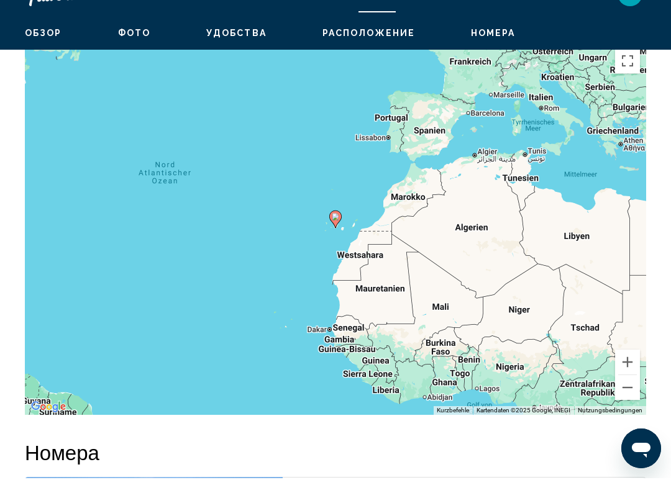
click at [632, 400] on button "Verkleinern" at bounding box center [627, 412] width 25 height 25
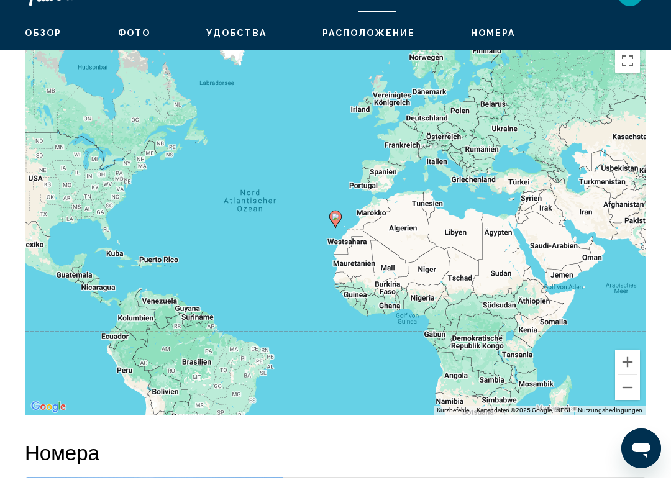
click at [634, 375] on button "Vergrößern" at bounding box center [627, 387] width 25 height 25
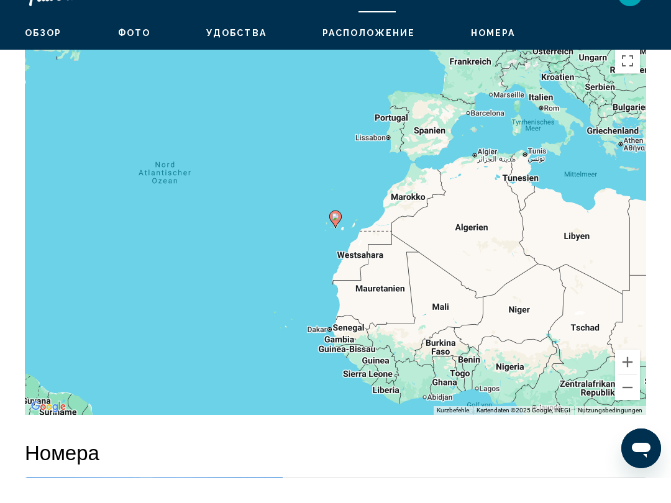
click at [633, 375] on button "Vergrößern" at bounding box center [627, 387] width 25 height 25
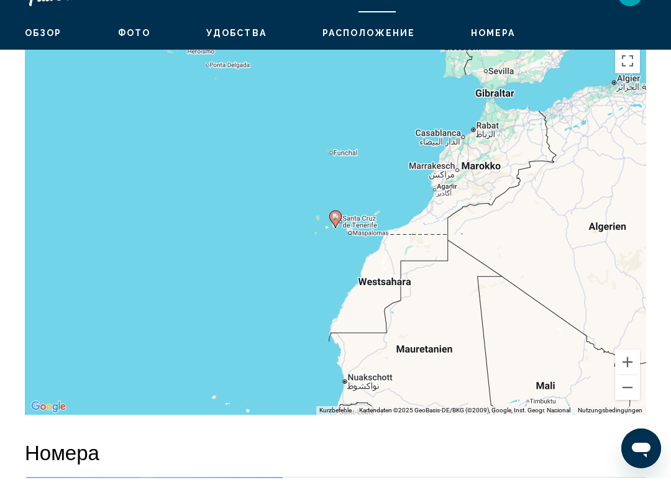
click at [638, 375] on button "Vergrößern" at bounding box center [627, 387] width 25 height 25
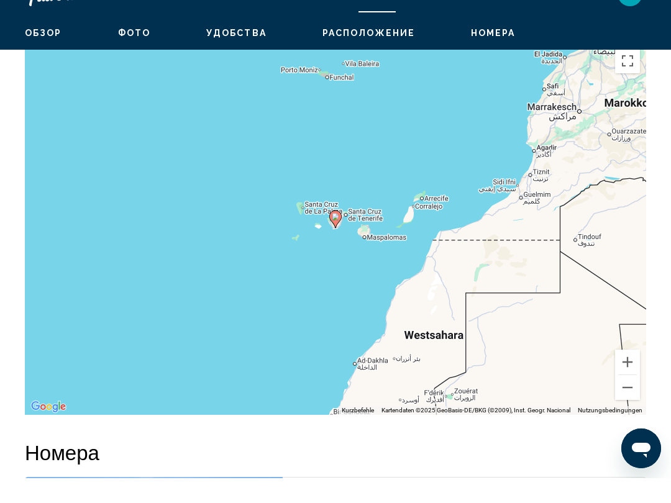
click at [636, 375] on button "Vergrößern" at bounding box center [627, 387] width 25 height 25
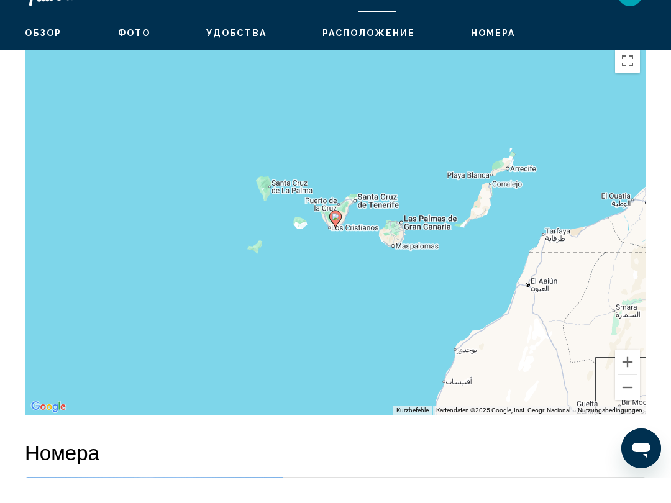
click at [637, 375] on button "Vergrößern" at bounding box center [627, 387] width 25 height 25
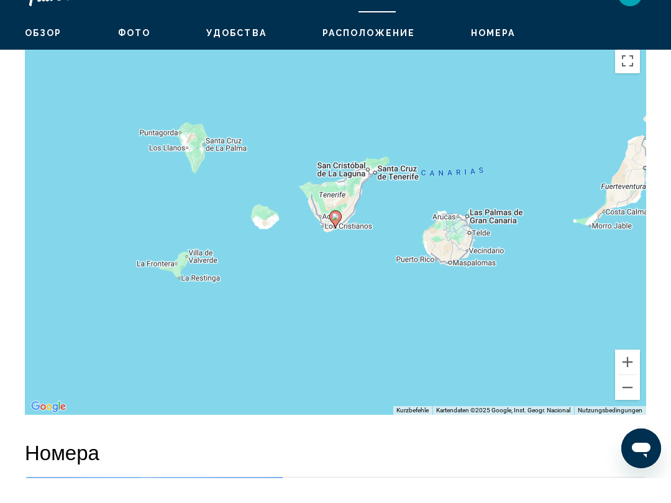
click at [633, 375] on button "Vergrößern" at bounding box center [627, 387] width 25 height 25
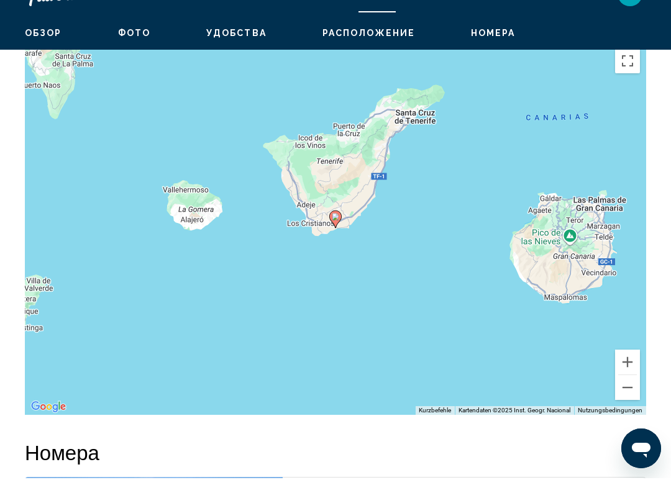
click at [631, 400] on button "Verkleinern" at bounding box center [627, 412] width 25 height 25
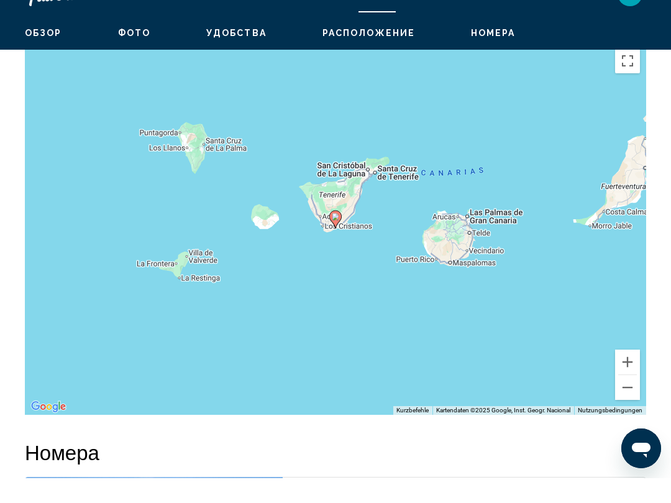
click at [630, 375] on button "Vergrößern" at bounding box center [627, 387] width 25 height 25
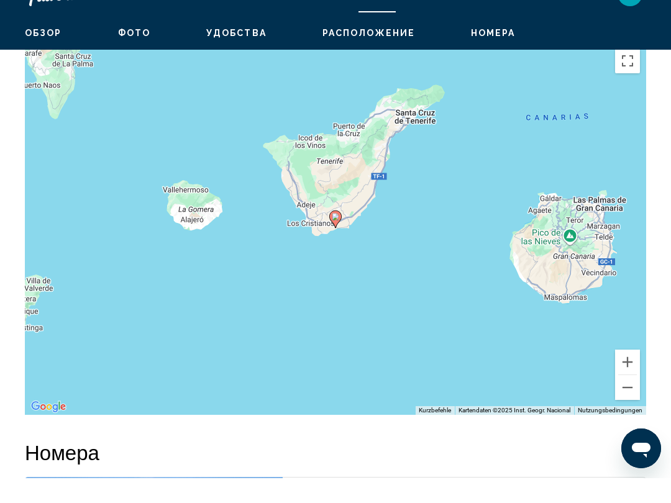
click at [634, 375] on button "Vergrößern" at bounding box center [627, 387] width 25 height 25
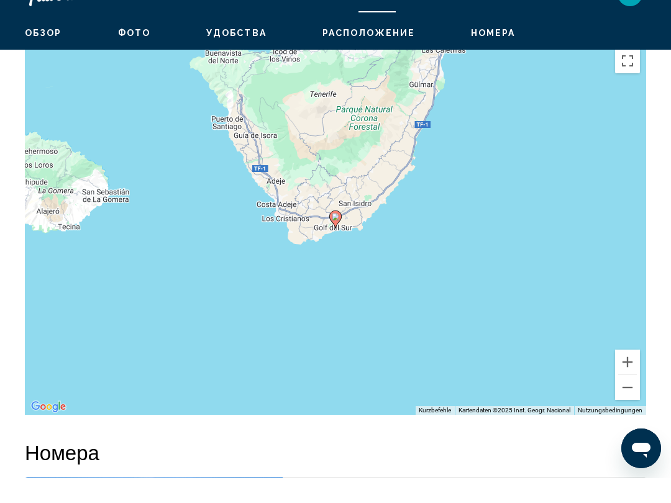
click at [634, 375] on button "Vergrößern" at bounding box center [627, 387] width 25 height 25
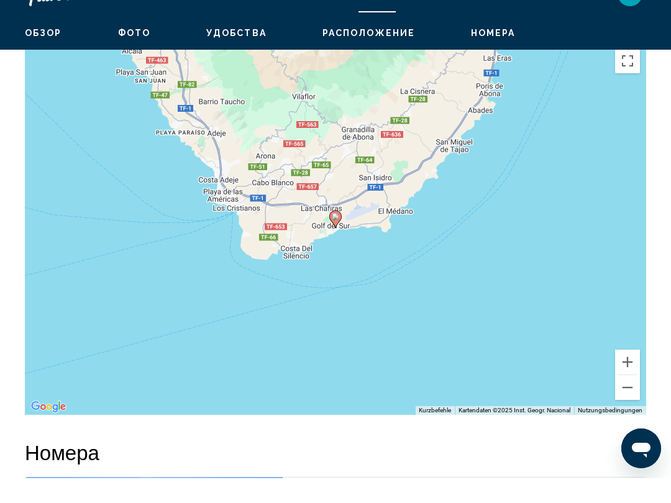
click at [632, 375] on button "Vergrößern" at bounding box center [627, 387] width 25 height 25
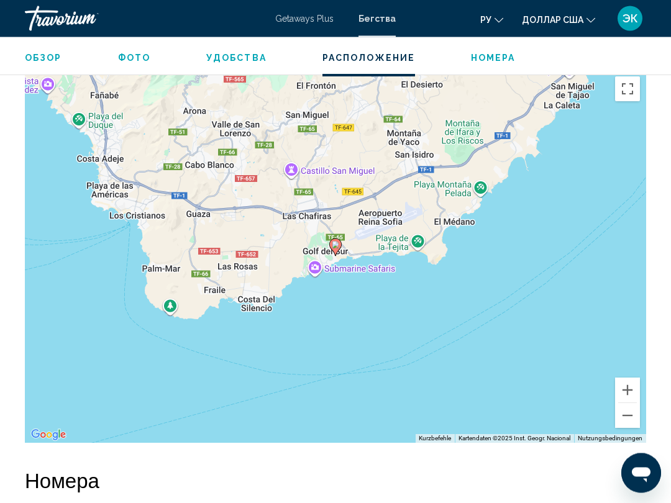
scroll to position [2191, 0]
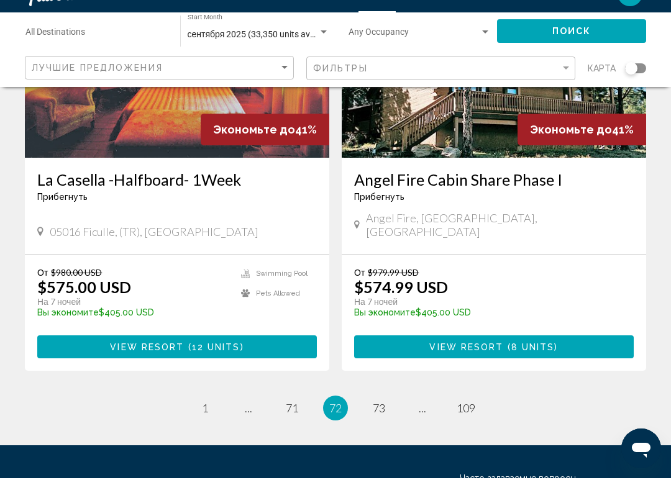
scroll to position [2407, 0]
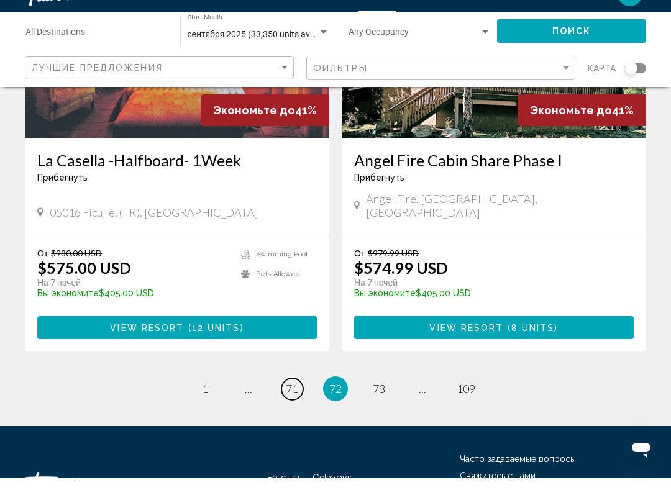
click at [287, 407] on span "71" at bounding box center [292, 414] width 12 height 14
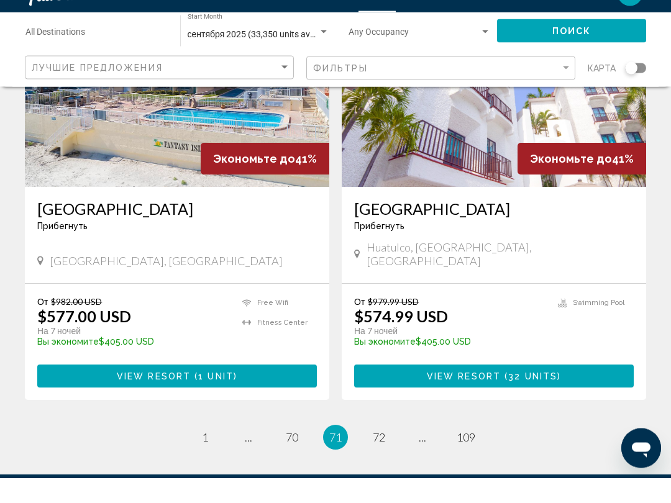
scroll to position [2407, 0]
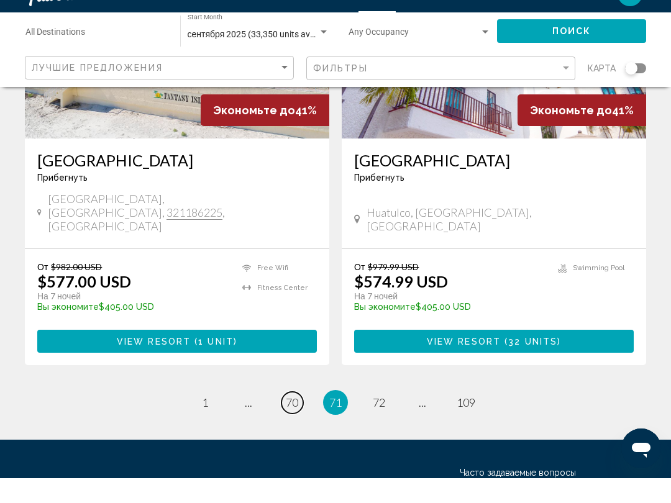
click at [286, 421] on span "70" at bounding box center [292, 428] width 12 height 14
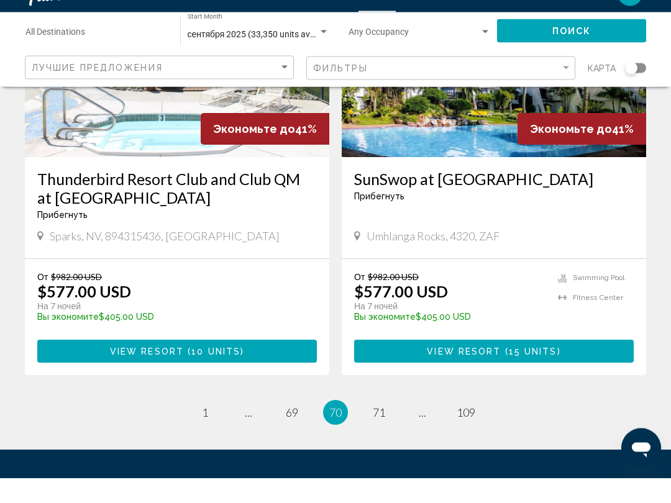
scroll to position [2367, 0]
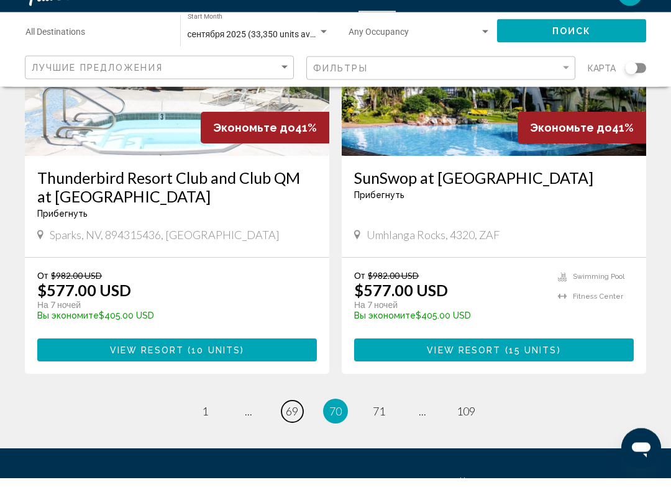
click at [296, 430] on span "69" at bounding box center [292, 437] width 12 height 14
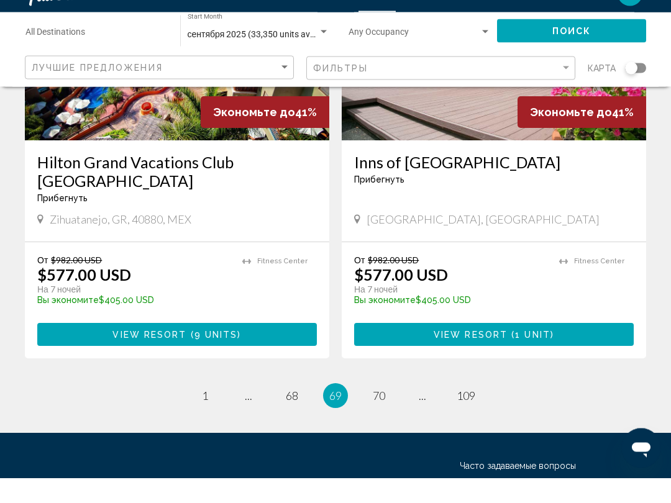
scroll to position [2445, 0]
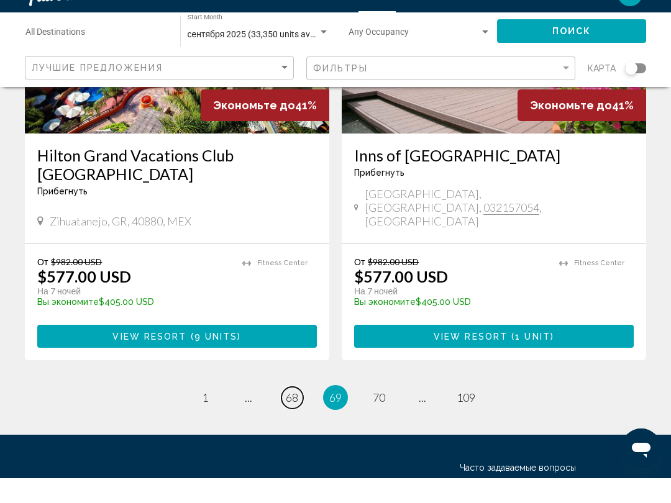
click at [298, 416] on span "68" at bounding box center [292, 423] width 12 height 14
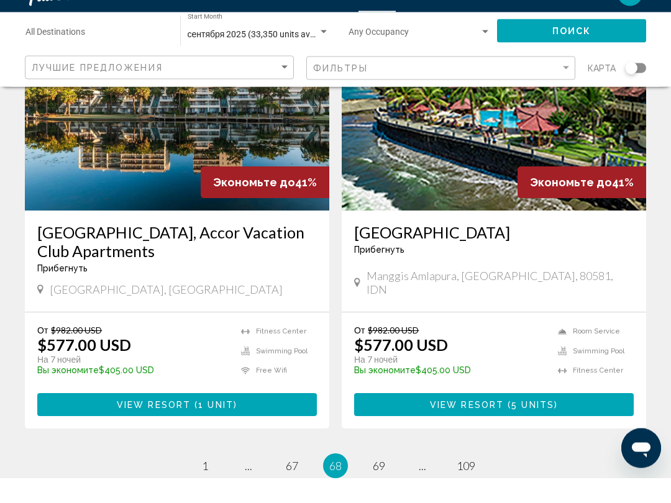
scroll to position [2374, 0]
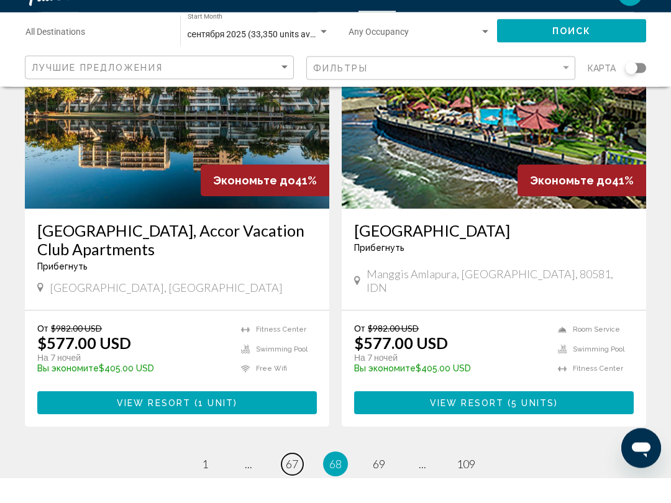
click at [299, 479] on link "page 67" at bounding box center [293, 490] width 22 height 22
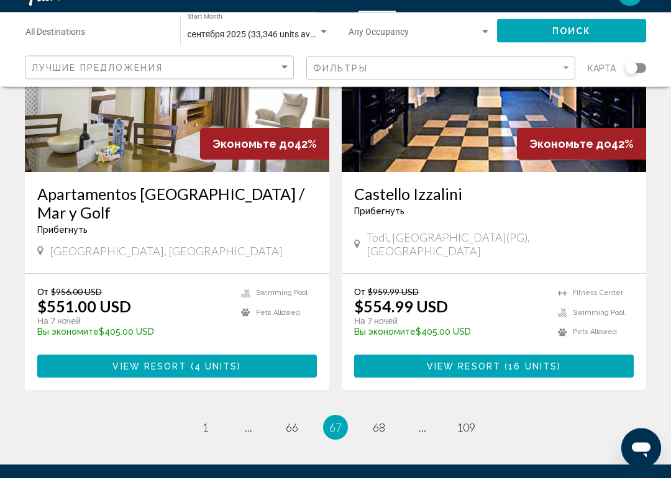
scroll to position [2426, 0]
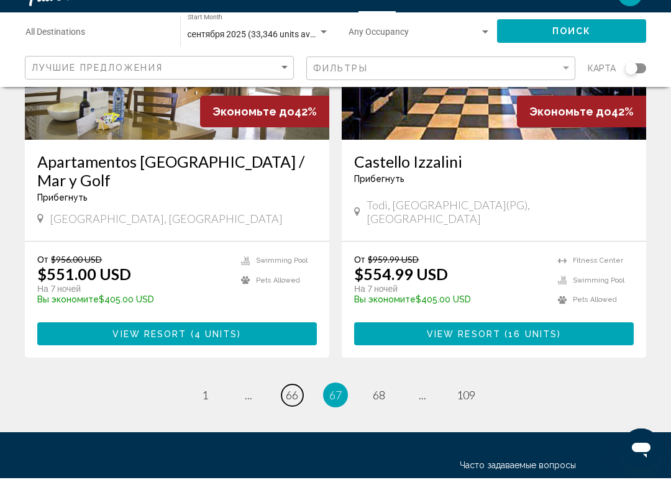
click at [295, 413] on span "66" at bounding box center [292, 420] width 12 height 14
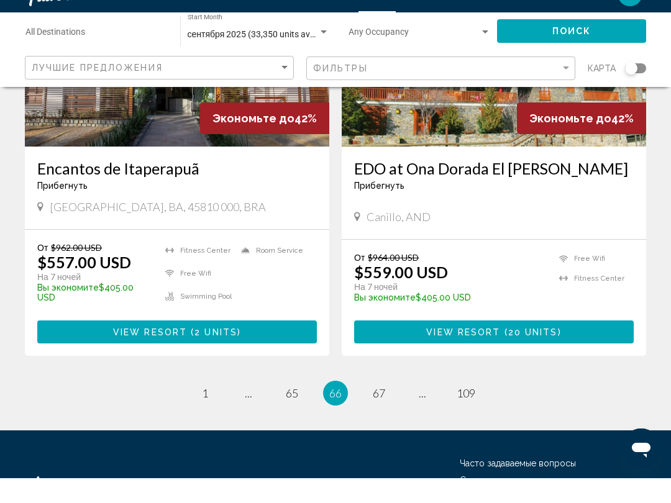
scroll to position [2407, 0]
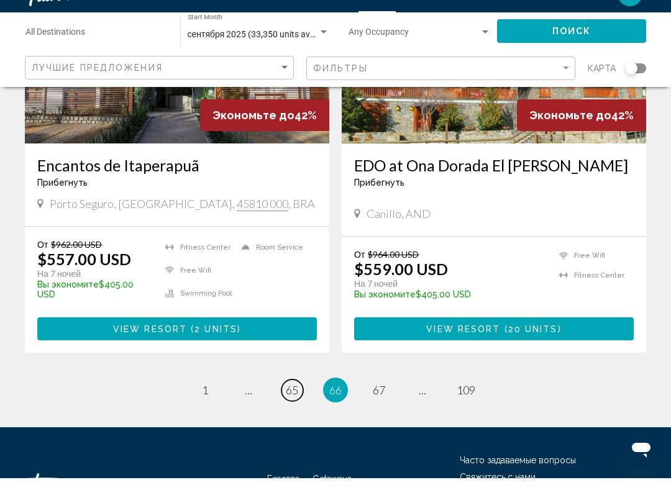
click at [296, 408] on span "65" at bounding box center [292, 415] width 12 height 14
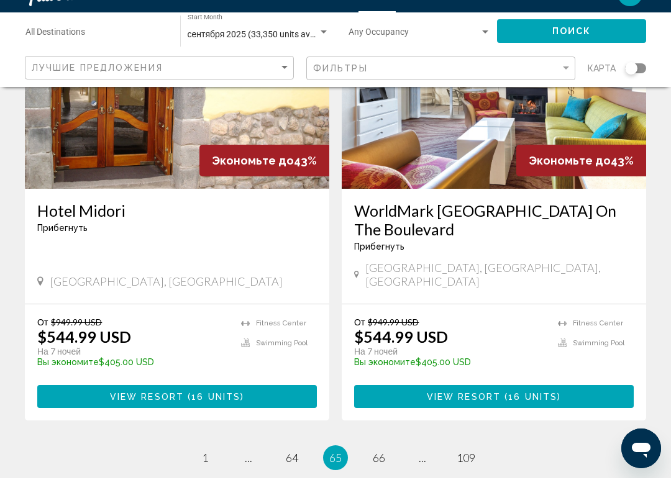
scroll to position [2463, 0]
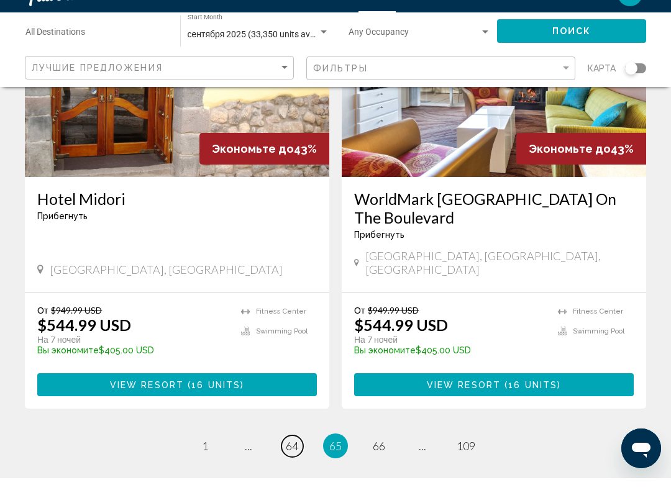
click at [296, 464] on span "64" at bounding box center [292, 471] width 12 height 14
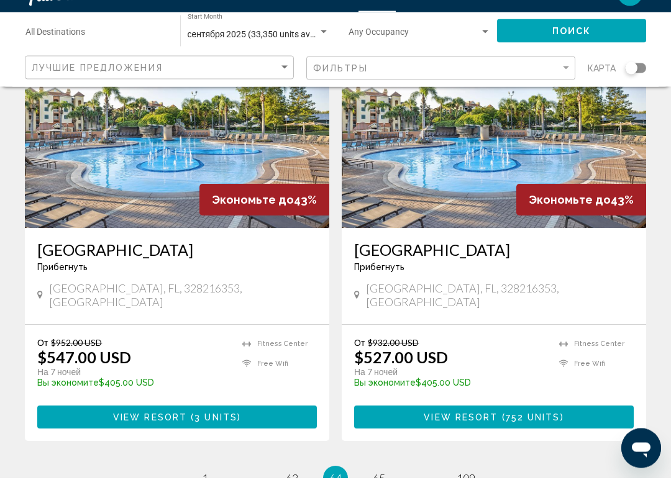
scroll to position [2318, 0]
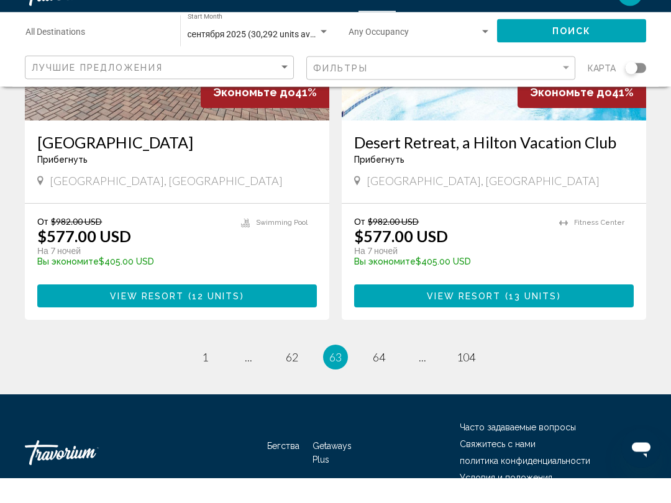
scroll to position [2445, 0]
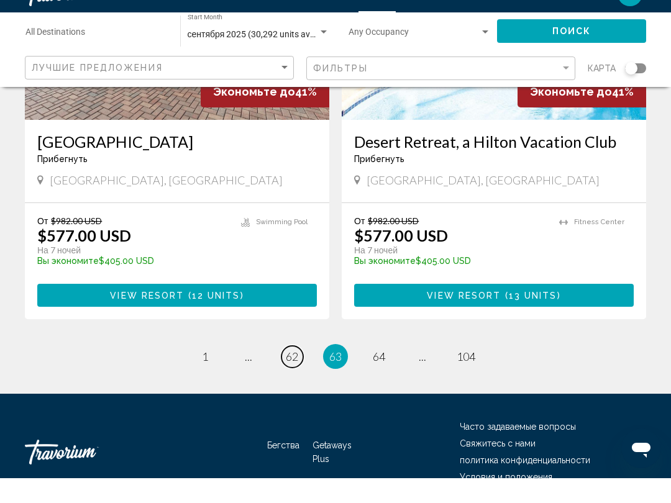
click at [293, 375] on span "62" at bounding box center [292, 382] width 12 height 14
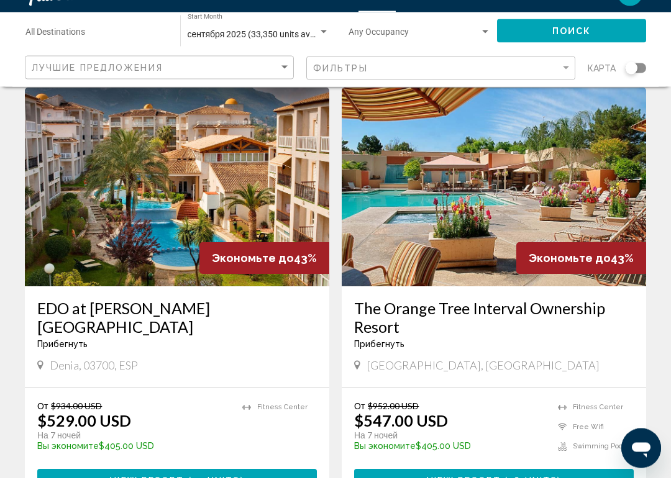
scroll to position [958, 0]
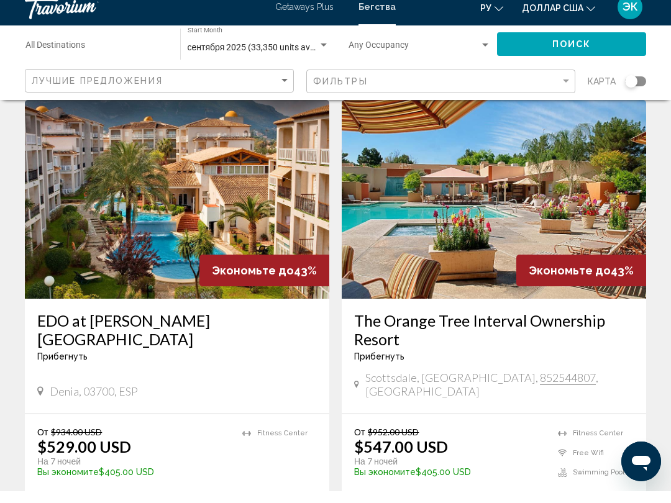
click at [178, 203] on img "Основное содержание" at bounding box center [177, 211] width 304 height 199
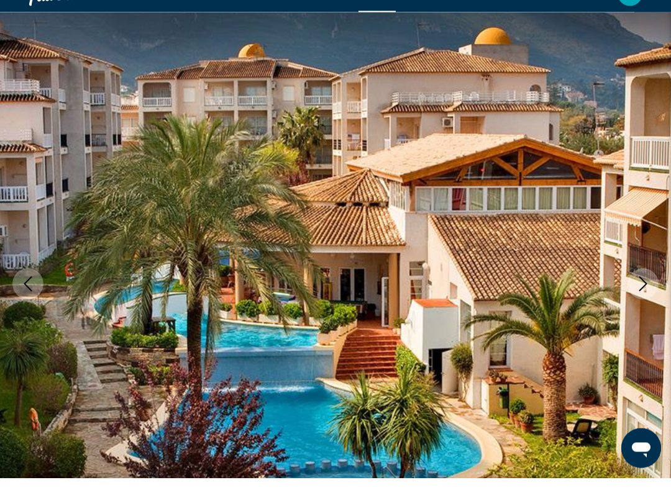
scroll to position [24, 0]
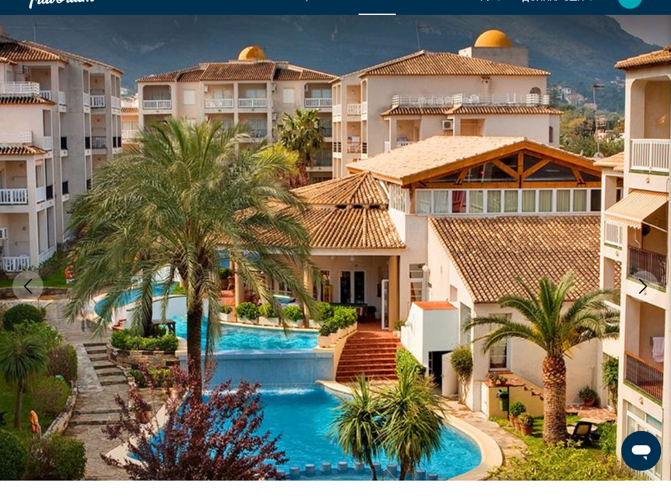
click at [639, 301] on icon "Next image" at bounding box center [643, 308] width 15 height 15
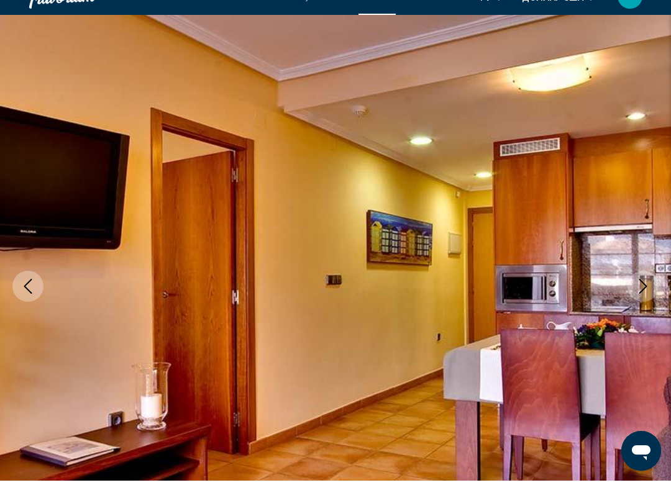
click at [646, 301] on icon "Next image" at bounding box center [643, 308] width 15 height 15
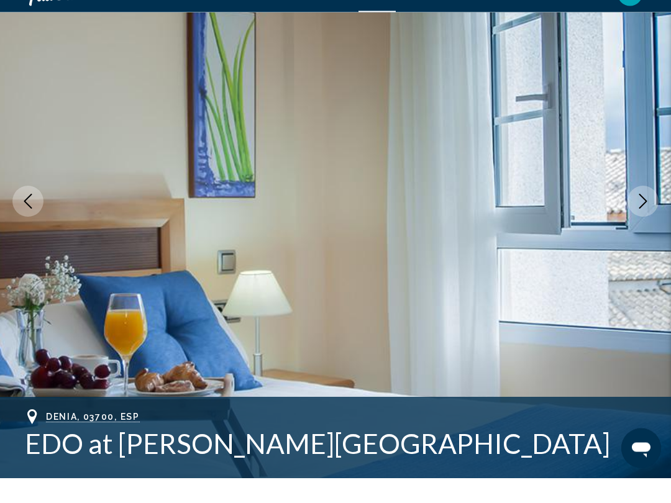
scroll to position [106, 0]
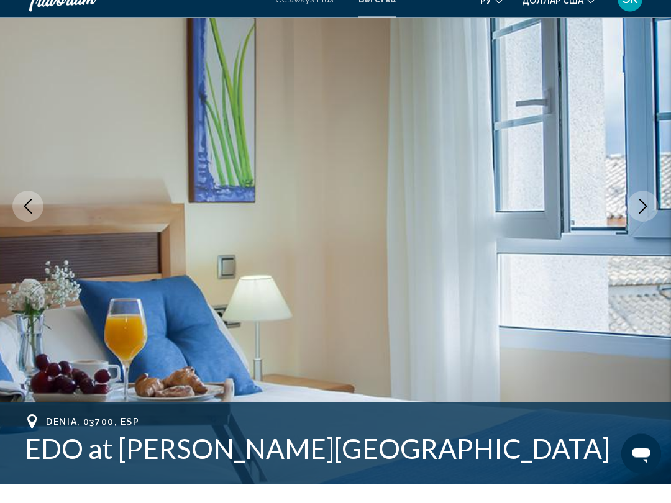
click at [646, 221] on button "Next image" at bounding box center [643, 226] width 31 height 31
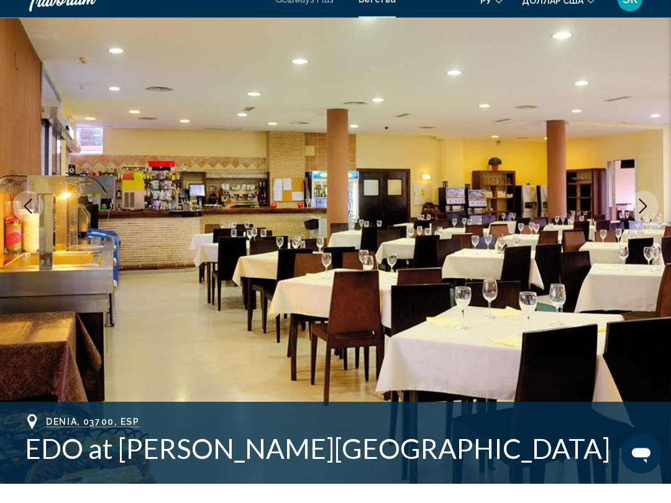
click at [644, 219] on icon "Next image" at bounding box center [643, 226] width 15 height 15
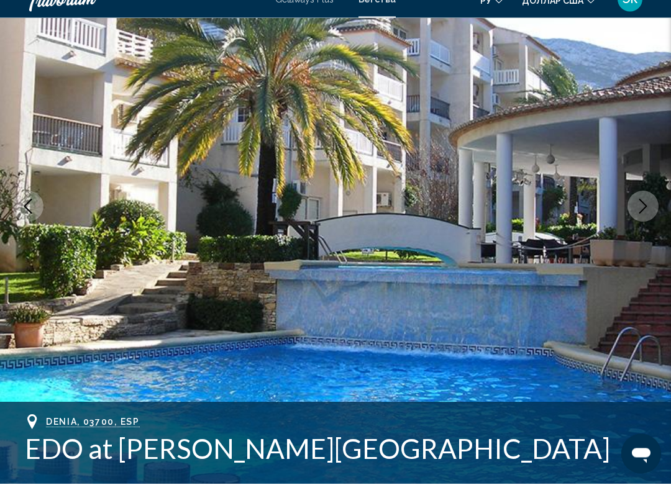
click at [648, 219] on icon "Next image" at bounding box center [643, 226] width 15 height 15
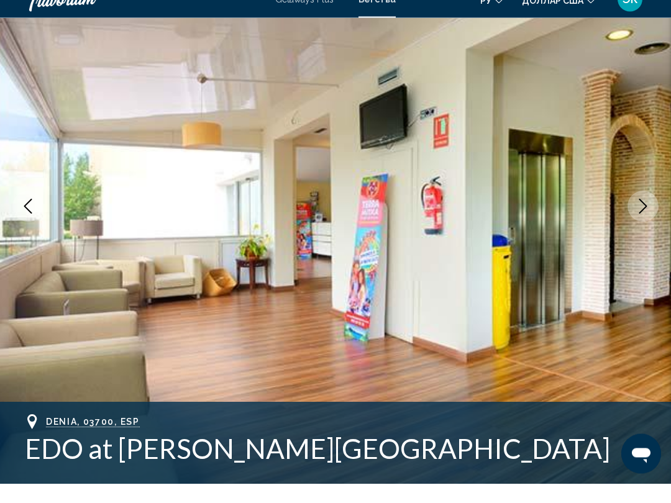
click at [646, 219] on icon "Next image" at bounding box center [643, 226] width 15 height 15
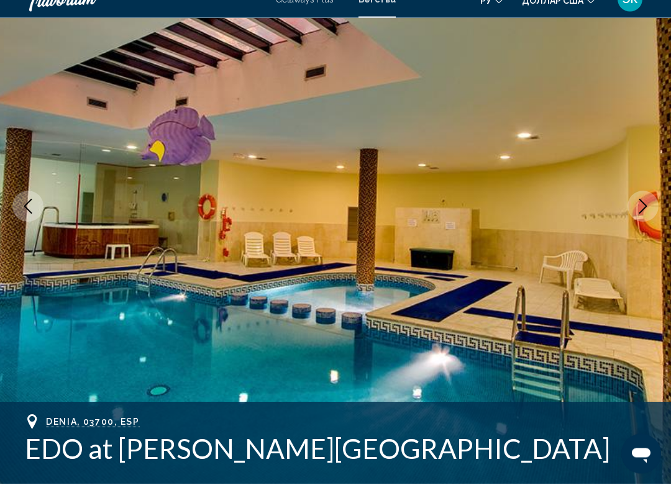
click at [649, 219] on icon "Next image" at bounding box center [643, 226] width 15 height 15
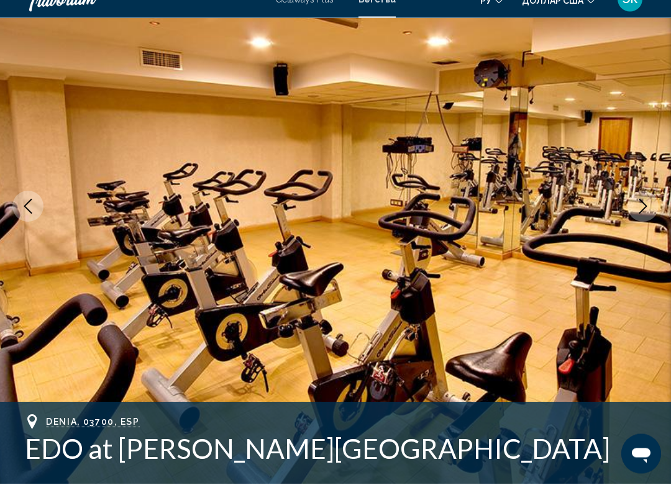
click at [645, 219] on icon "Next image" at bounding box center [643, 226] width 15 height 15
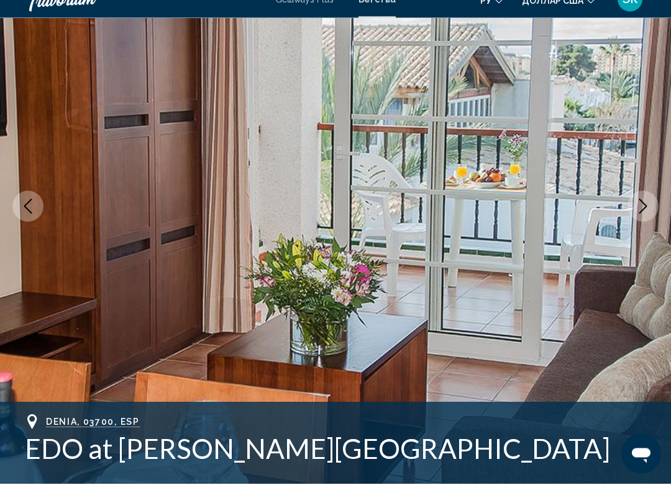
click at [646, 219] on icon "Next image" at bounding box center [643, 226] width 15 height 15
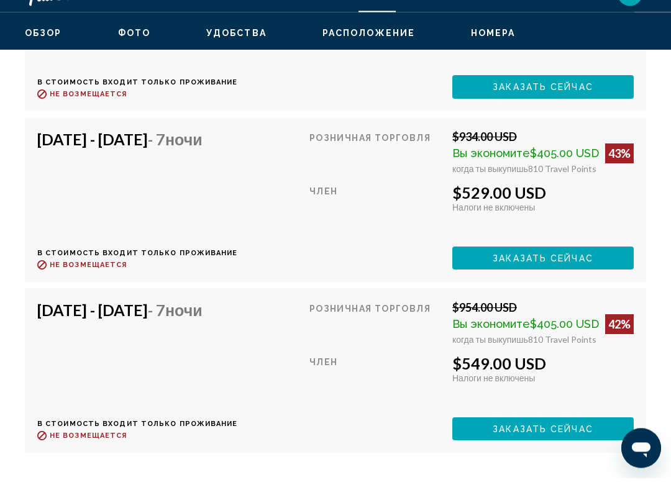
scroll to position [2864, 0]
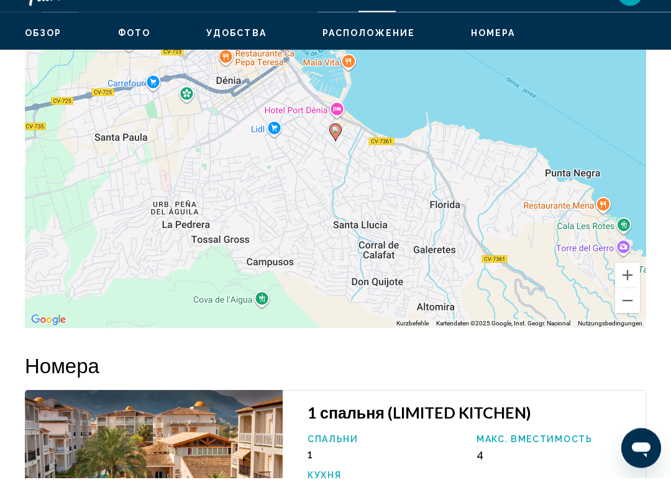
scroll to position [2081, 0]
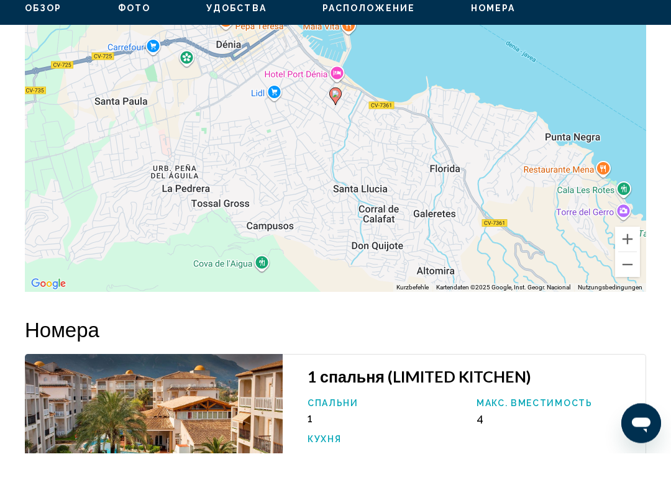
click at [634, 303] on button "Verkleinern" at bounding box center [627, 315] width 25 height 25
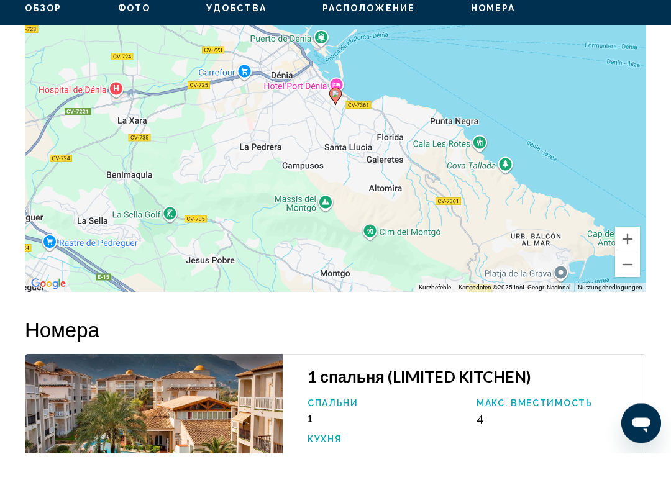
click at [630, 303] on button "Verkleinern" at bounding box center [627, 315] width 25 height 25
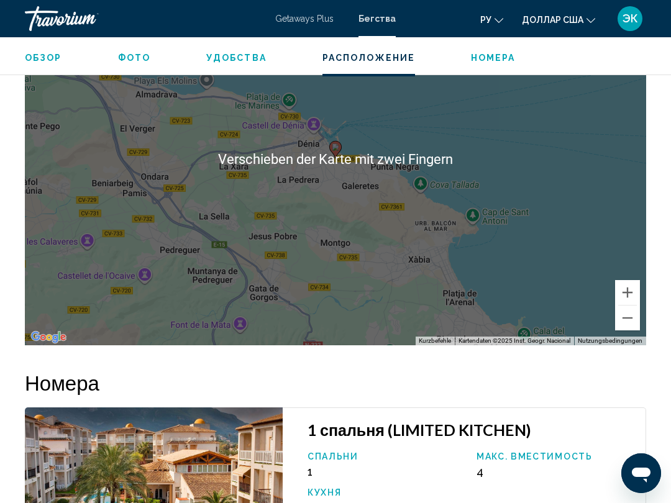
scroll to position [2076, 0]
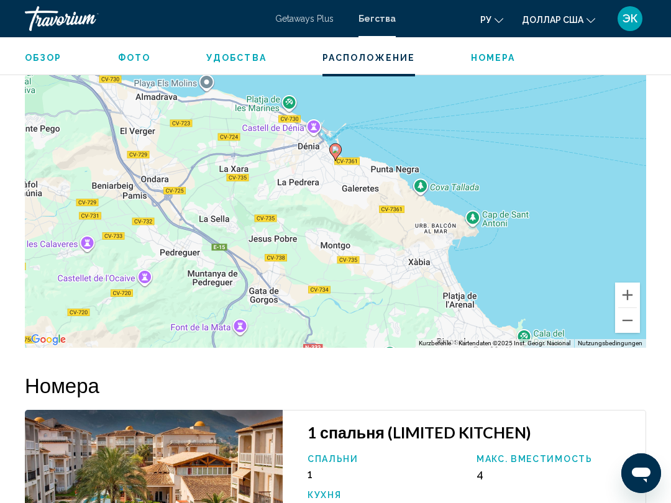
click at [629, 308] on button "Verkleinern" at bounding box center [627, 320] width 25 height 25
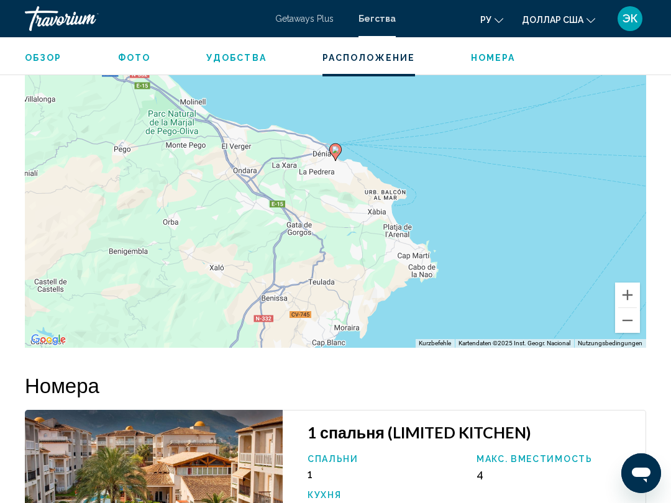
click at [629, 308] on button "Verkleinern" at bounding box center [627, 320] width 25 height 25
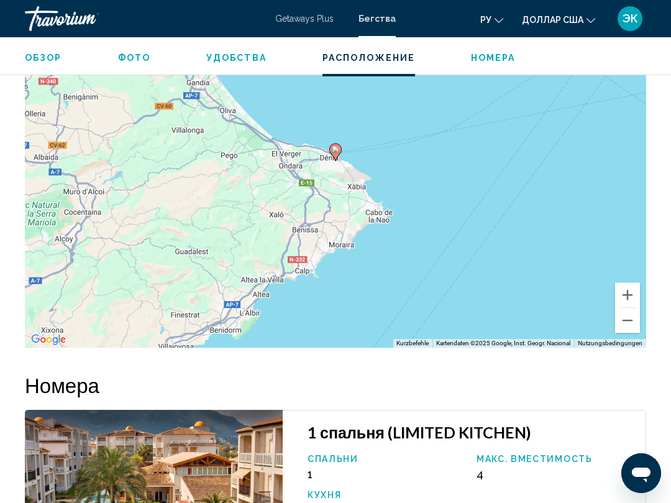
click at [629, 308] on button "Verkleinern" at bounding box center [627, 320] width 25 height 25
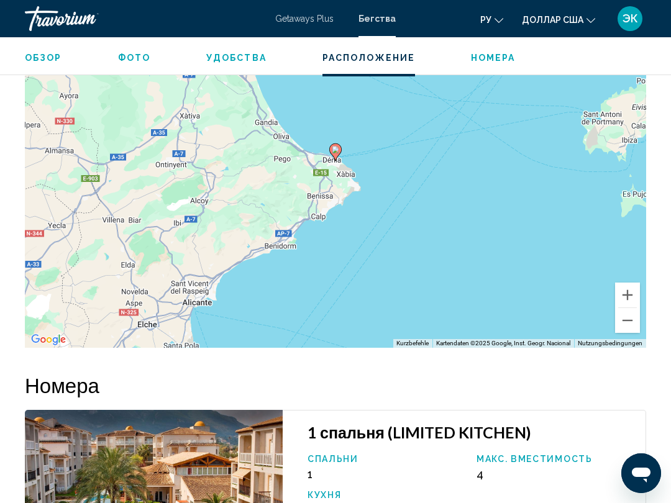
click at [627, 308] on button "Verkleinern" at bounding box center [627, 320] width 25 height 25
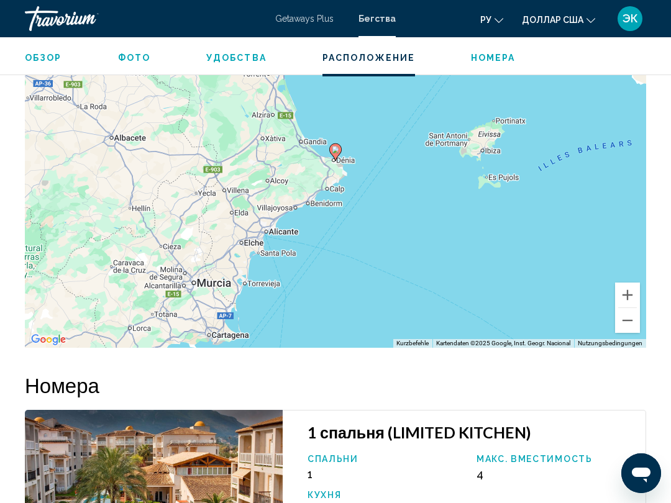
click at [628, 308] on button "Verkleinern" at bounding box center [627, 320] width 25 height 25
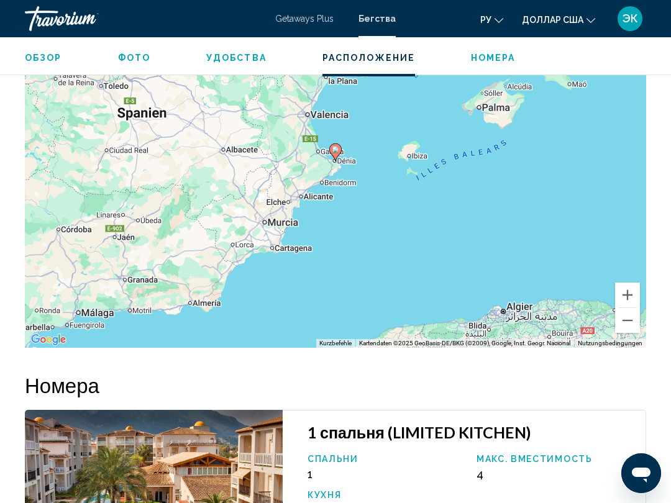
click at [627, 308] on button "Verkleinern" at bounding box center [627, 320] width 25 height 25
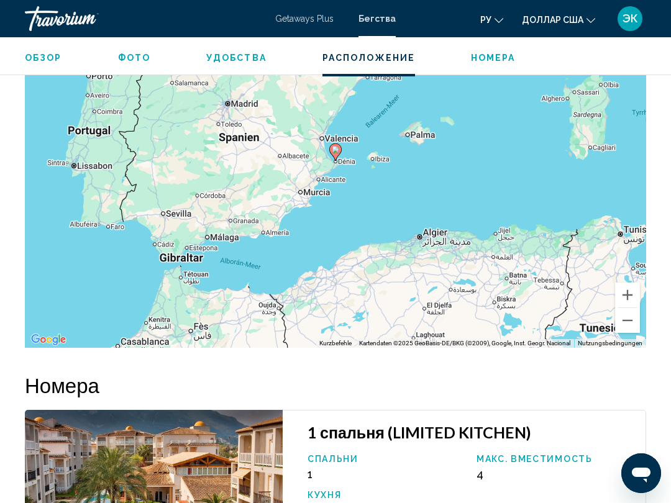
click at [618, 308] on button "Verkleinern" at bounding box center [627, 320] width 25 height 25
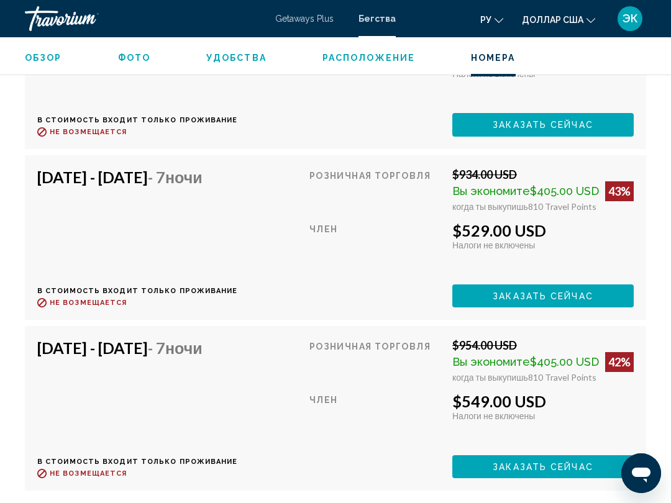
scroll to position [2851, 0]
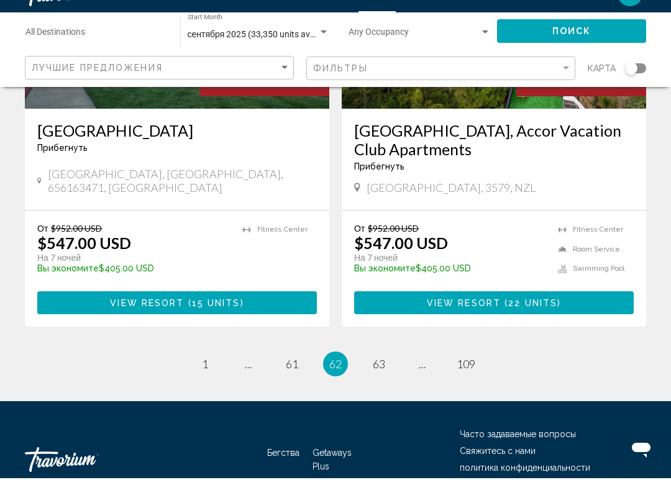
scroll to position [2445, 0]
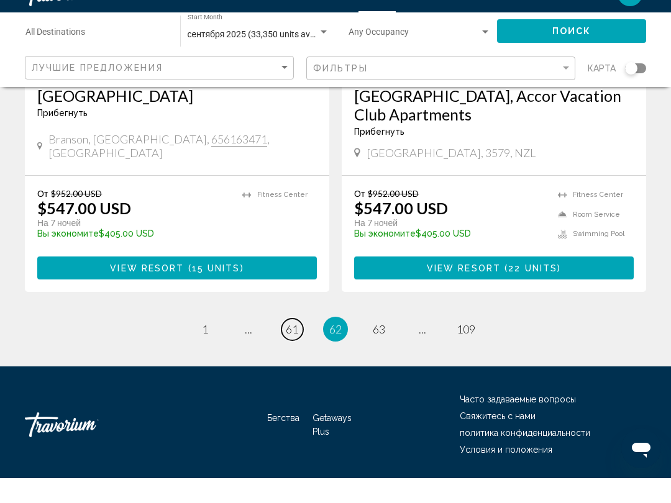
click at [291, 347] on span "61" at bounding box center [292, 354] width 12 height 14
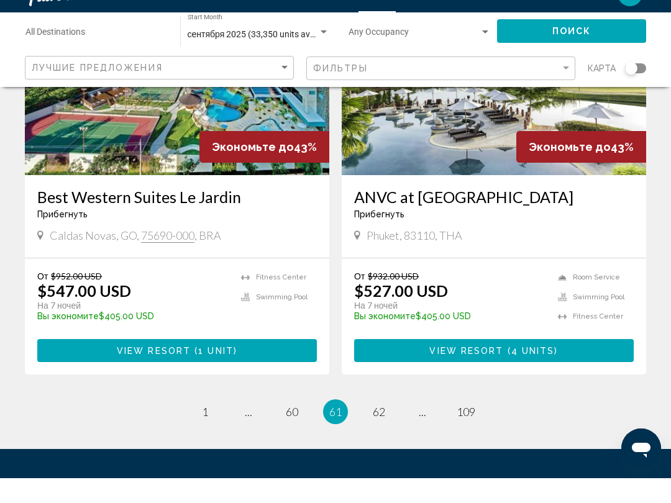
scroll to position [2407, 0]
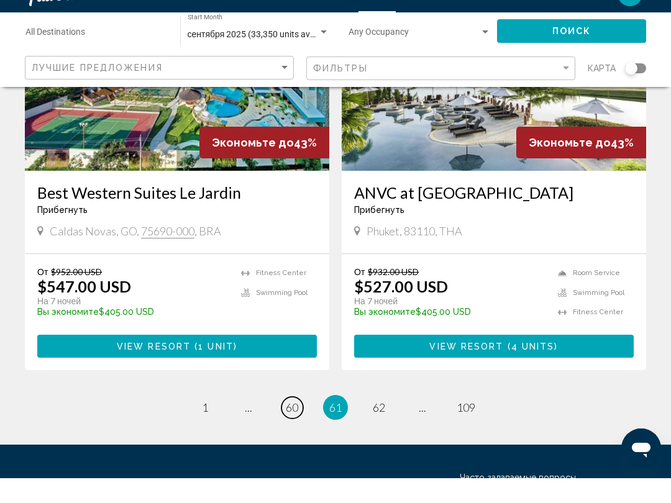
click at [291, 426] on span "60" at bounding box center [292, 433] width 12 height 14
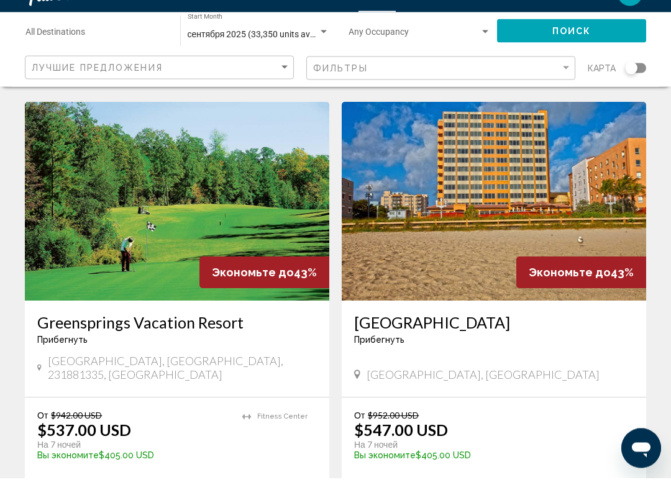
scroll to position [2315, 0]
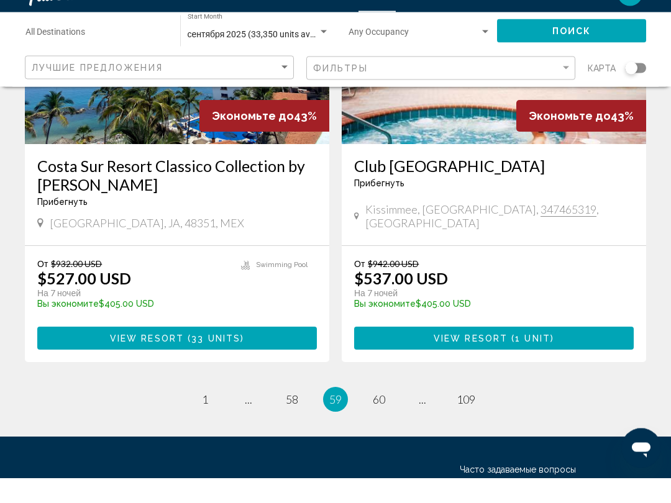
scroll to position [2393, 0]
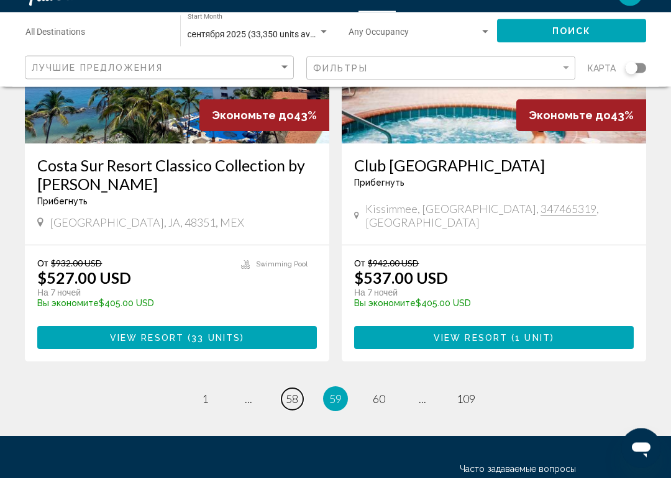
click at [295, 418] on span "58" at bounding box center [292, 425] width 12 height 14
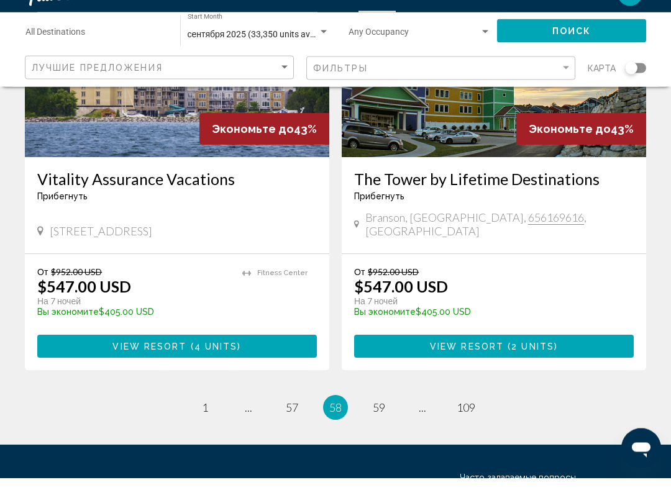
scroll to position [2370, 0]
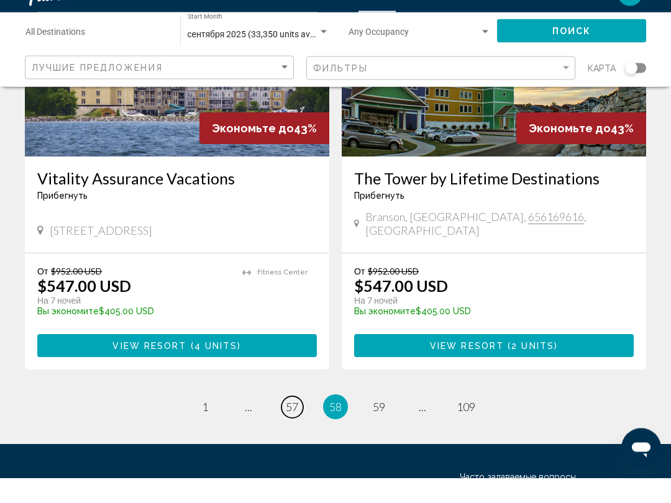
click at [288, 426] on span "57" at bounding box center [292, 433] width 12 height 14
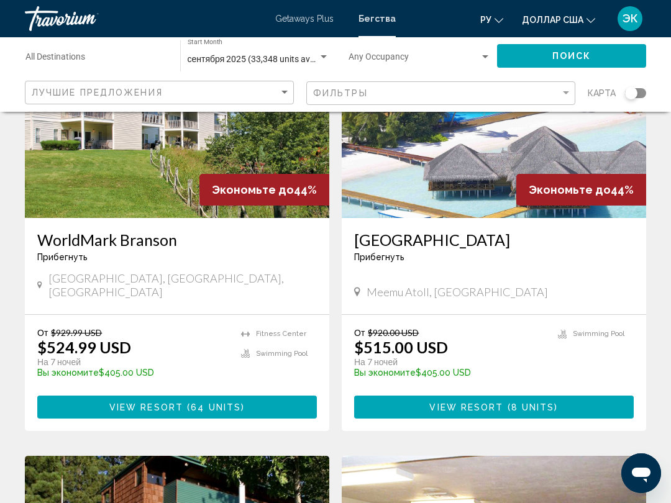
scroll to position [147, 0]
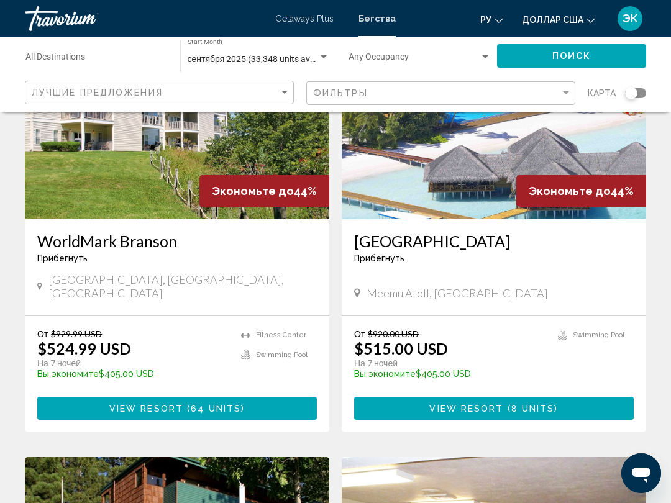
click at [558, 173] on img "Основное содержание" at bounding box center [494, 120] width 304 height 199
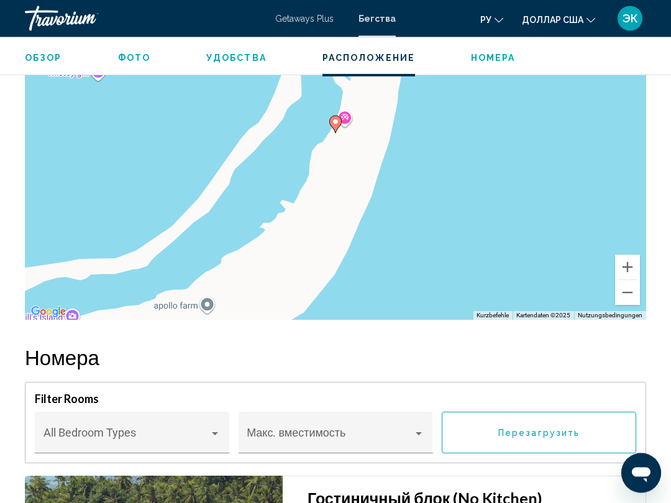
scroll to position [2335, 0]
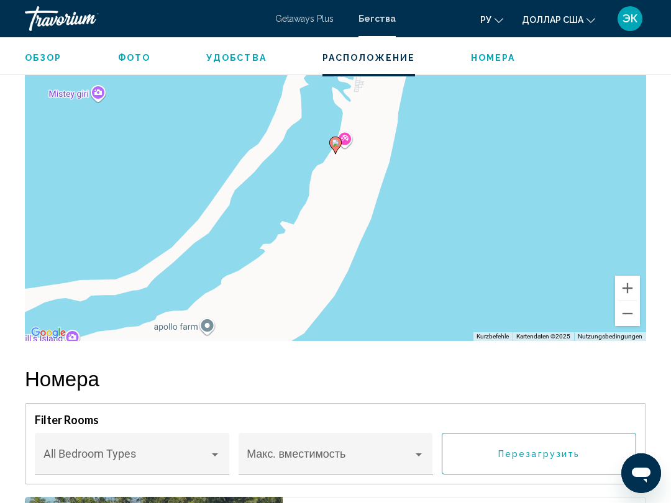
click at [630, 319] on button "Verkleinern" at bounding box center [627, 313] width 25 height 25
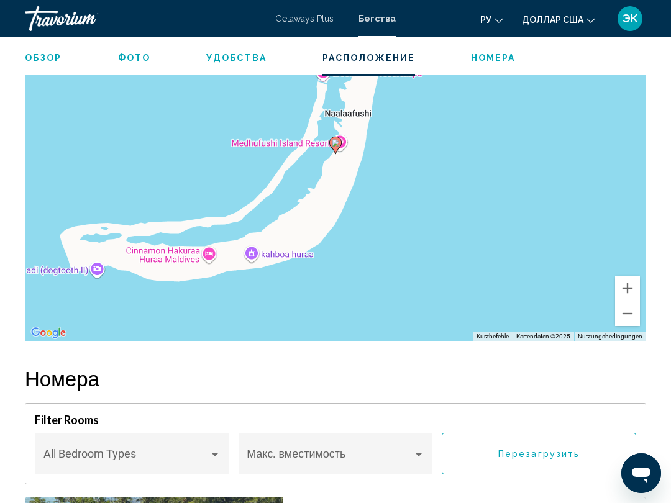
click at [626, 317] on button "Verkleinern" at bounding box center [627, 313] width 25 height 25
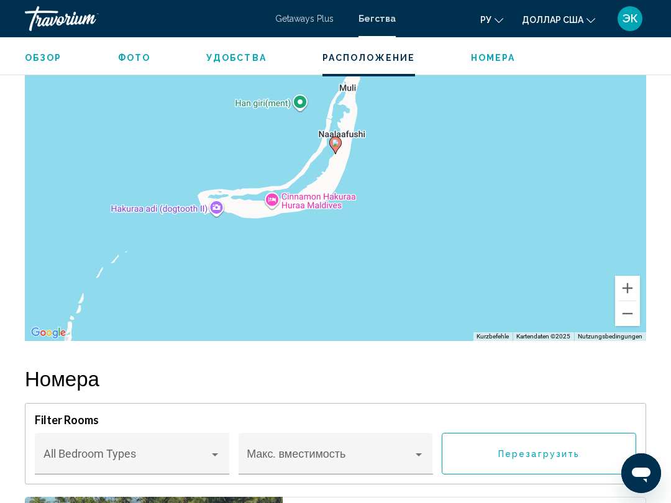
click at [627, 316] on button "Verkleinern" at bounding box center [627, 313] width 25 height 25
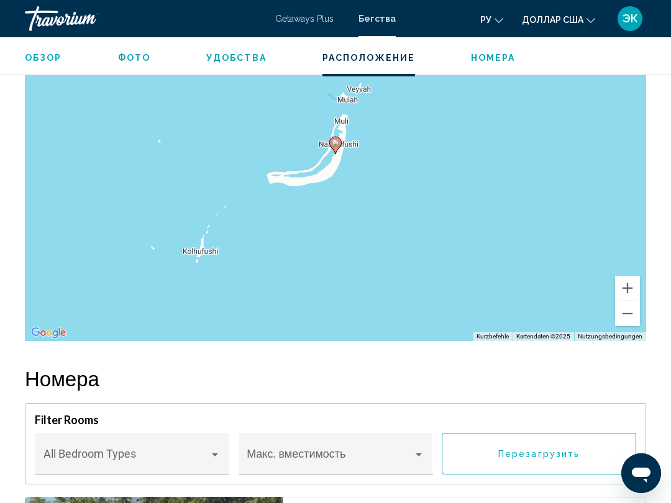
click at [627, 318] on button "Verkleinern" at bounding box center [627, 313] width 25 height 25
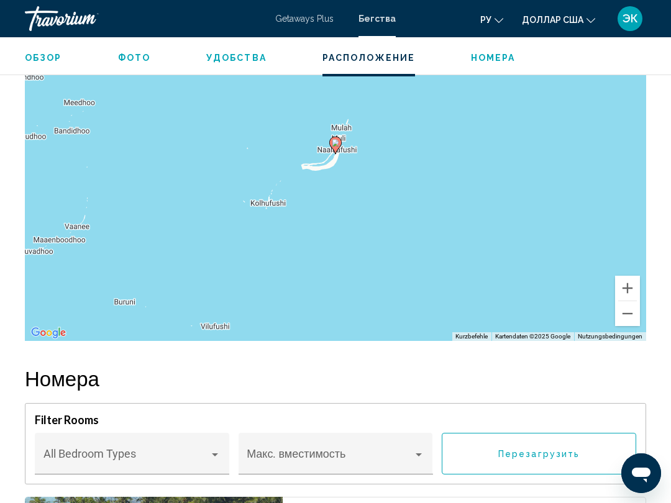
click at [620, 316] on button "Verkleinern" at bounding box center [627, 313] width 25 height 25
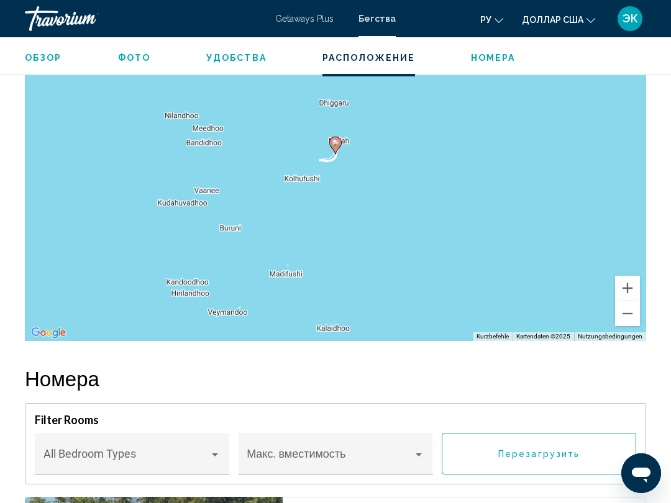
click at [622, 320] on button "Verkleinern" at bounding box center [627, 313] width 25 height 25
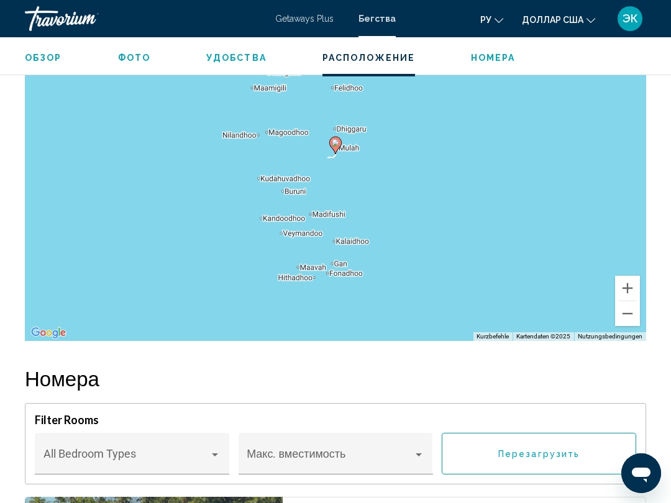
click at [623, 319] on button "Verkleinern" at bounding box center [627, 313] width 25 height 25
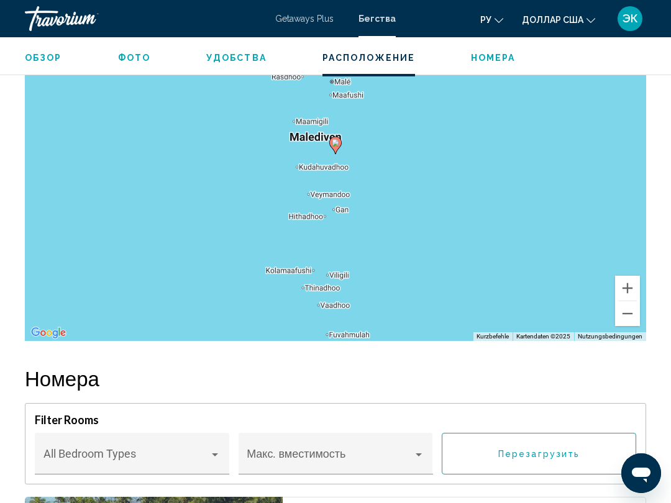
click at [622, 324] on button "Verkleinern" at bounding box center [627, 313] width 25 height 25
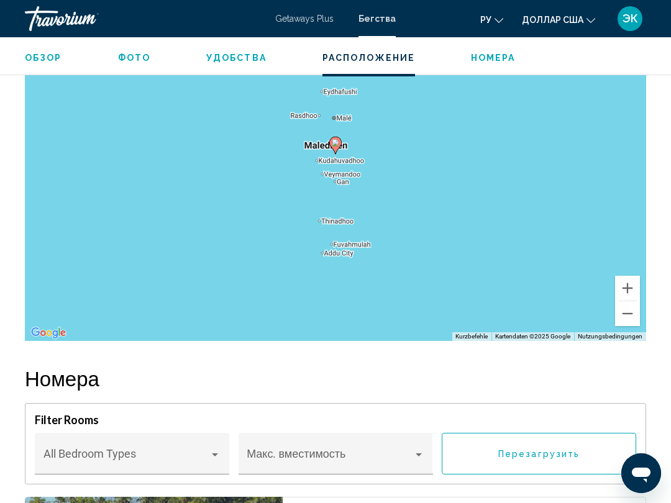
click at [621, 323] on button "Verkleinern" at bounding box center [627, 313] width 25 height 25
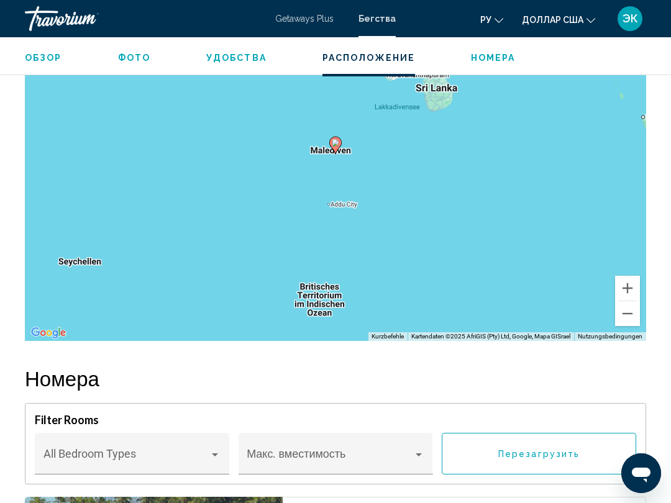
click at [623, 318] on button "Verkleinern" at bounding box center [627, 313] width 25 height 25
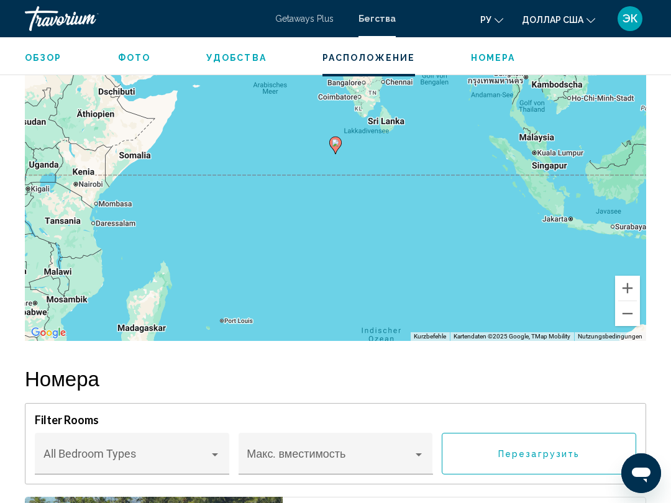
click at [624, 326] on button "Verkleinern" at bounding box center [627, 313] width 25 height 25
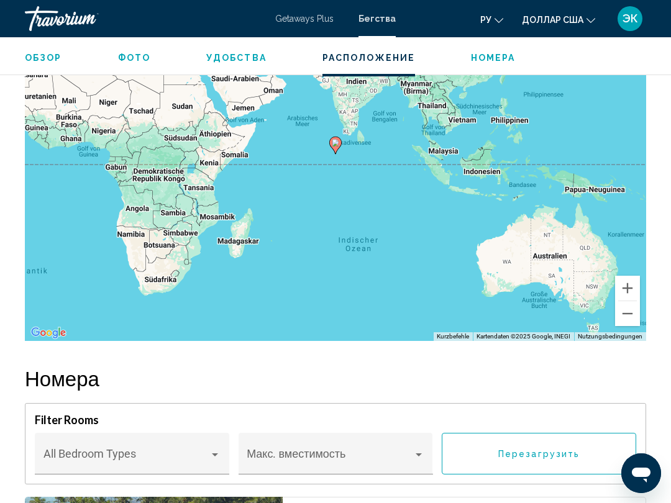
click at [623, 297] on button "Vergrößern" at bounding box center [627, 288] width 25 height 25
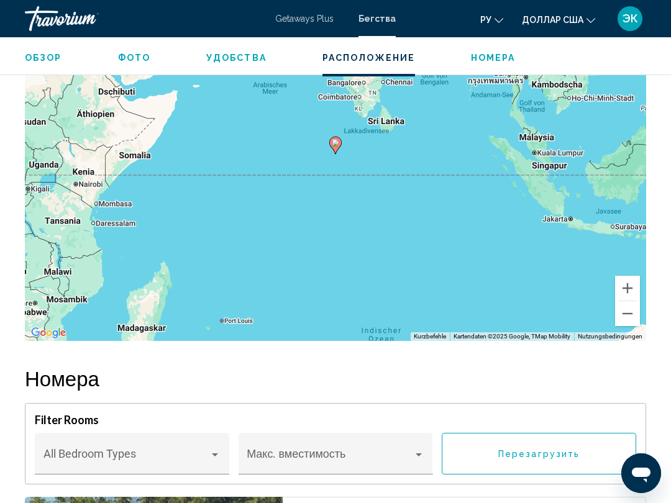
click at [630, 297] on button "Vergrößern" at bounding box center [627, 288] width 25 height 25
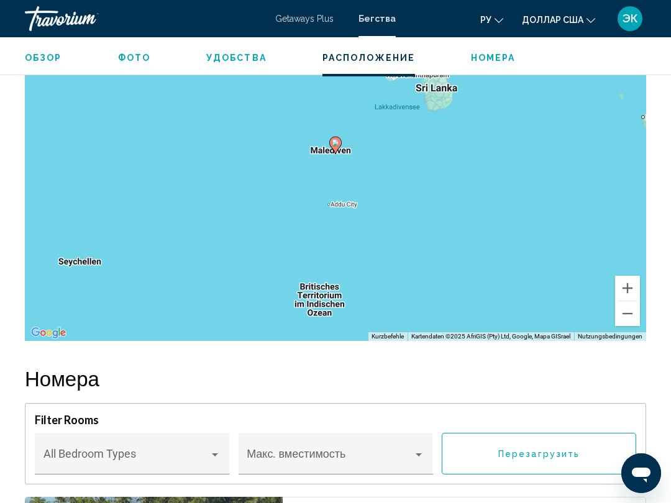
click at [628, 285] on button "Vergrößern" at bounding box center [627, 288] width 25 height 25
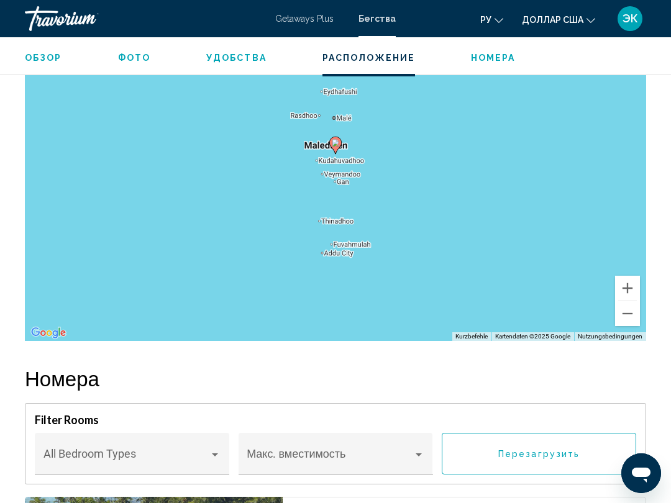
click at [632, 299] on button "Vergrößern" at bounding box center [627, 288] width 25 height 25
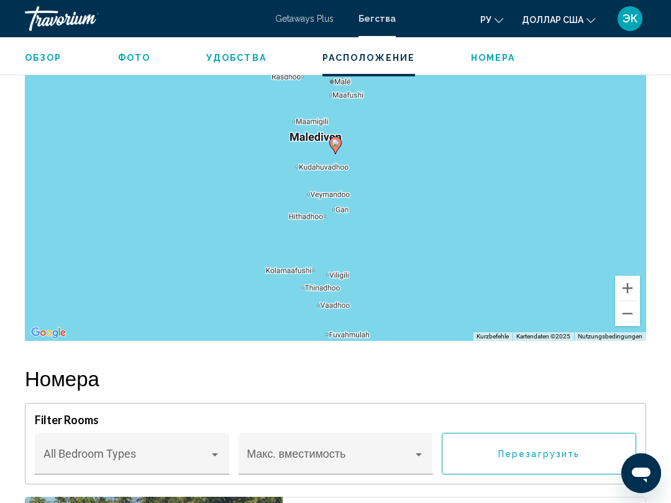
click at [630, 291] on button "Vergrößern" at bounding box center [627, 288] width 25 height 25
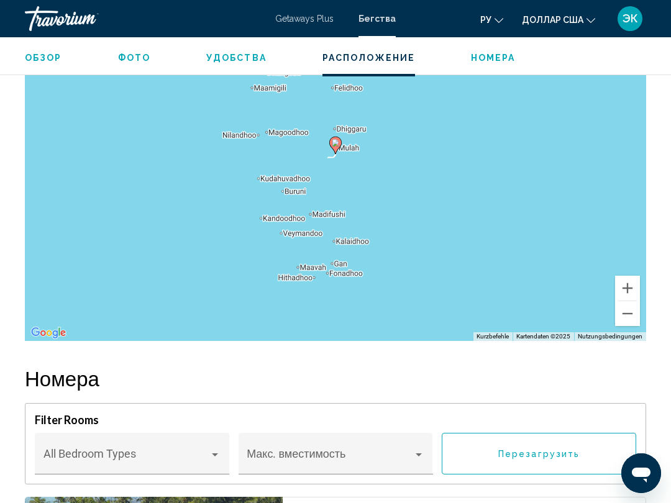
click at [632, 296] on button "Vergrößern" at bounding box center [627, 288] width 25 height 25
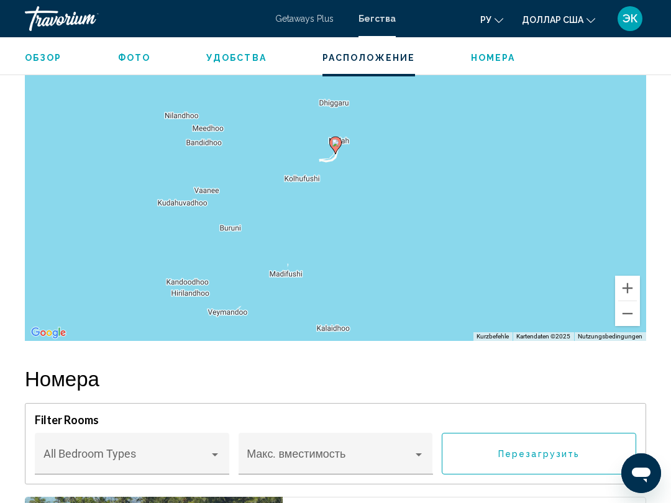
click at [633, 293] on button "Vergrößern" at bounding box center [627, 288] width 25 height 25
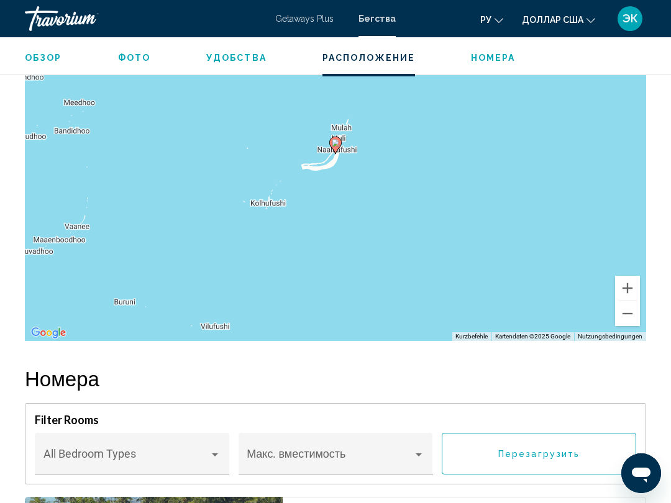
click at [632, 300] on button "Vergrößern" at bounding box center [627, 288] width 25 height 25
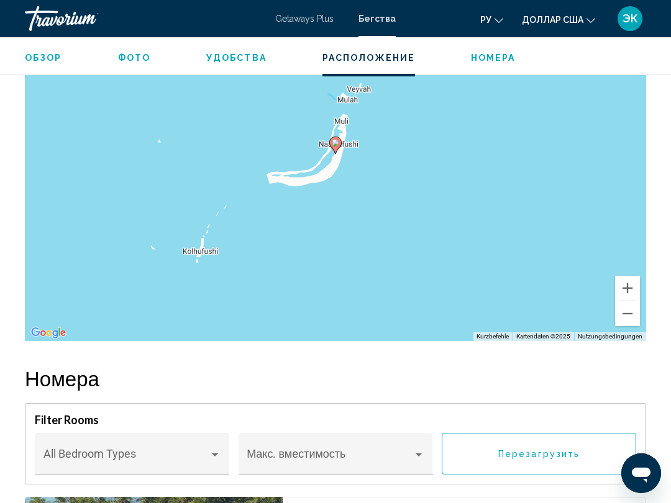
click at [633, 294] on button "Vergrößern" at bounding box center [627, 288] width 25 height 25
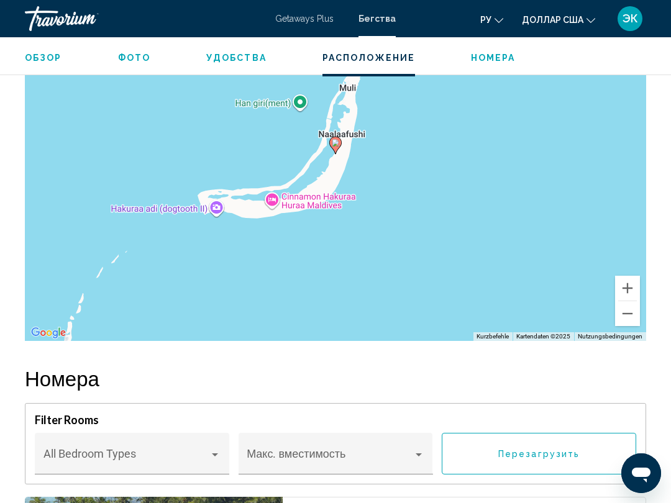
click at [632, 296] on button "Vergrößern" at bounding box center [627, 288] width 25 height 25
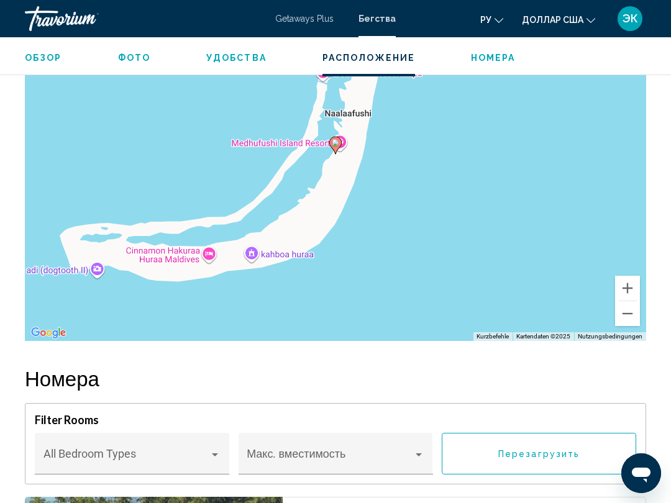
click at [633, 297] on button "Vergrößern" at bounding box center [627, 288] width 25 height 25
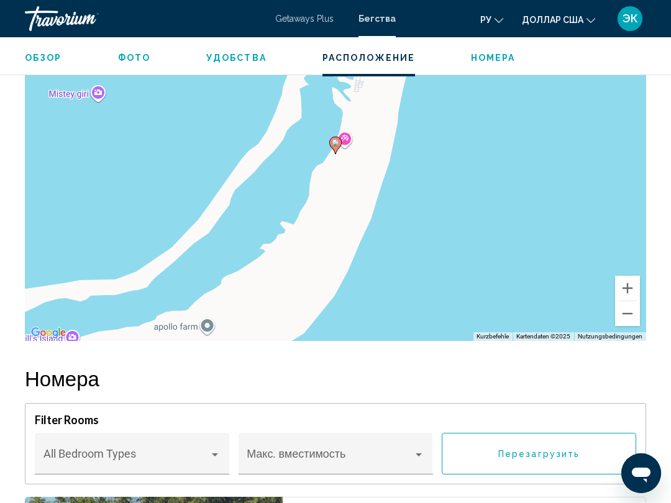
click at [632, 297] on button "Vergrößern" at bounding box center [627, 288] width 25 height 25
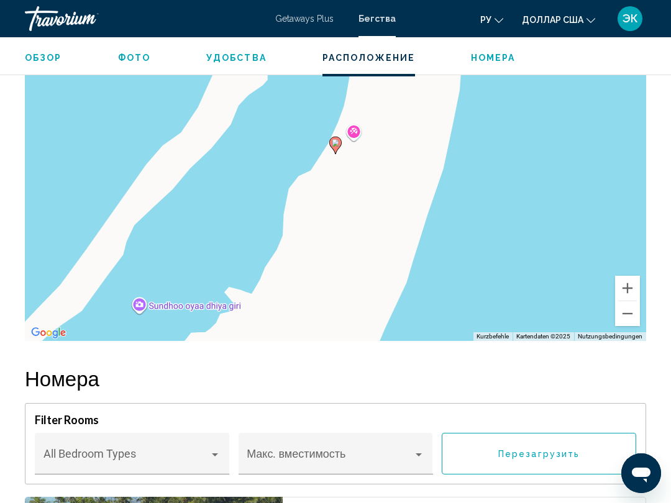
click at [630, 296] on button "Vergrößern" at bounding box center [627, 288] width 25 height 25
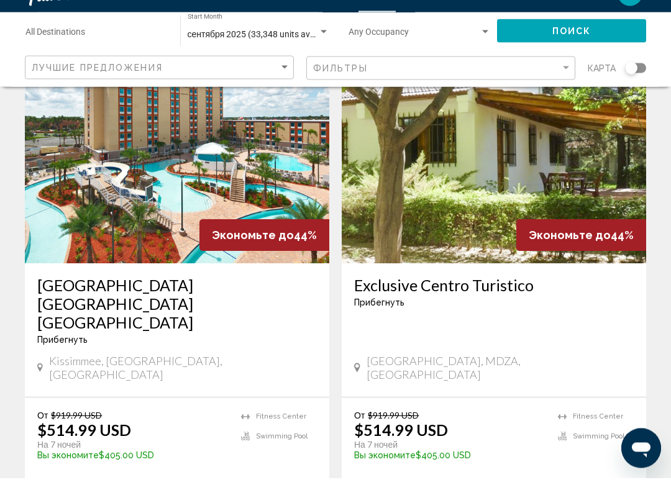
scroll to position [2312, 0]
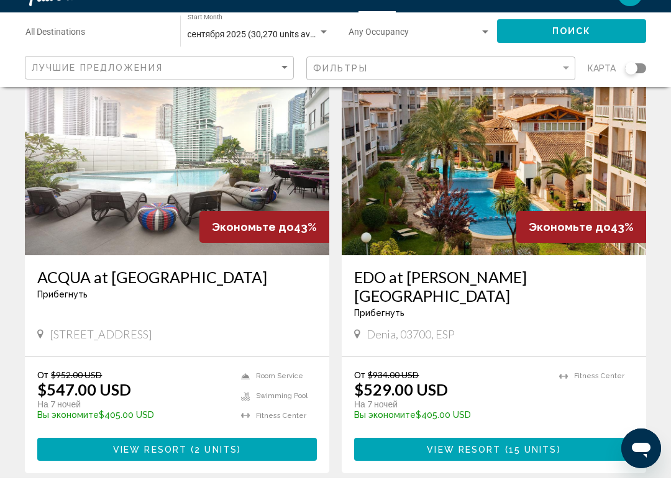
scroll to position [1383, 0]
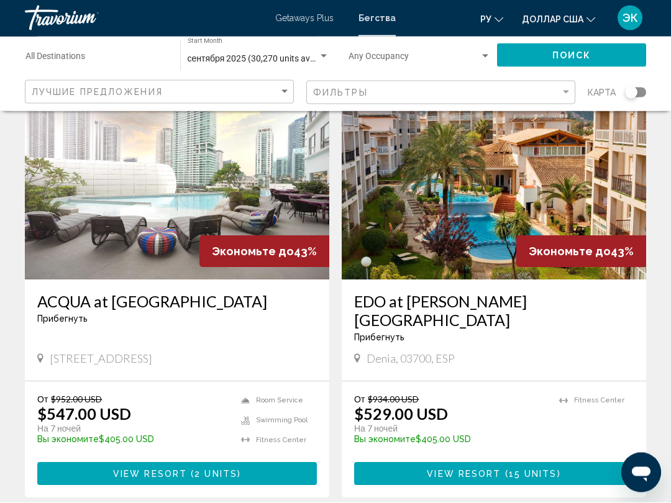
click at [451, 214] on img "Основное содержание" at bounding box center [494, 181] width 304 height 199
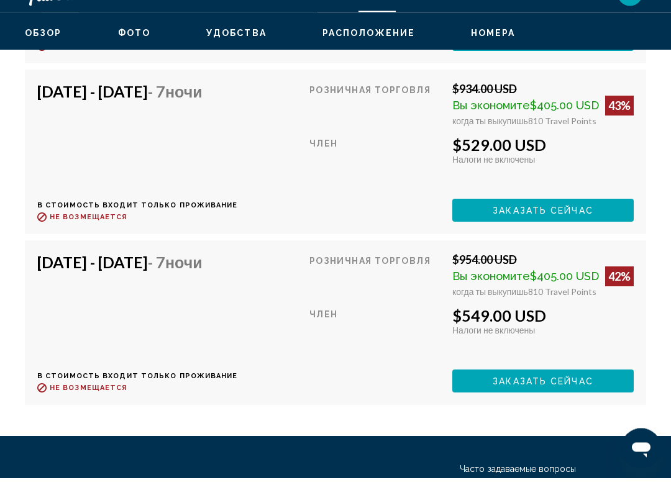
scroll to position [2913, 0]
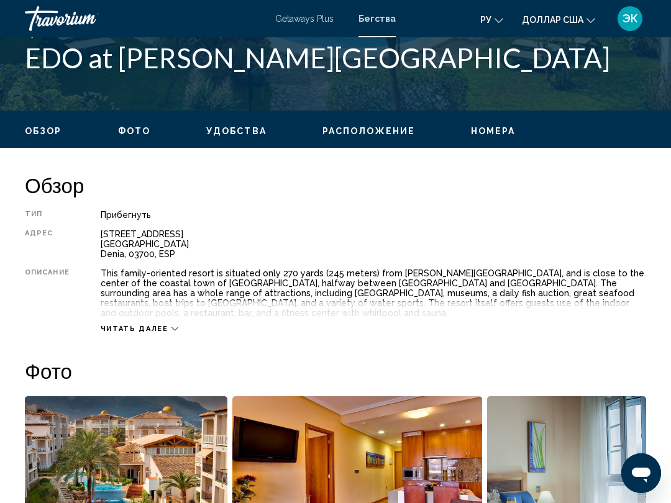
scroll to position [516, 0]
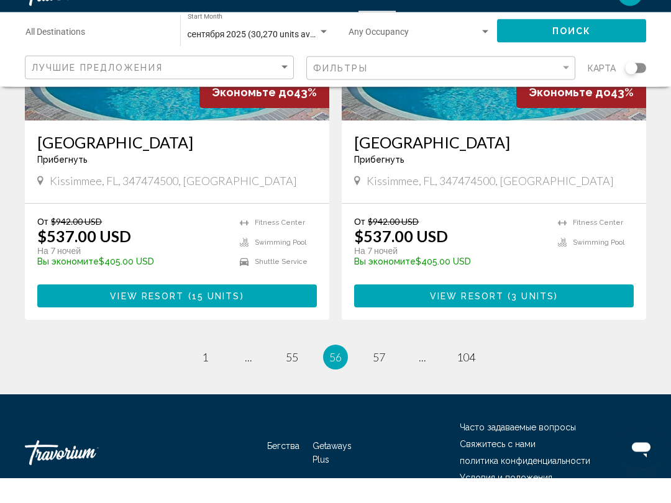
scroll to position [2426, 0]
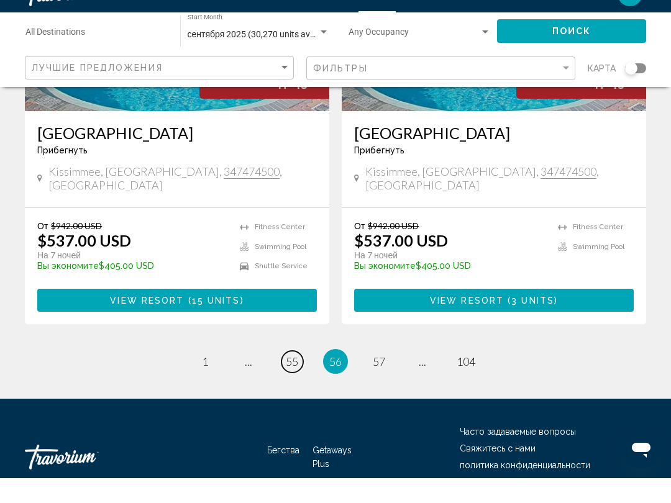
click at [294, 380] on span "55" at bounding box center [292, 387] width 12 height 14
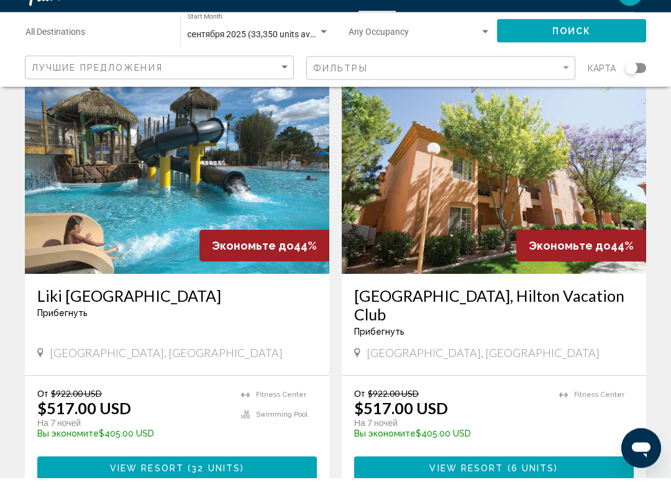
scroll to position [2482, 0]
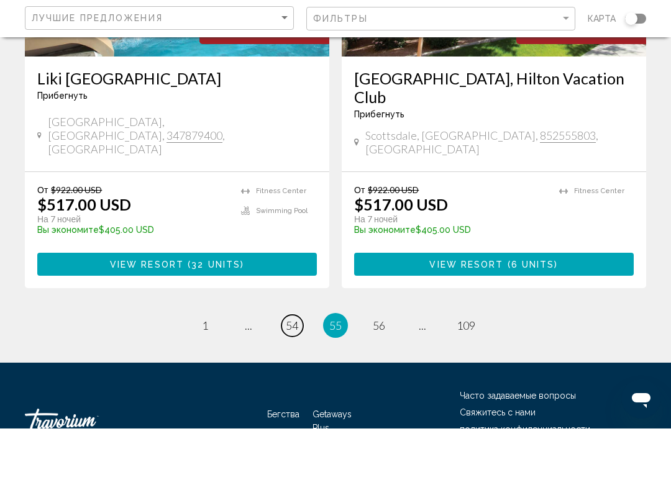
click at [291, 393] on span "54" at bounding box center [292, 400] width 12 height 14
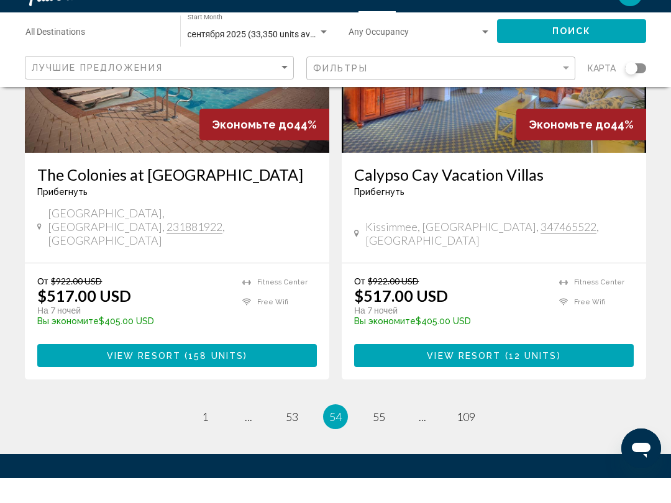
scroll to position [2426, 0]
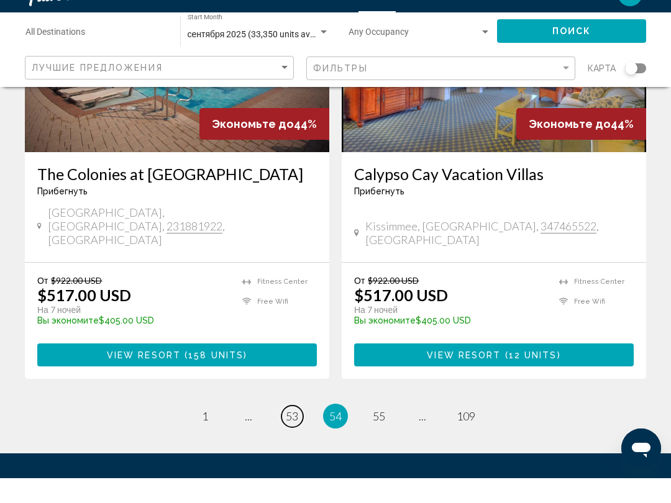
click at [299, 431] on link "page 53" at bounding box center [293, 442] width 22 height 22
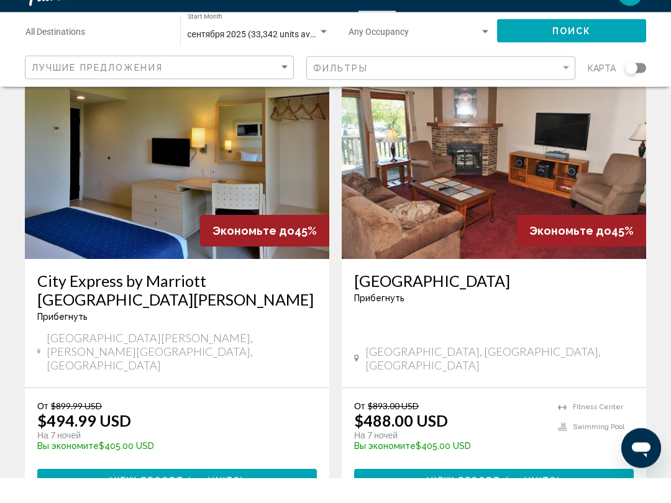
scroll to position [2287, 0]
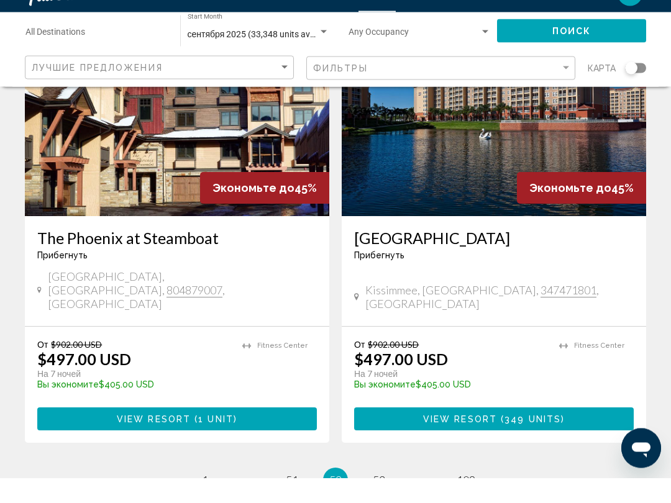
scroll to position [2407, 0]
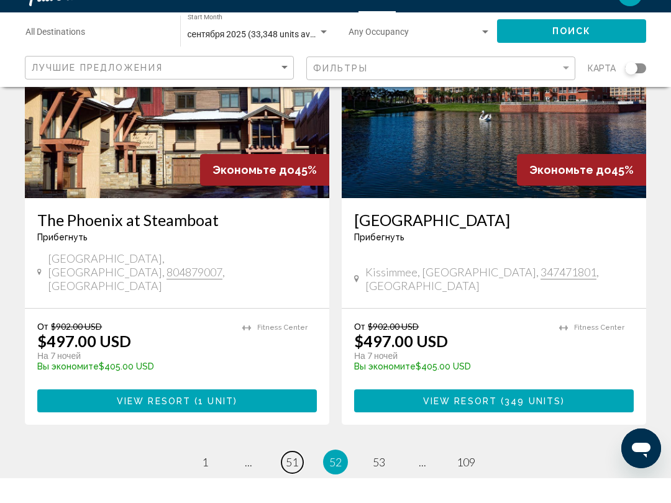
click at [292, 480] on span "51" at bounding box center [292, 487] width 12 height 14
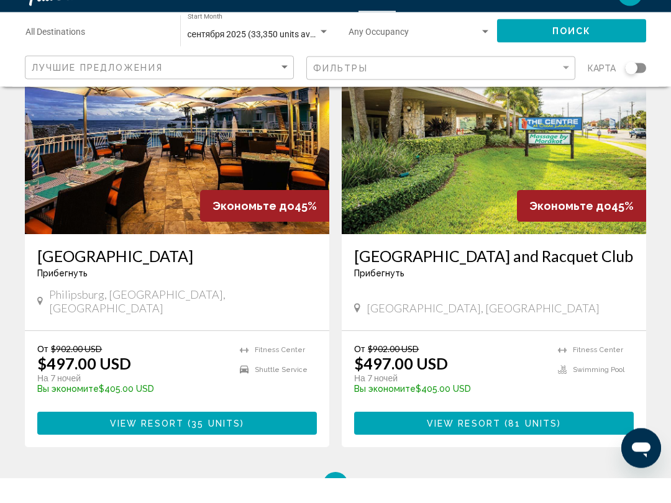
scroll to position [2368, 0]
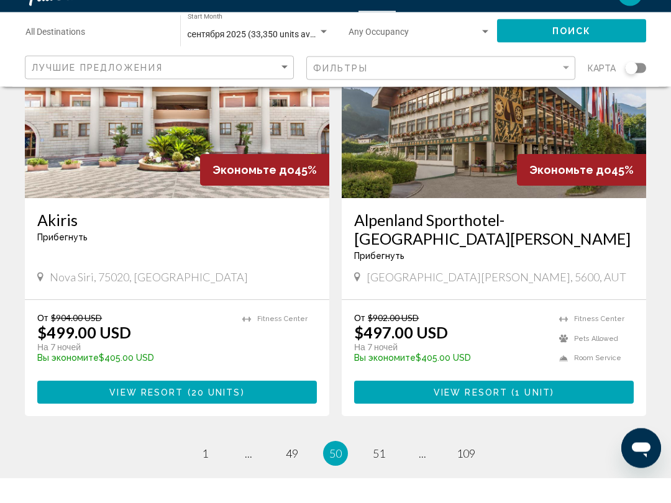
scroll to position [2445, 0]
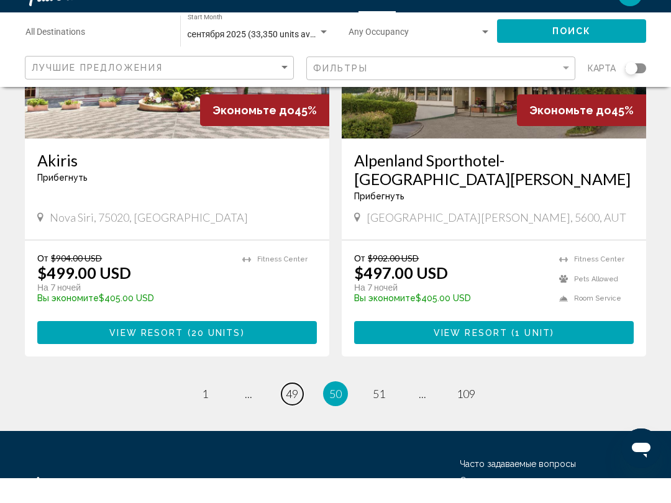
click at [288, 412] on span "49" at bounding box center [292, 419] width 12 height 14
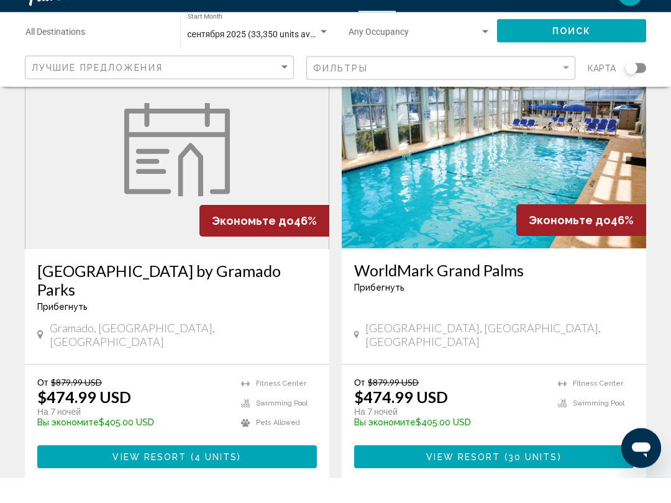
scroll to position [2312, 0]
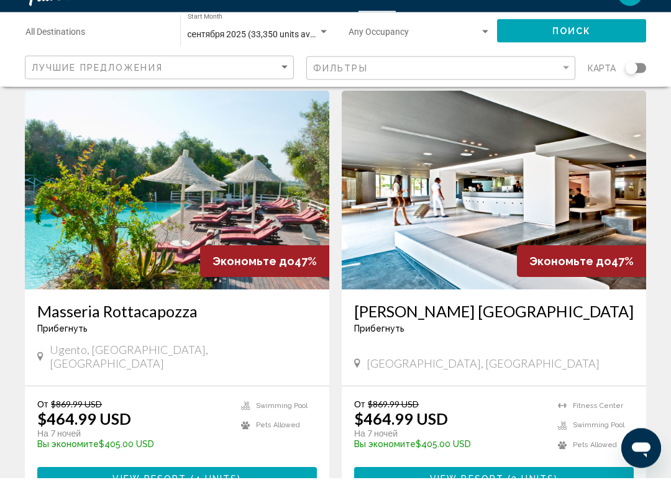
scroll to position [1820, 0]
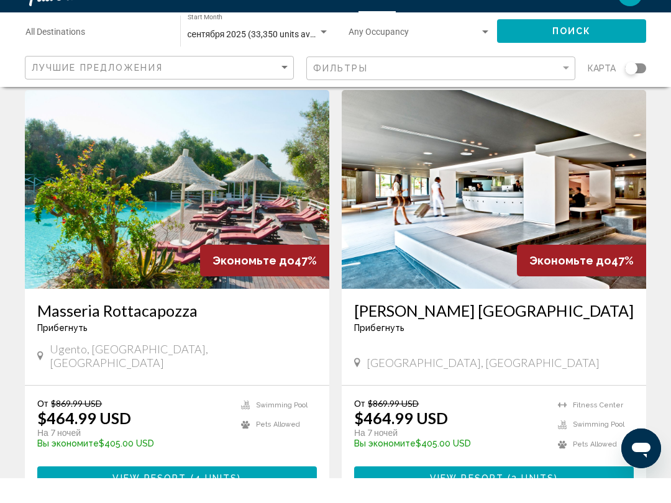
click at [597, 348] on div "Прибегнуть - Это курорт только для взрослых" at bounding box center [494, 353] width 280 height 10
click at [597, 270] on div "Экономьте до 47%" at bounding box center [581, 286] width 129 height 32
click at [595, 279] on span "Экономьте до" at bounding box center [570, 285] width 82 height 13
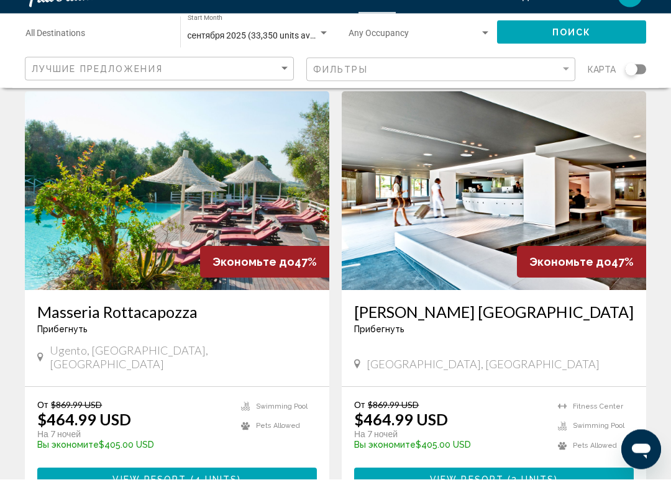
click at [597, 280] on span "Экономьте до" at bounding box center [570, 286] width 82 height 13
click at [599, 280] on span "Экономьте до" at bounding box center [570, 286] width 82 height 13
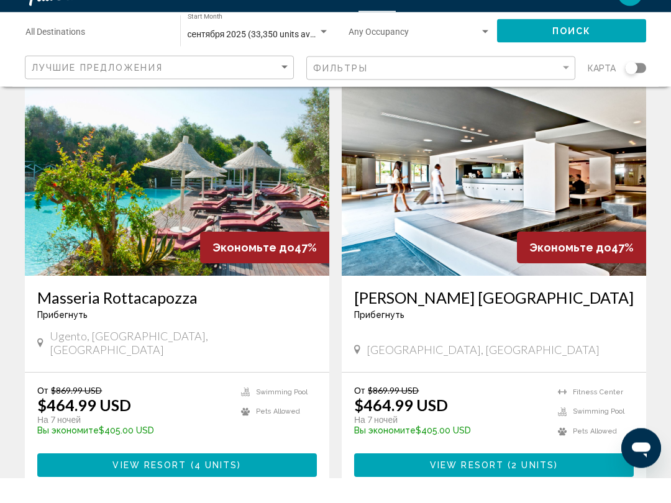
scroll to position [1833, 0]
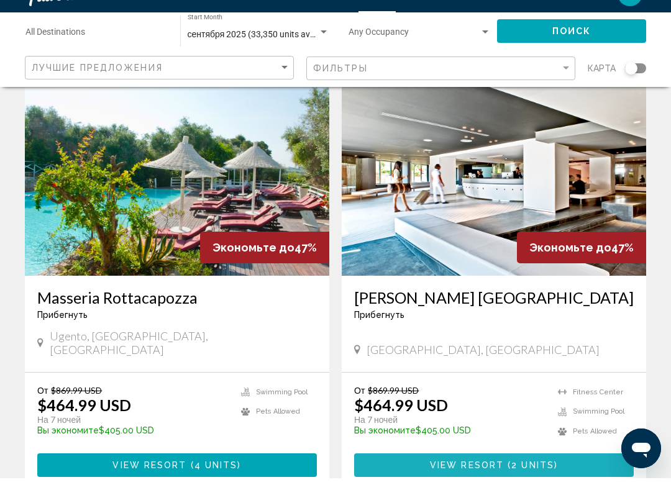
click at [547, 486] on span "2 units" at bounding box center [532, 491] width 43 height 10
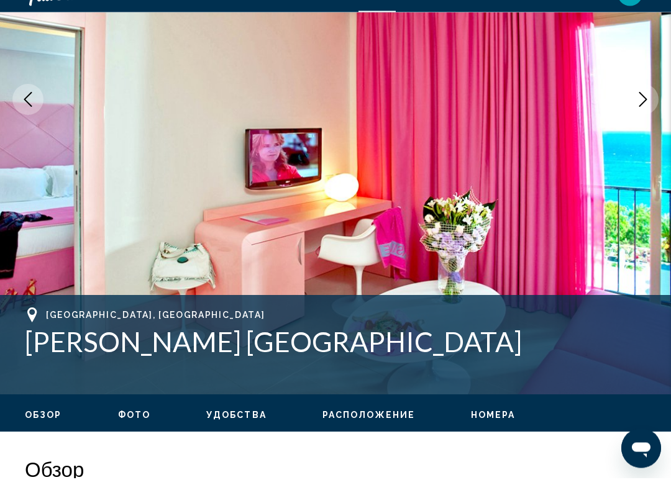
scroll to position [214, 0]
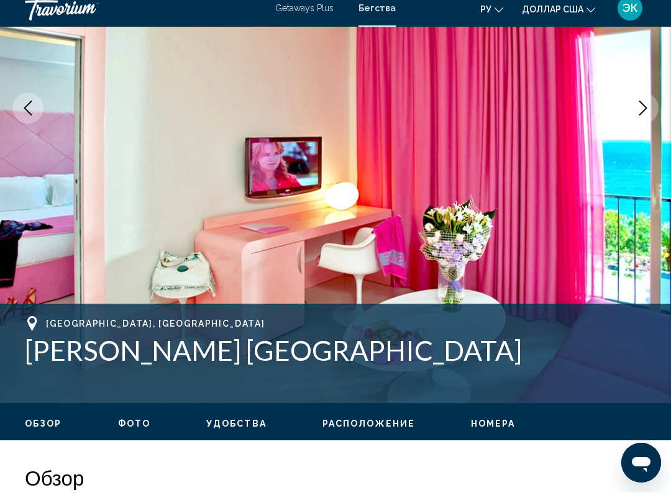
click at [642, 115] on icon "Next image" at bounding box center [643, 118] width 15 height 15
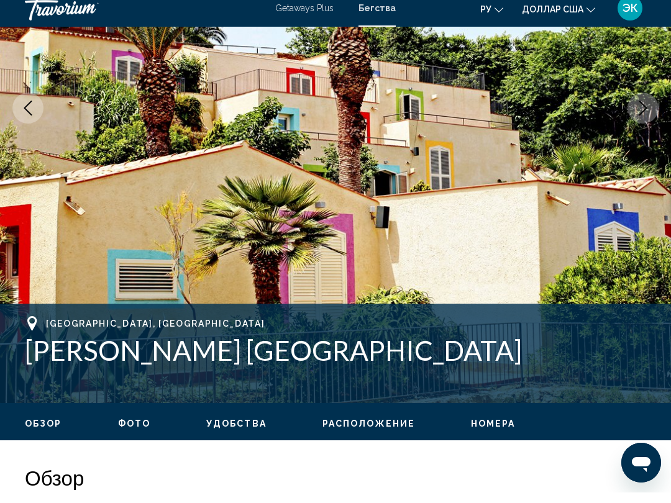
click at [644, 111] on icon "Next image" at bounding box center [643, 118] width 8 height 15
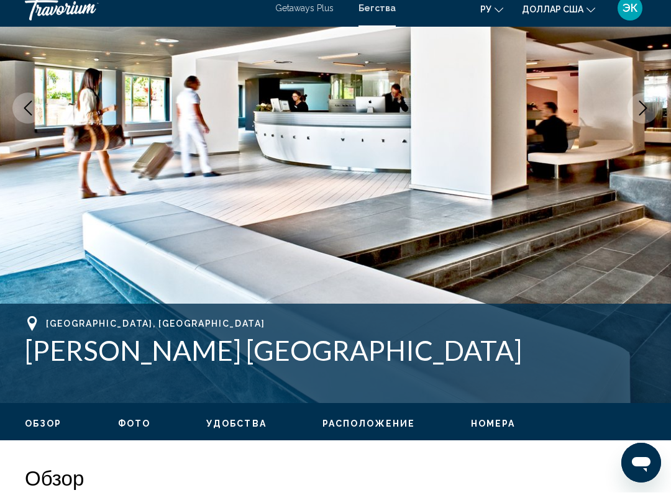
click at [648, 115] on icon "Next image" at bounding box center [643, 118] width 15 height 15
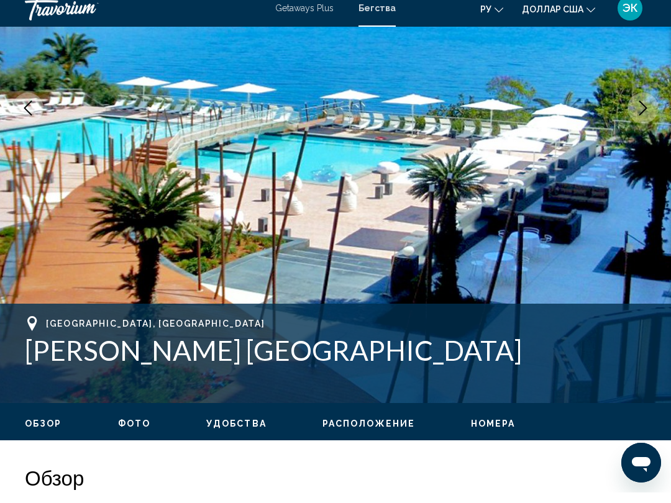
click at [645, 112] on icon "Next image" at bounding box center [643, 118] width 15 height 15
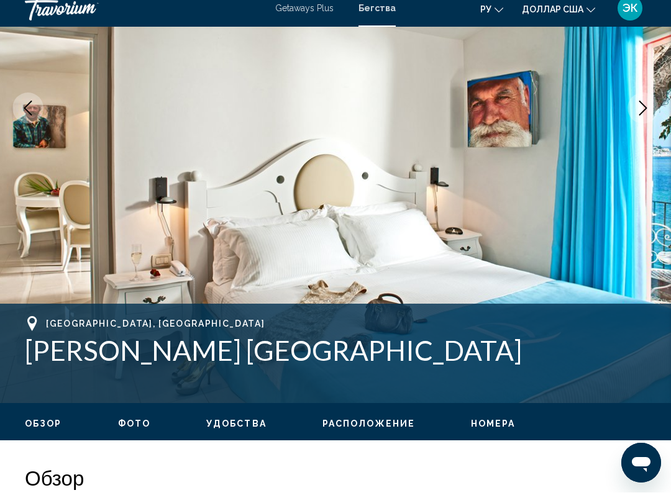
click at [646, 111] on icon "Next image" at bounding box center [643, 118] width 15 height 15
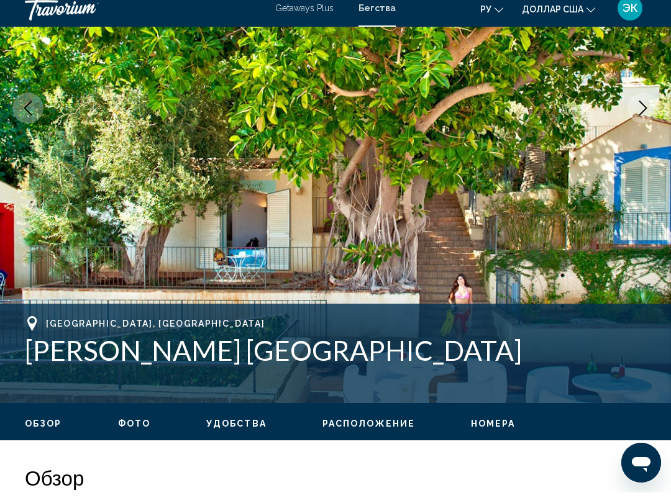
click at [638, 111] on icon "Next image" at bounding box center [643, 118] width 15 height 15
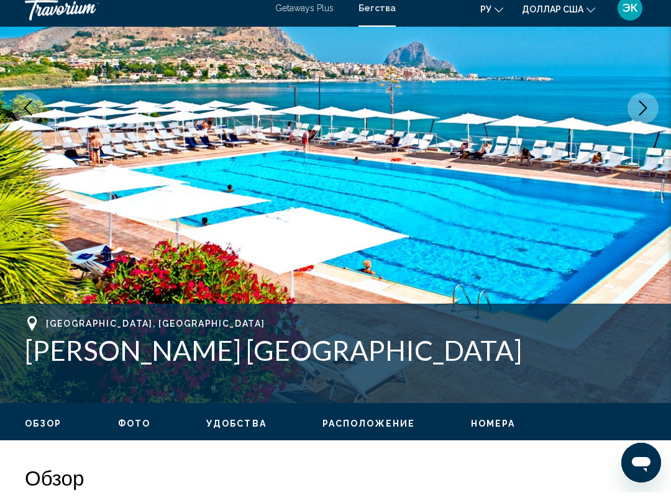
click at [642, 113] on icon "Next image" at bounding box center [643, 118] width 8 height 15
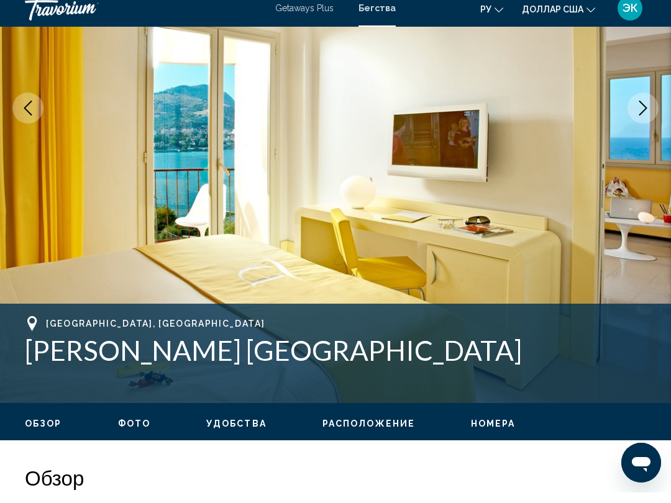
click at [641, 114] on icon "Next image" at bounding box center [643, 118] width 8 height 15
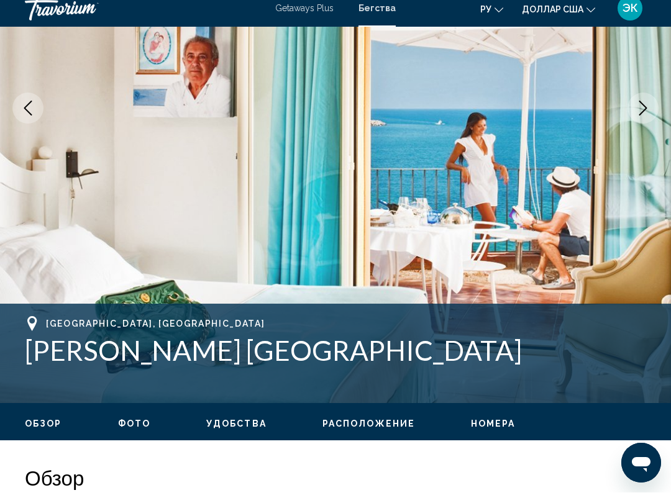
click at [643, 117] on button "Next image" at bounding box center [643, 118] width 31 height 31
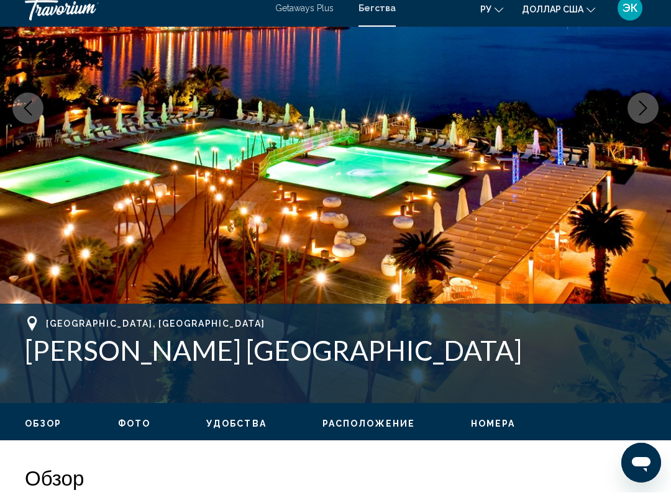
click at [646, 111] on icon "Next image" at bounding box center [643, 118] width 15 height 15
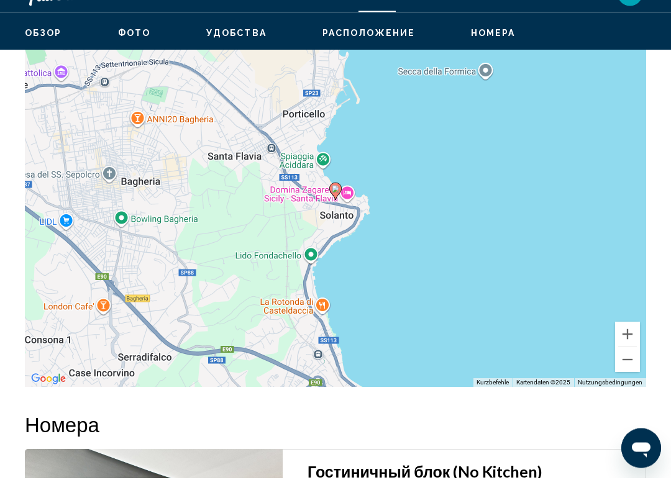
click at [628, 373] on button "Verkleinern" at bounding box center [627, 385] width 25 height 25
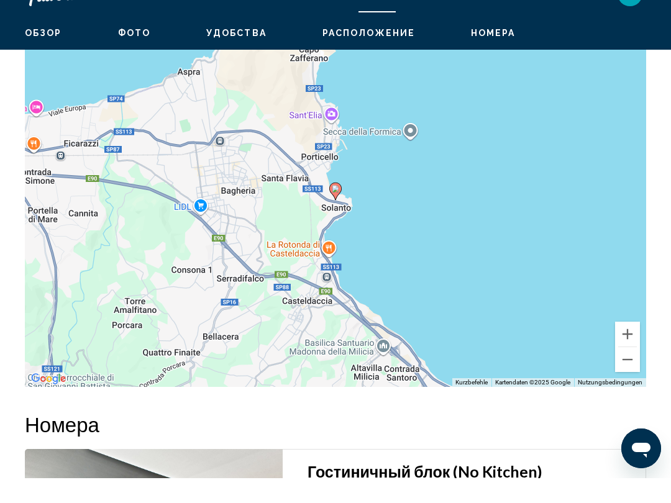
click at [628, 372] on button "Verkleinern" at bounding box center [627, 384] width 25 height 25
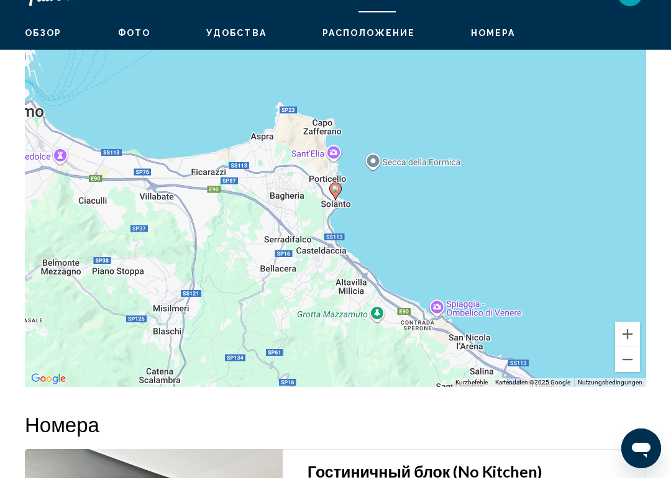
click at [628, 372] on button "Verkleinern" at bounding box center [627, 384] width 25 height 25
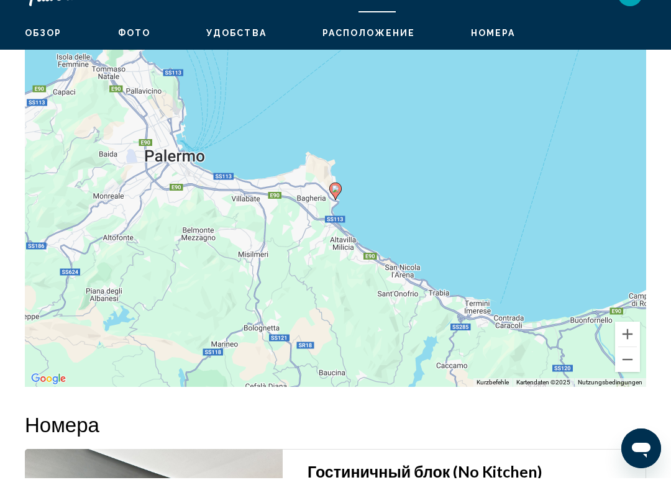
click at [628, 372] on button "Verkleinern" at bounding box center [627, 384] width 25 height 25
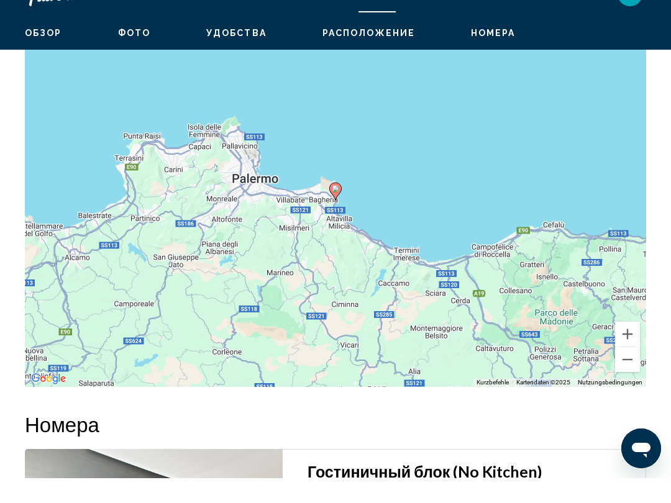
click at [623, 372] on button "Verkleinern" at bounding box center [627, 384] width 25 height 25
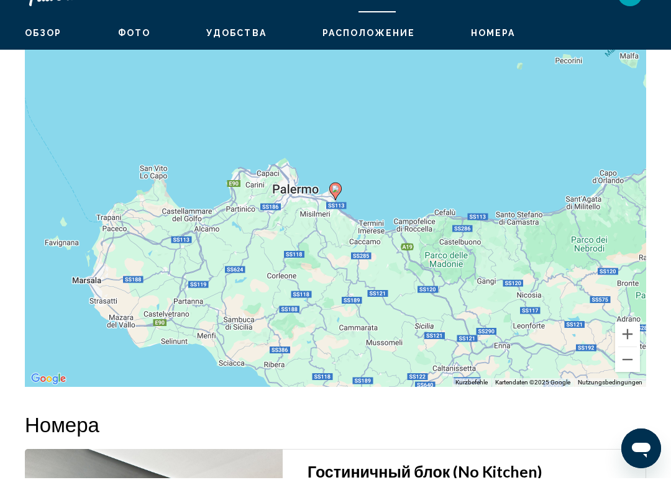
click at [626, 372] on button "Verkleinern" at bounding box center [627, 384] width 25 height 25
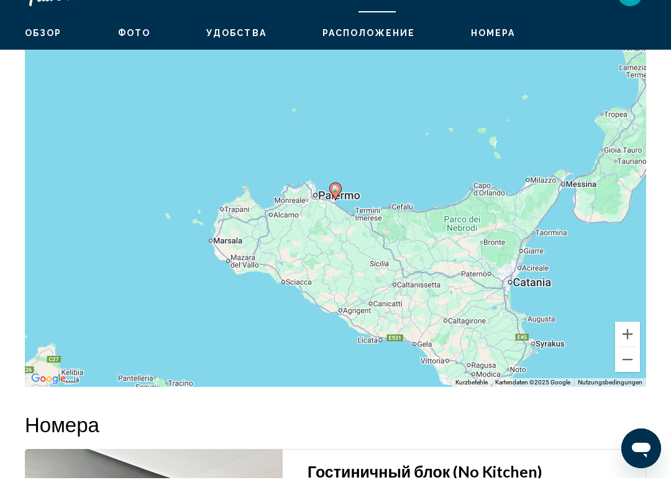
click at [628, 372] on button "Verkleinern" at bounding box center [627, 384] width 25 height 25
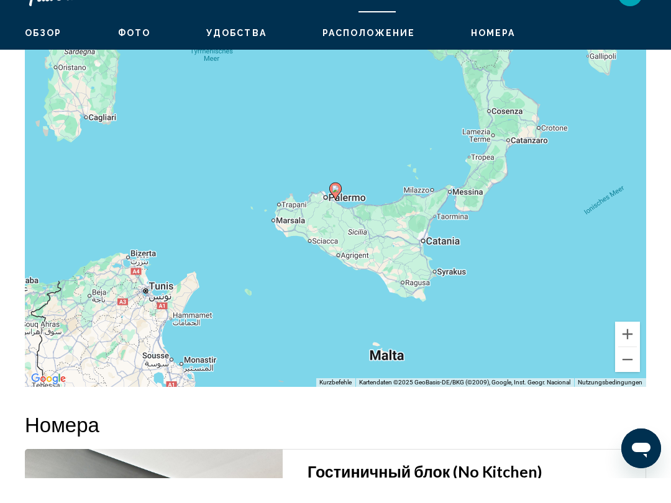
click at [628, 372] on button "Verkleinern" at bounding box center [627, 384] width 25 height 25
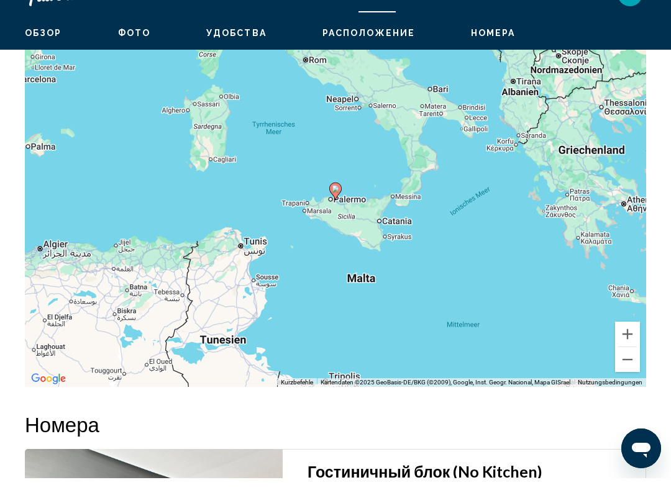
click at [627, 372] on button "Verkleinern" at bounding box center [627, 384] width 25 height 25
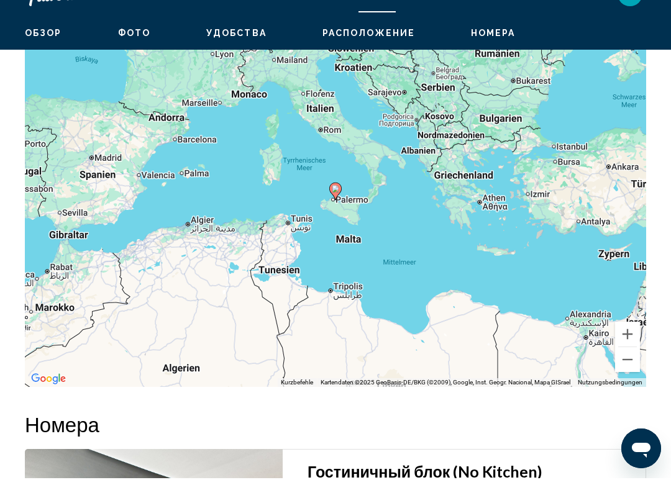
click at [627, 347] on button "Vergrößern" at bounding box center [627, 359] width 25 height 25
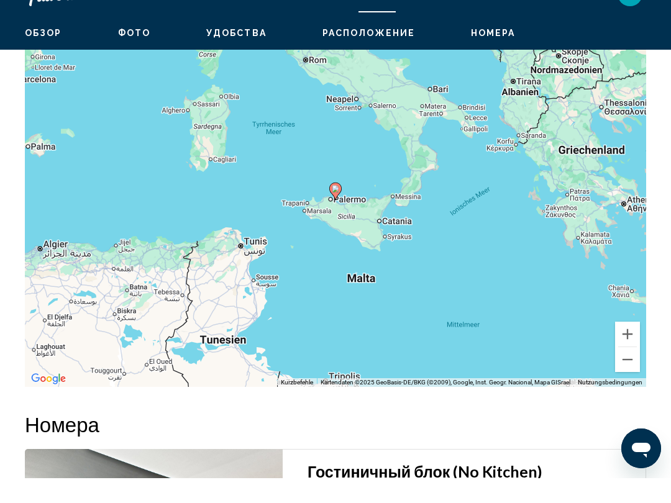
click at [629, 347] on button "Vergrößern" at bounding box center [627, 359] width 25 height 25
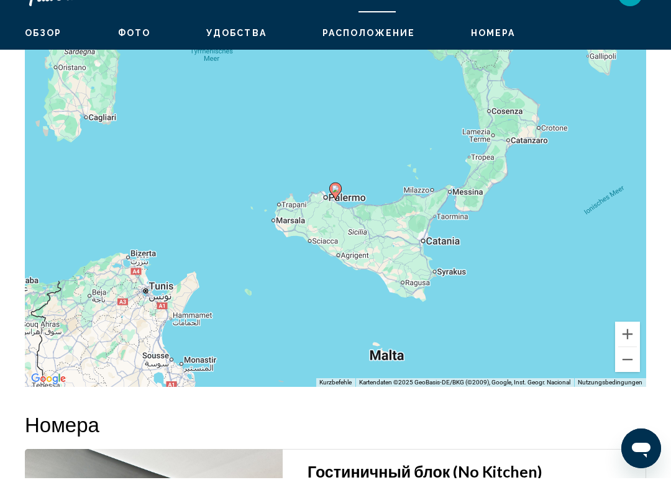
click at [631, 347] on button "Vergrößern" at bounding box center [627, 359] width 25 height 25
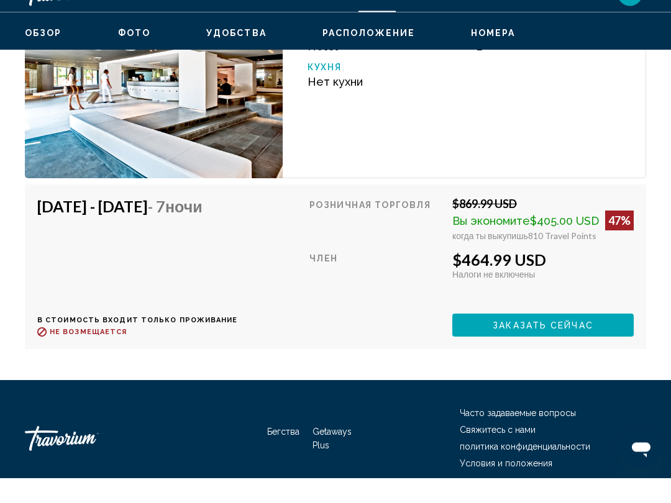
scroll to position [2264, 0]
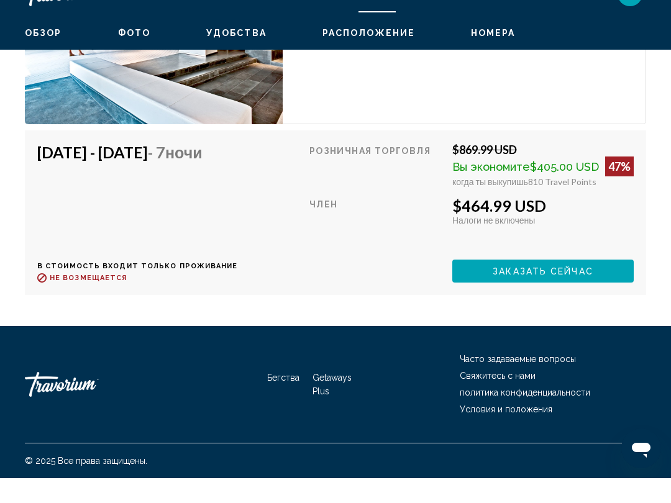
click at [600, 285] on button "Заказать сейчас" at bounding box center [542, 296] width 181 height 23
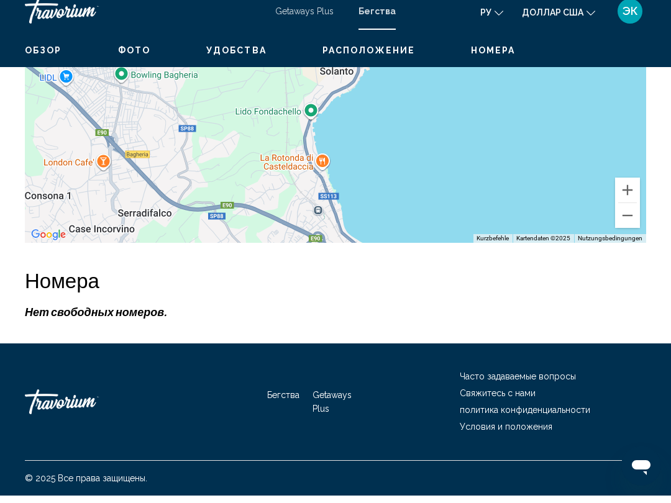
scroll to position [1895, 0]
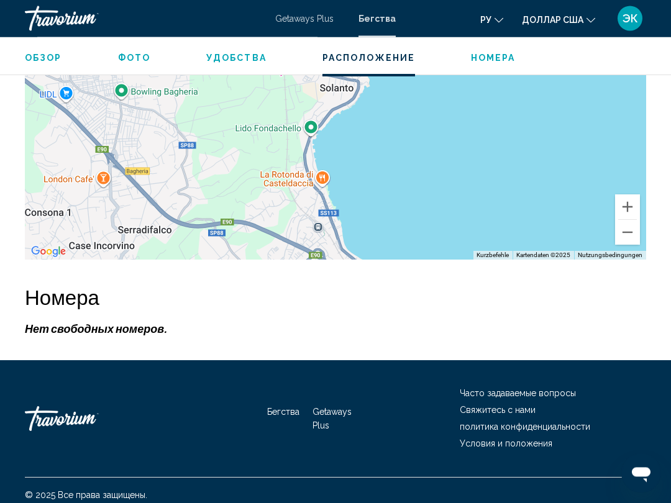
click at [622, 241] on button "Verkleinern" at bounding box center [627, 233] width 25 height 25
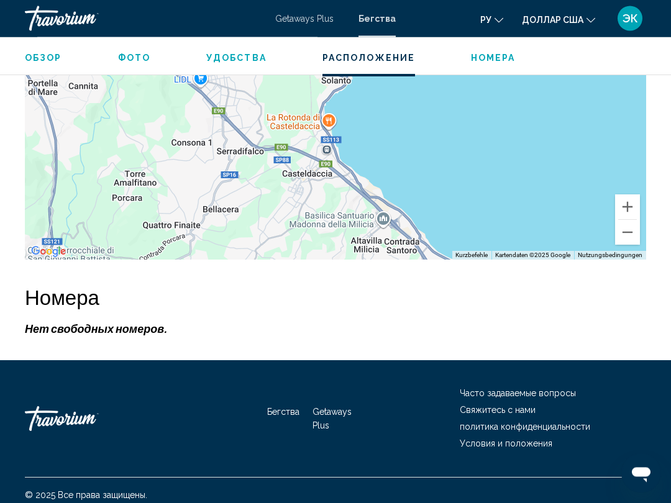
click at [625, 234] on button "Verkleinern" at bounding box center [627, 233] width 25 height 25
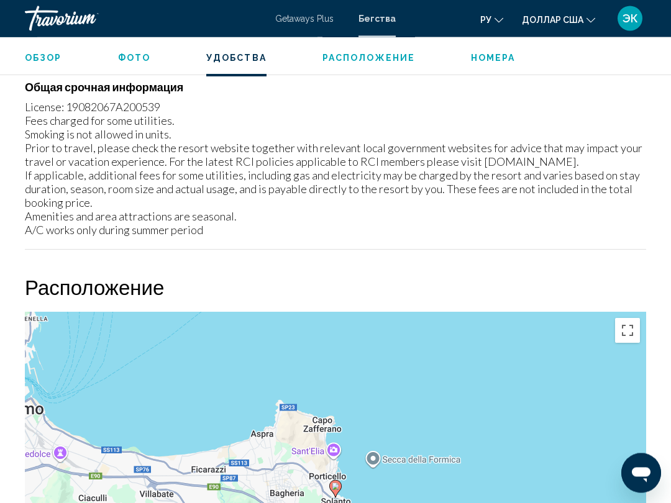
scroll to position [1462, 0]
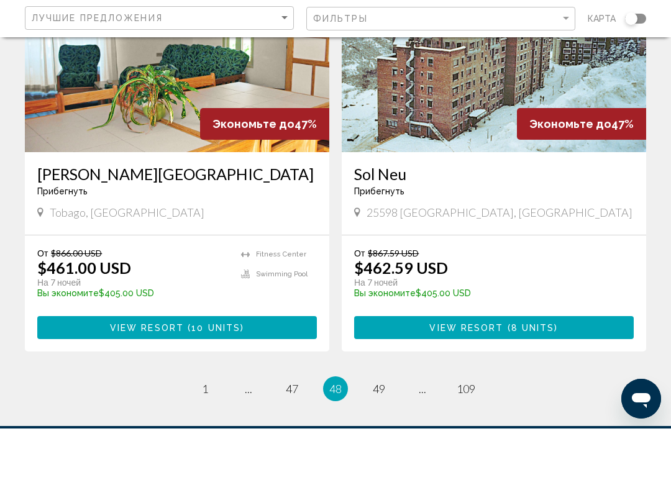
scroll to position [2426, 0]
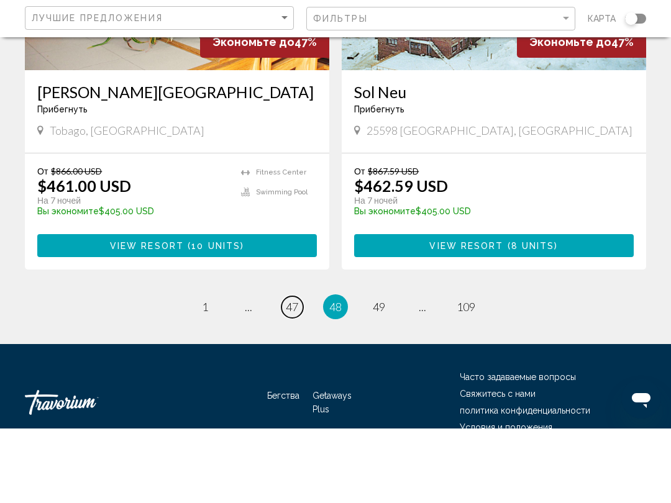
click at [297, 375] on span "47" at bounding box center [292, 382] width 12 height 14
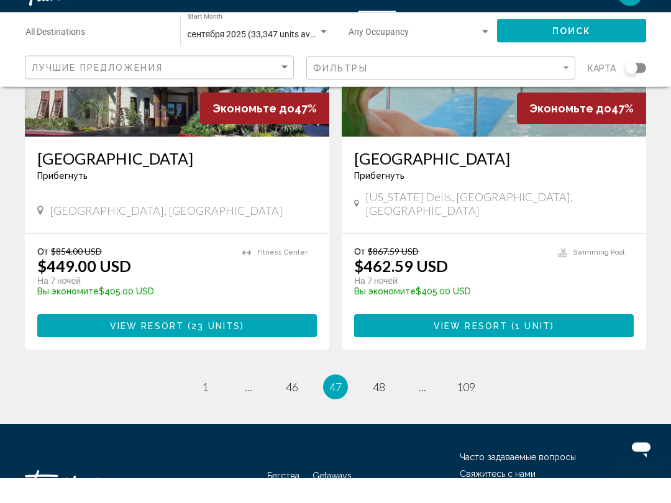
scroll to position [2436, 0]
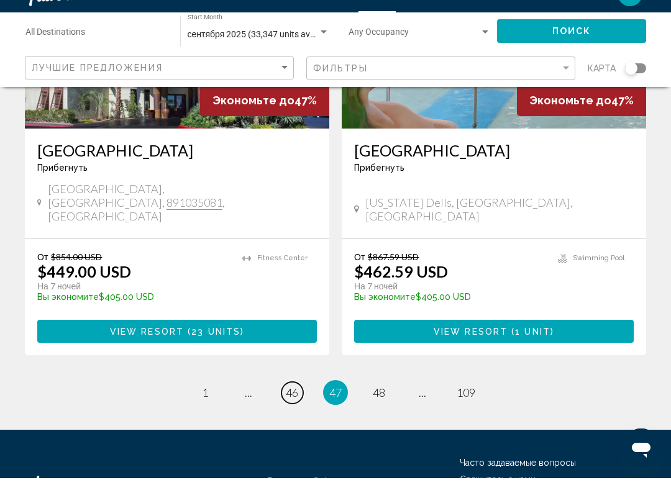
click at [290, 411] on span "46" at bounding box center [292, 418] width 12 height 14
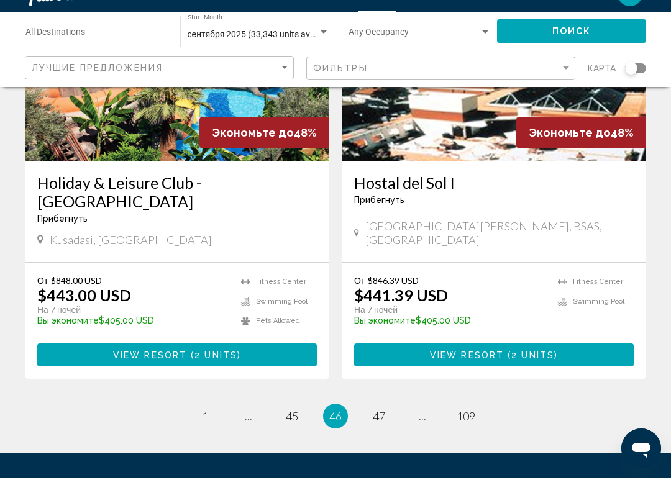
scroll to position [2407, 0]
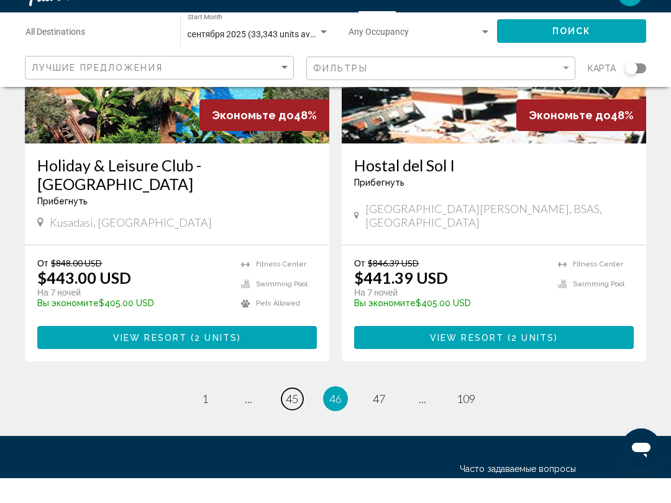
click at [289, 417] on span "45" at bounding box center [292, 424] width 12 height 14
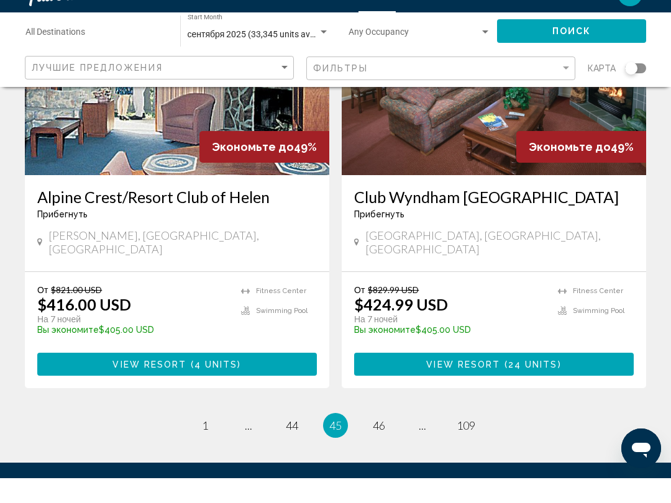
scroll to position [2407, 0]
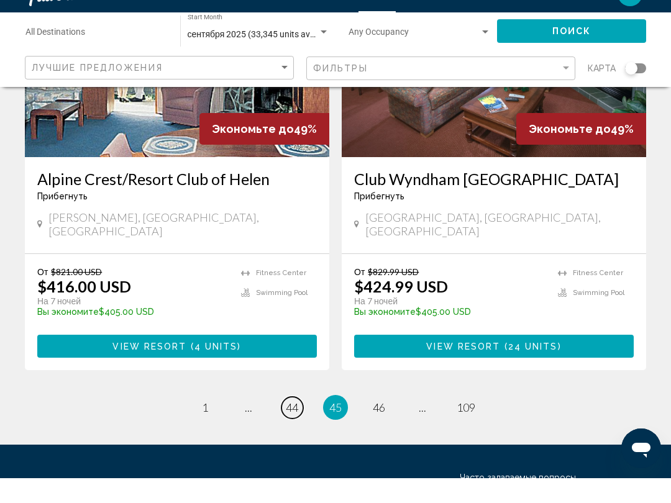
click at [298, 426] on span "44" at bounding box center [292, 433] width 12 height 14
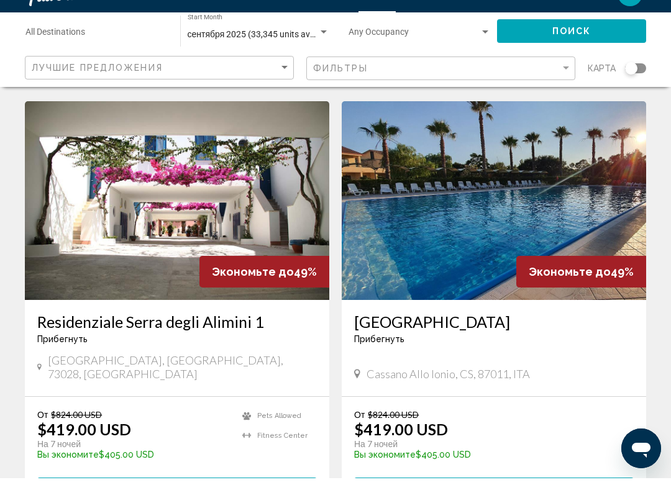
scroll to position [2407, 0]
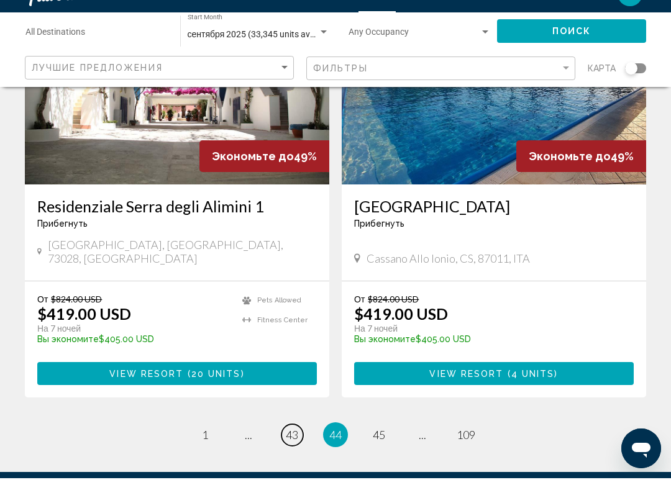
click at [288, 453] on span "43" at bounding box center [292, 460] width 12 height 14
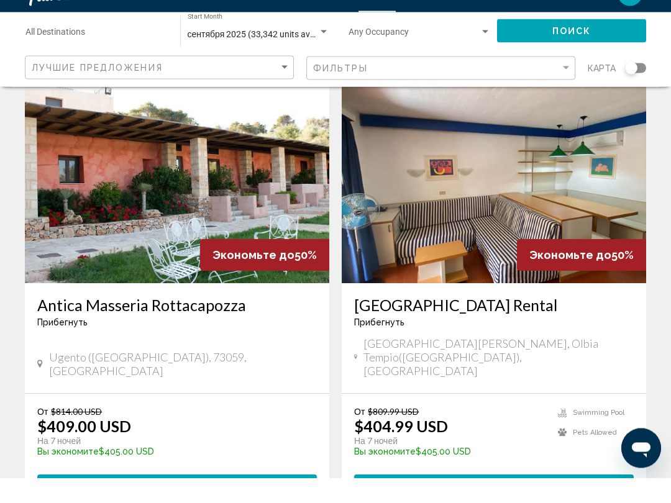
scroll to position [2278, 0]
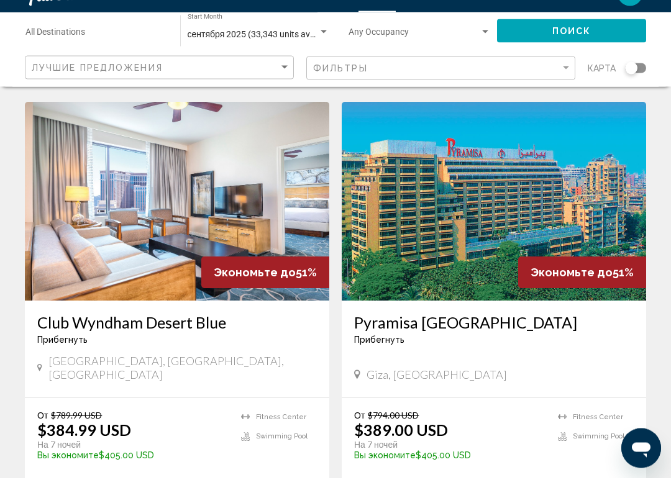
scroll to position [1795, 0]
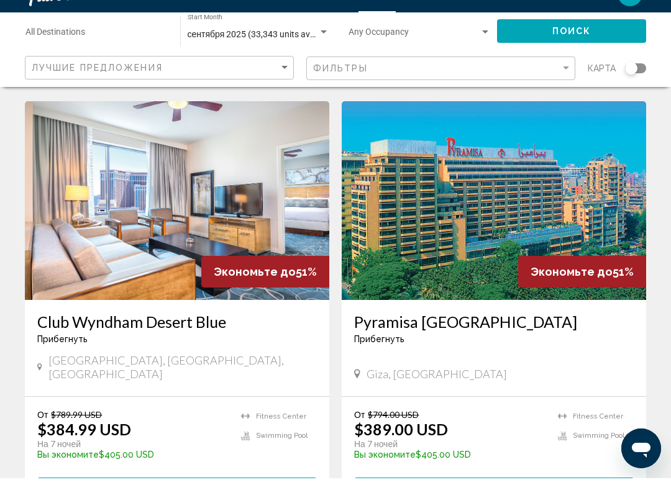
click at [612, 189] on img "Основное содержание" at bounding box center [494, 225] width 304 height 199
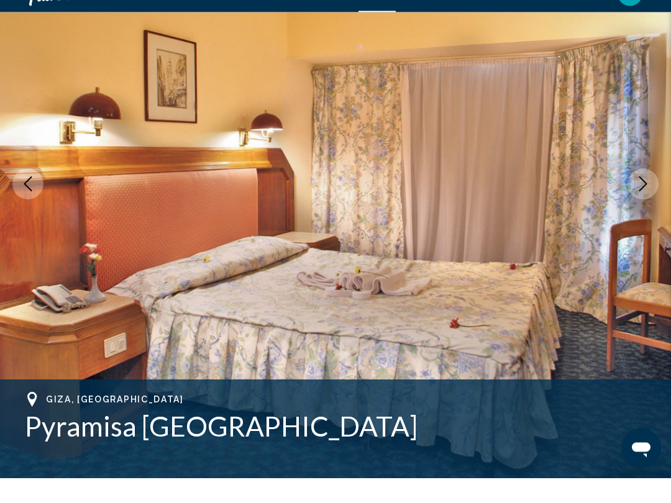
scroll to position [135, 0]
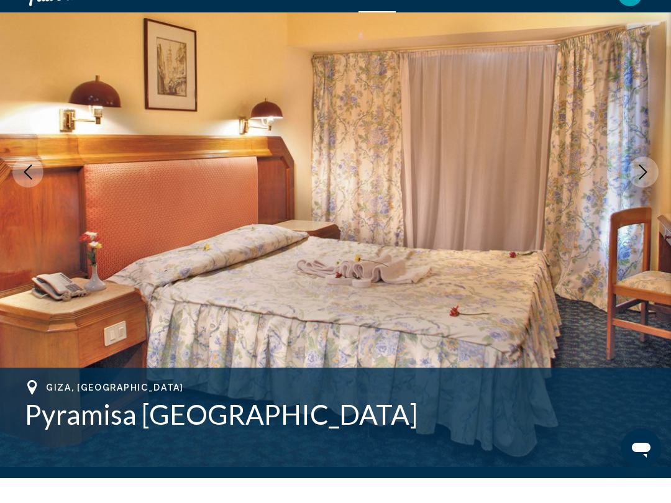
click at [640, 190] on icon "Next image" at bounding box center [643, 197] width 15 height 15
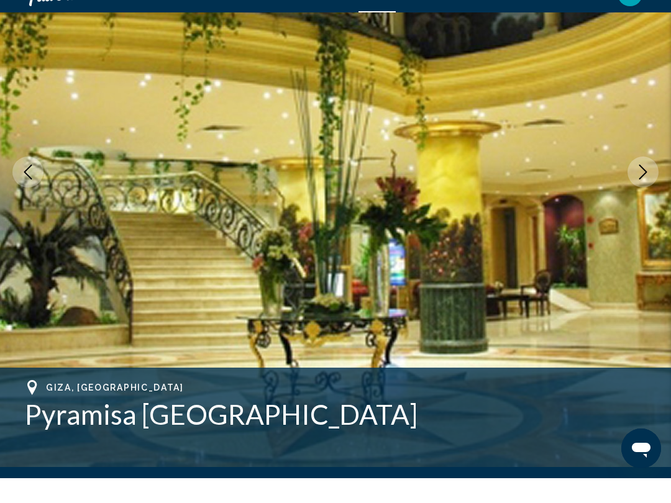
click at [648, 190] on icon "Next image" at bounding box center [643, 197] width 15 height 15
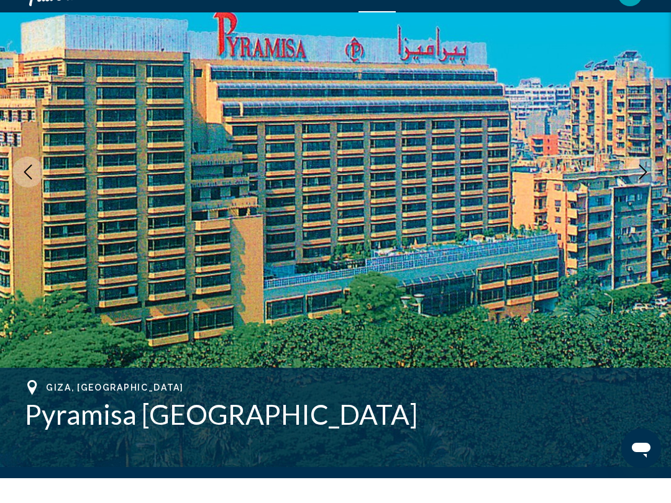
click at [644, 190] on icon "Next image" at bounding box center [643, 197] width 15 height 15
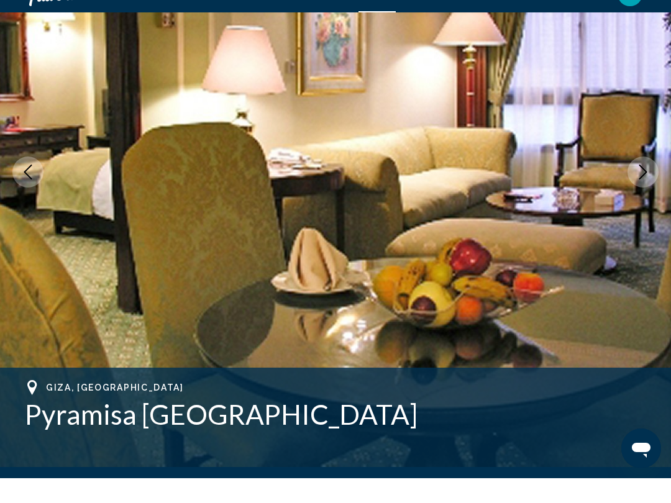
click at [646, 190] on icon "Next image" at bounding box center [643, 197] width 8 height 15
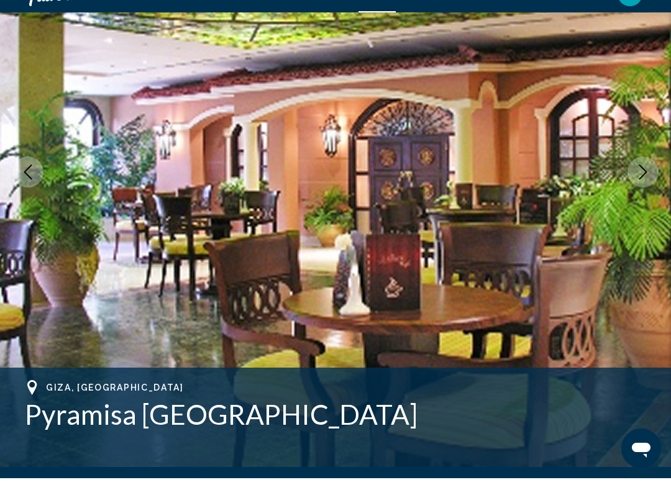
click at [642, 190] on icon "Next image" at bounding box center [643, 197] width 15 height 15
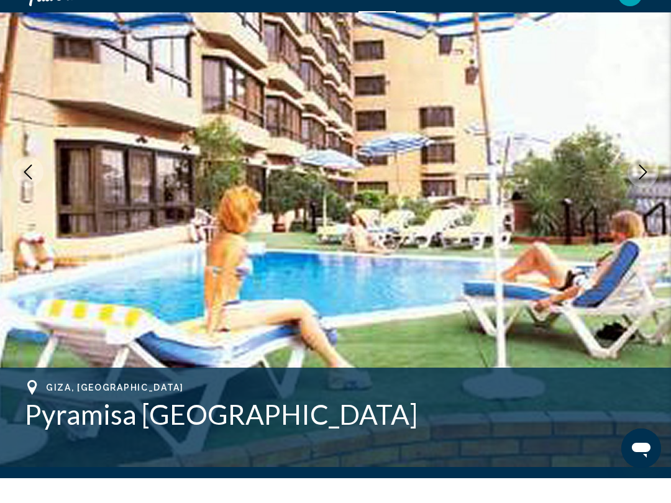
click at [636, 190] on icon "Next image" at bounding box center [643, 197] width 15 height 15
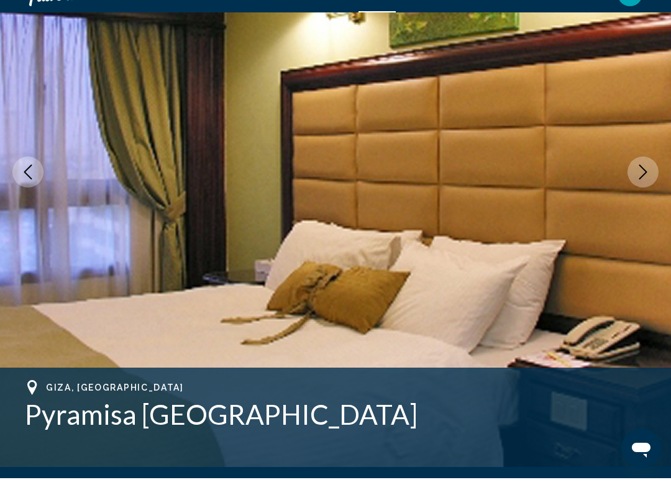
click at [643, 190] on icon "Next image" at bounding box center [643, 197] width 15 height 15
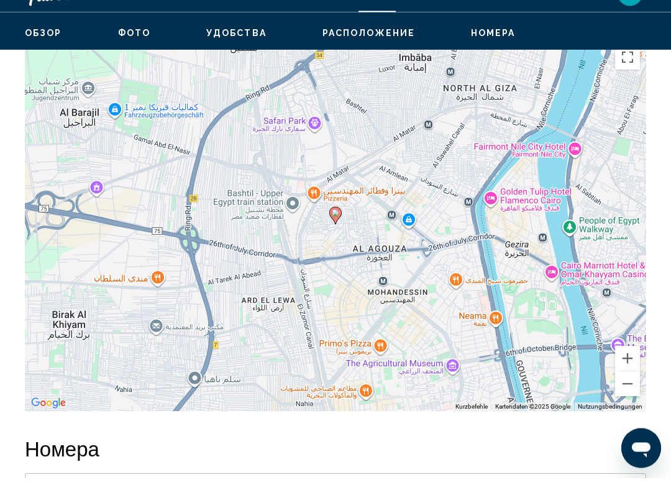
scroll to position [1942, 0]
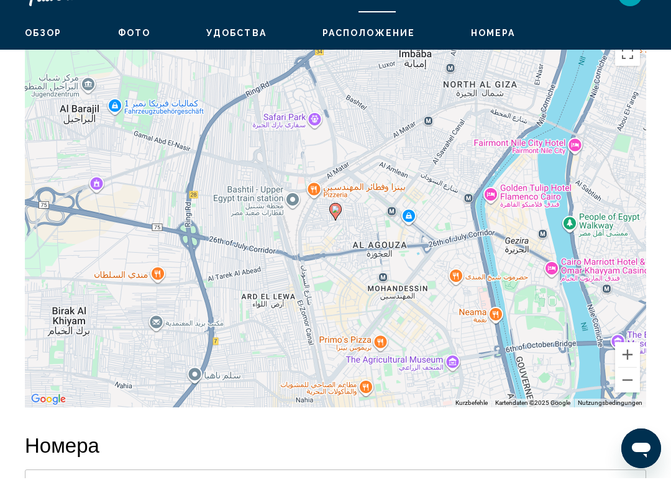
click at [628, 393] on button "Verkleinern" at bounding box center [627, 405] width 25 height 25
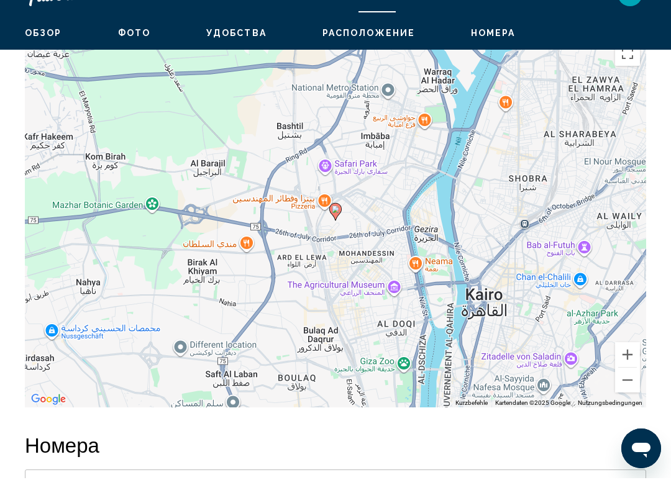
click at [629, 393] on button "Verkleinern" at bounding box center [627, 405] width 25 height 25
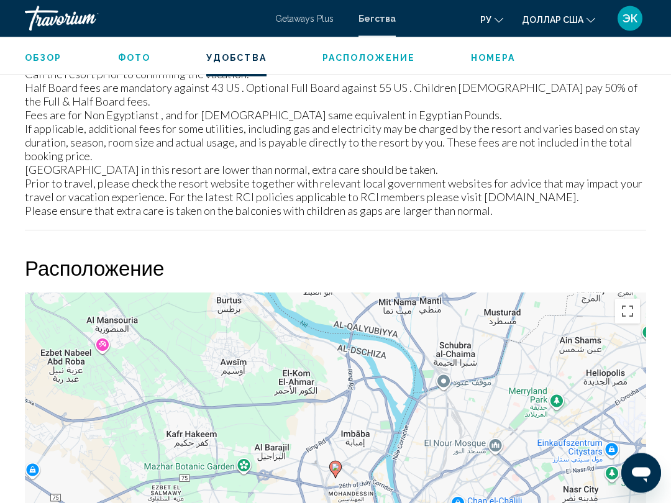
scroll to position [1705, 0]
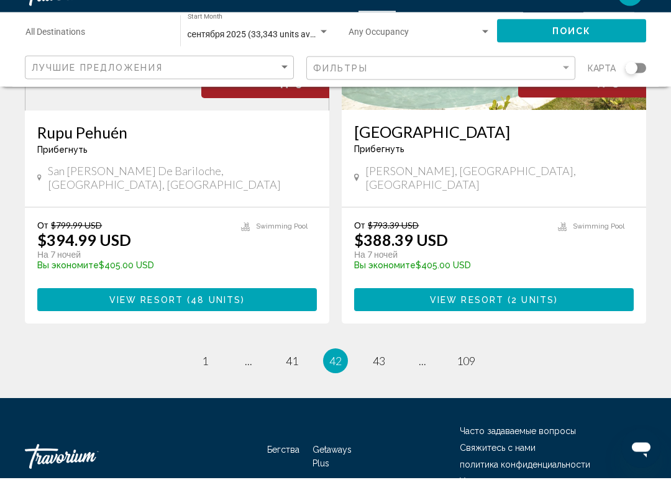
scroll to position [2427, 0]
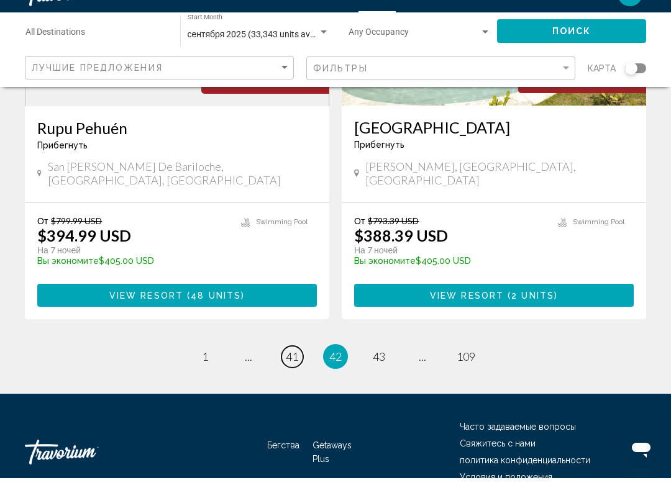
click at [286, 375] on span "41" at bounding box center [292, 382] width 12 height 14
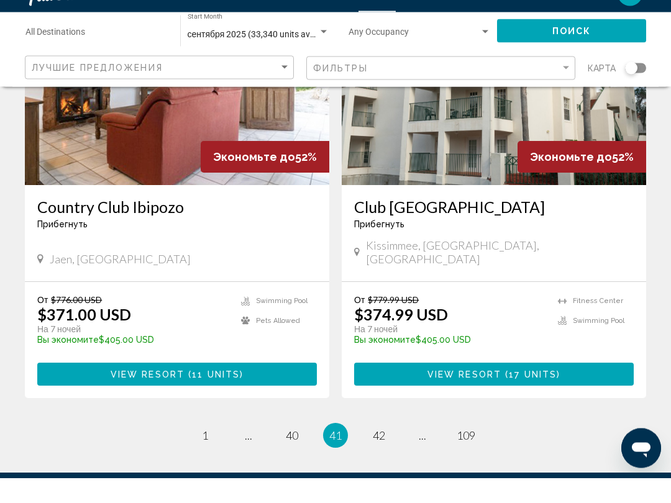
scroll to position [2417, 0]
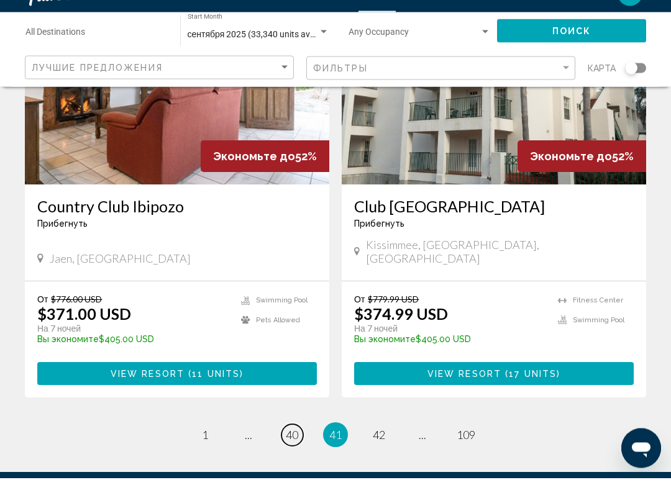
click at [285, 450] on link "page 40" at bounding box center [293, 461] width 22 height 22
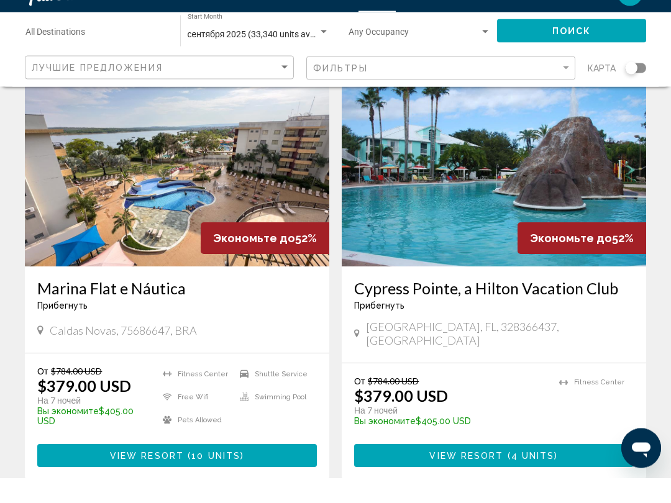
scroll to position [2258, 0]
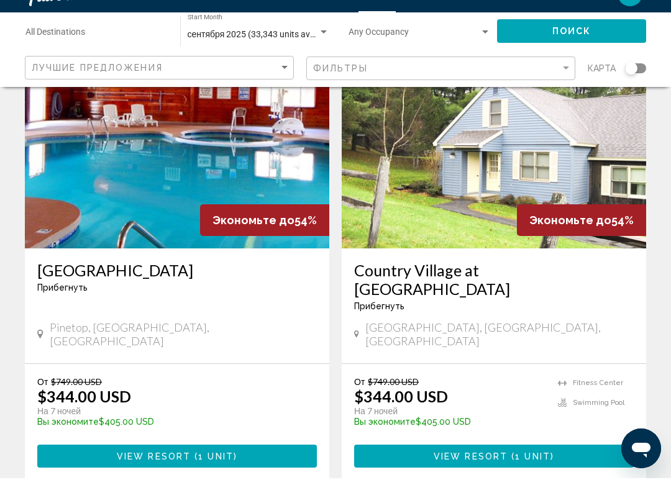
scroll to position [2337, 0]
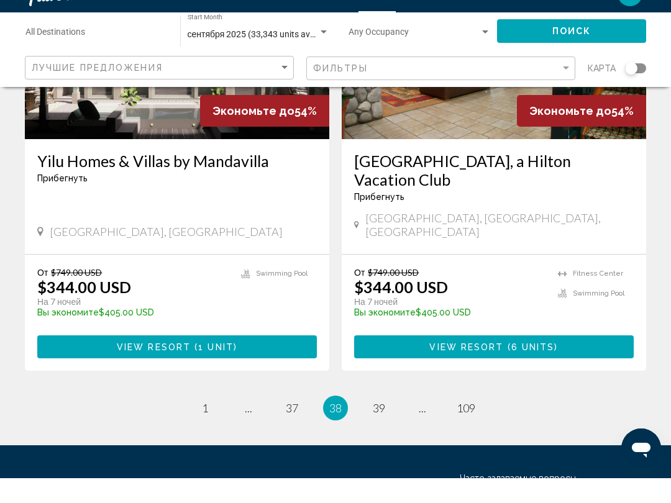
scroll to position [2445, 0]
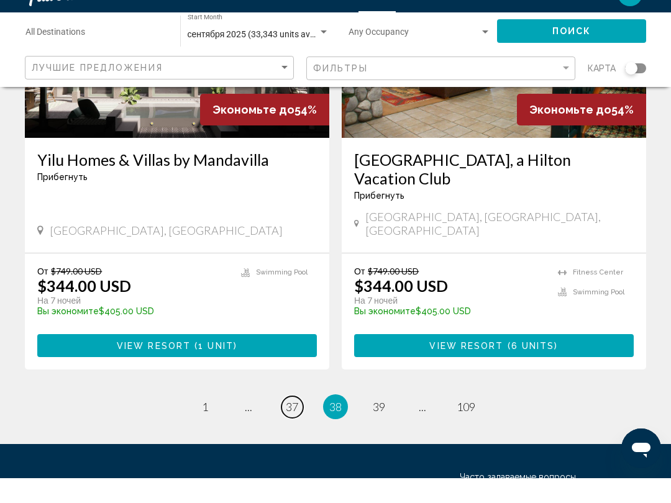
click at [285, 421] on link "page 37" at bounding box center [293, 432] width 22 height 22
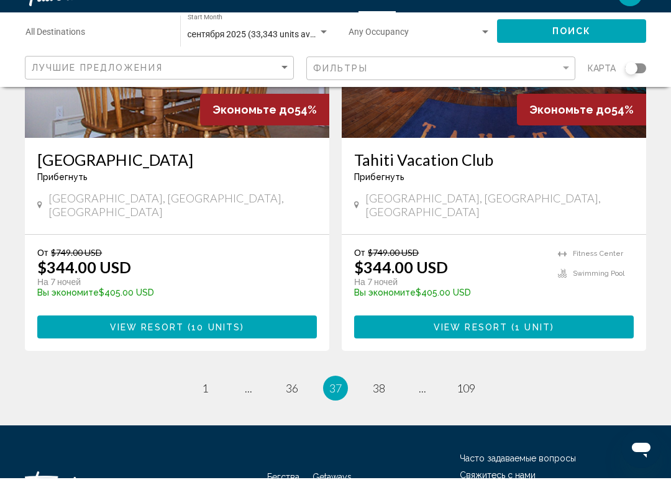
scroll to position [2407, 0]
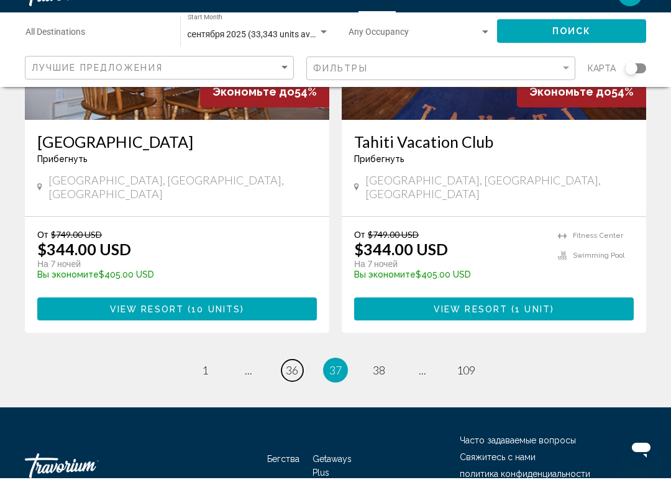
click at [286, 388] on span "36" at bounding box center [292, 395] width 12 height 14
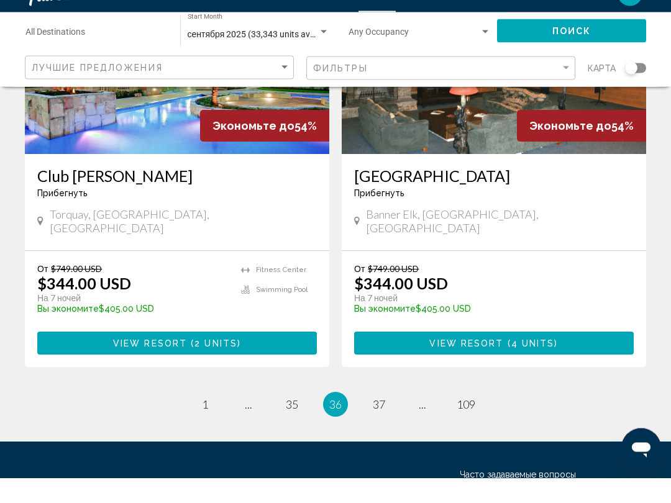
scroll to position [2426, 0]
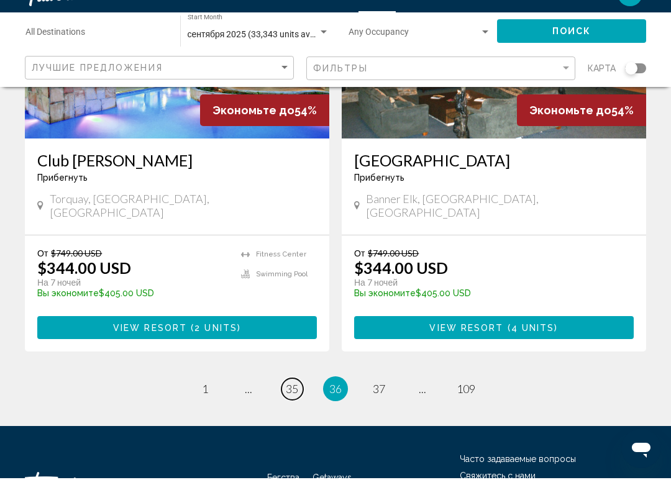
click at [295, 407] on span "35" at bounding box center [292, 414] width 12 height 14
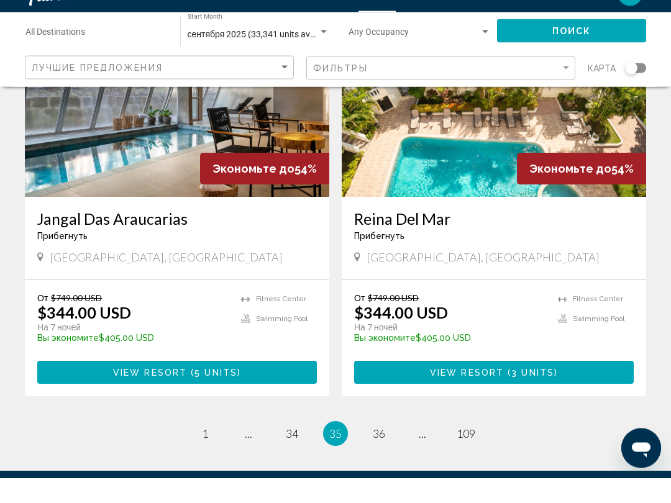
scroll to position [2386, 0]
click at [287, 452] on span "34" at bounding box center [292, 459] width 12 height 14
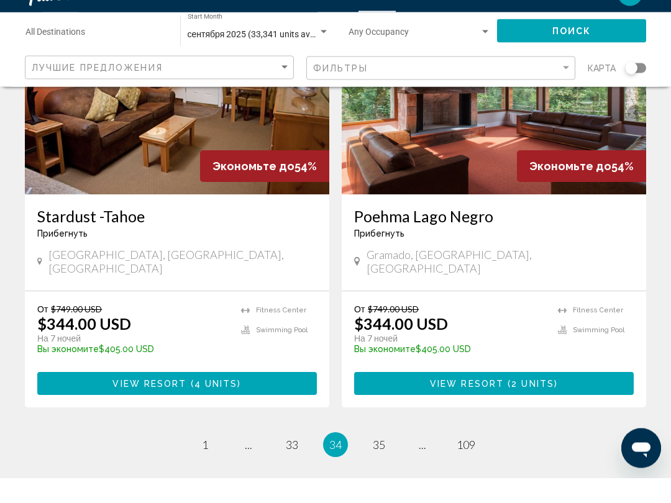
scroll to position [2407, 0]
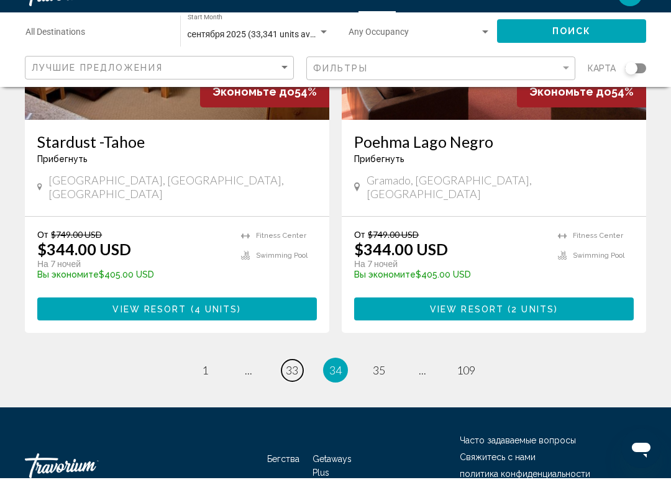
click at [288, 388] on span "33" at bounding box center [292, 395] width 12 height 14
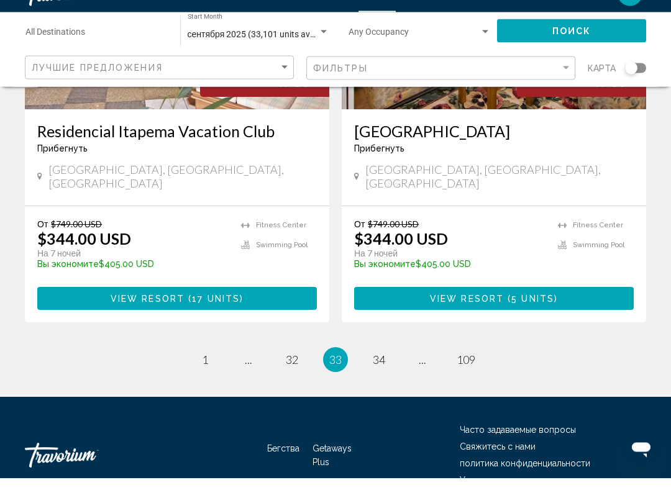
scroll to position [2407, 0]
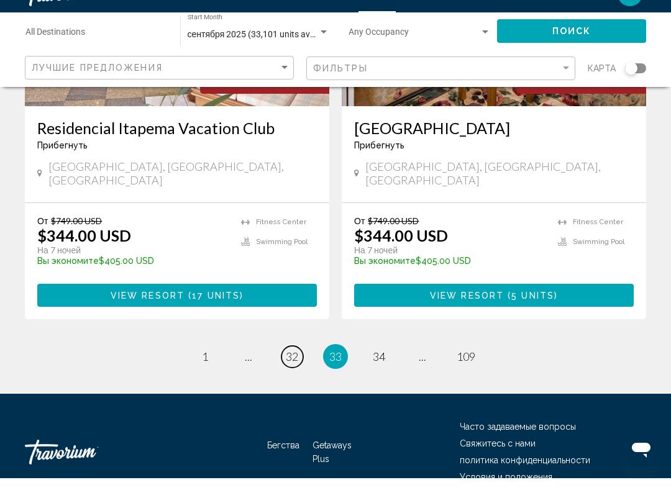
click at [290, 375] on span "32" at bounding box center [292, 382] width 12 height 14
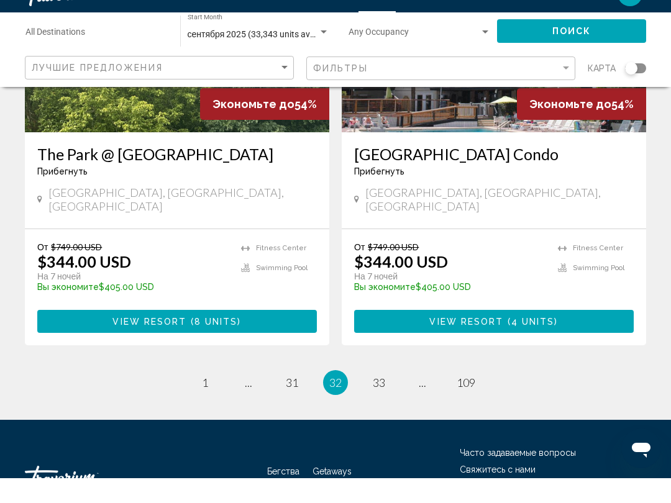
scroll to position [2407, 0]
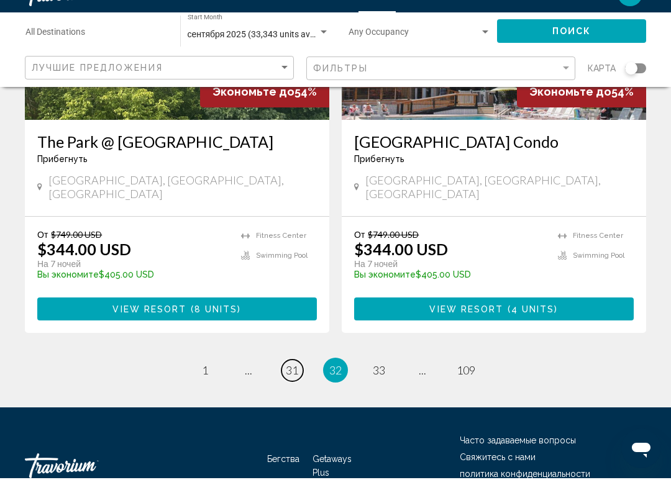
click at [290, 388] on span "31" at bounding box center [292, 395] width 12 height 14
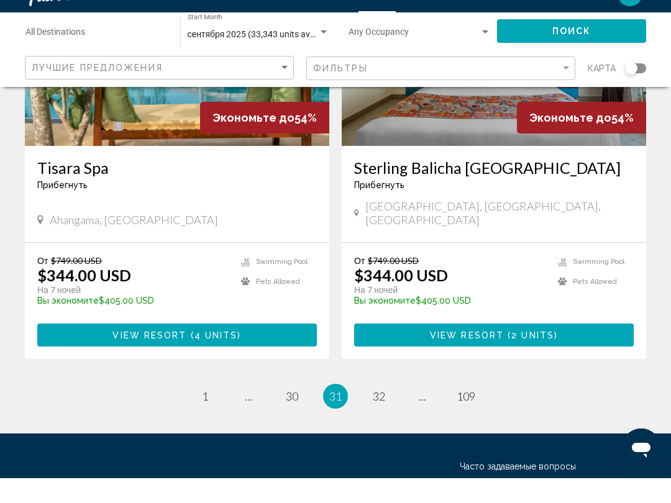
scroll to position [2407, 0]
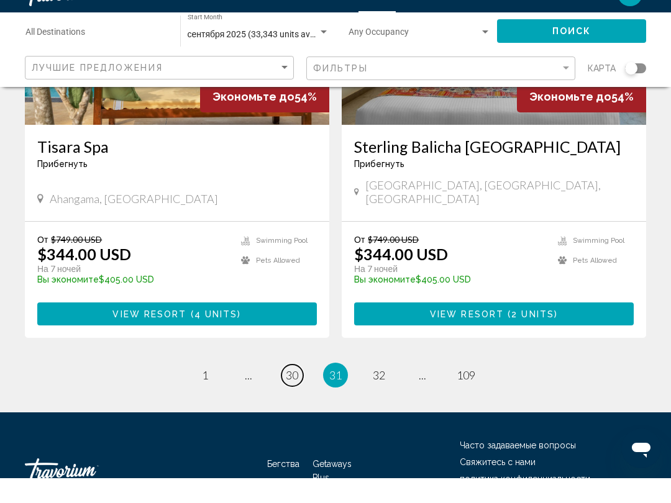
click at [283, 390] on link "page 30" at bounding box center [293, 401] width 22 height 22
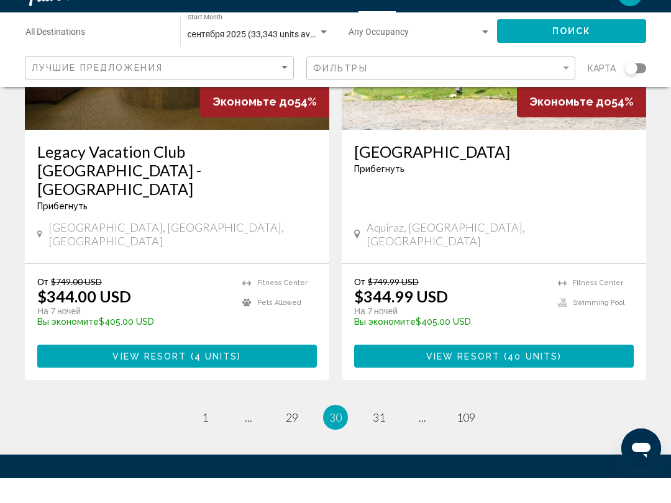
scroll to position [2425, 0]
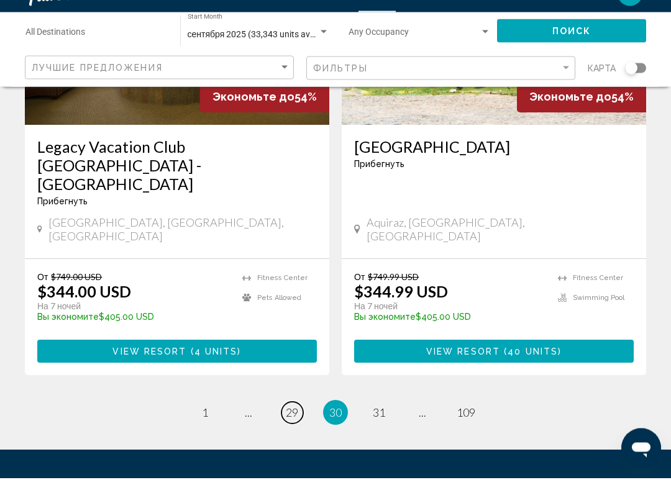
click at [295, 431] on span "29" at bounding box center [292, 438] width 12 height 14
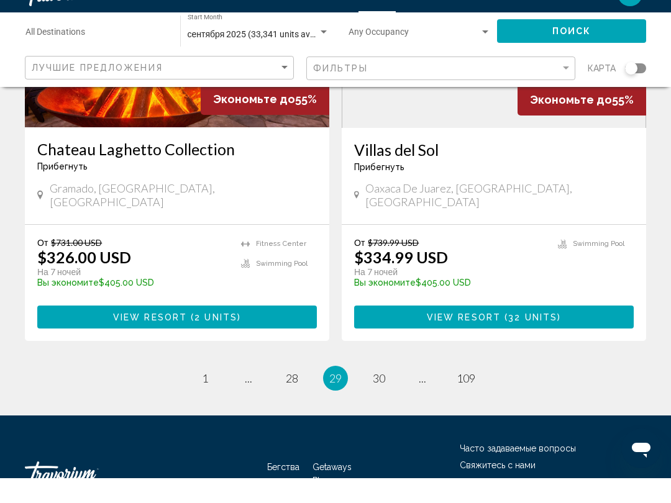
scroll to position [2464, 0]
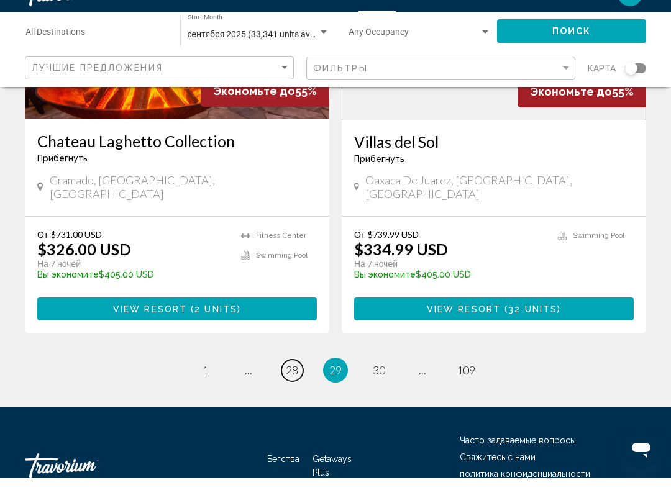
click at [291, 388] on span "28" at bounding box center [292, 395] width 12 height 14
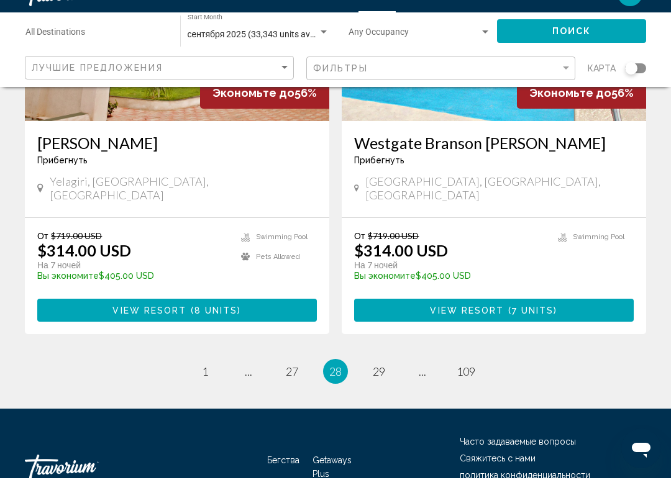
scroll to position [2407, 0]
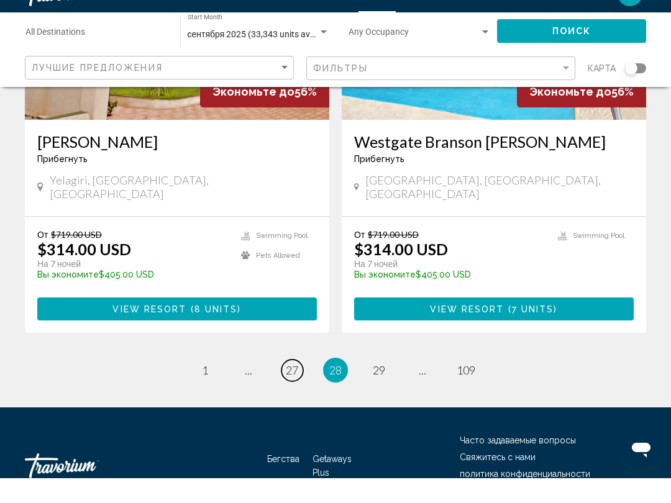
click at [293, 388] on span "27" at bounding box center [292, 395] width 12 height 14
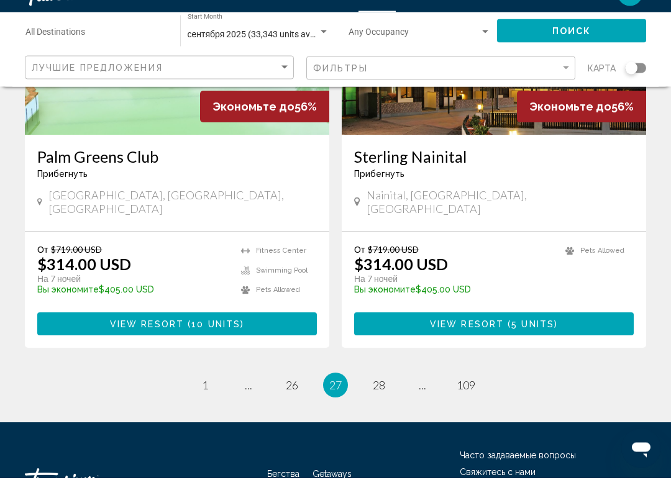
scroll to position [2463, 0]
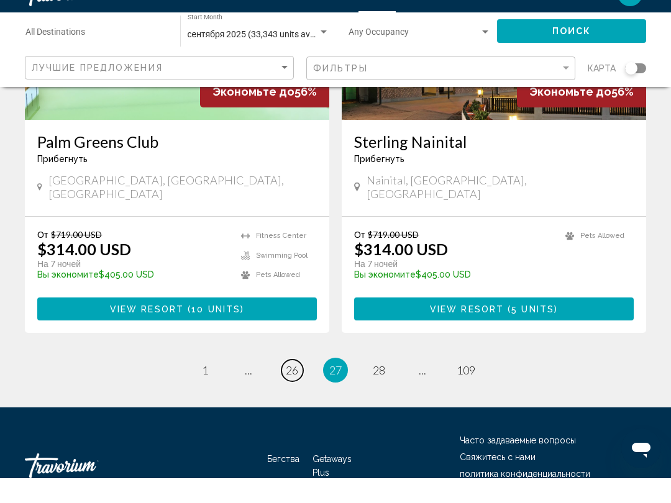
click at [292, 388] on span "26" at bounding box center [292, 395] width 12 height 14
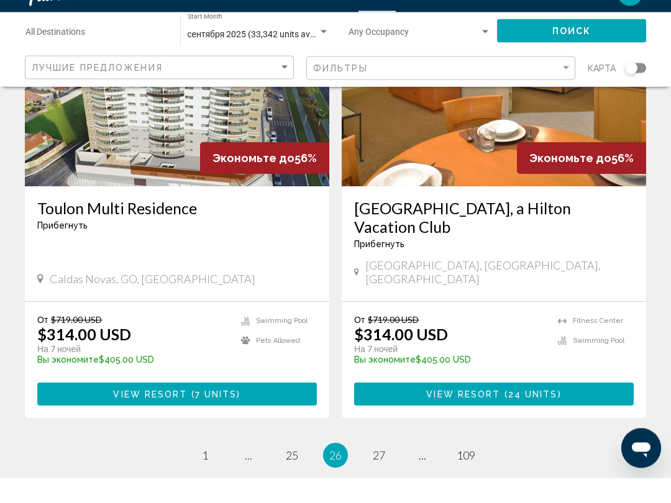
scroll to position [2379, 0]
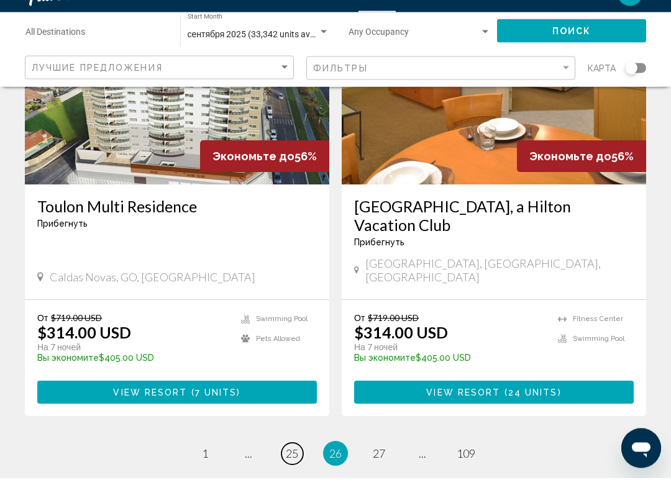
click at [286, 472] on span "25" at bounding box center [292, 479] width 12 height 14
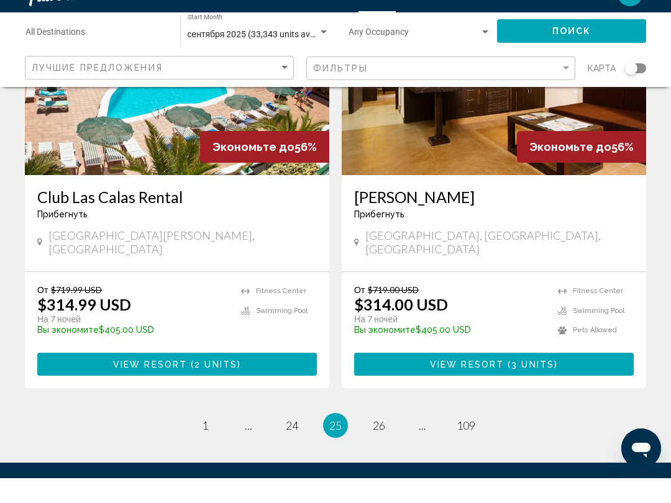
scroll to position [2445, 0]
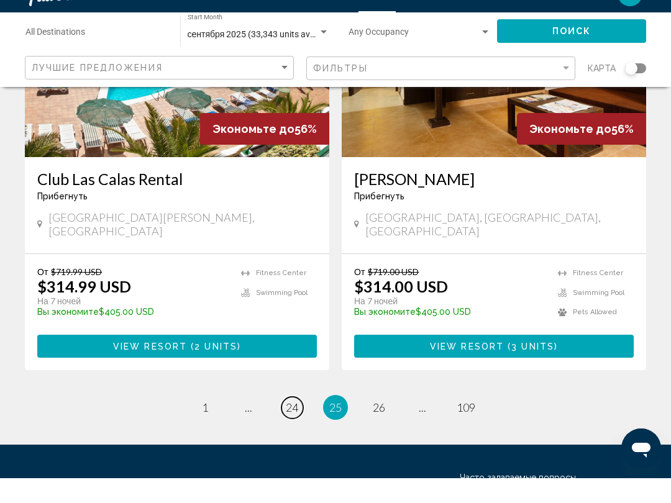
click at [291, 426] on span "24" at bounding box center [292, 433] width 12 height 14
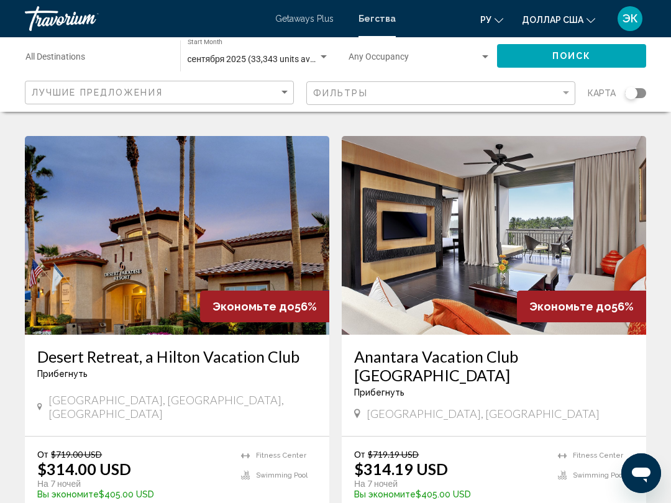
scroll to position [924, 0]
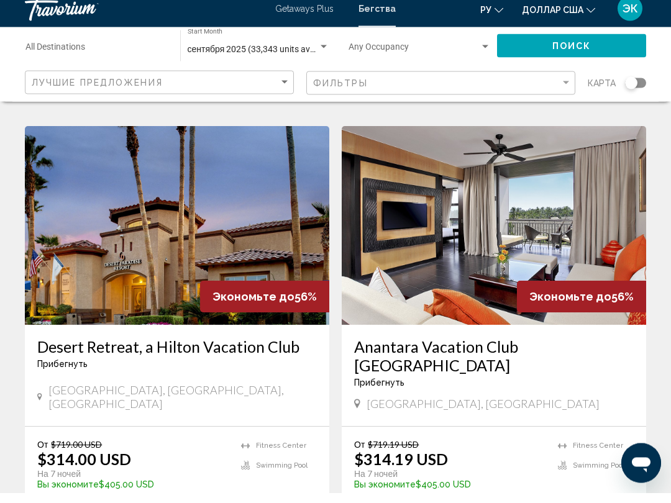
click at [565, 213] on img "Основное содержание" at bounding box center [494, 236] width 304 height 199
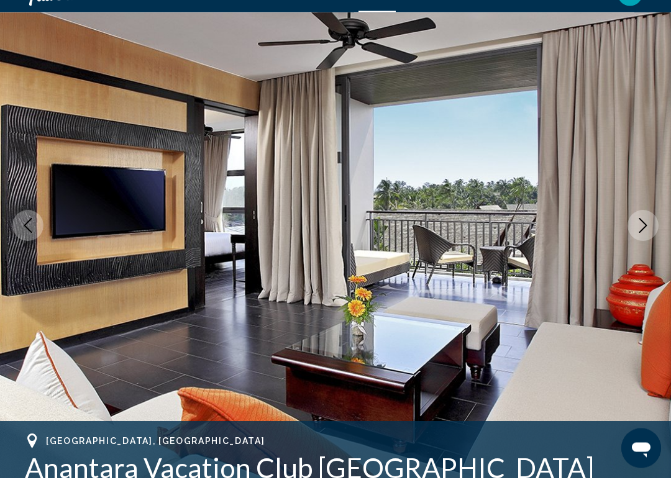
scroll to position [97, 0]
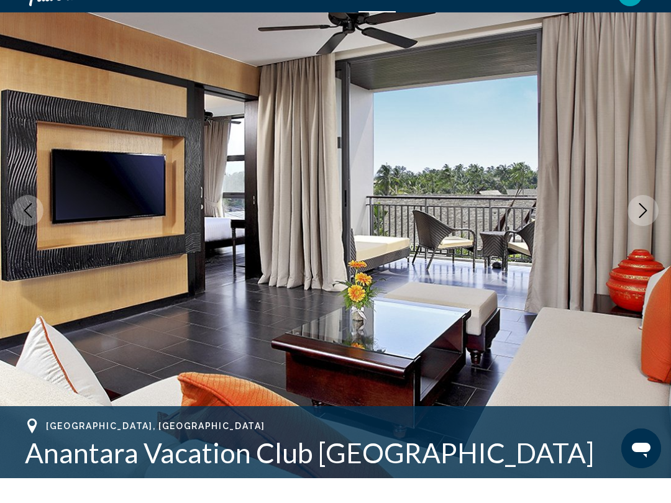
click at [640, 228] on icon "Next image" at bounding box center [643, 235] width 15 height 15
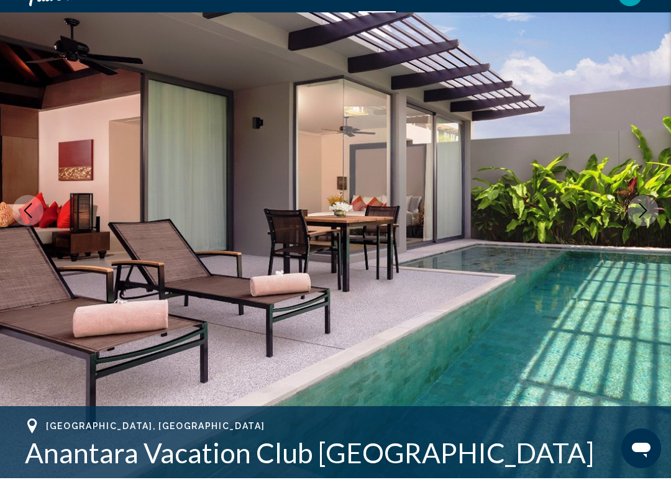
click at [643, 228] on icon "Next image" at bounding box center [643, 235] width 15 height 15
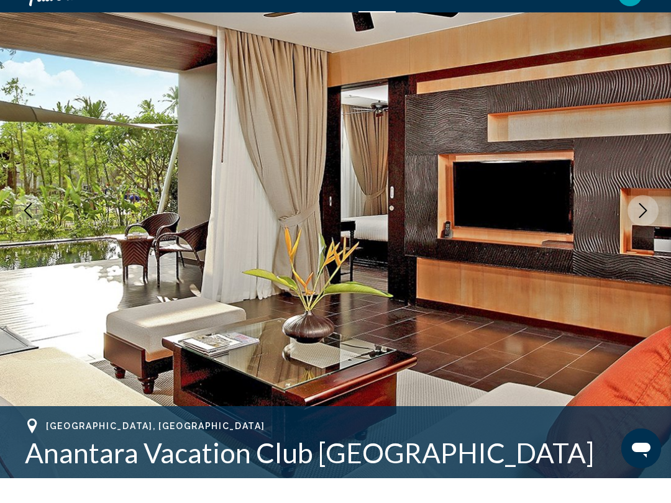
click at [639, 228] on icon "Next image" at bounding box center [643, 235] width 15 height 15
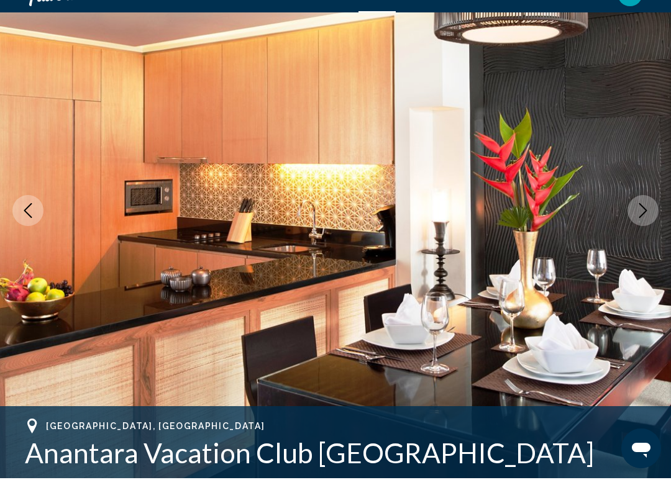
click at [635, 220] on button "Next image" at bounding box center [643, 235] width 31 height 31
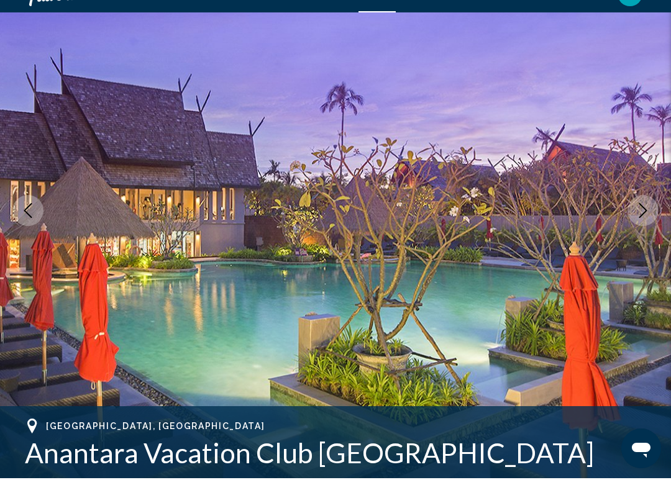
click at [641, 228] on icon "Next image" at bounding box center [643, 235] width 15 height 15
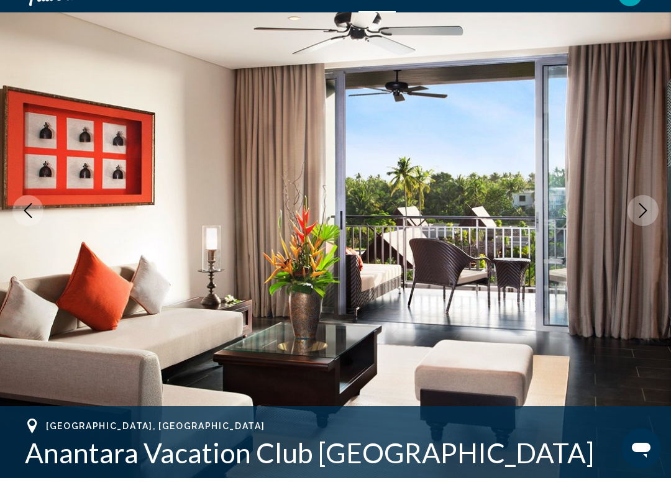
click at [639, 228] on icon "Next image" at bounding box center [643, 235] width 15 height 15
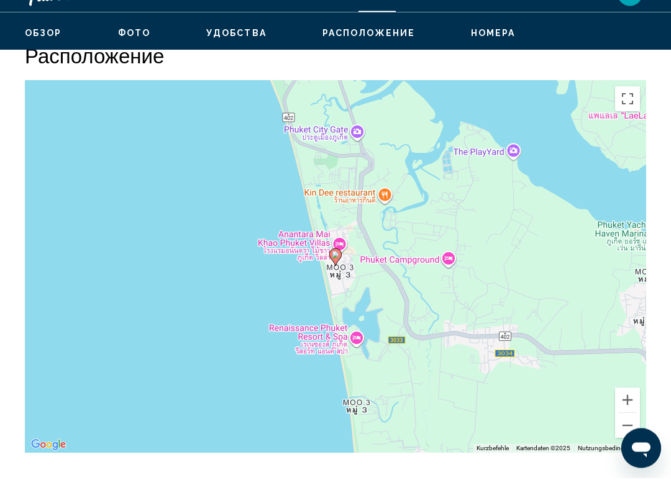
scroll to position [1570, 0]
click at [620, 438] on button "Verkleinern" at bounding box center [627, 450] width 25 height 25
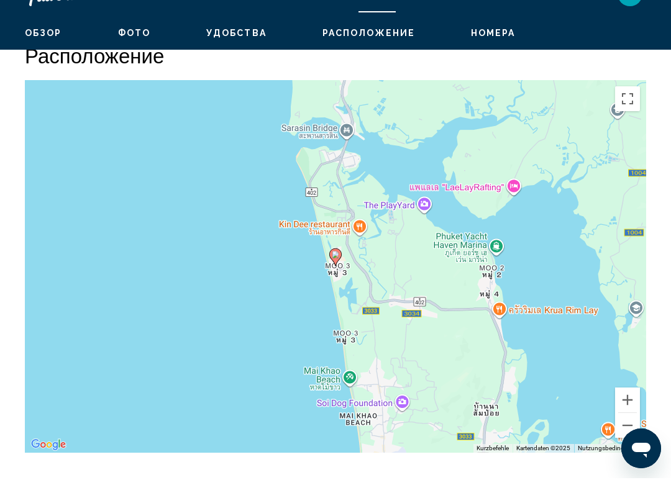
click at [625, 438] on button "Verkleinern" at bounding box center [627, 450] width 25 height 25
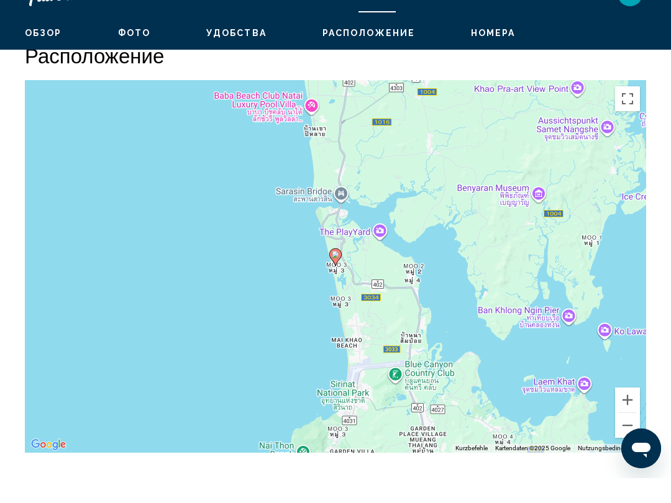
click at [628, 438] on button "Verkleinern" at bounding box center [627, 450] width 25 height 25
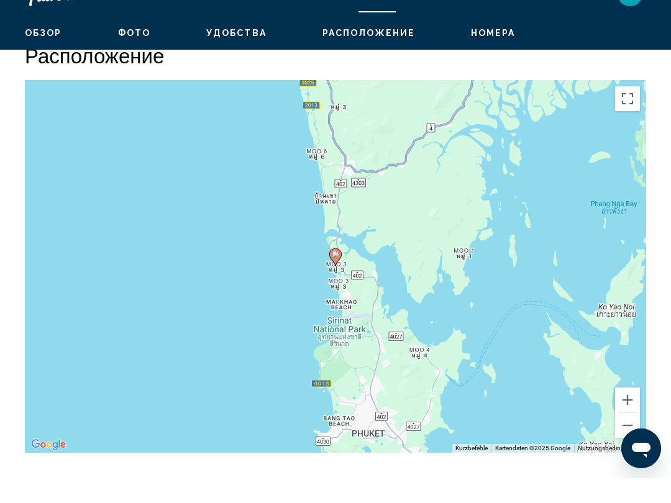
click at [629, 438] on button "Verkleinern" at bounding box center [627, 450] width 25 height 25
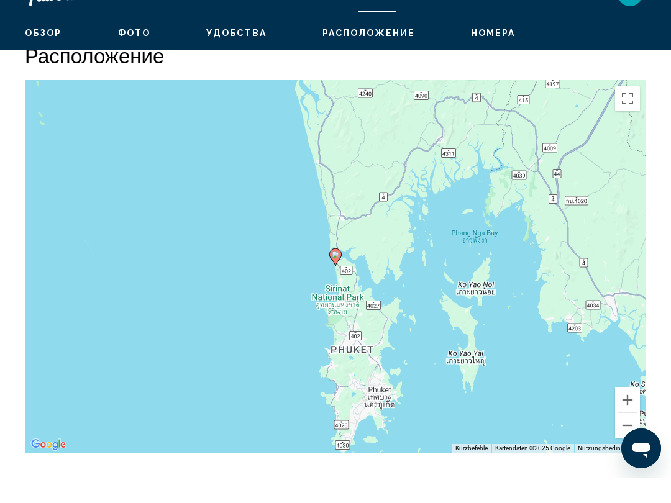
click at [633, 438] on button "Verkleinern" at bounding box center [627, 450] width 25 height 25
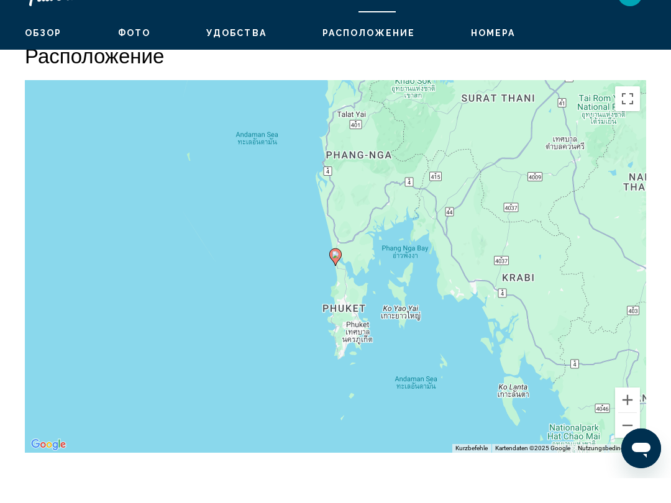
click at [628, 438] on button "Verkleinern" at bounding box center [627, 450] width 25 height 25
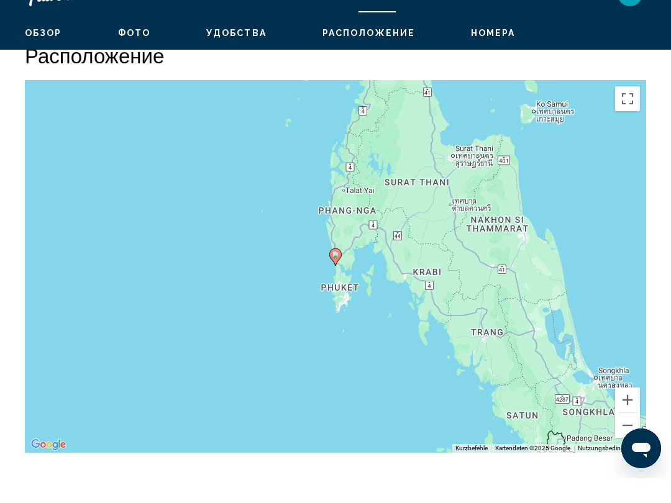
click at [629, 438] on button "Verkleinern" at bounding box center [627, 450] width 25 height 25
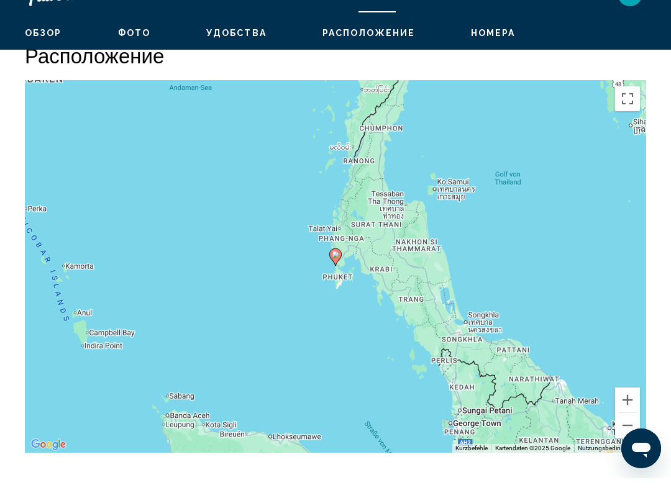
click at [632, 438] on button "Verkleinern" at bounding box center [627, 450] width 25 height 25
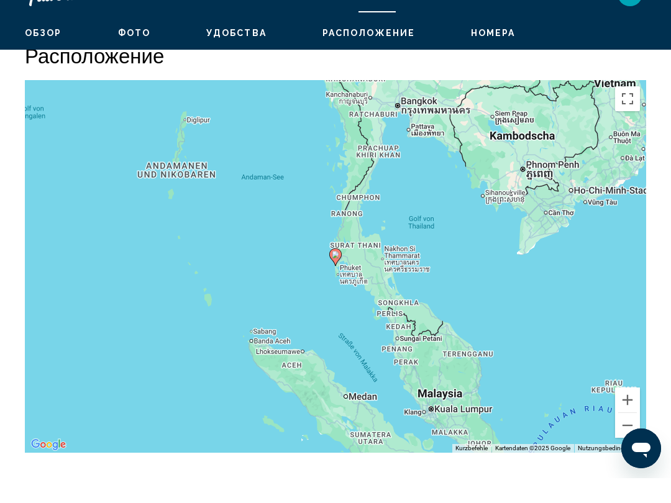
click at [629, 438] on button "Verkleinern" at bounding box center [627, 450] width 25 height 25
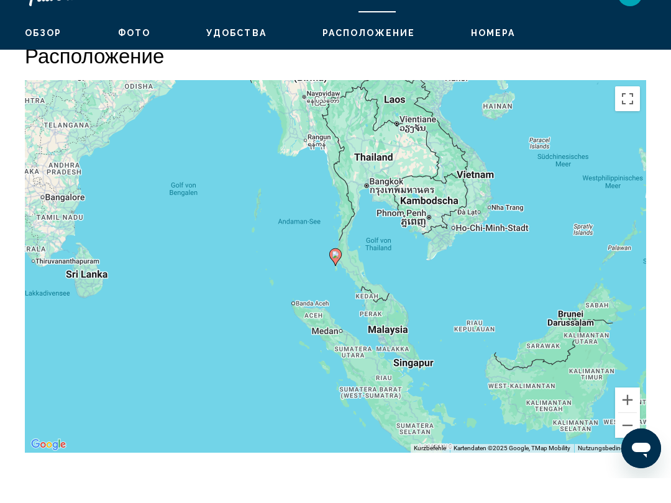
click at [626, 438] on button "Verkleinern" at bounding box center [627, 450] width 25 height 25
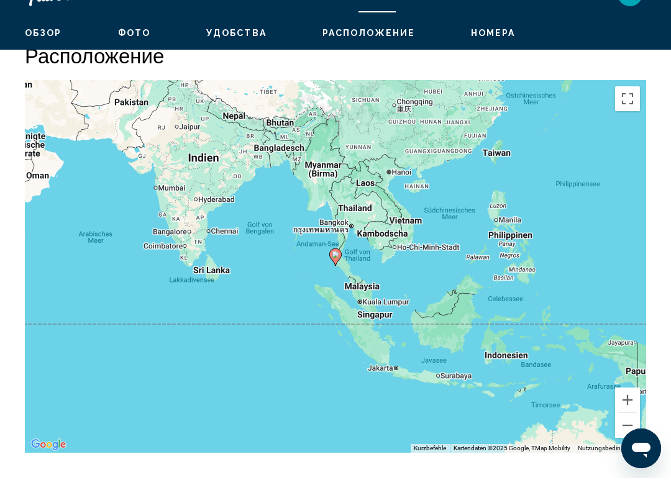
click at [630, 438] on button "Verkleinern" at bounding box center [627, 450] width 25 height 25
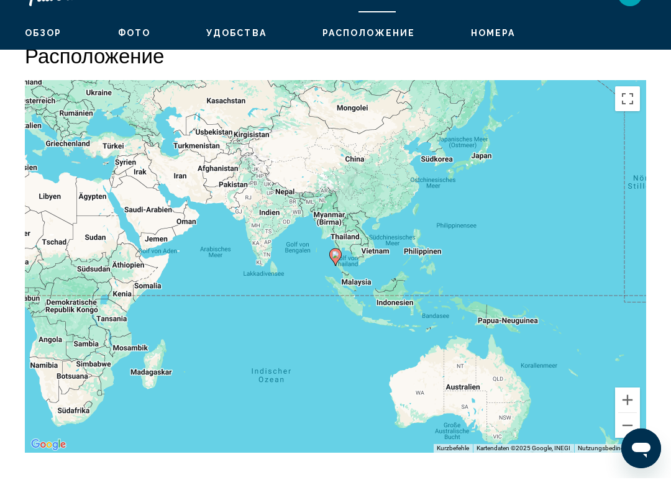
click at [628, 438] on button "Verkleinern" at bounding box center [627, 450] width 25 height 25
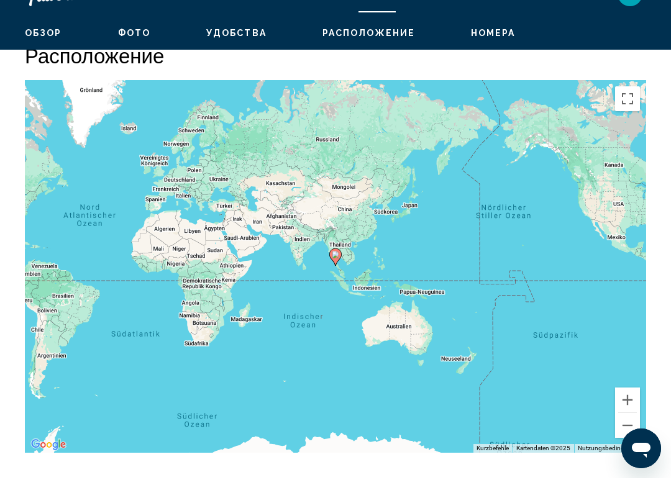
click at [625, 413] on button "Vergrößern" at bounding box center [627, 425] width 25 height 25
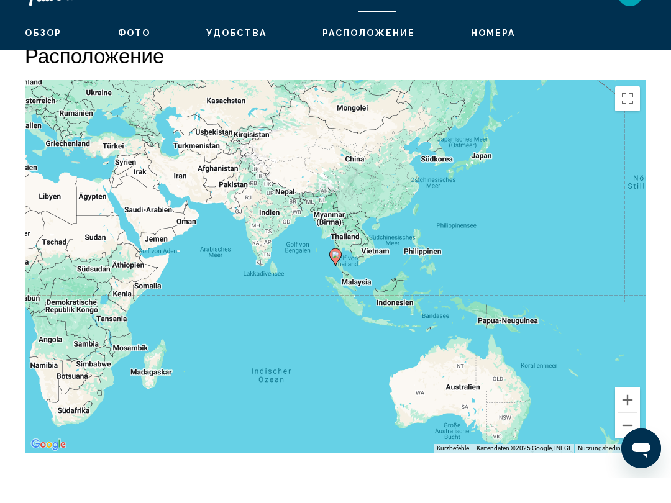
click at [629, 413] on button "Vergrößern" at bounding box center [627, 425] width 25 height 25
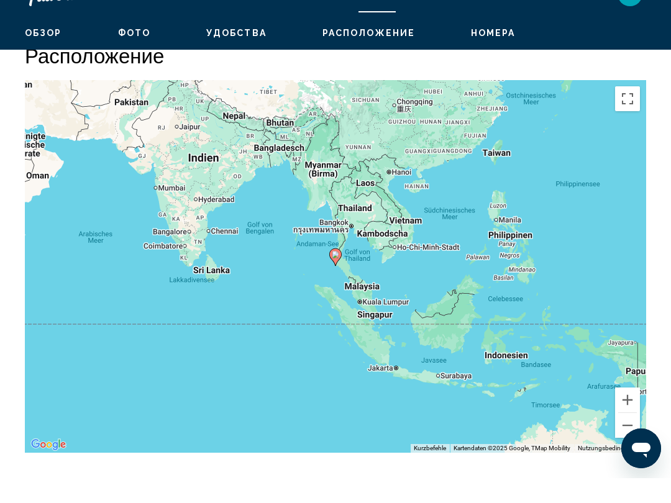
click at [630, 413] on button "Vergrößern" at bounding box center [627, 425] width 25 height 25
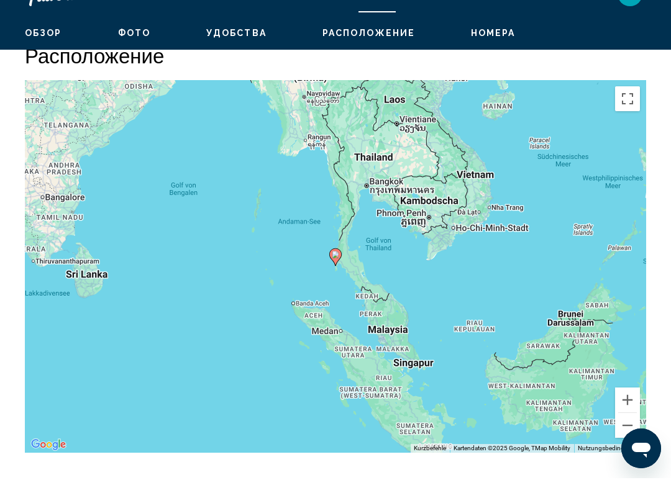
click at [631, 413] on button "Vergrößern" at bounding box center [627, 425] width 25 height 25
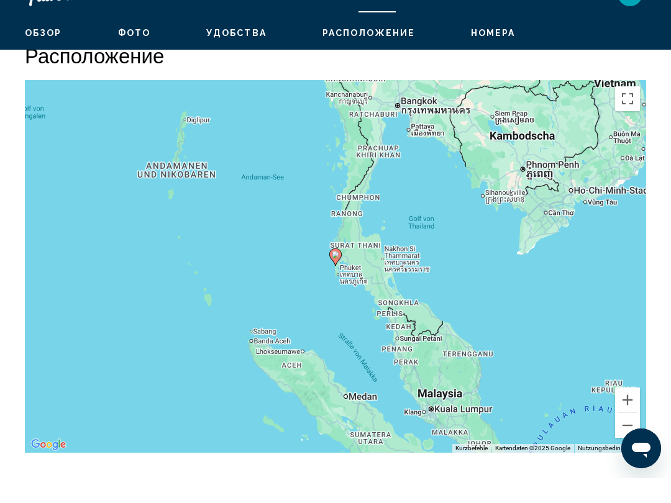
click at [633, 413] on button "Vergrößern" at bounding box center [627, 425] width 25 height 25
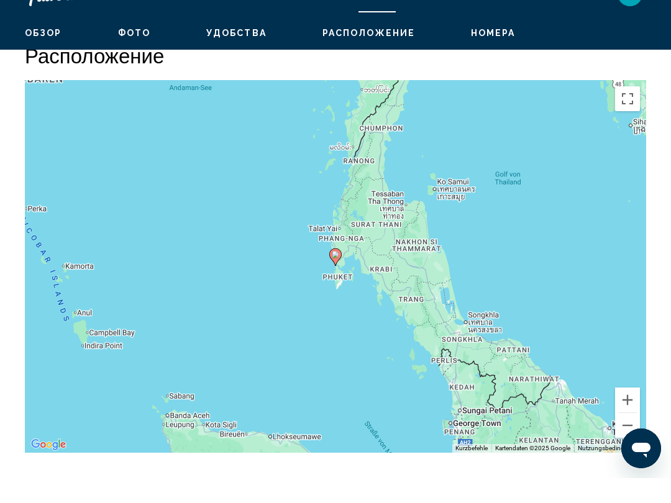
click at [633, 413] on button "Vergrößern" at bounding box center [627, 425] width 25 height 25
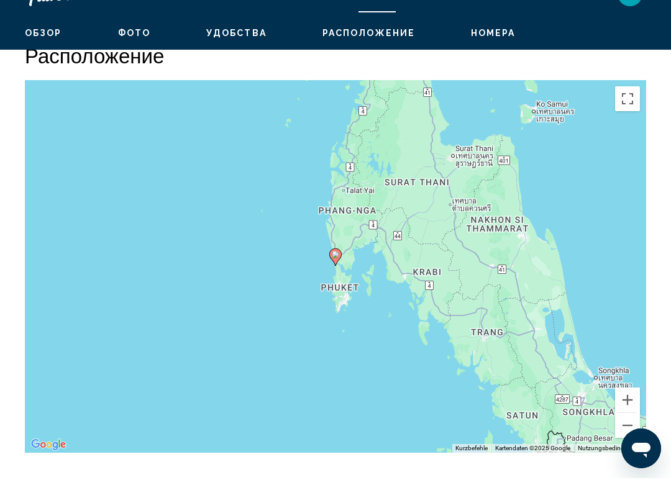
click at [634, 413] on button "Vergrößern" at bounding box center [627, 425] width 25 height 25
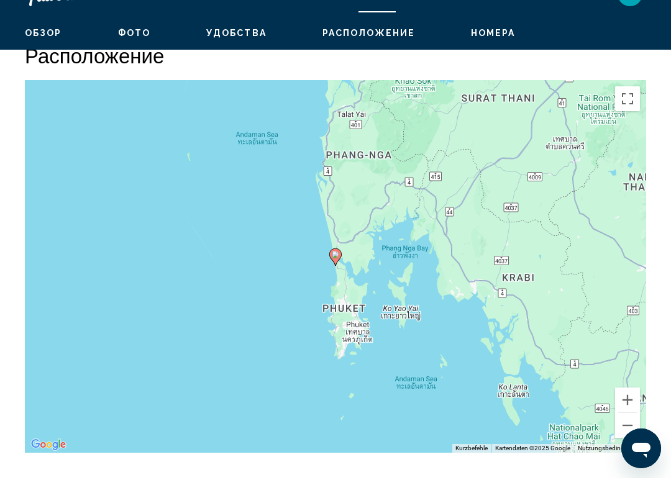
click at [626, 413] on button "Vergrößern" at bounding box center [627, 425] width 25 height 25
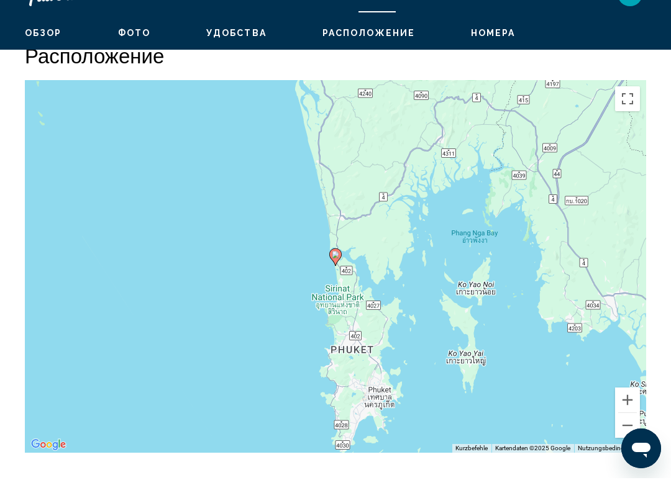
click at [633, 413] on button "Vergrößern" at bounding box center [627, 425] width 25 height 25
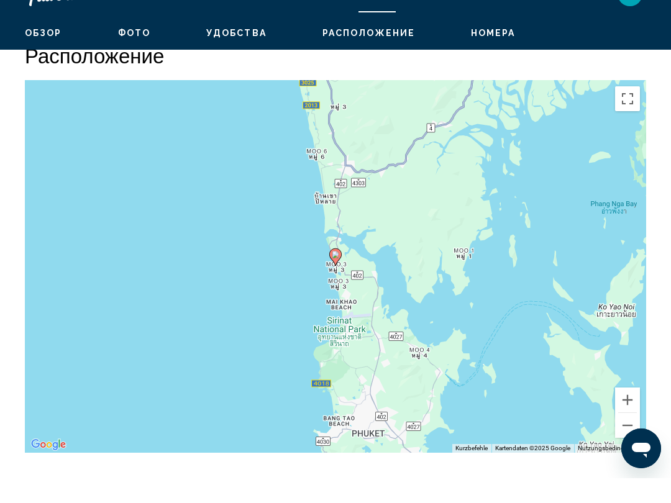
click at [630, 413] on button "Vergrößern" at bounding box center [627, 425] width 25 height 25
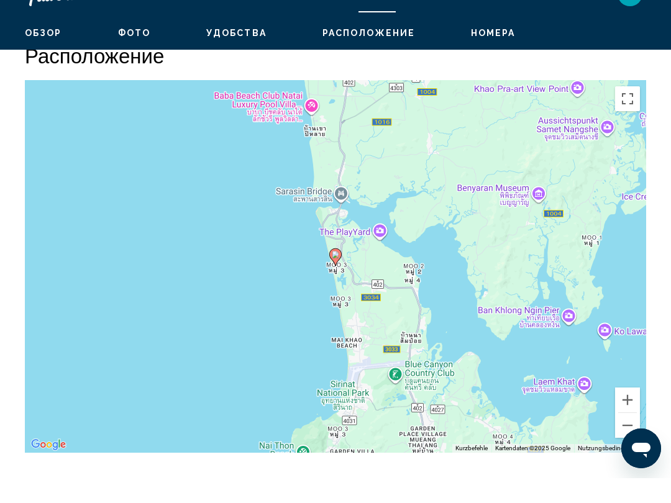
click at [632, 413] on button "Vergrößern" at bounding box center [627, 425] width 25 height 25
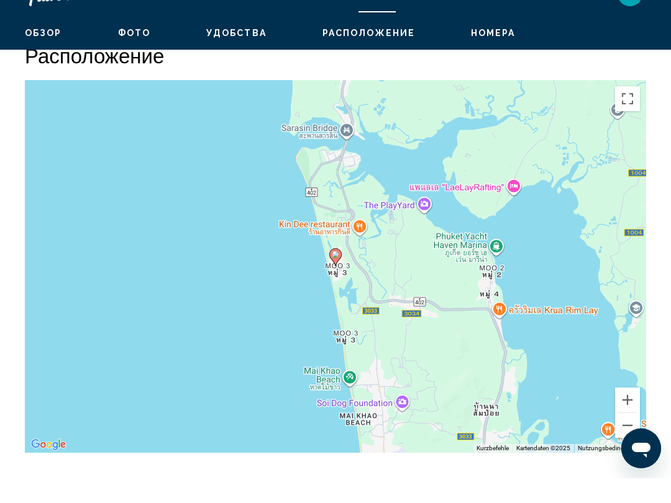
click at [631, 413] on button "Vergrößern" at bounding box center [627, 425] width 25 height 25
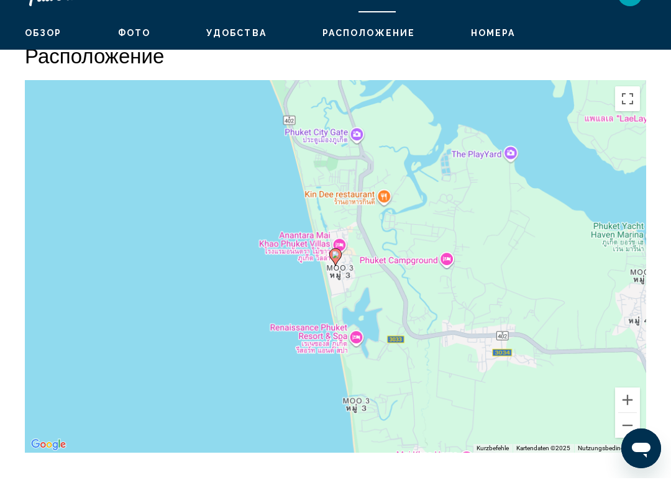
click at [632, 413] on button "Vergrößern" at bounding box center [627, 425] width 25 height 25
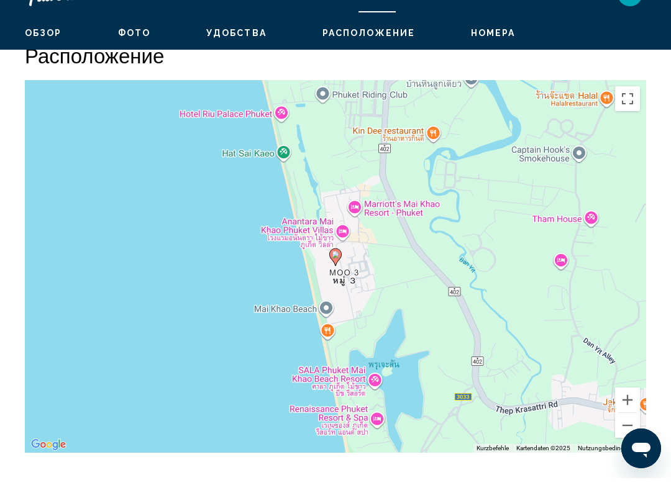
click at [630, 413] on button "Vergrößern" at bounding box center [627, 425] width 25 height 25
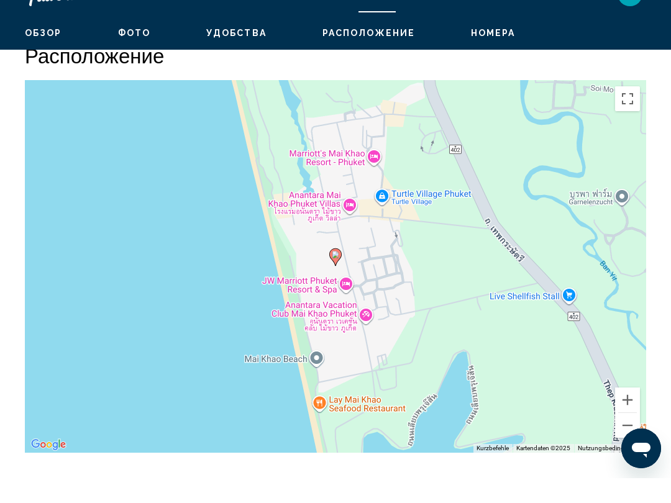
click at [630, 413] on button "Vergrößern" at bounding box center [627, 425] width 25 height 25
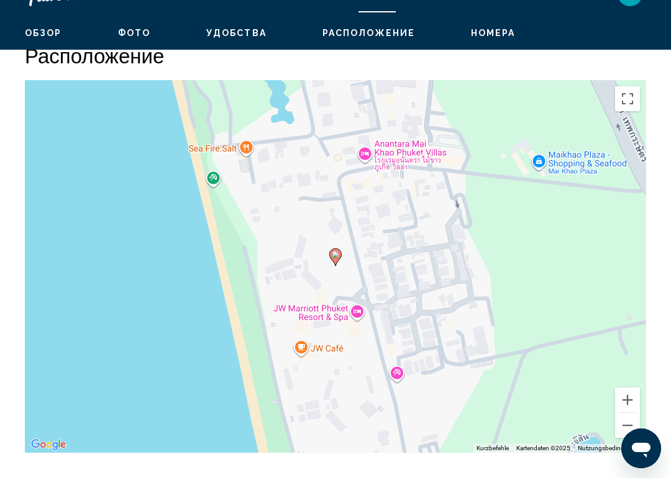
click at [634, 413] on button "Vergrößern" at bounding box center [627, 425] width 25 height 25
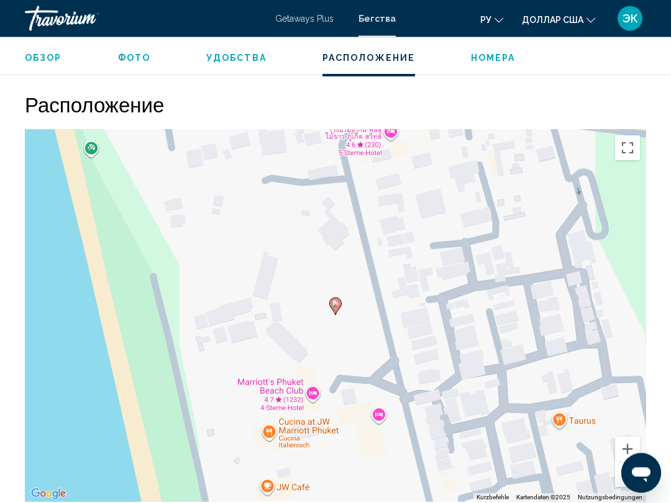
scroll to position [1542, 0]
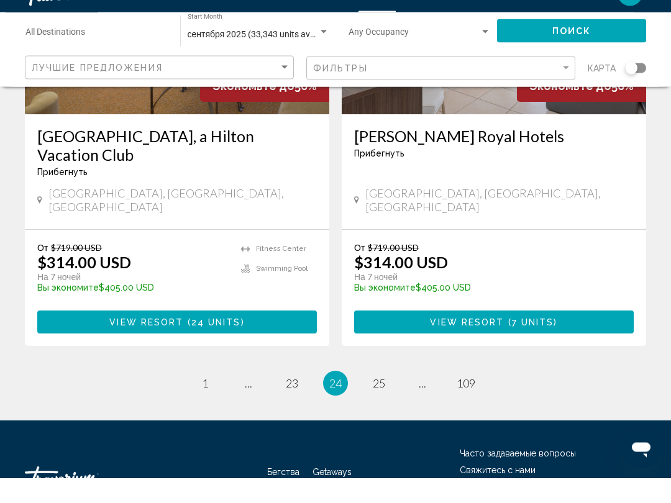
scroll to position [2463, 0]
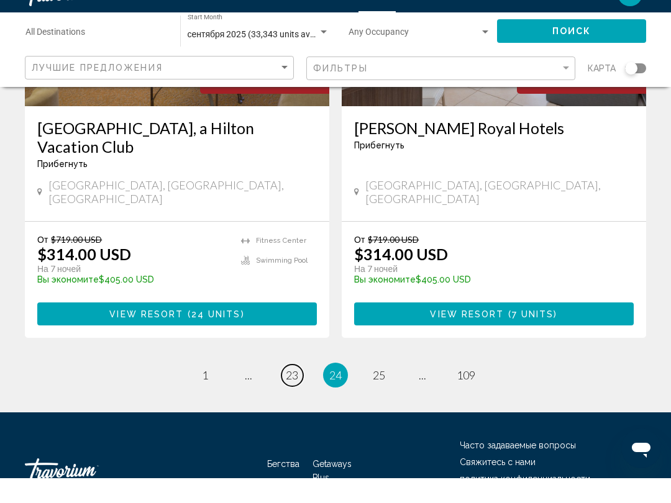
click at [293, 393] on span "23" at bounding box center [292, 400] width 12 height 14
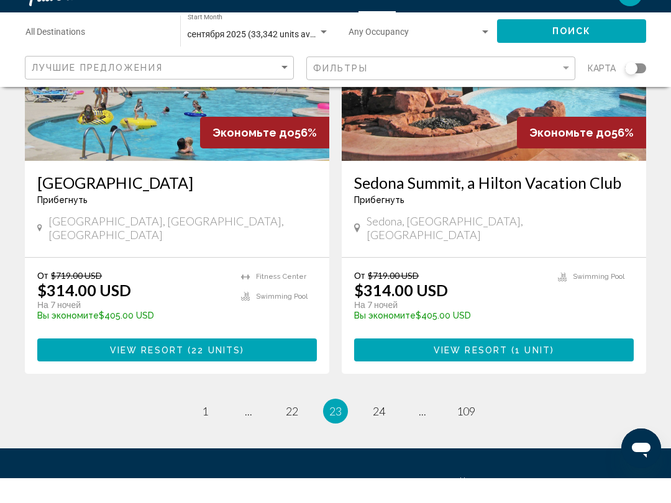
scroll to position [2407, 0]
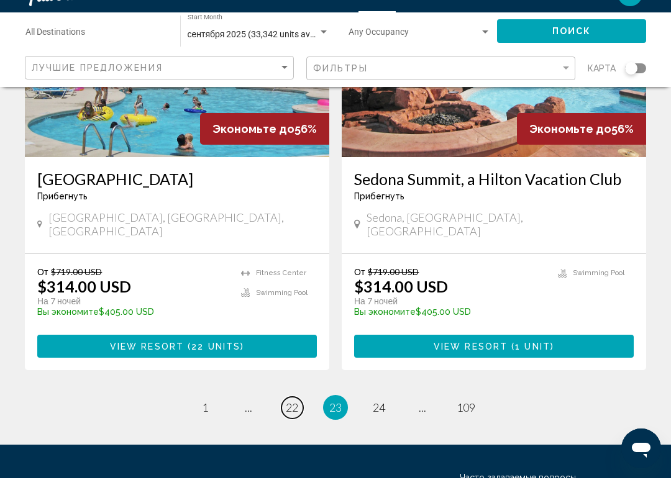
click at [296, 426] on span "22" at bounding box center [292, 433] width 12 height 14
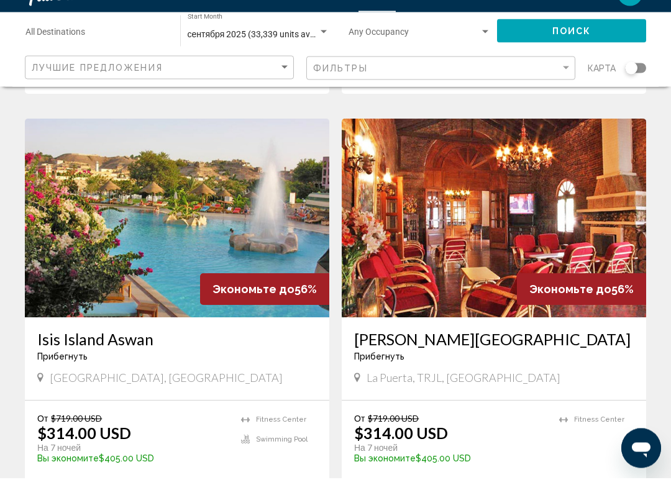
scroll to position [918, 0]
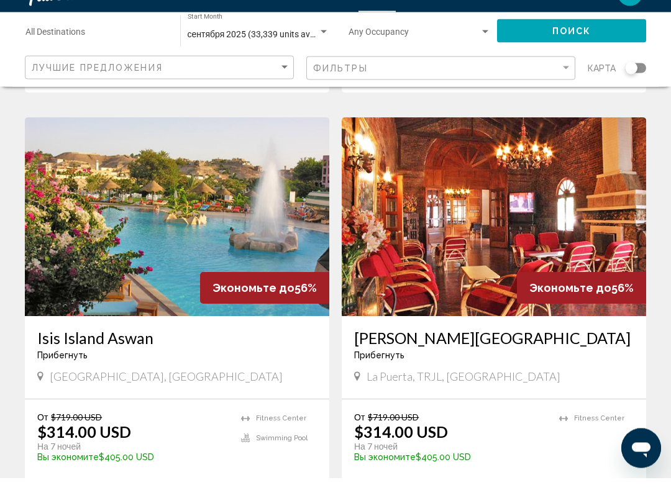
click at [250, 211] on img "Основное содержание" at bounding box center [177, 242] width 304 height 199
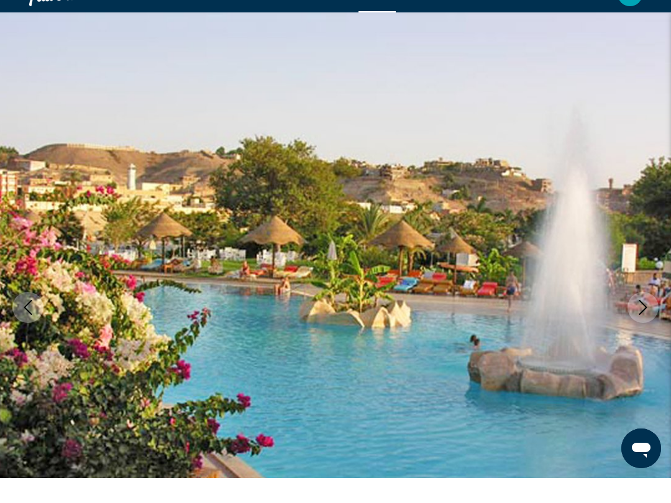
click at [648, 325] on icon "Next image" at bounding box center [643, 332] width 15 height 15
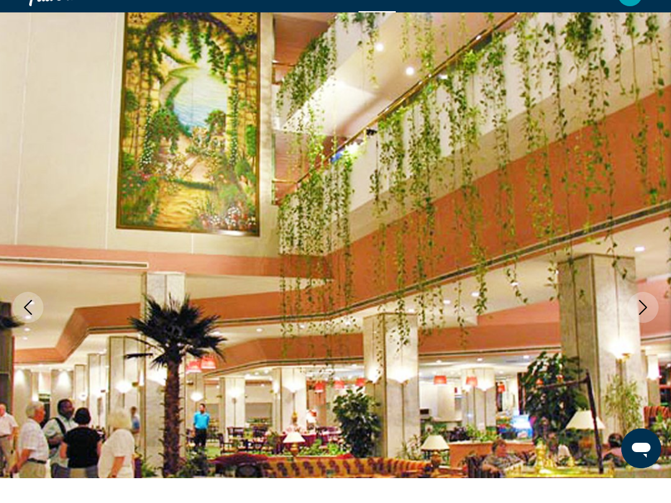
click at [645, 325] on icon "Next image" at bounding box center [643, 332] width 15 height 15
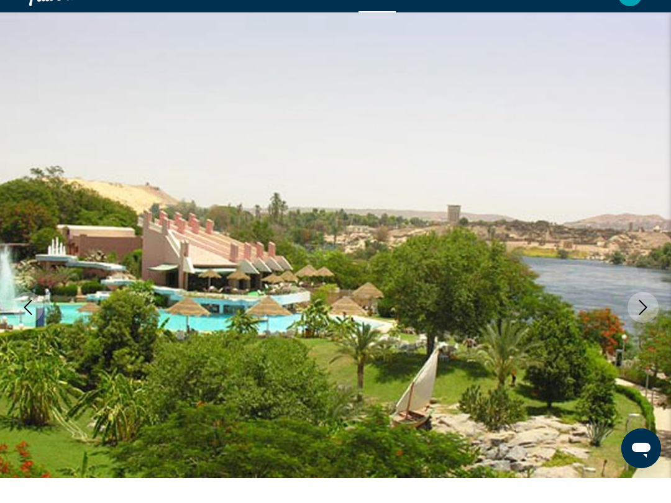
click at [645, 325] on icon "Next image" at bounding box center [643, 332] width 8 height 15
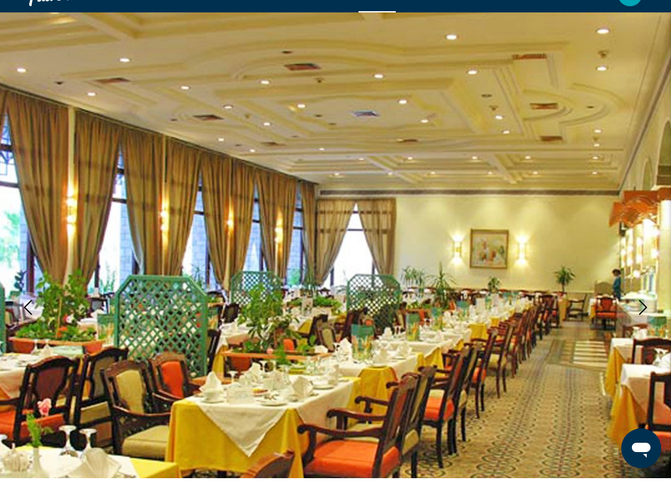
click at [644, 325] on icon "Next image" at bounding box center [643, 332] width 15 height 15
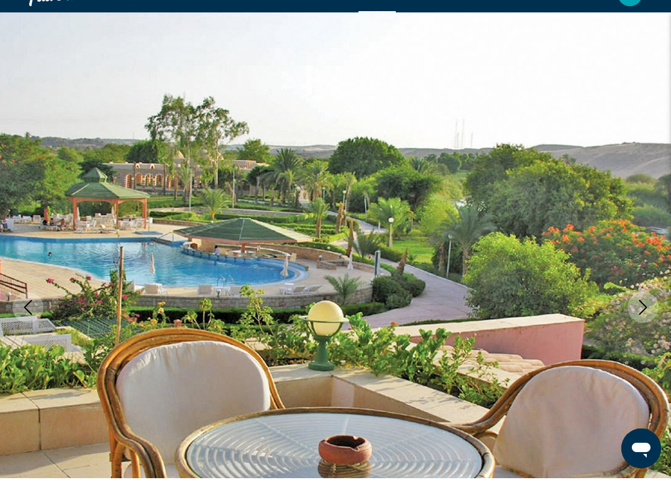
click at [641, 317] on button "Next image" at bounding box center [643, 332] width 31 height 31
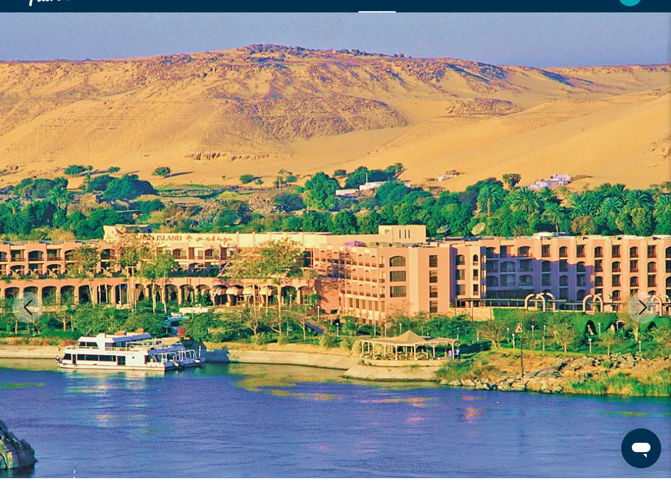
click at [641, 325] on icon "Next image" at bounding box center [643, 332] width 15 height 15
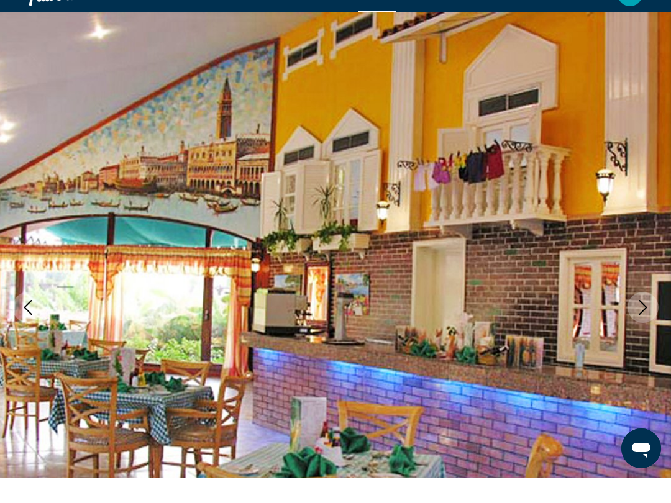
click at [638, 325] on icon "Next image" at bounding box center [643, 332] width 15 height 15
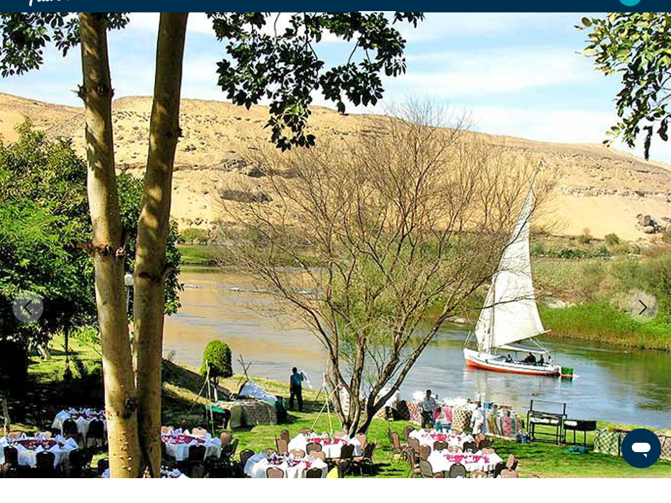
click at [638, 325] on icon "Next image" at bounding box center [643, 332] width 15 height 15
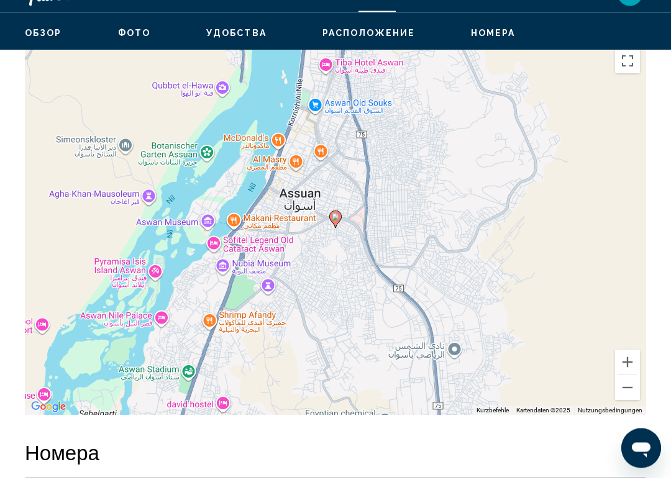
scroll to position [2078, 0]
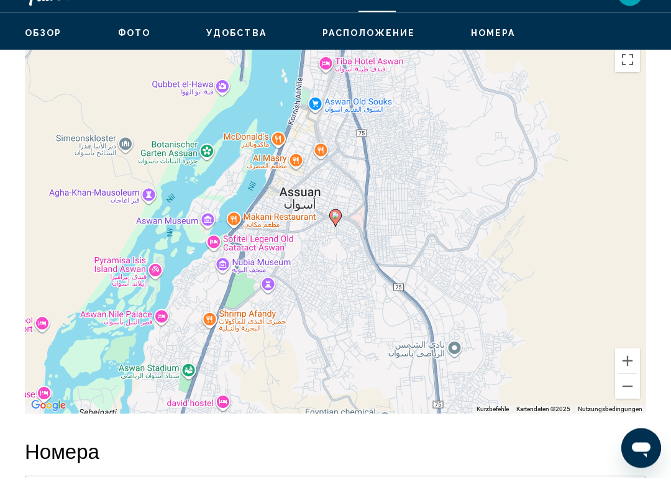
click at [621, 400] on button "Verkleinern" at bounding box center [627, 412] width 25 height 25
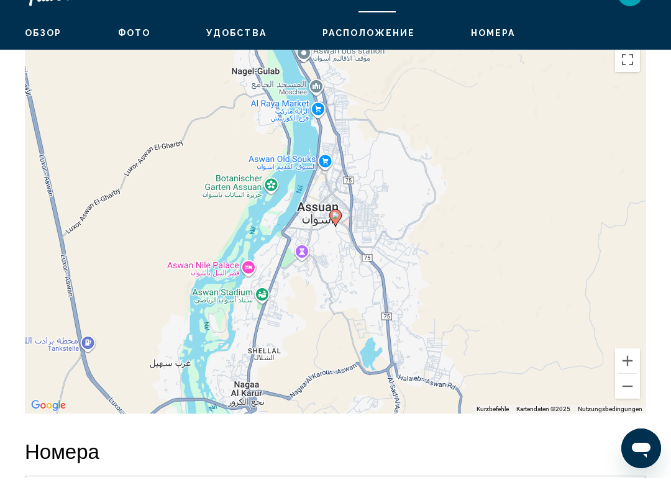
click at [626, 399] on button "Verkleinern" at bounding box center [627, 411] width 25 height 25
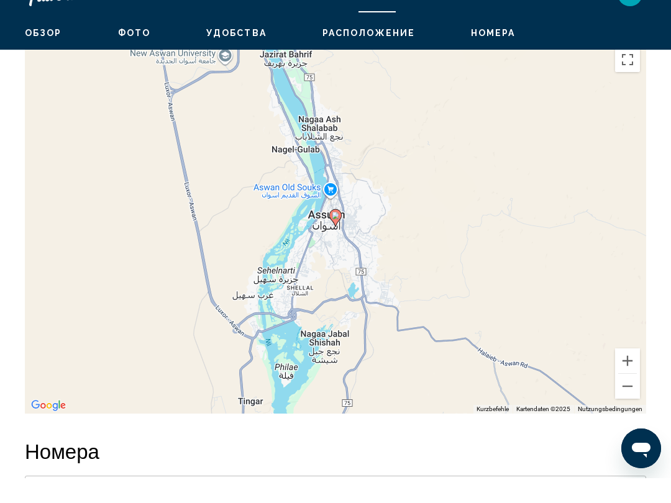
click at [630, 372] on div "Um den Modus zum Ziehen mit der Tastatur zu aktivieren, drückst du Alt + Eingab…" at bounding box center [335, 252] width 621 height 373
click at [626, 399] on button "Verkleinern" at bounding box center [627, 411] width 25 height 25
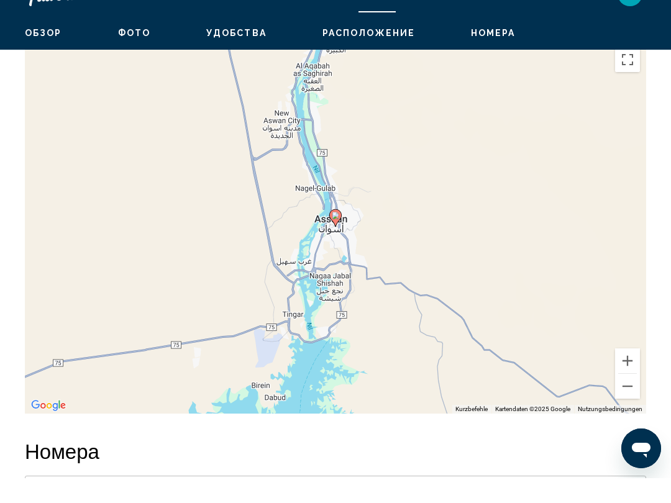
click at [628, 399] on button "Verkleinern" at bounding box center [627, 411] width 25 height 25
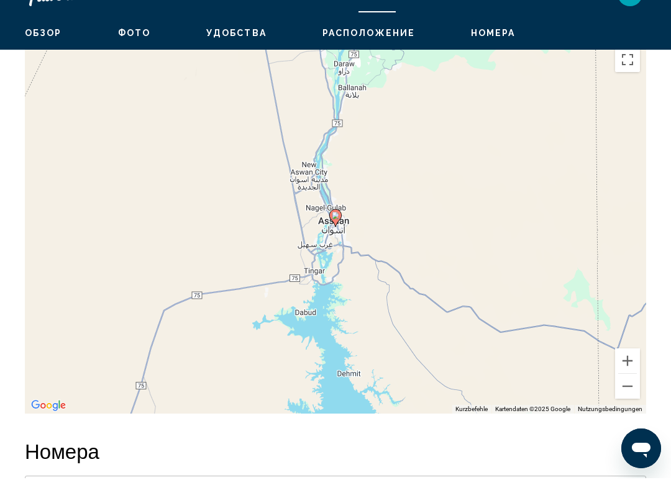
click at [626, 399] on button "Verkleinern" at bounding box center [627, 411] width 25 height 25
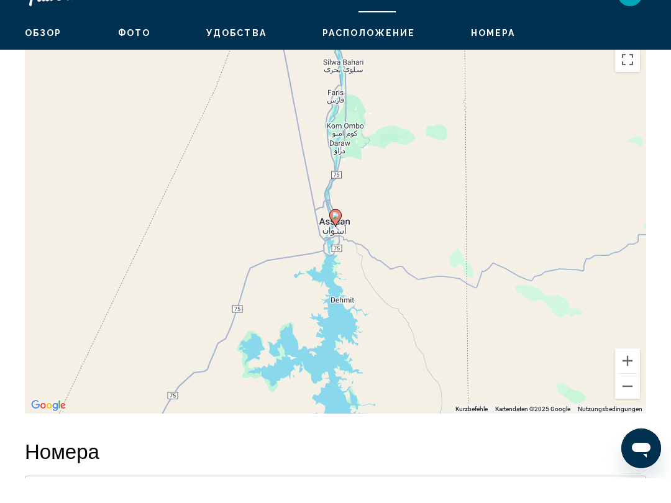
click at [629, 399] on button "Verkleinern" at bounding box center [627, 411] width 25 height 25
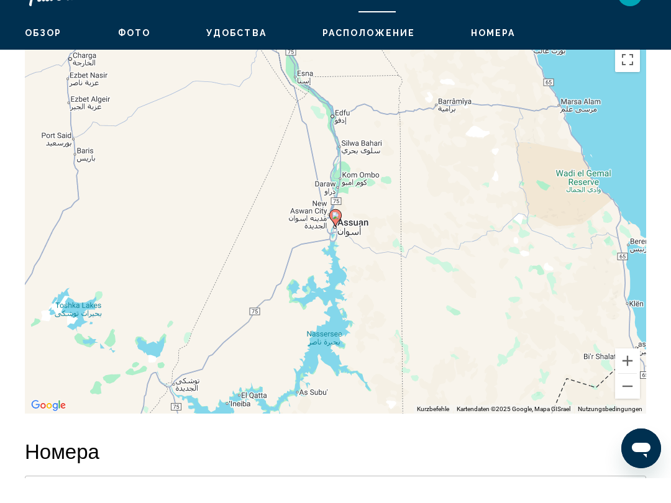
click at [629, 399] on button "Verkleinern" at bounding box center [627, 411] width 25 height 25
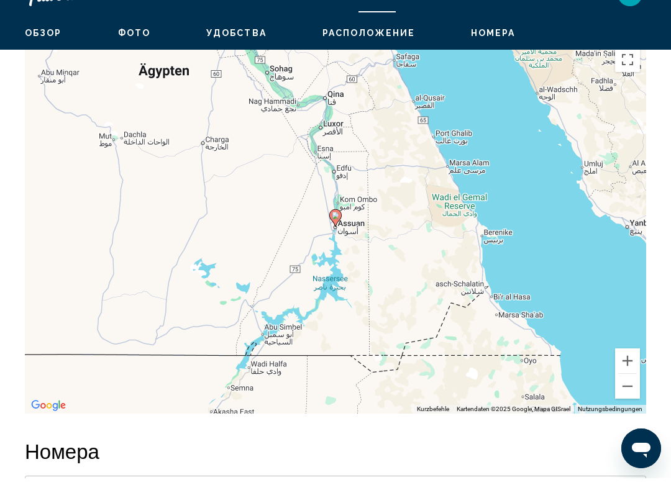
click at [630, 399] on button "Verkleinern" at bounding box center [627, 411] width 25 height 25
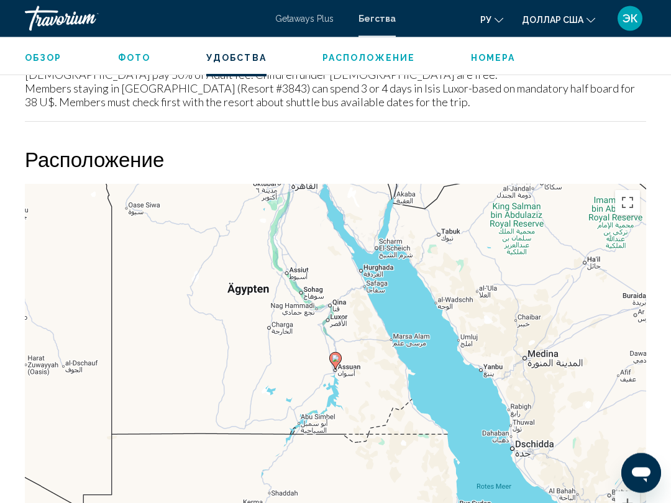
scroll to position [1956, 0]
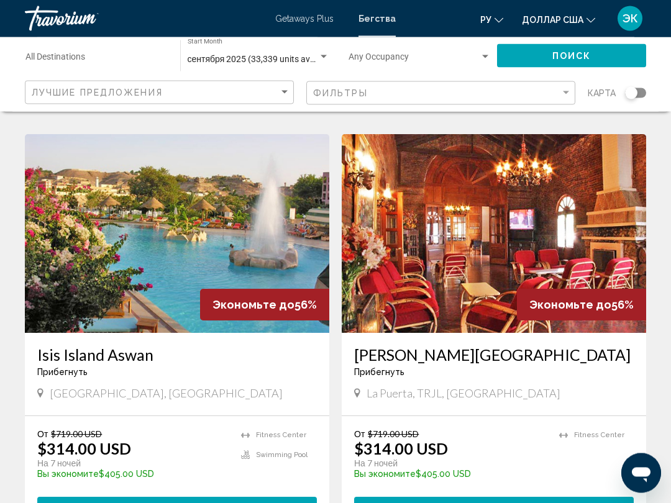
scroll to position [921, 0]
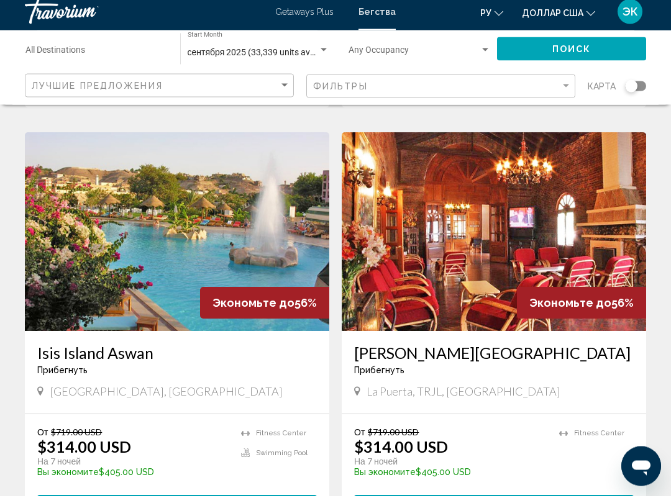
click at [600, 249] on img "Основное содержание" at bounding box center [494, 239] width 304 height 199
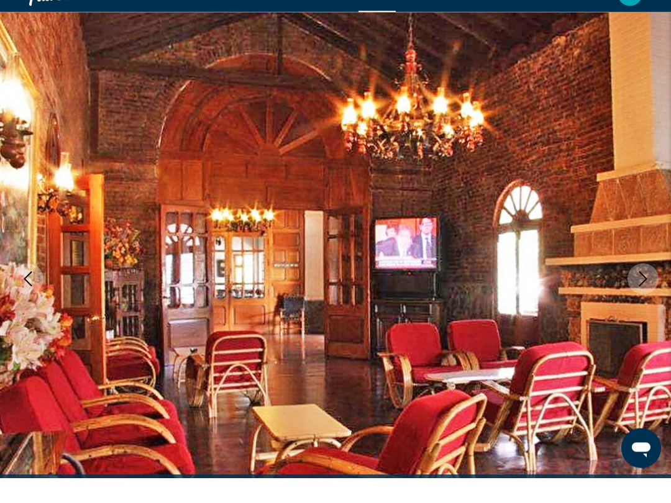
click at [641, 297] on icon "Next image" at bounding box center [643, 304] width 8 height 15
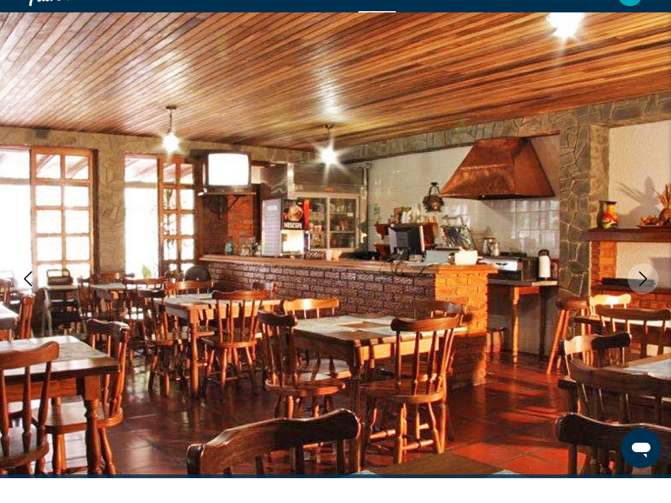
click at [641, 296] on icon "Next image" at bounding box center [643, 303] width 15 height 15
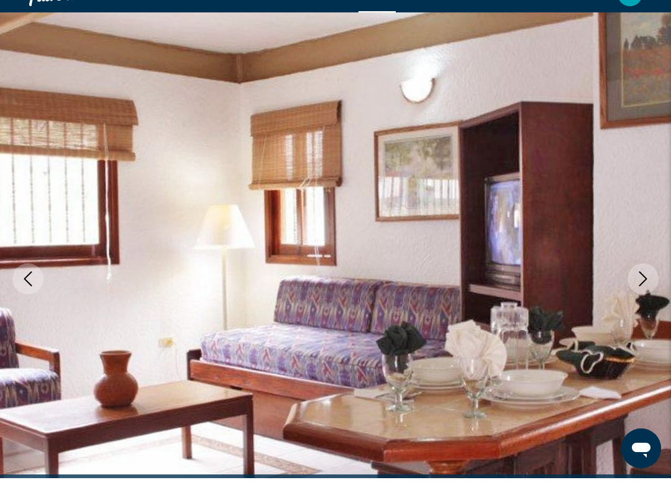
click at [644, 296] on icon "Next image" at bounding box center [643, 303] width 8 height 15
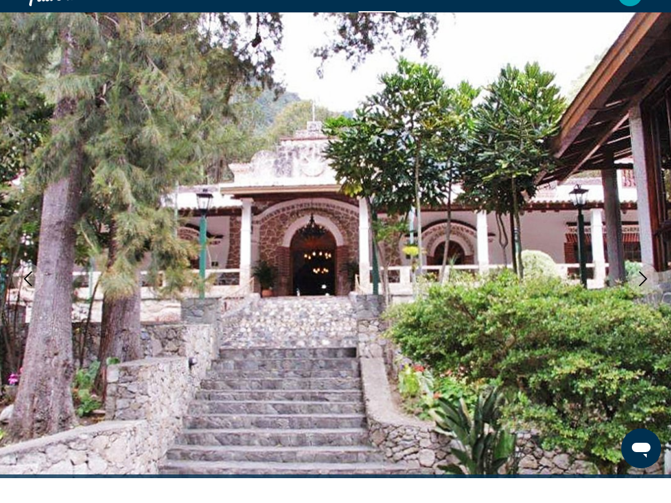
click at [646, 288] on button "Next image" at bounding box center [643, 303] width 31 height 31
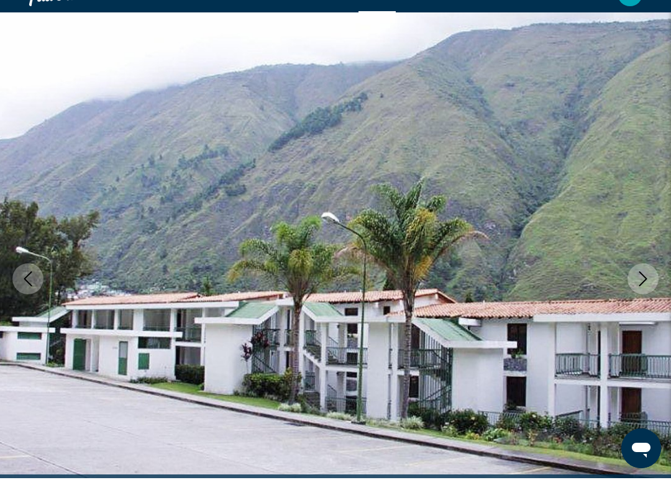
click at [645, 296] on icon "Next image" at bounding box center [643, 303] width 15 height 15
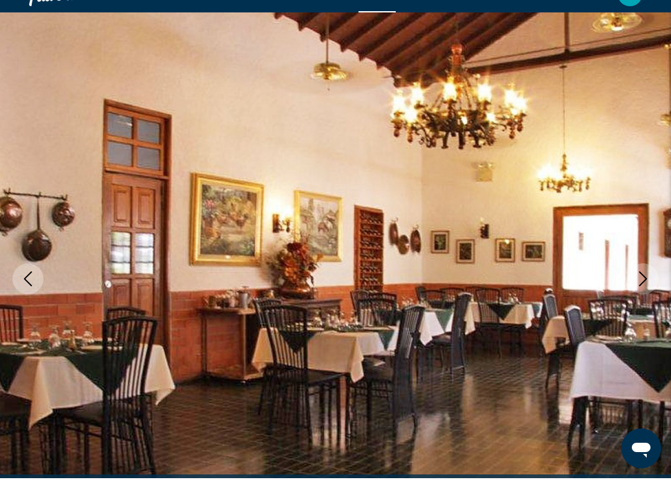
click at [645, 296] on icon "Next image" at bounding box center [643, 303] width 15 height 15
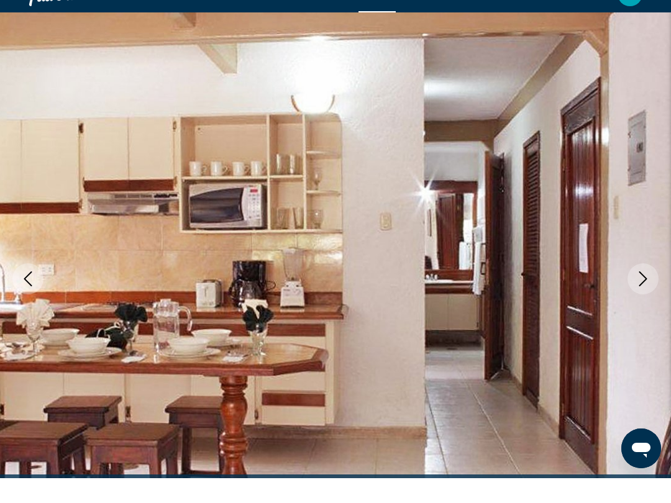
click at [646, 296] on icon "Next image" at bounding box center [643, 303] width 15 height 15
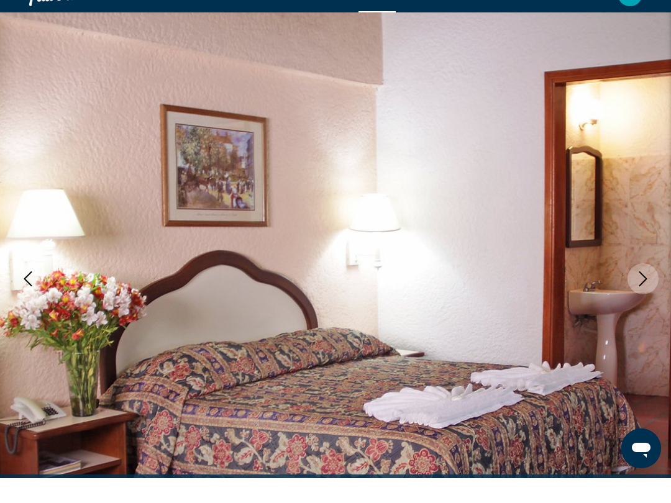
click at [643, 296] on icon "Next image" at bounding box center [643, 303] width 15 height 15
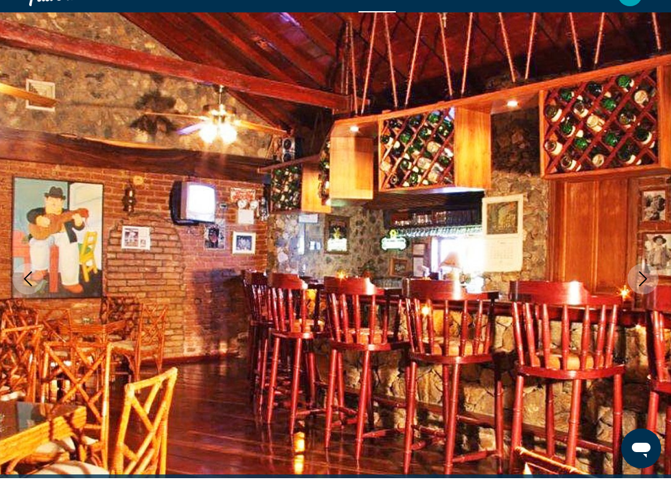
click at [645, 296] on icon "Next image" at bounding box center [643, 303] width 15 height 15
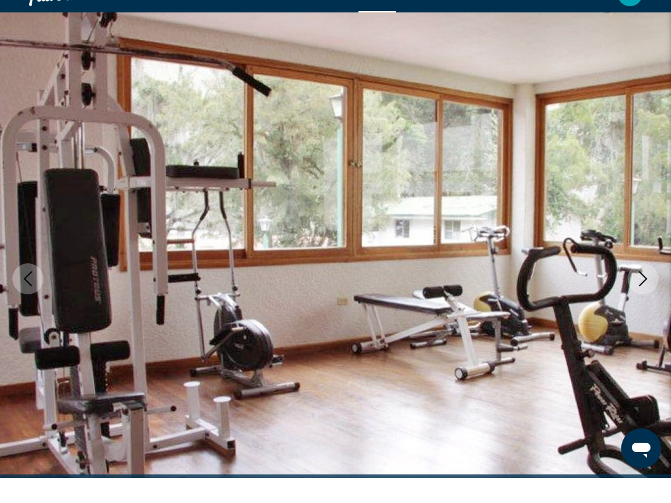
click at [642, 296] on icon "Next image" at bounding box center [643, 303] width 15 height 15
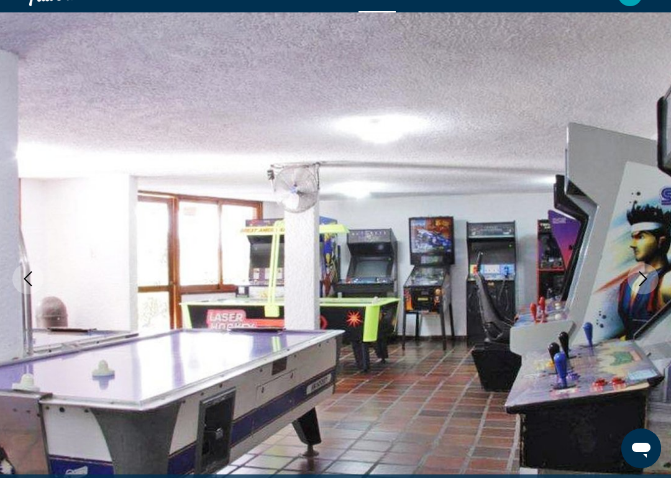
click at [642, 289] on button "Next image" at bounding box center [643, 303] width 31 height 31
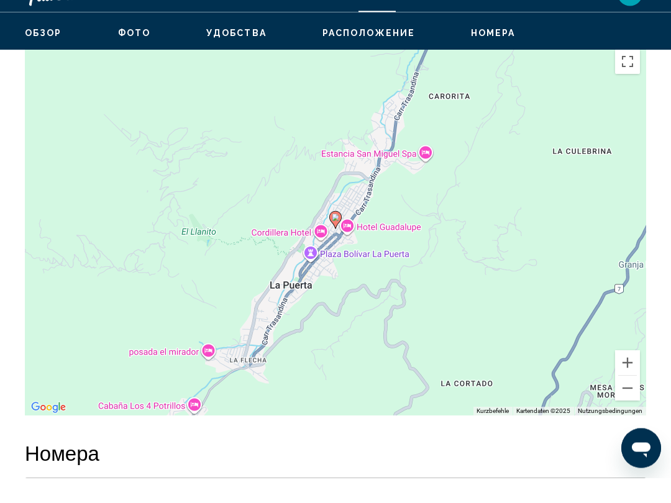
scroll to position [1645, 0]
click at [635, 401] on button "Verkleinern" at bounding box center [627, 413] width 25 height 25
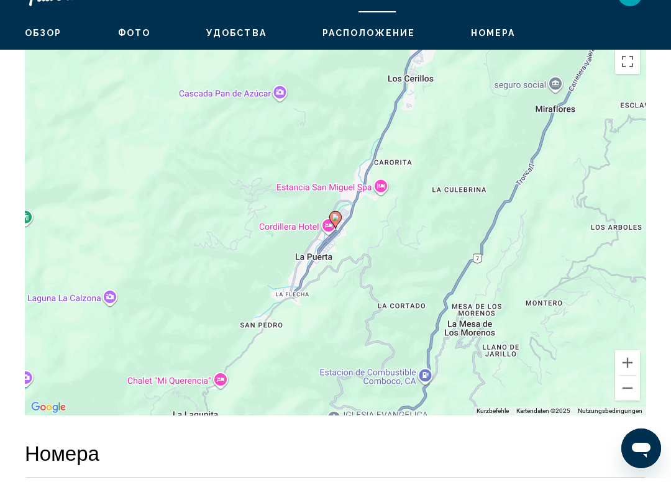
click at [629, 401] on button "Verkleinern" at bounding box center [627, 413] width 25 height 25
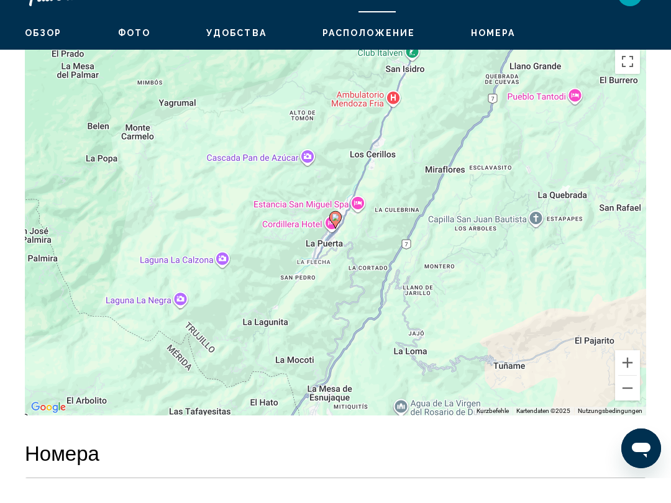
click at [632, 401] on button "Verkleinern" at bounding box center [627, 413] width 25 height 25
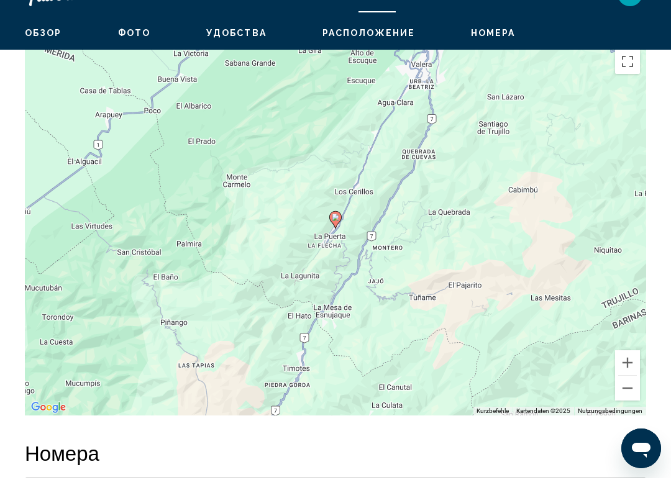
click at [631, 401] on button "Verkleinern" at bounding box center [627, 413] width 25 height 25
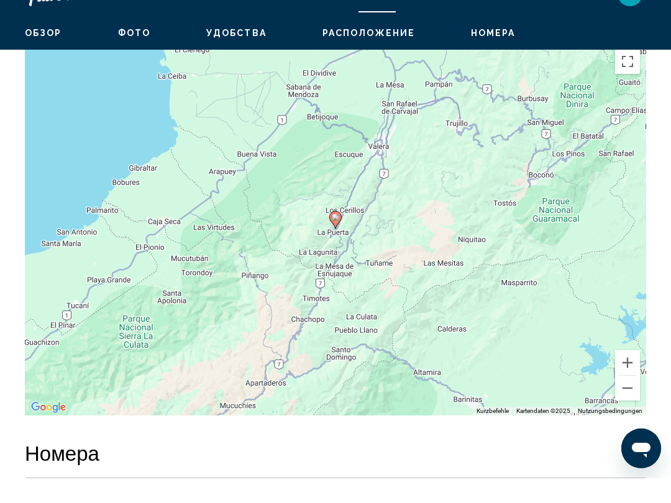
click at [631, 401] on button "Verkleinern" at bounding box center [627, 413] width 25 height 25
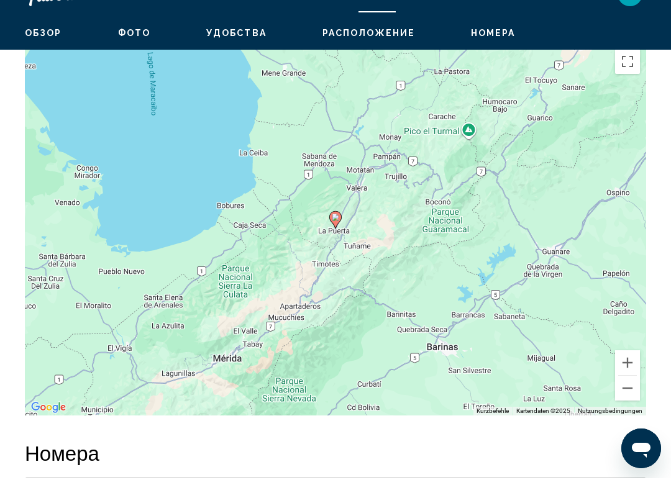
click at [631, 401] on button "Verkleinern" at bounding box center [627, 413] width 25 height 25
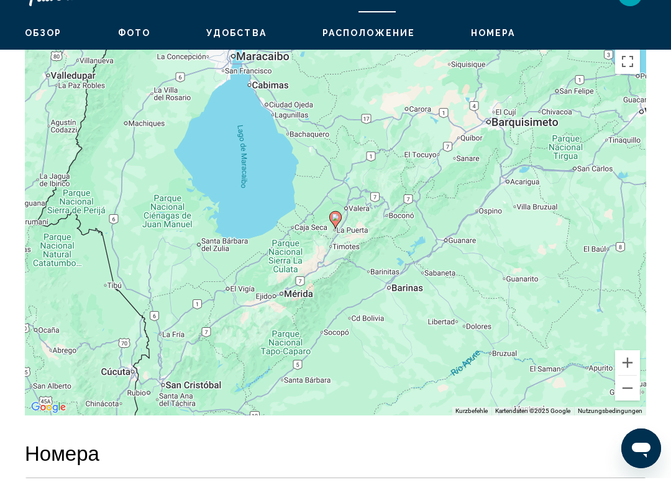
click at [631, 401] on button "Verkleinern" at bounding box center [627, 413] width 25 height 25
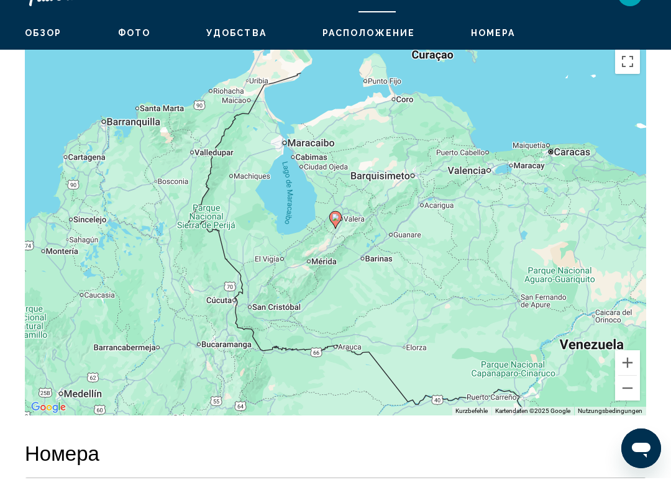
click at [630, 401] on button "Verkleinern" at bounding box center [627, 413] width 25 height 25
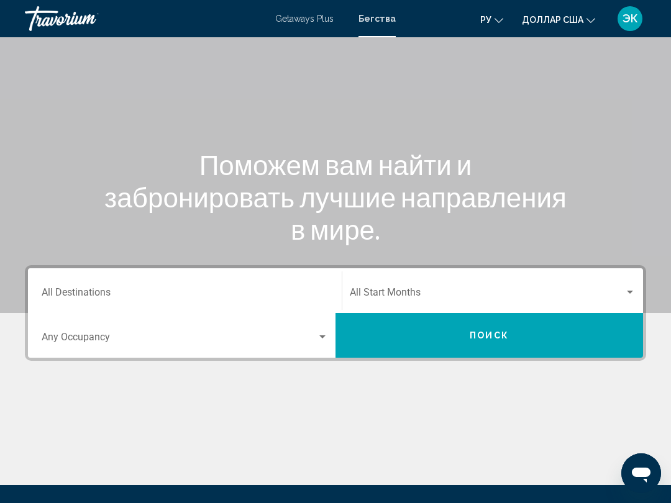
scroll to position [58, 0]
